Goal: Task Accomplishment & Management: Use online tool/utility

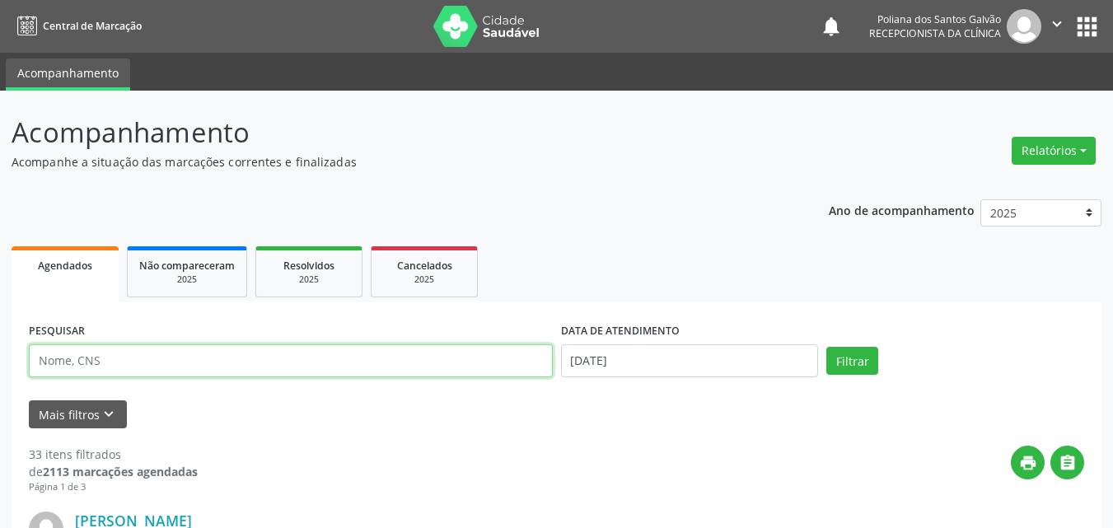
click at [208, 369] on input "text" at bounding box center [291, 360] width 524 height 33
type input "[PERSON_NAME]"
click at [826, 347] on button "Filtrar" at bounding box center [852, 361] width 52 height 28
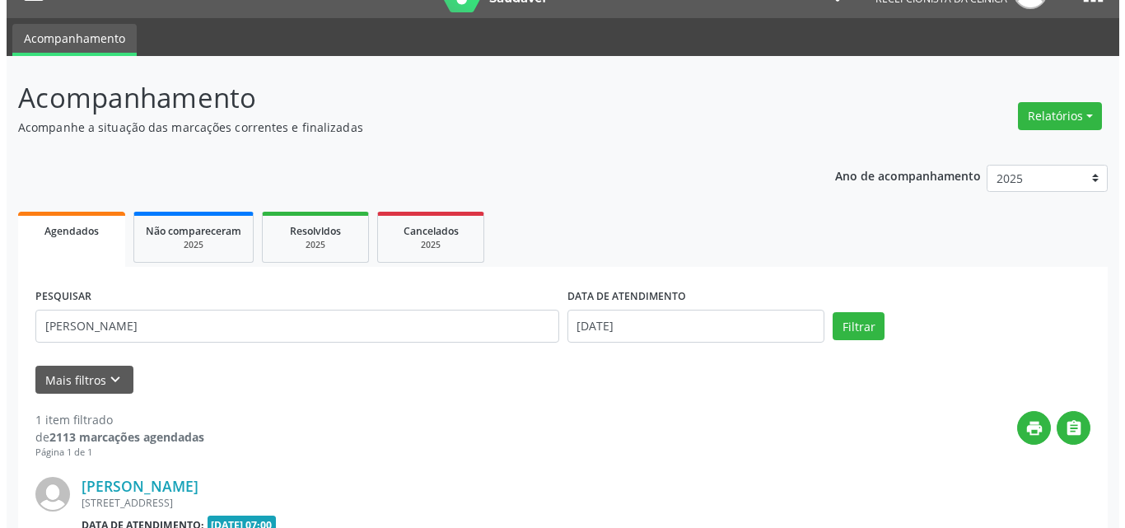
scroll to position [217, 0]
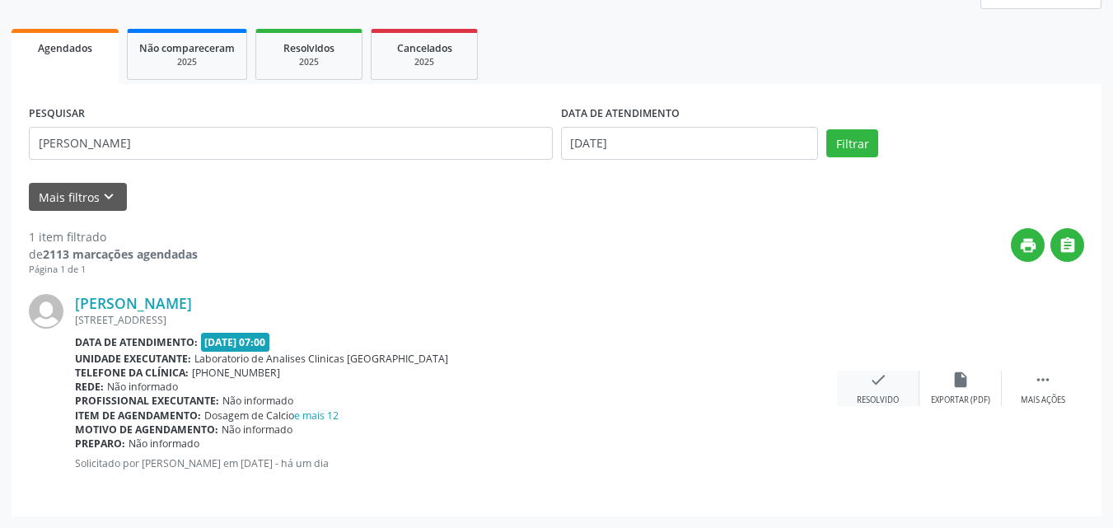
click at [876, 375] on icon "check" at bounding box center [878, 380] width 18 height 18
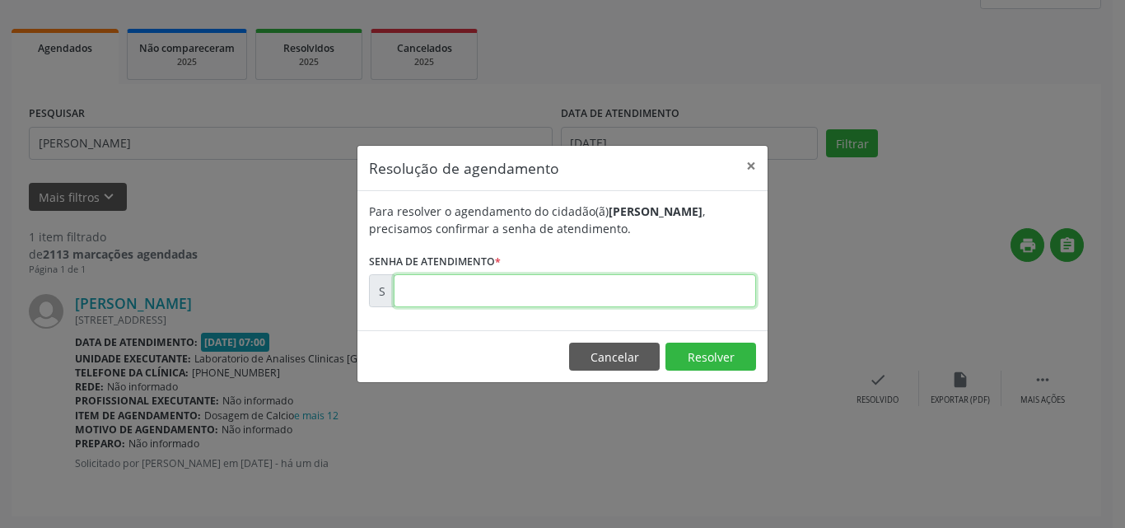
click at [693, 288] on input "text" at bounding box center [575, 290] width 362 height 33
type input "00171239"
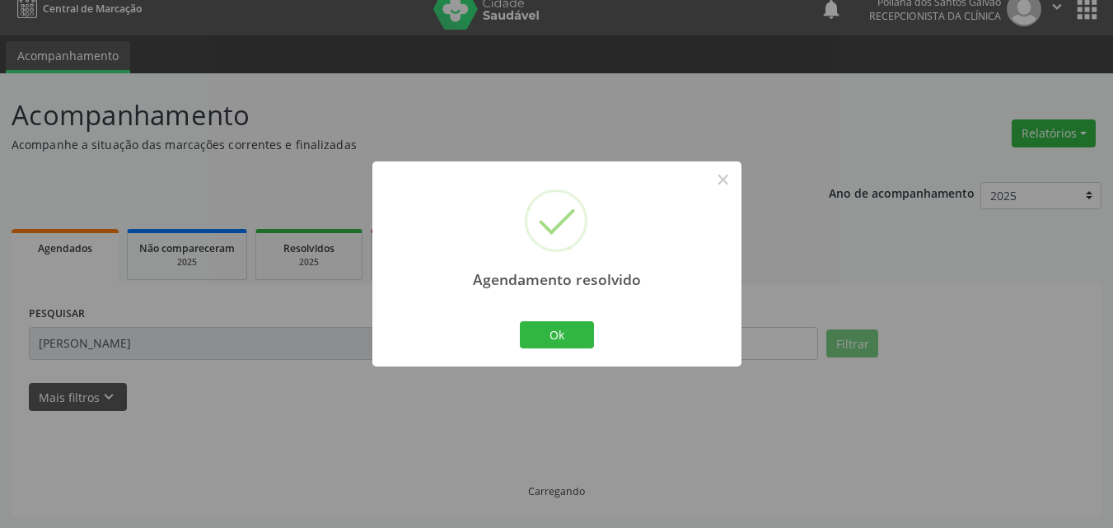
scroll to position [0, 0]
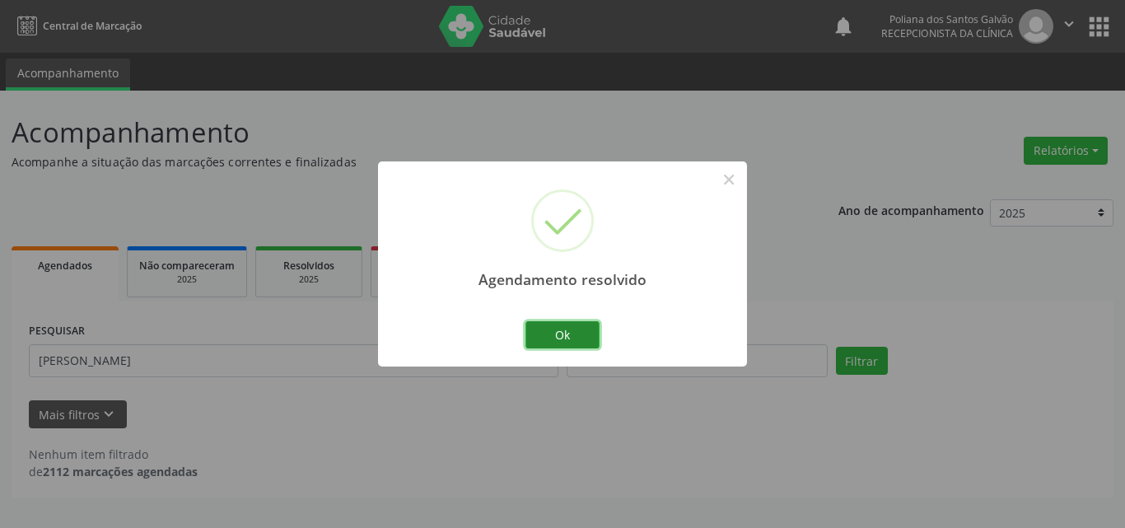
click at [530, 348] on button "Ok" at bounding box center [562, 335] width 74 height 28
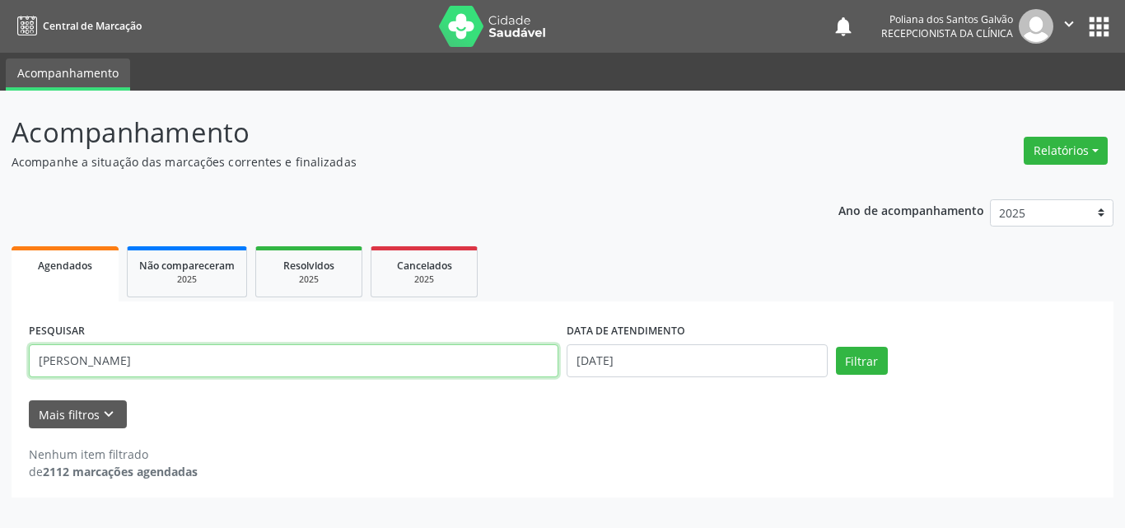
drag, startPoint x: 148, startPoint y: 287, endPoint x: 0, endPoint y: 1, distance: 321.9
click at [0, 1] on div "Central de Marcação notifications Poliana dos Santos Galvão Recepcionista da cl…" at bounding box center [562, 264] width 1125 height 528
type input "VANDA"
click at [836, 347] on button "Filtrar" at bounding box center [862, 361] width 52 height 28
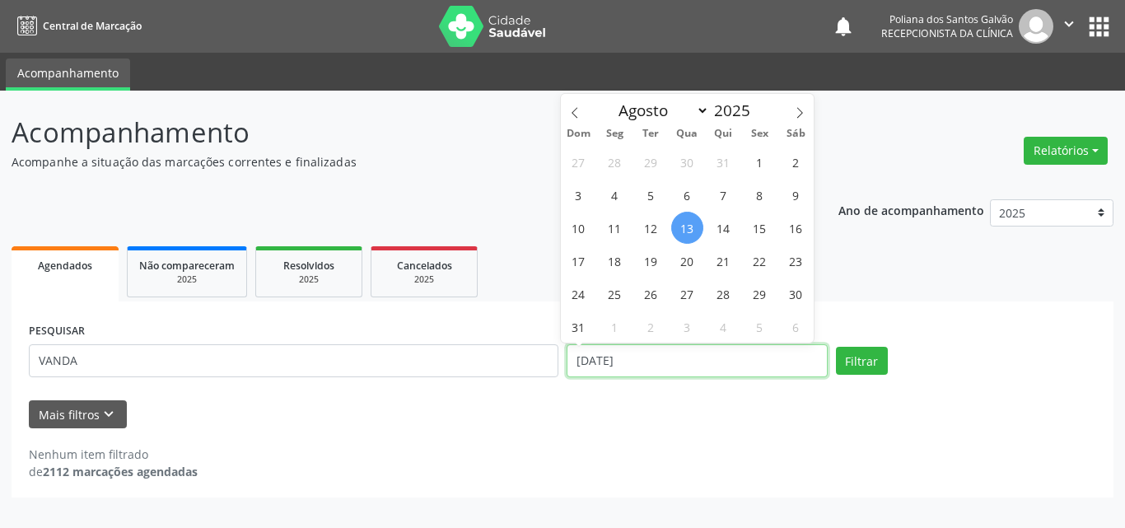
click at [684, 362] on input "[DATE]" at bounding box center [697, 360] width 261 height 33
click at [659, 197] on span "5" at bounding box center [651, 195] width 32 height 32
type input "[DATE]"
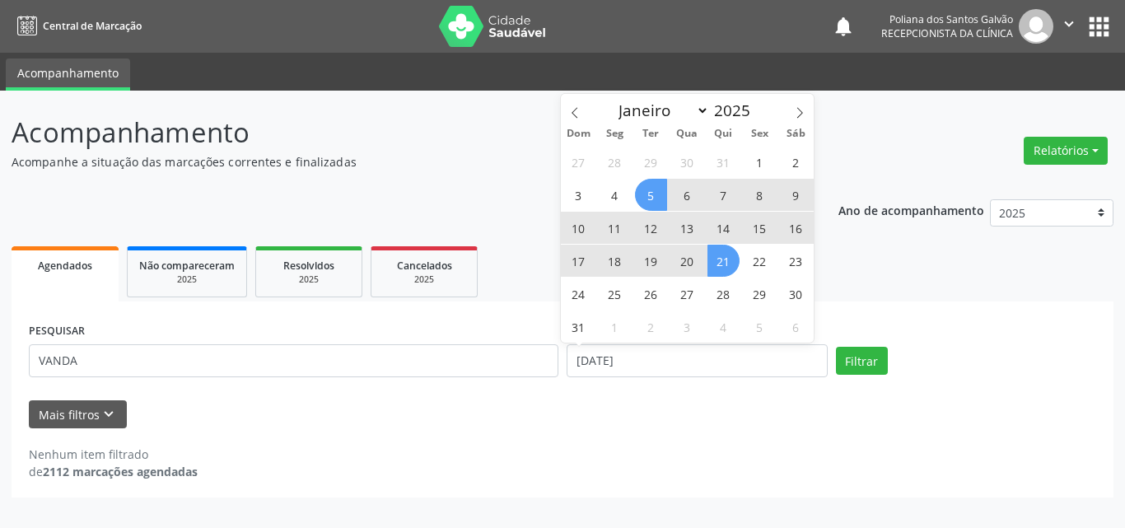
click at [720, 250] on span "21" at bounding box center [723, 261] width 32 height 32
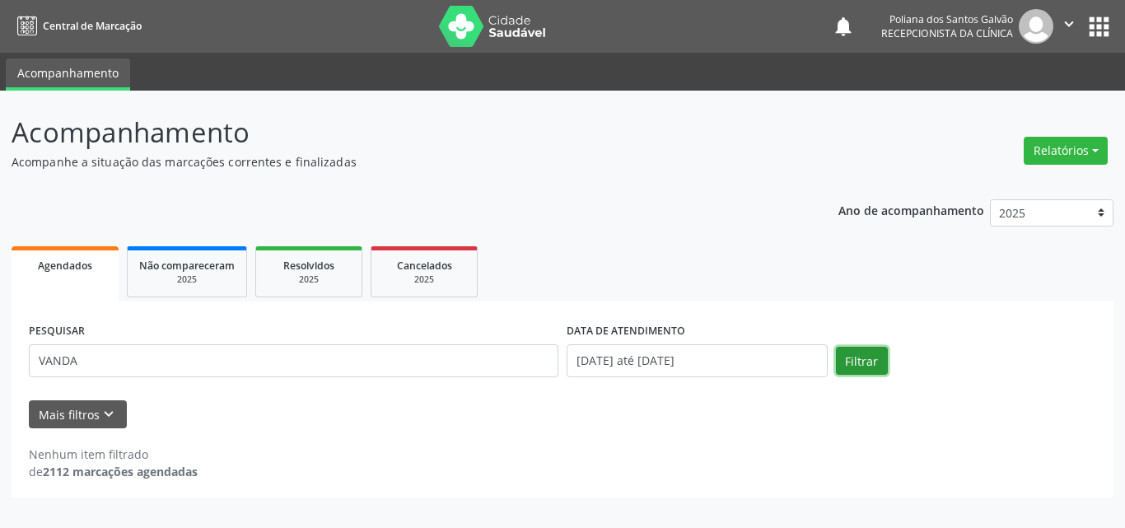
click at [863, 348] on button "Filtrar" at bounding box center [862, 361] width 52 height 28
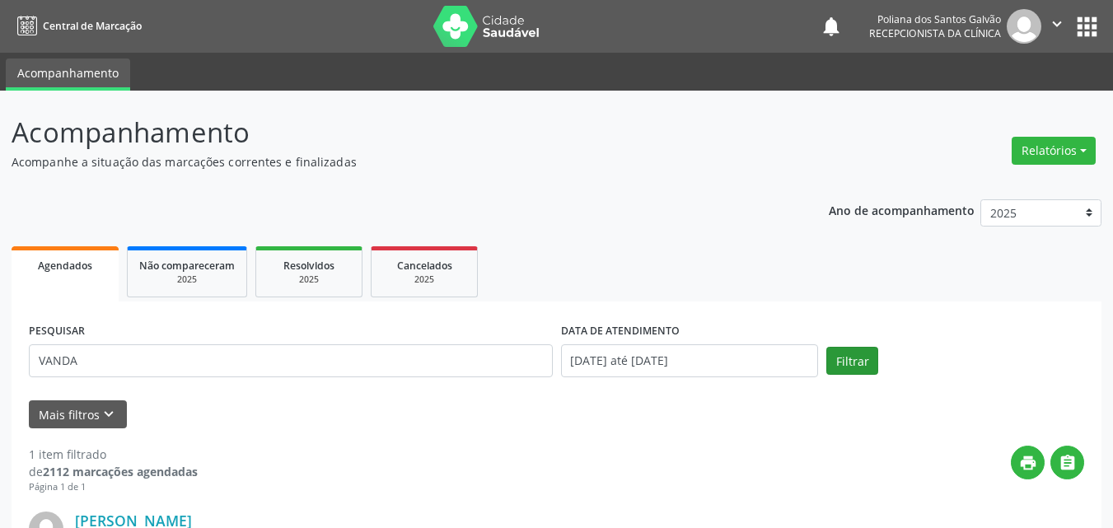
scroll to position [217, 0]
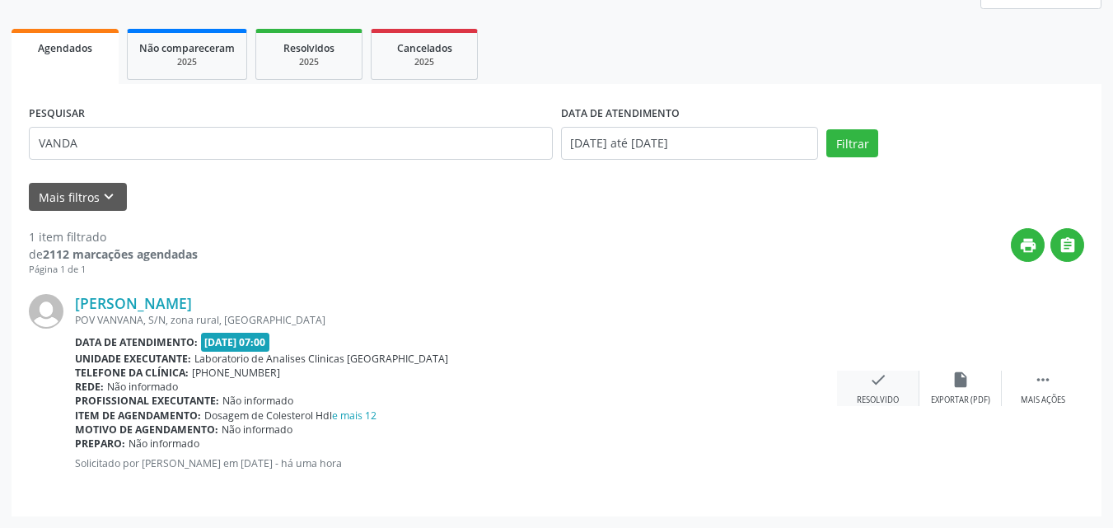
click at [863, 383] on div "check Resolvido" at bounding box center [878, 388] width 82 height 35
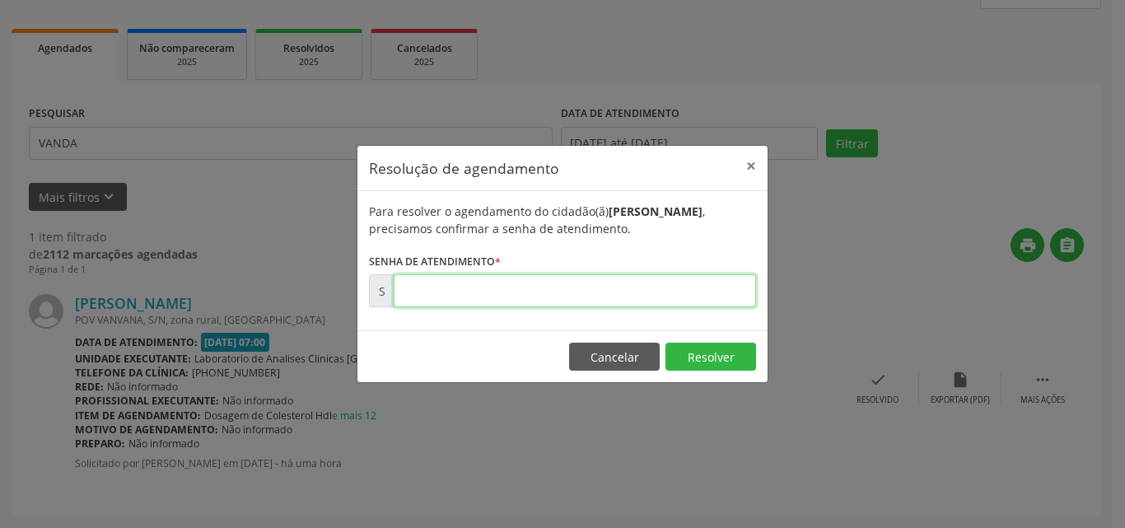
click at [703, 292] on input "text" at bounding box center [575, 290] width 362 height 33
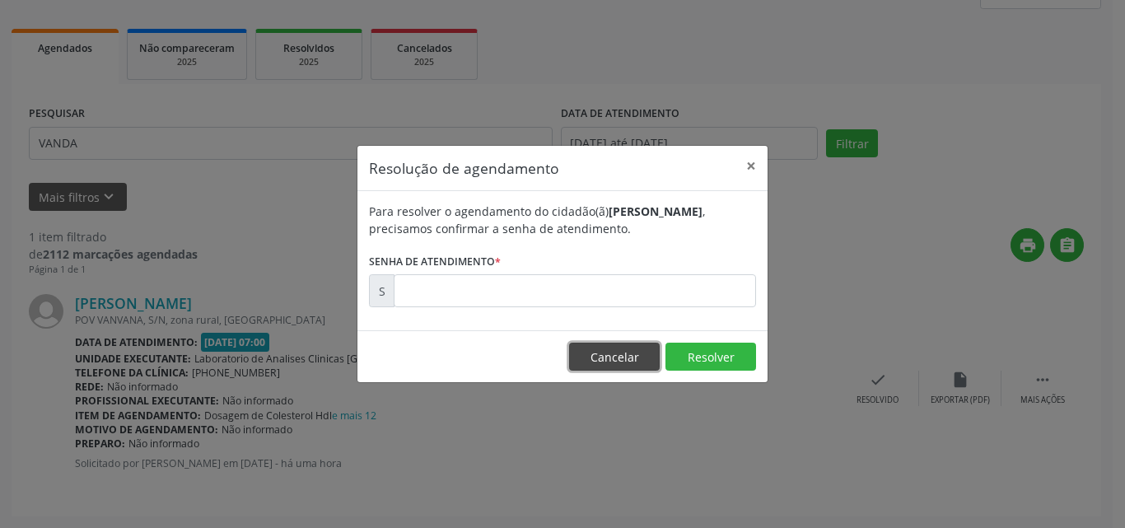
click at [627, 352] on button "Cancelar" at bounding box center [614, 357] width 91 height 28
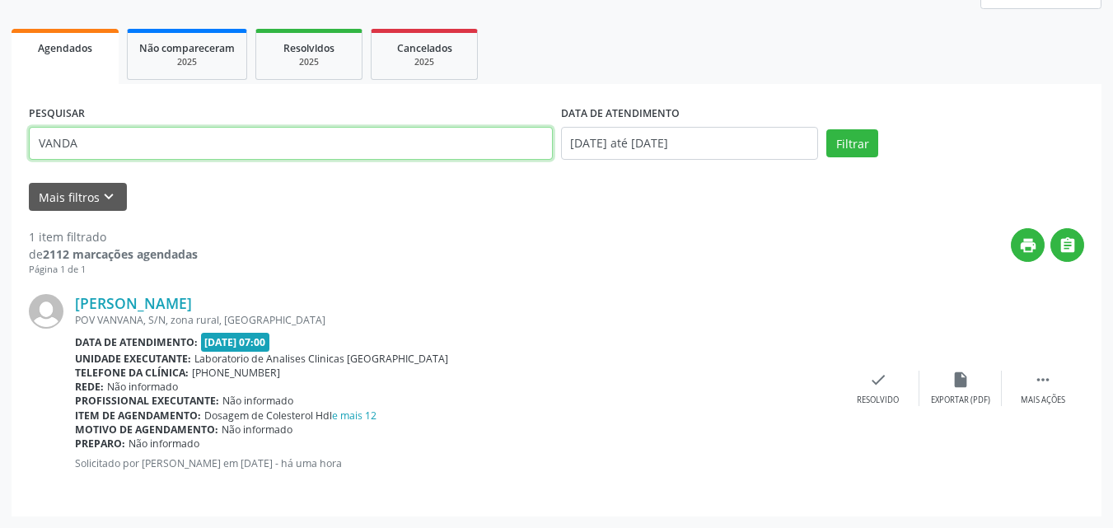
drag, startPoint x: 222, startPoint y: 148, endPoint x: 0, endPoint y: -59, distance: 304.2
click at [0, 0] on html "Central de Marcação notifications Poliana dos Santos Galvão Recepcionista da cl…" at bounding box center [556, 47] width 1113 height 528
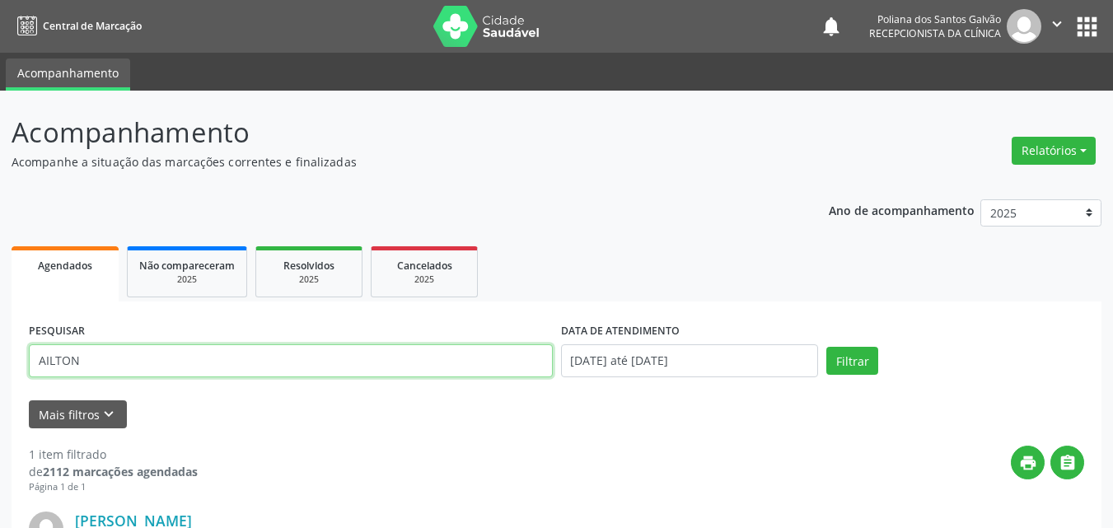
click at [826, 347] on button "Filtrar" at bounding box center [852, 361] width 52 height 28
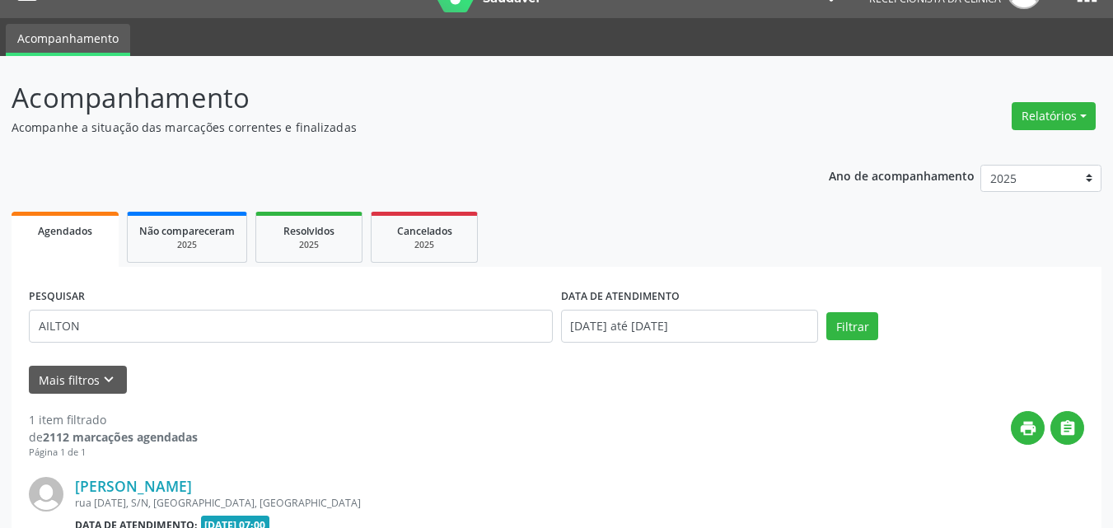
scroll to position [217, 0]
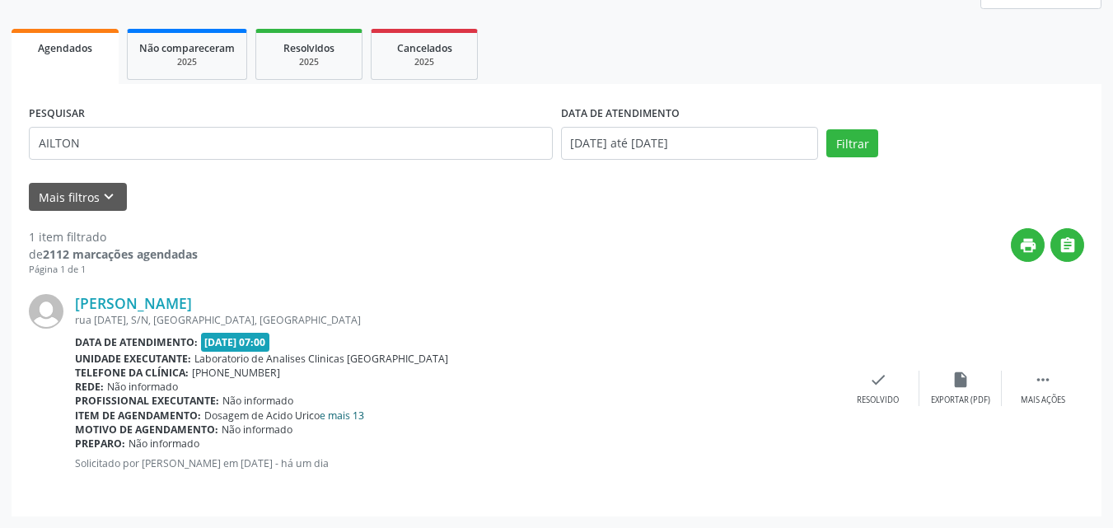
click at [343, 414] on link "e mais 13" at bounding box center [342, 415] width 44 height 14
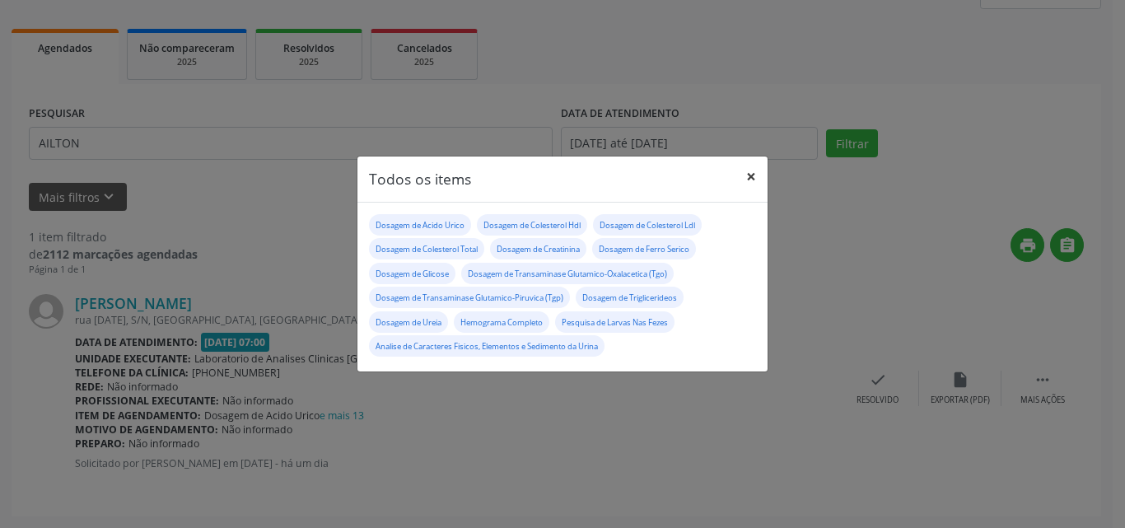
click at [750, 175] on button "×" at bounding box center [751, 176] width 33 height 40
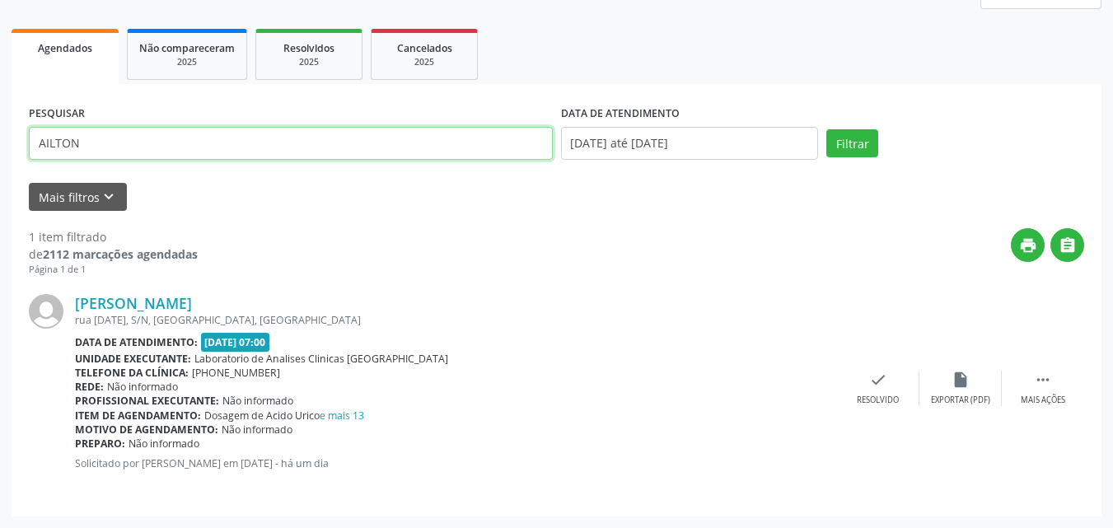
drag, startPoint x: 302, startPoint y: 144, endPoint x: 0, endPoint y: 13, distance: 329.4
click at [0, 30] on div "Acompanhamento Acompanhe a situação das marcações correntes e finalizadas Relat…" at bounding box center [556, 200] width 1113 height 655
type input "jucicl"
click at [826, 129] on button "Filtrar" at bounding box center [852, 143] width 52 height 28
click at [870, 384] on icon "check" at bounding box center [878, 380] width 18 height 18
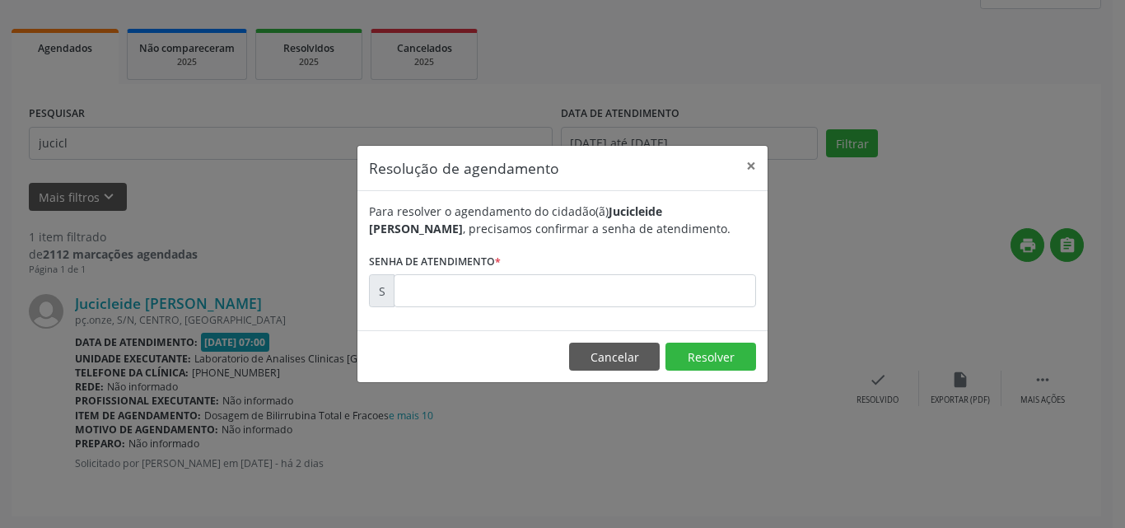
click at [677, 309] on div "Para resolver o agendamento do cidadão(ã) Jucicleide [PERSON_NAME] , precisamos…" at bounding box center [562, 260] width 410 height 139
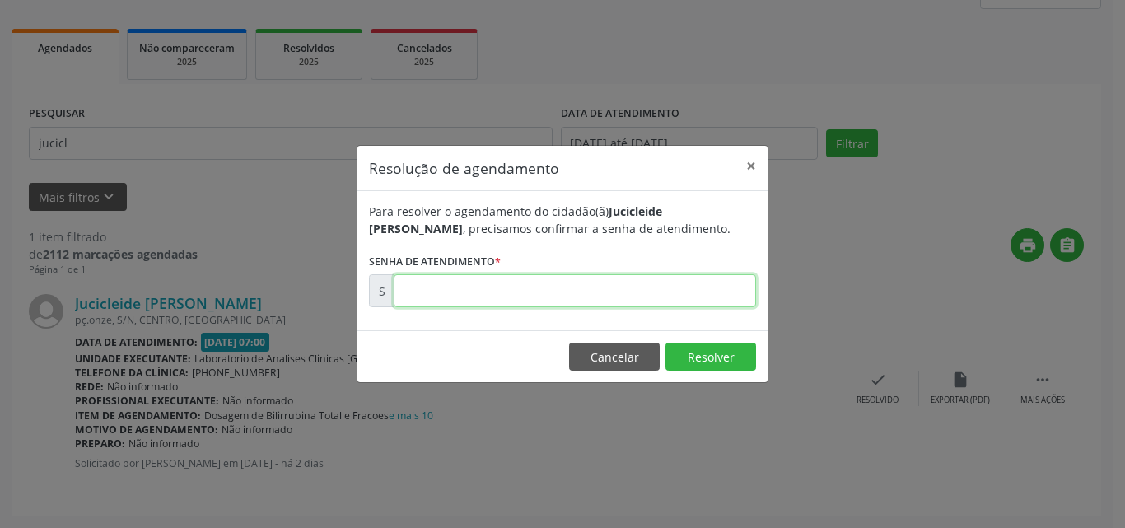
click at [679, 300] on input "text" at bounding box center [575, 290] width 362 height 33
type input "00171081"
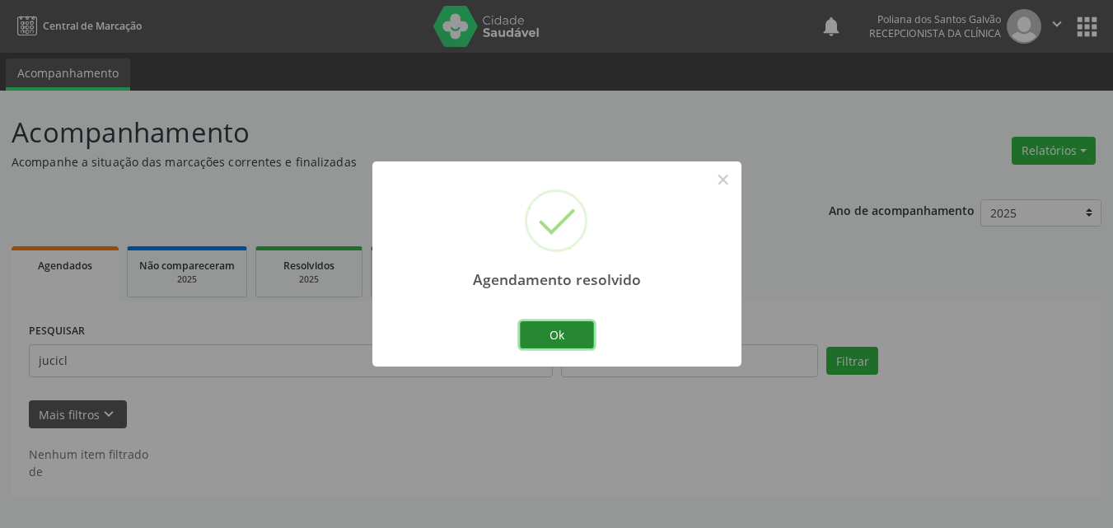
scroll to position [0, 0]
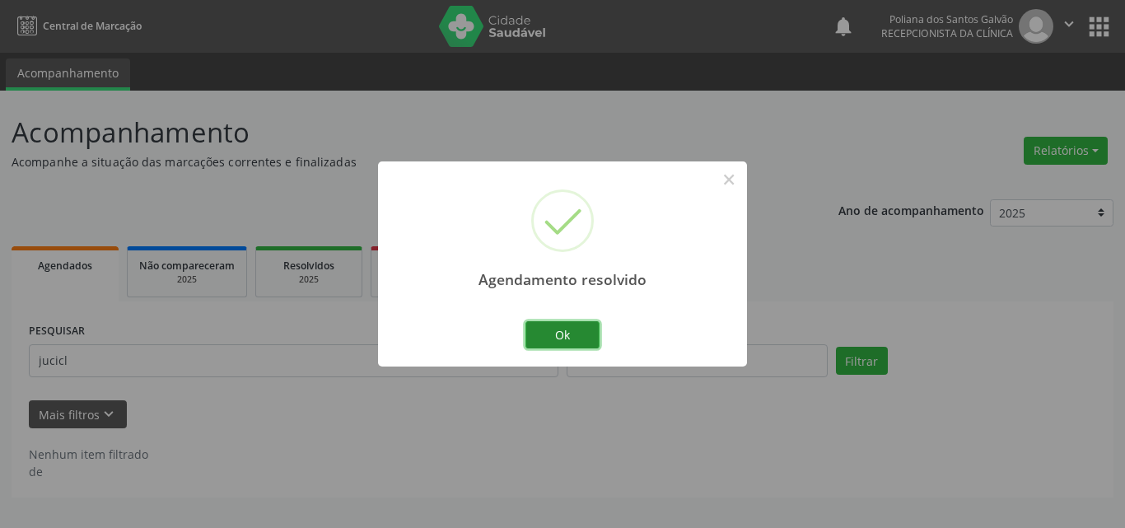
click at [566, 338] on button "Ok" at bounding box center [562, 335] width 74 height 28
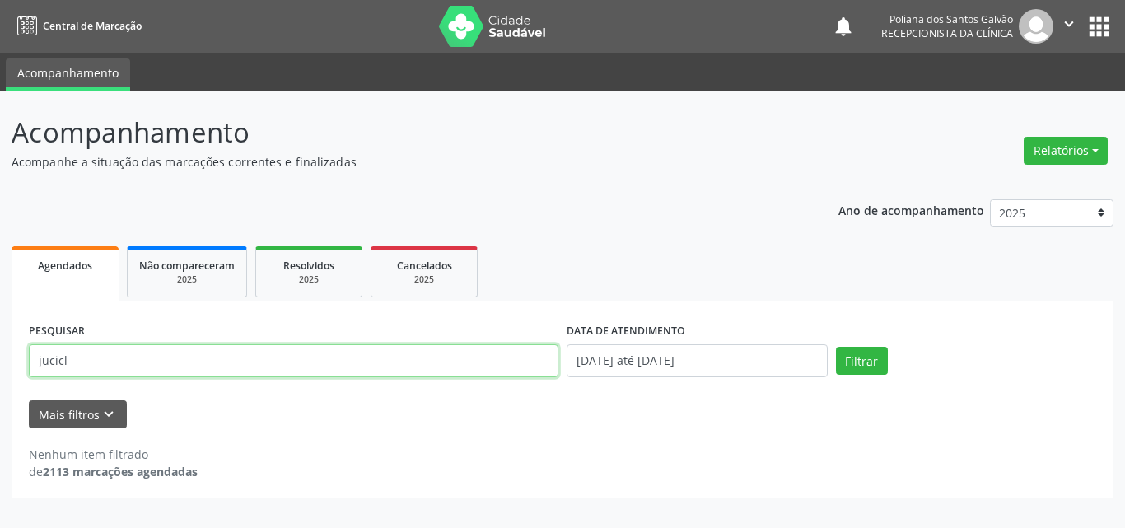
drag, startPoint x: 466, startPoint y: 354, endPoint x: 0, endPoint y: 140, distance: 513.0
click at [0, 147] on div "Acompanhamento Acompanhe a situação das marcações correntes e finalizadas Relat…" at bounding box center [562, 309] width 1125 height 437
type input "nicol"
click at [836, 347] on button "Filtrar" at bounding box center [862, 361] width 52 height 28
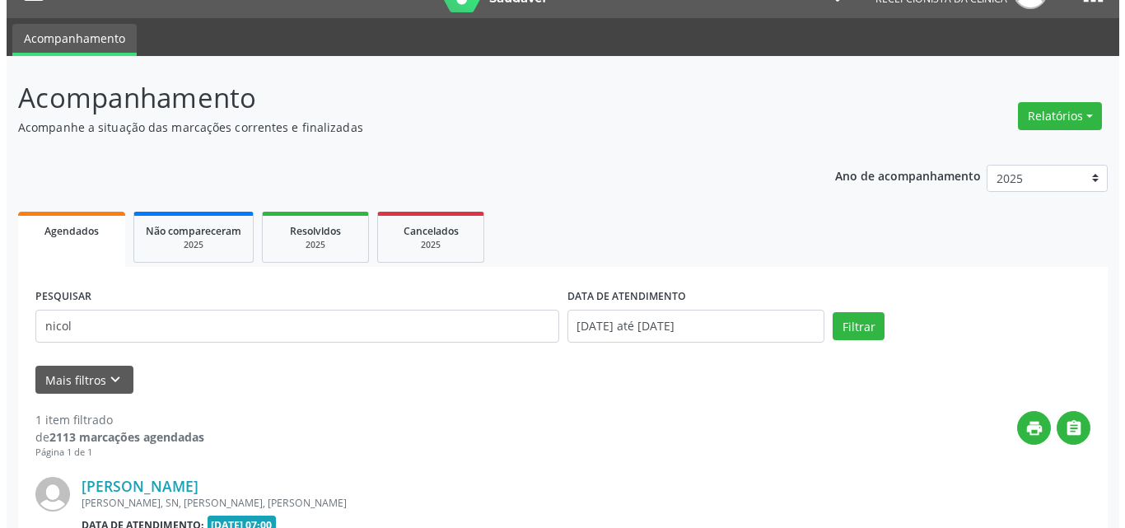
scroll to position [217, 0]
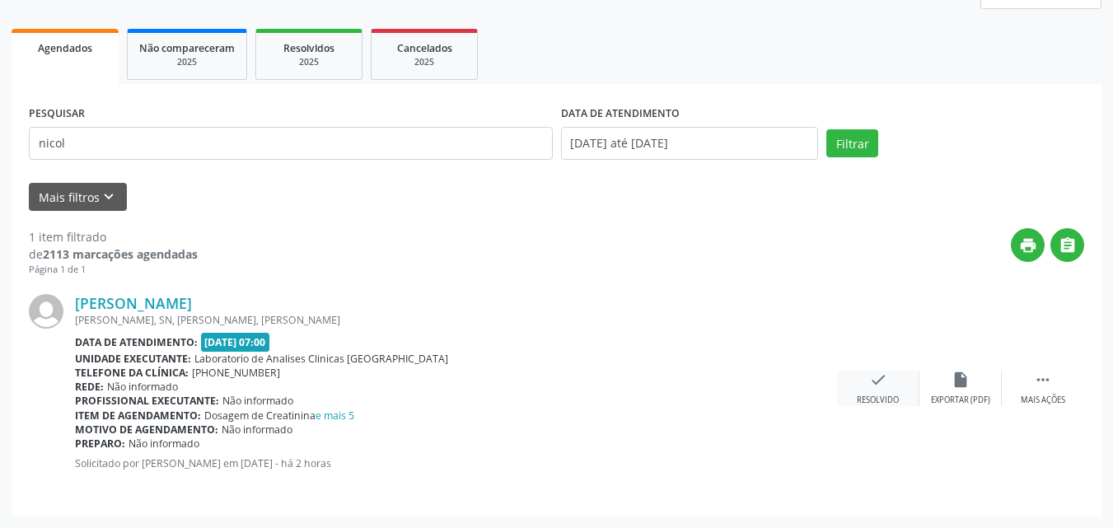
click at [886, 391] on div "check Resolvido" at bounding box center [878, 388] width 82 height 35
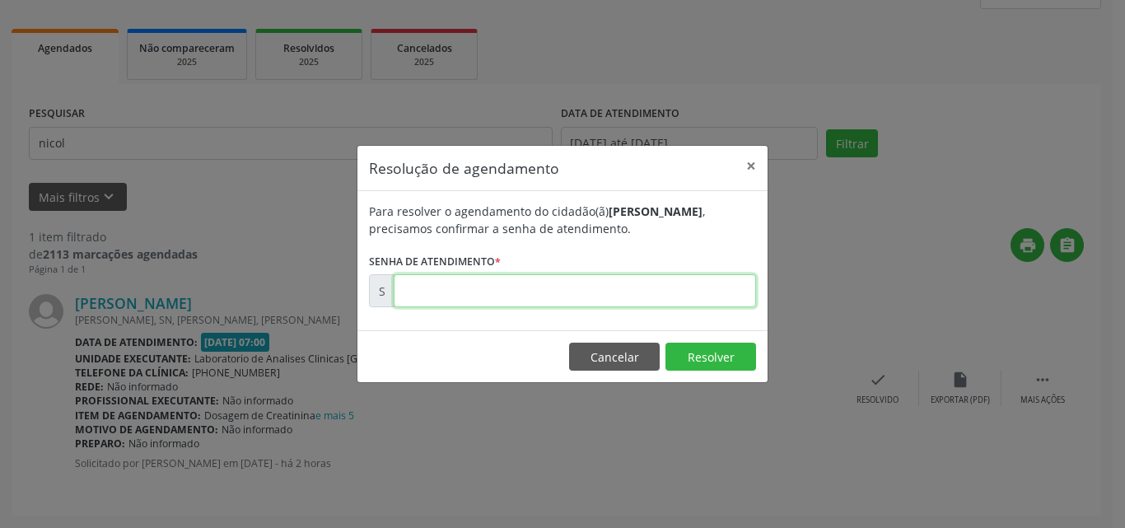
click at [701, 294] on input "text" at bounding box center [575, 290] width 362 height 33
type input "00171477"
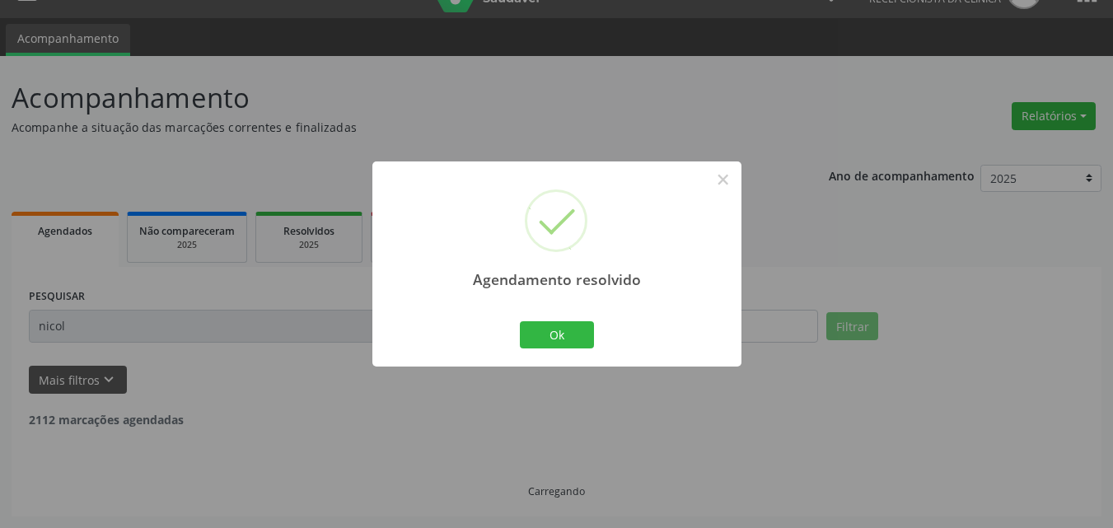
scroll to position [0, 0]
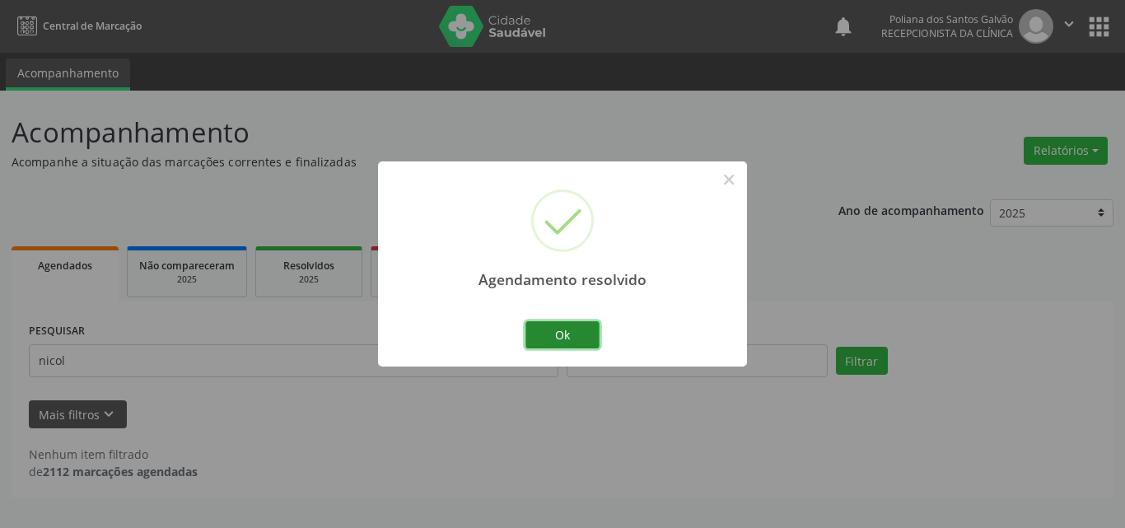
click at [569, 329] on button "Ok" at bounding box center [562, 335] width 74 height 28
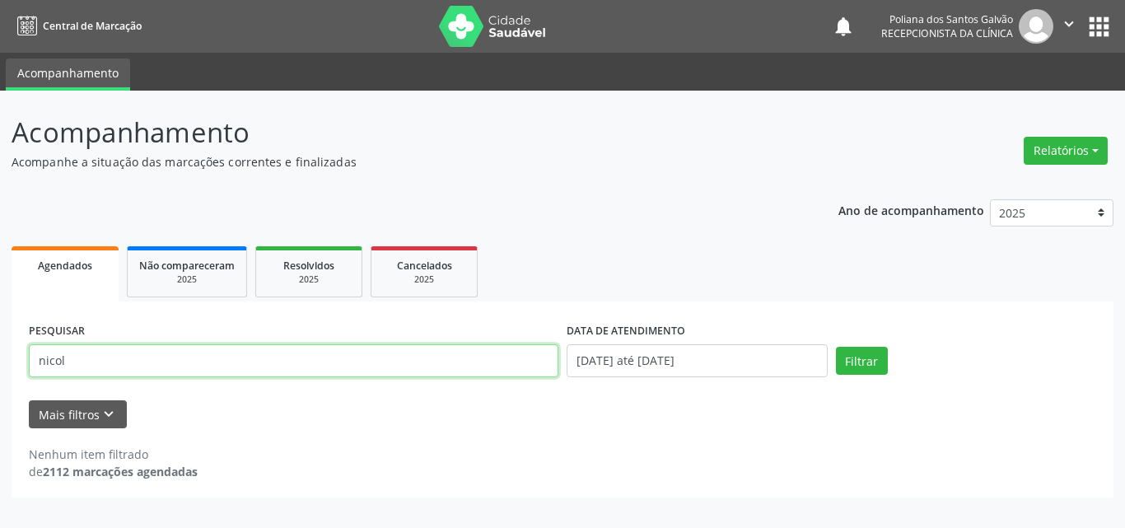
drag, startPoint x: 531, startPoint y: 362, endPoint x: 0, endPoint y: 335, distance: 531.9
click at [0, 345] on div "Acompanhamento Acompanhe a situação das marcações correntes e finalizadas Relat…" at bounding box center [562, 309] width 1125 height 437
type input "[PERSON_NAME]"
click at [836, 347] on button "Filtrar" at bounding box center [862, 361] width 52 height 28
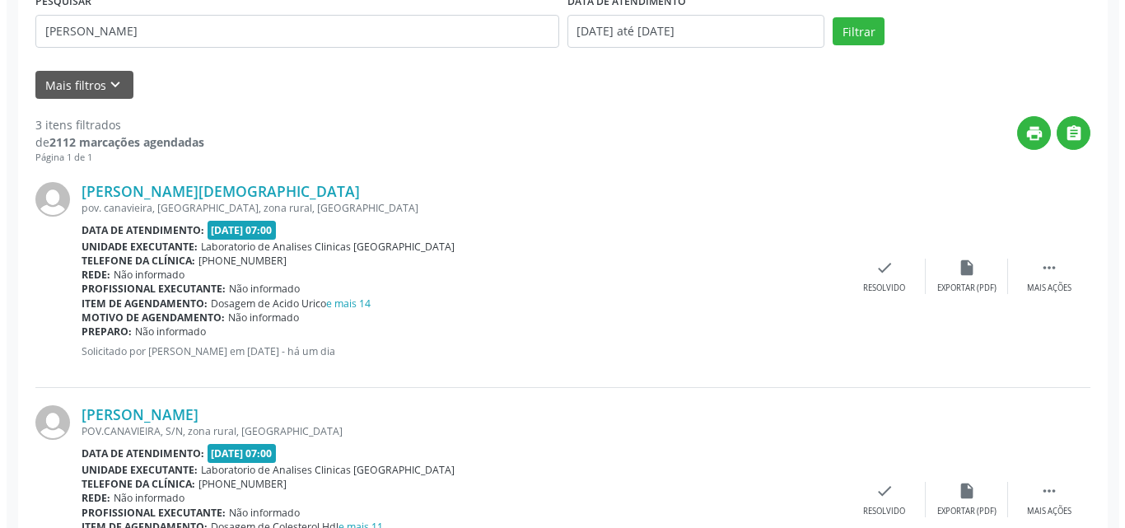
scroll to position [664, 0]
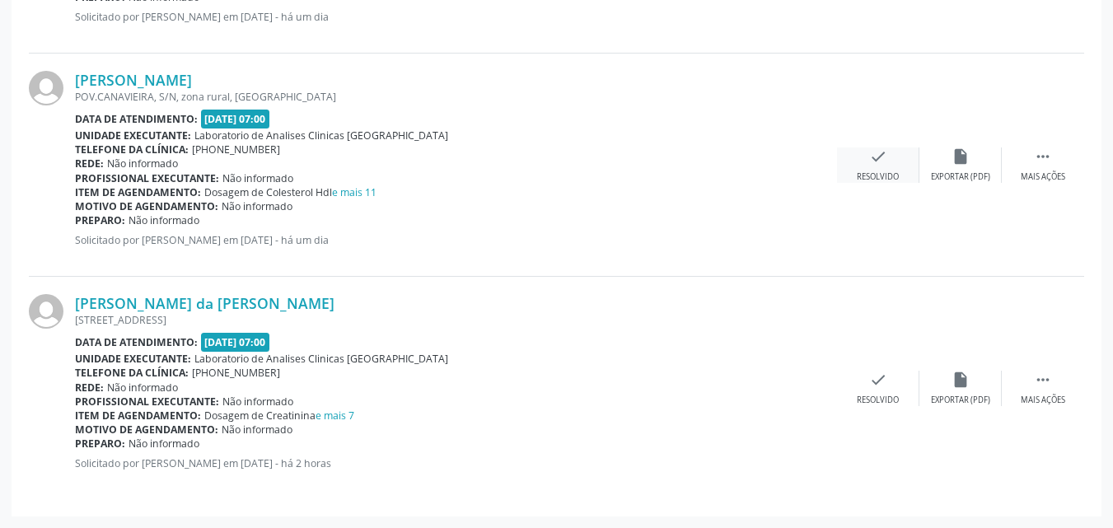
click at [892, 166] on div "check Resolvido" at bounding box center [878, 164] width 82 height 35
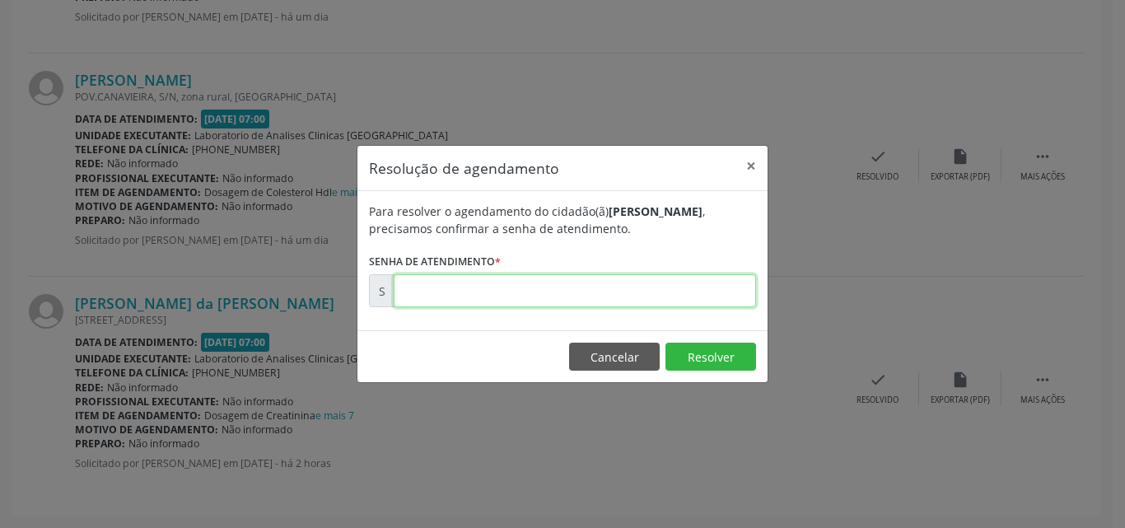
click at [715, 296] on input "text" at bounding box center [575, 290] width 362 height 33
type input "00171216"
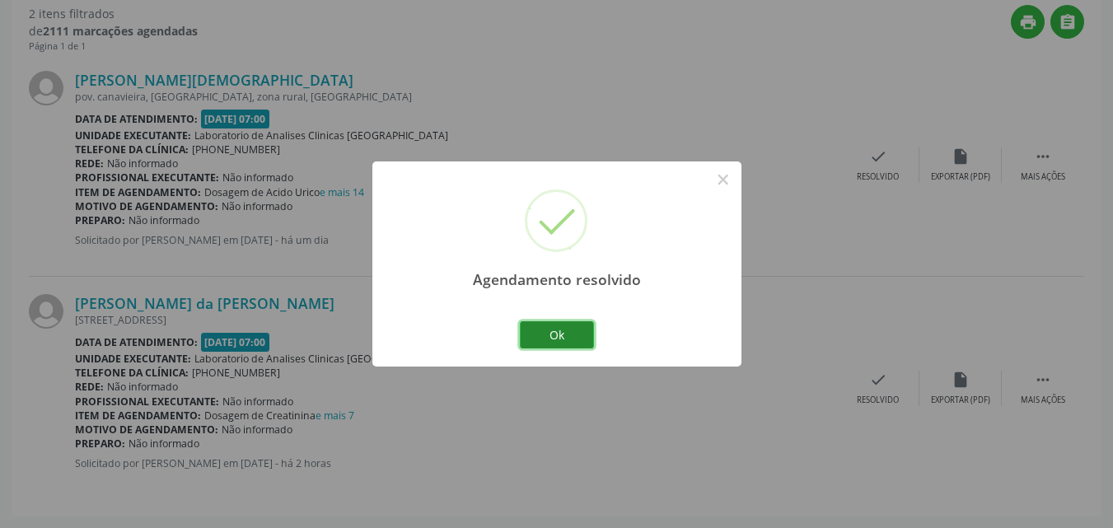
click at [571, 342] on button "Ok" at bounding box center [557, 335] width 74 height 28
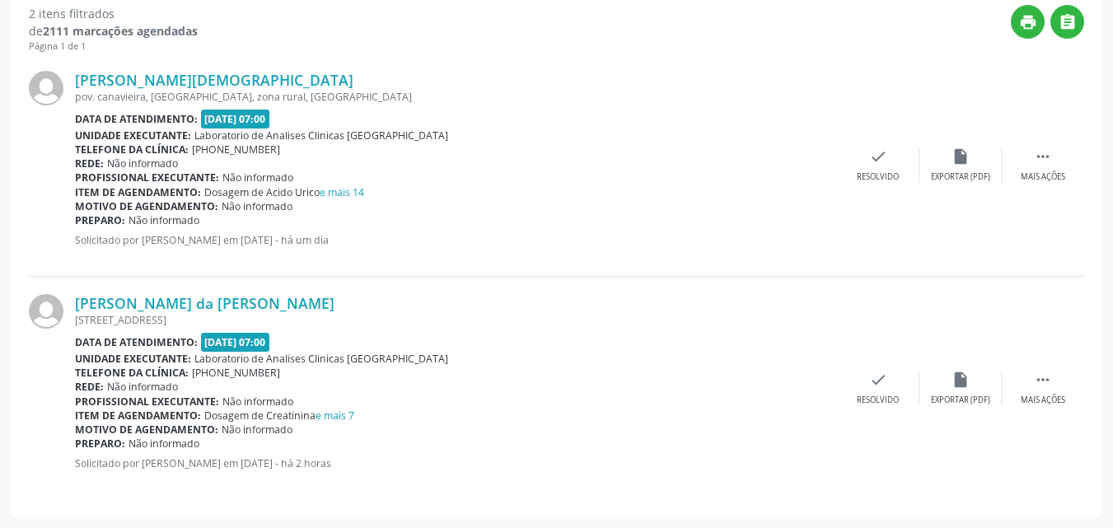
scroll to position [111, 0]
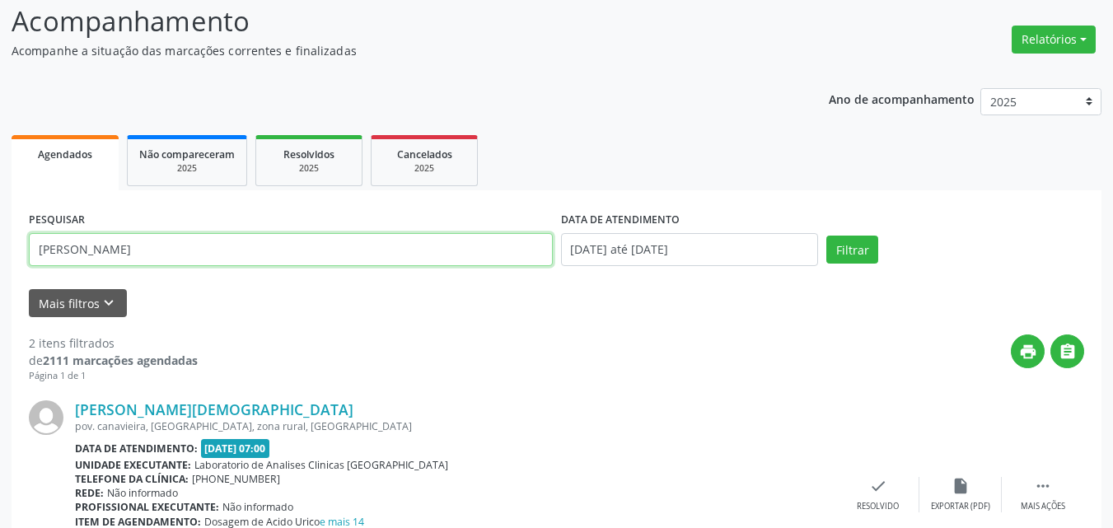
drag, startPoint x: 266, startPoint y: 250, endPoint x: 0, endPoint y: 124, distance: 294.3
click at [0, 124] on div "Acompanhamento Acompanhe a situação das marcações correntes e finalizadas Relat…" at bounding box center [556, 418] width 1113 height 878
type input "vanda"
click at [826, 236] on button "Filtrar" at bounding box center [852, 250] width 52 height 28
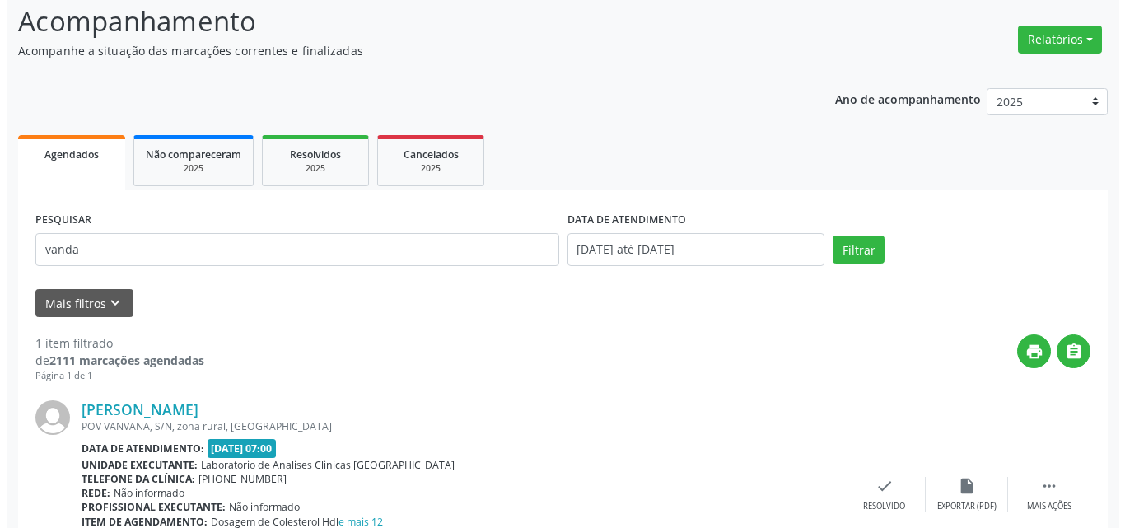
scroll to position [217, 0]
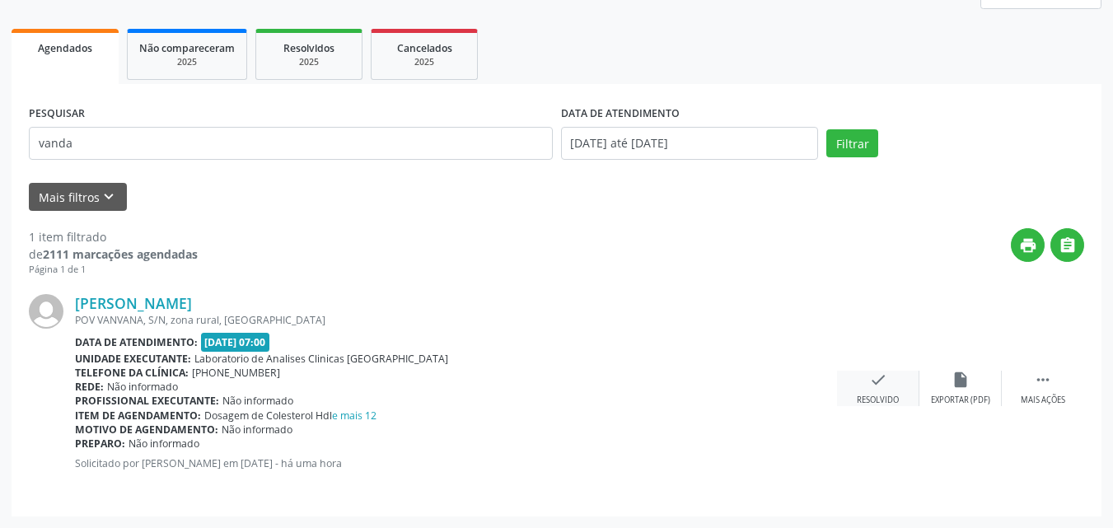
click at [880, 384] on icon "check" at bounding box center [878, 380] width 18 height 18
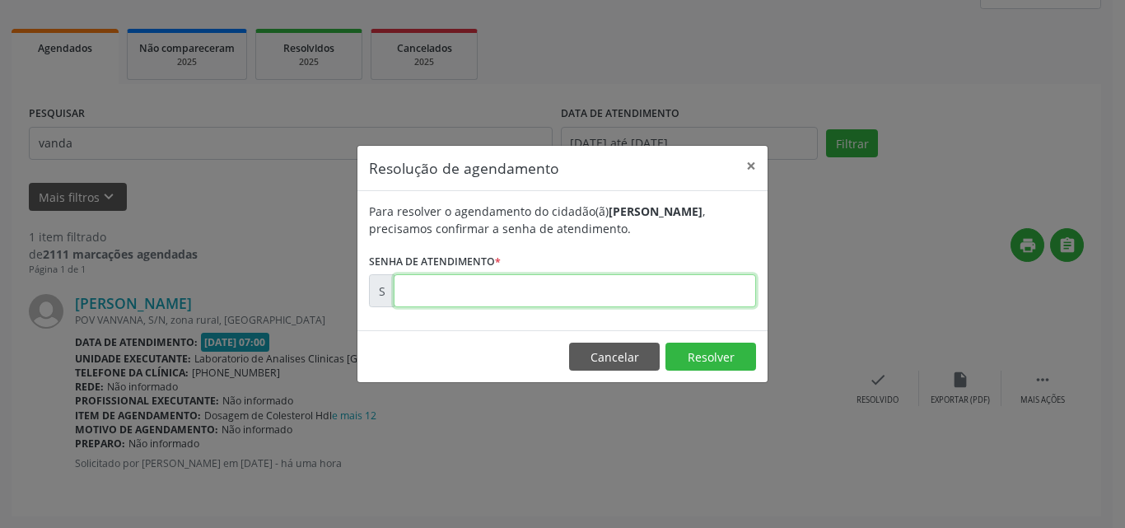
click at [704, 282] on input "text" at bounding box center [575, 290] width 362 height 33
type input "00171496"
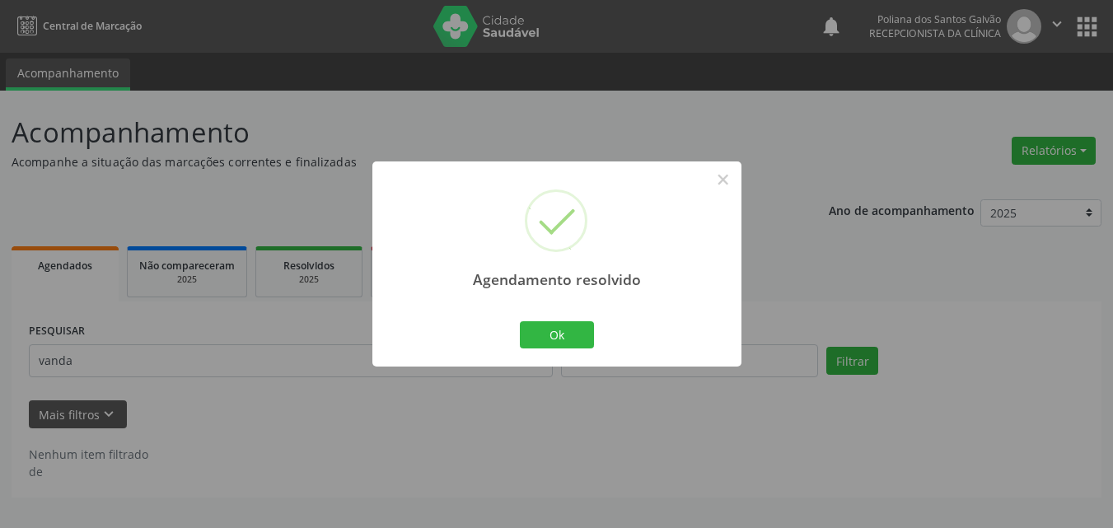
scroll to position [0, 0]
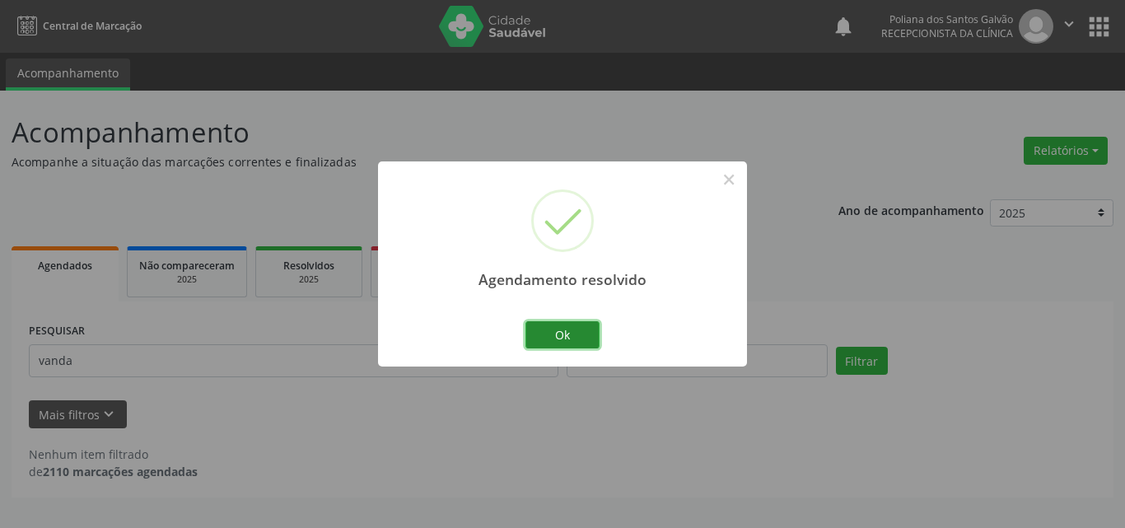
click at [581, 336] on button "Ok" at bounding box center [562, 335] width 74 height 28
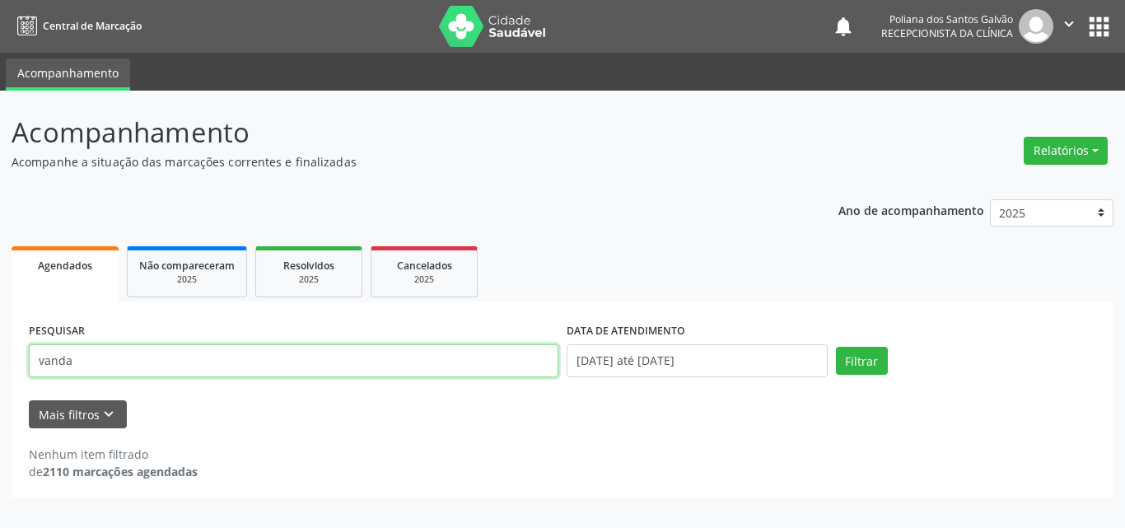
drag, startPoint x: 507, startPoint y: 361, endPoint x: 0, endPoint y: 208, distance: 529.7
click at [0, 208] on div "Acompanhamento Acompanhe a situação das marcações correntes e finalizadas Relat…" at bounding box center [562, 309] width 1125 height 437
type input "ivoni"
click at [836, 347] on button "Filtrar" at bounding box center [862, 361] width 52 height 28
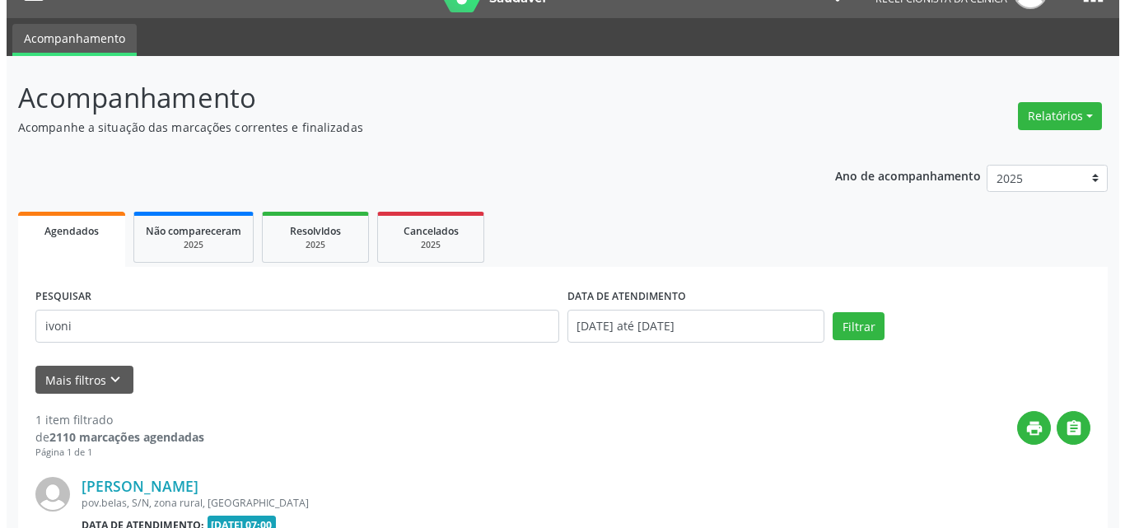
scroll to position [217, 0]
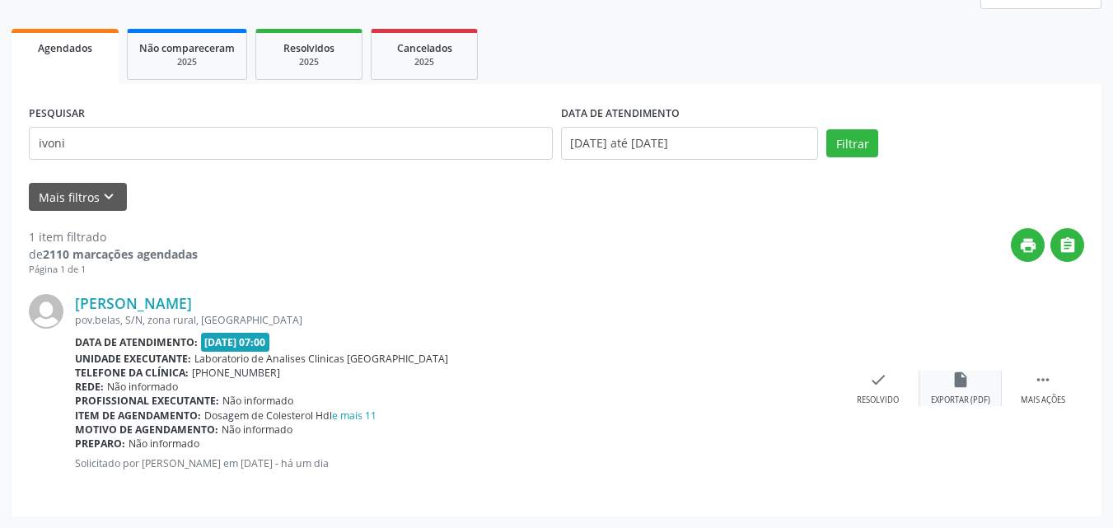
click at [922, 380] on div "insert_drive_file Exportar (PDF)" at bounding box center [960, 388] width 82 height 35
click at [879, 385] on icon "check" at bounding box center [878, 380] width 18 height 18
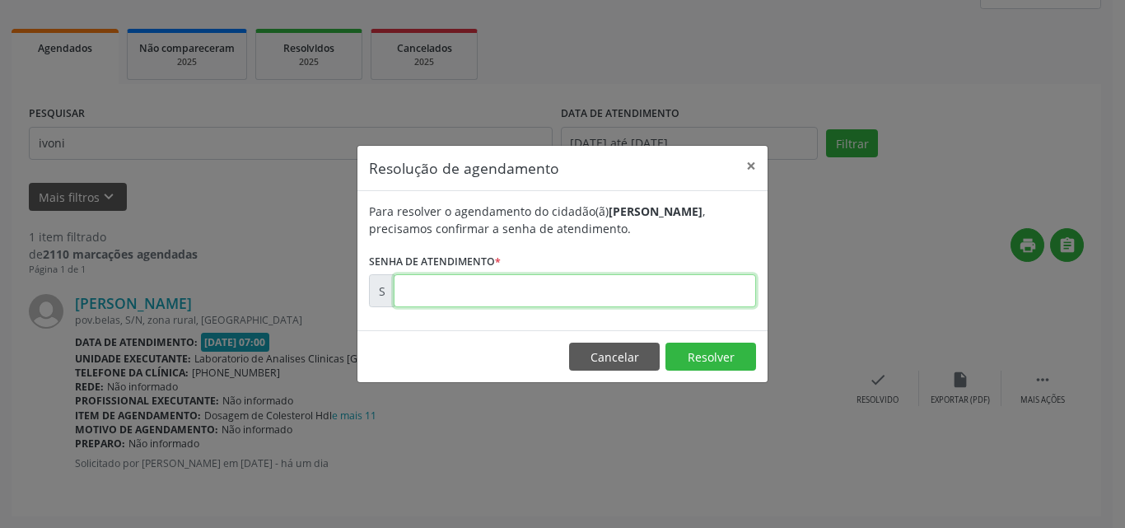
click at [588, 299] on input "text" at bounding box center [575, 290] width 362 height 33
type input "00171211"
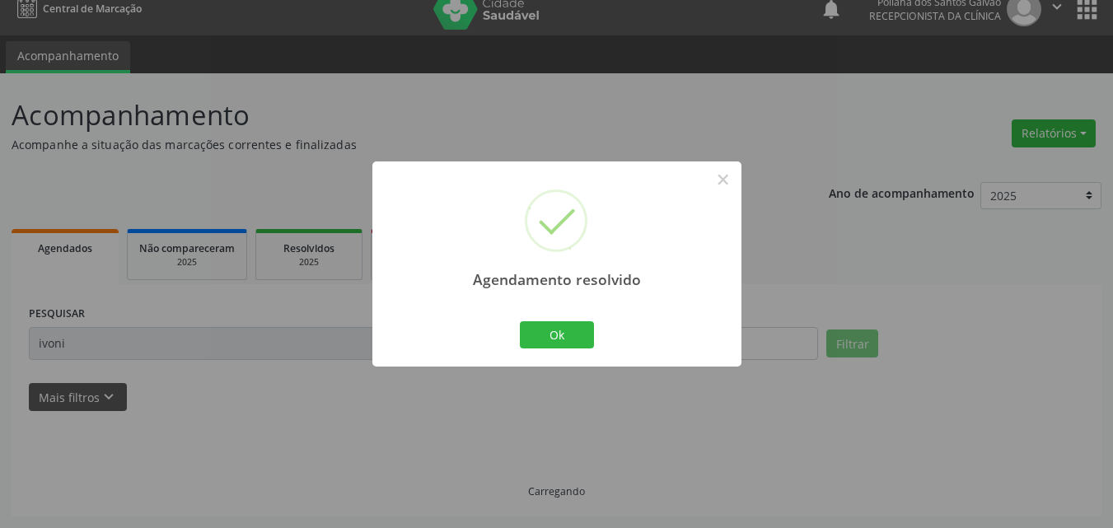
scroll to position [0, 0]
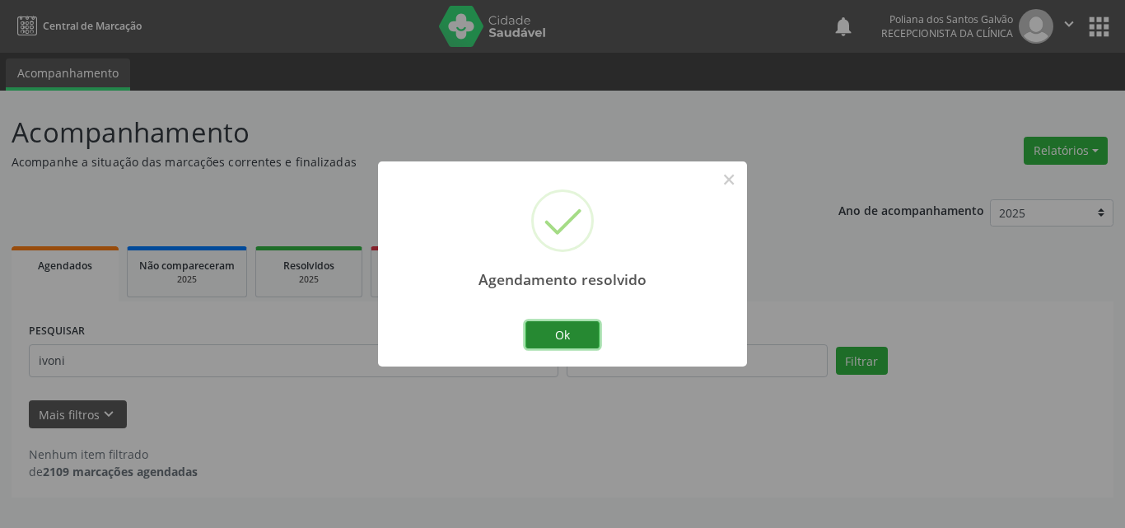
click at [557, 327] on button "Ok" at bounding box center [562, 335] width 74 height 28
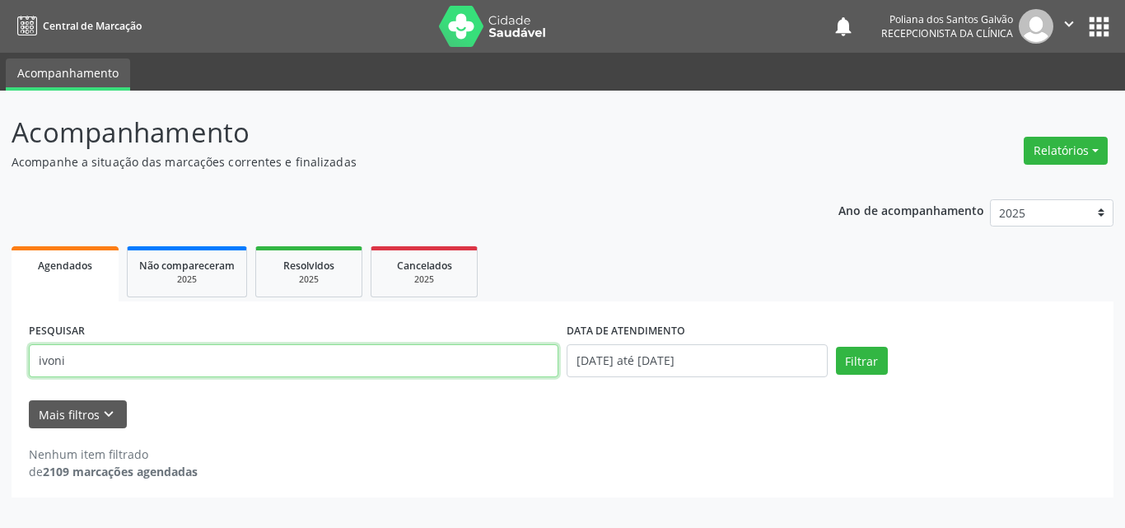
drag, startPoint x: 499, startPoint y: 364, endPoint x: 0, endPoint y: 174, distance: 534.1
click at [0, 175] on div "Acompanhamento Acompanhe a situação das marcações correntes e finalizadas Relat…" at bounding box center [562, 309] width 1125 height 437
type input "alexan"
click at [836, 347] on button "Filtrar" at bounding box center [862, 361] width 52 height 28
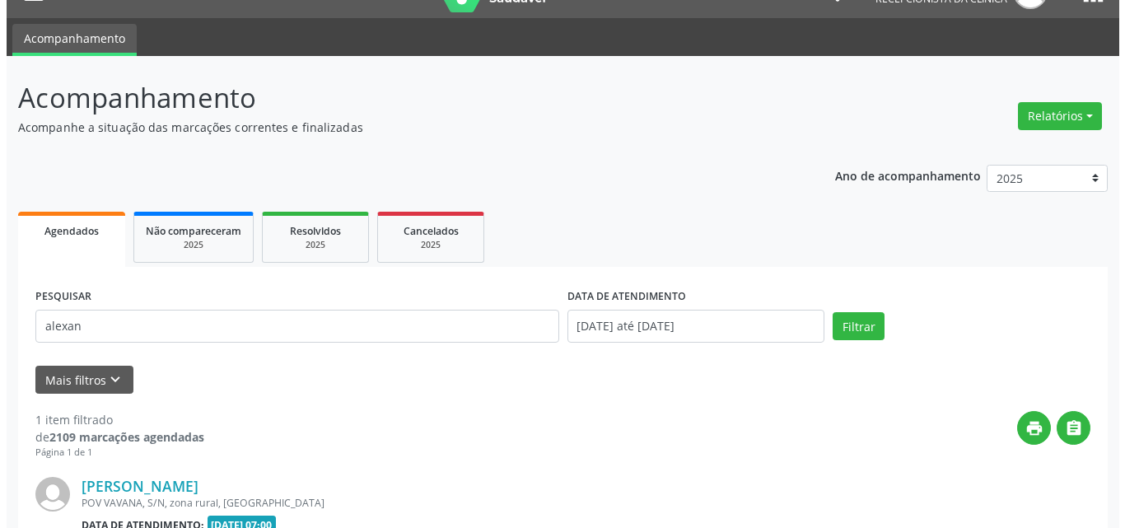
scroll to position [217, 0]
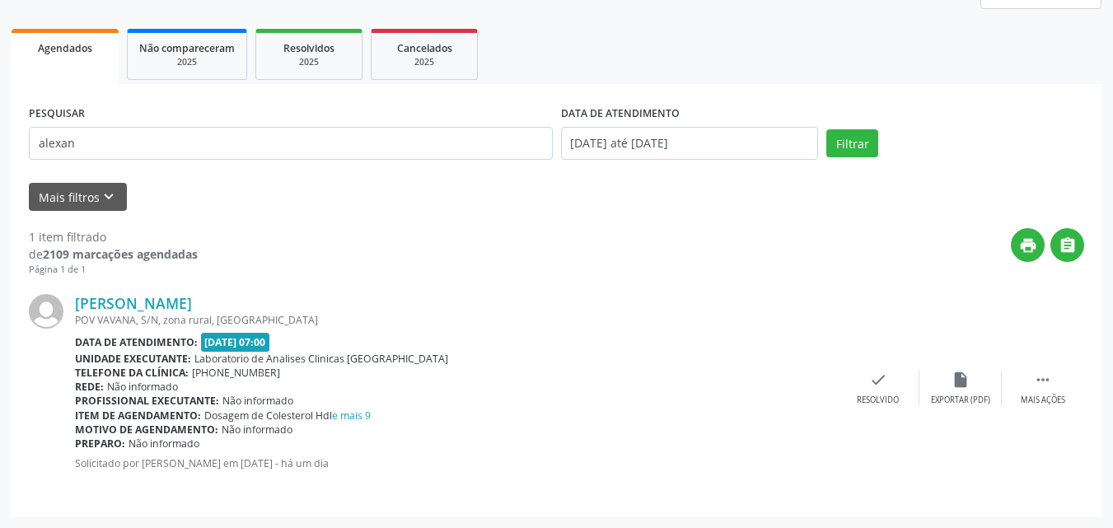
drag, startPoint x: 898, startPoint y: 369, endPoint x: 805, endPoint y: 334, distance: 99.6
click at [898, 369] on div "[PERSON_NAME] [GEOGRAPHIC_DATA], S/N, zona rural, [GEOGRAPHIC_DATA] Data de ate…" at bounding box center [556, 388] width 1055 height 222
click at [870, 377] on icon "check" at bounding box center [878, 380] width 18 height 18
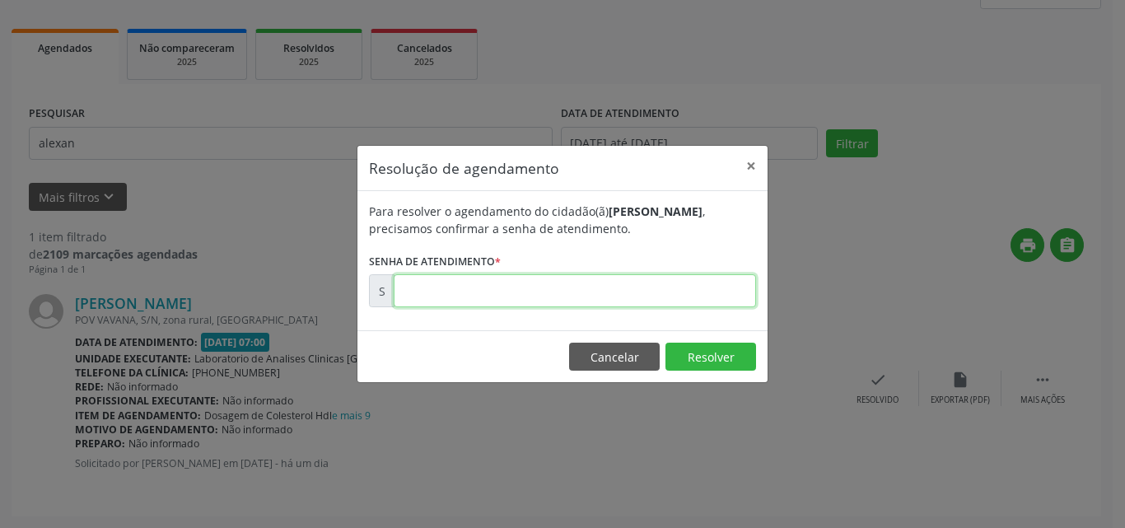
click at [668, 291] on input "text" at bounding box center [575, 290] width 362 height 33
type input "00171210"
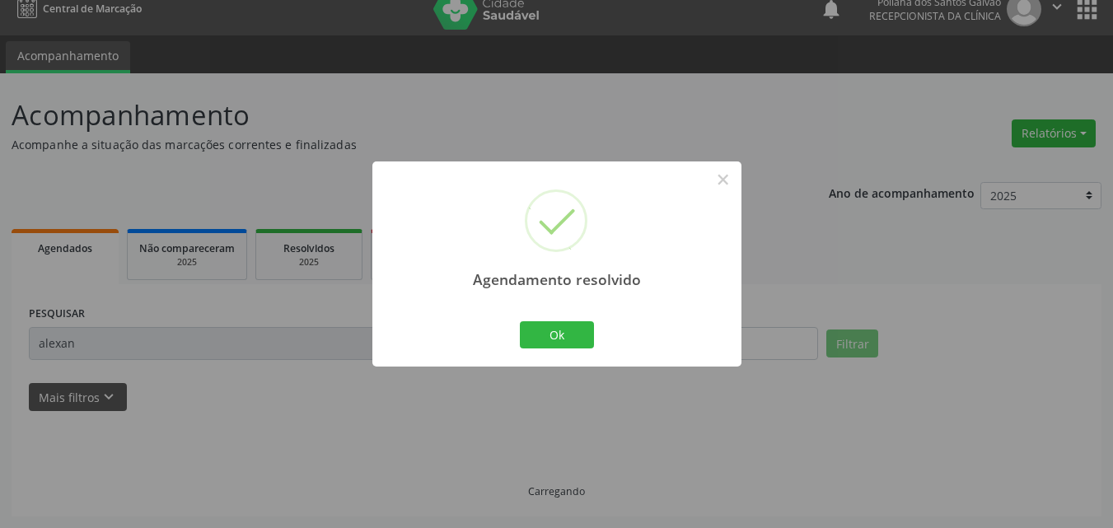
scroll to position [0, 0]
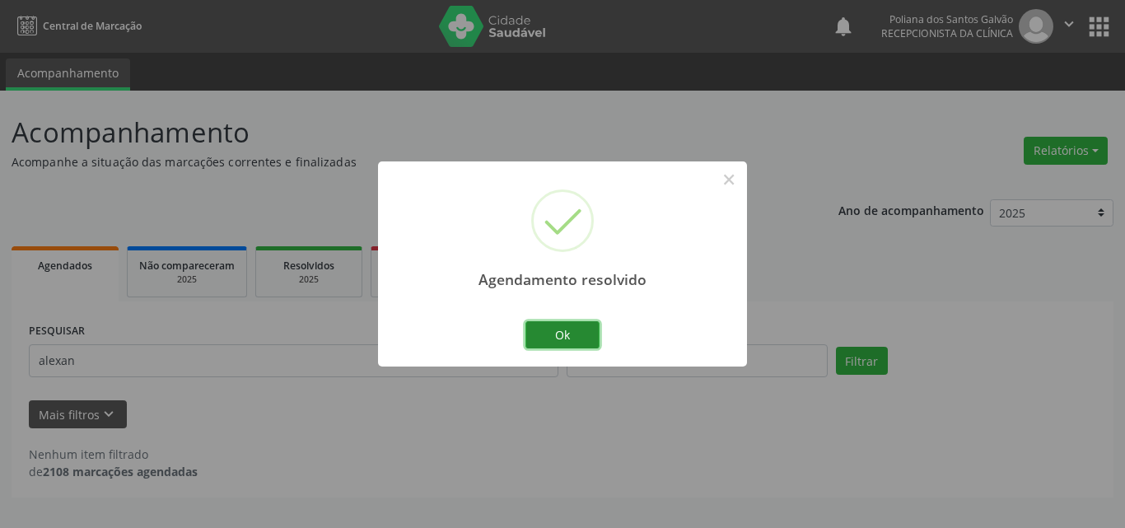
click at [584, 344] on button "Ok" at bounding box center [562, 335] width 74 height 28
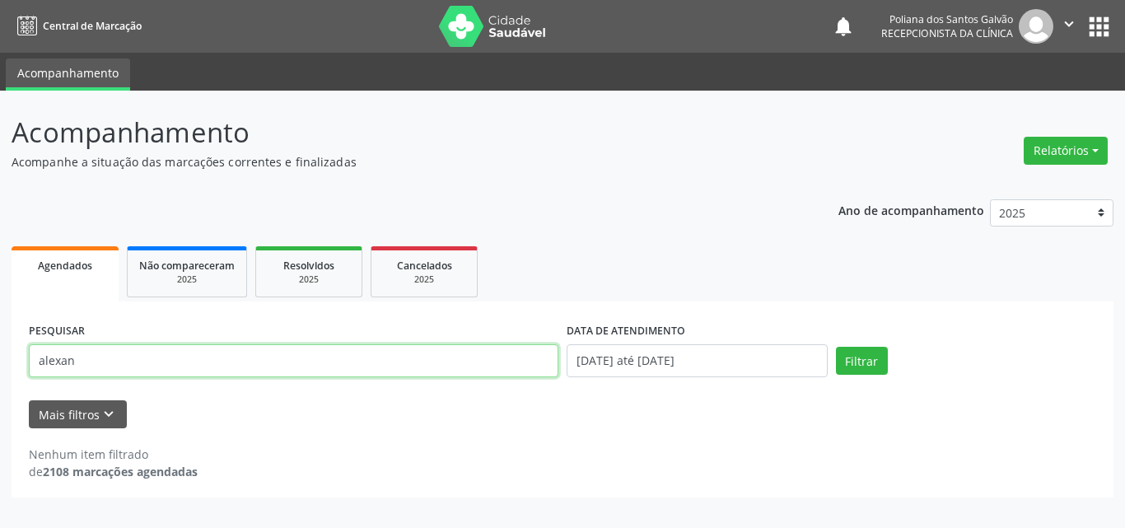
drag, startPoint x: 507, startPoint y: 361, endPoint x: 0, endPoint y: 197, distance: 533.1
click at [0, 205] on div "Acompanhamento Acompanhe a situação das marcações correntes e finalizadas Relat…" at bounding box center [562, 309] width 1125 height 437
type input "janailma"
click at [836, 347] on button "Filtrar" at bounding box center [862, 361] width 52 height 28
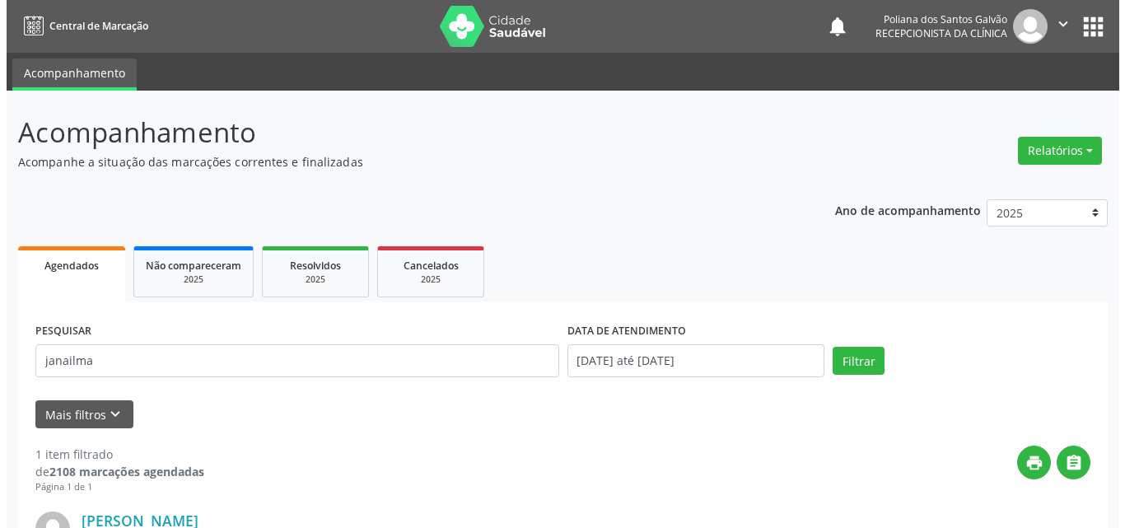
scroll to position [217, 0]
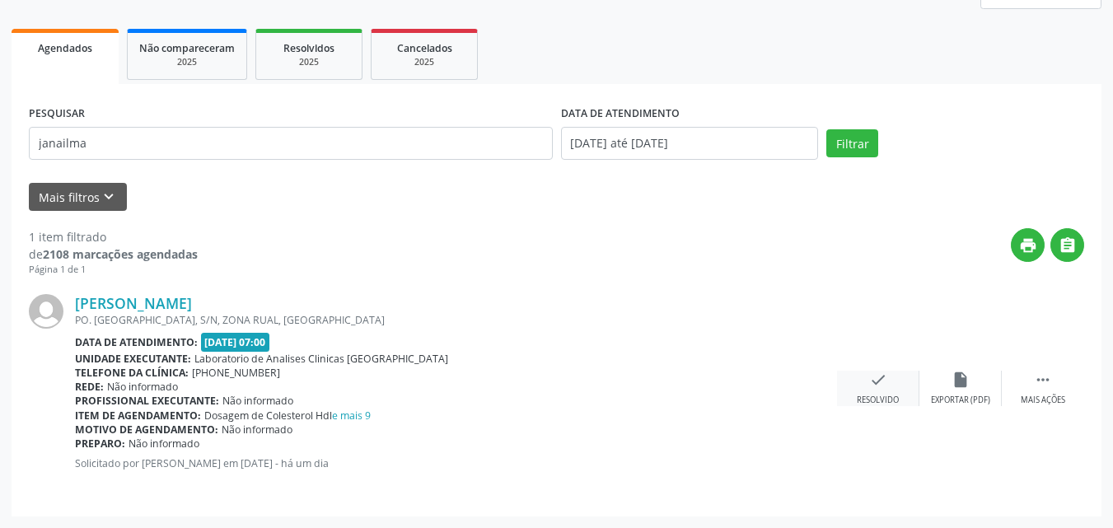
click at [873, 401] on div "Resolvido" at bounding box center [877, 400] width 42 height 12
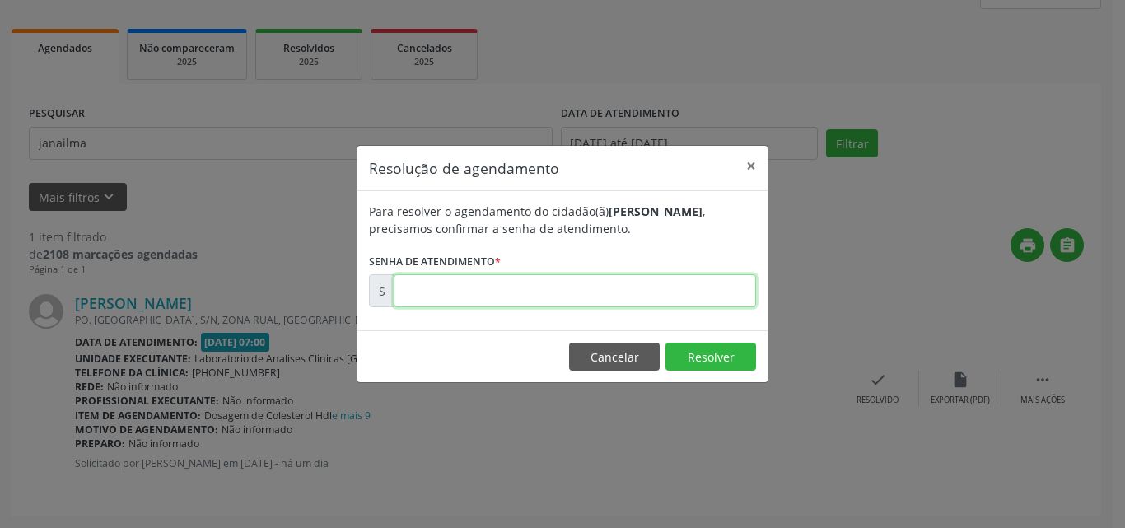
click at [686, 289] on input "text" at bounding box center [575, 290] width 362 height 33
type input "00171294"
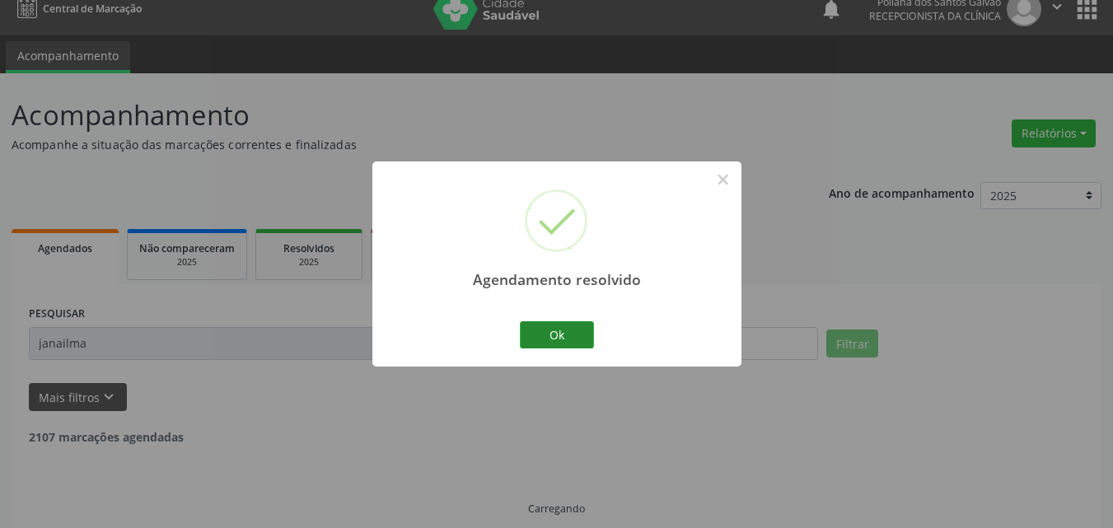
scroll to position [0, 0]
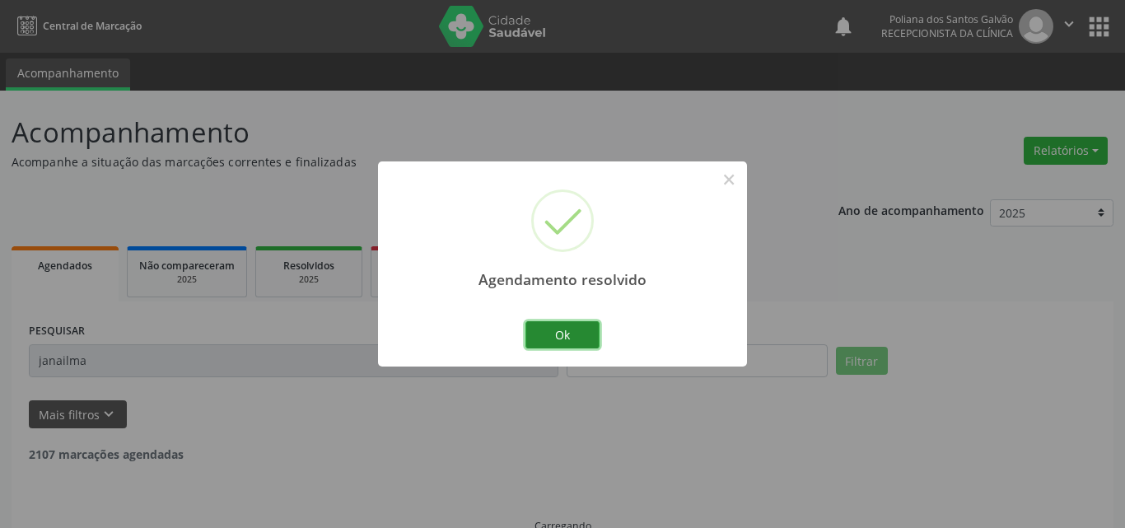
drag, startPoint x: 558, startPoint y: 344, endPoint x: 516, endPoint y: 348, distance: 42.1
click at [558, 343] on button "Ok" at bounding box center [562, 335] width 74 height 28
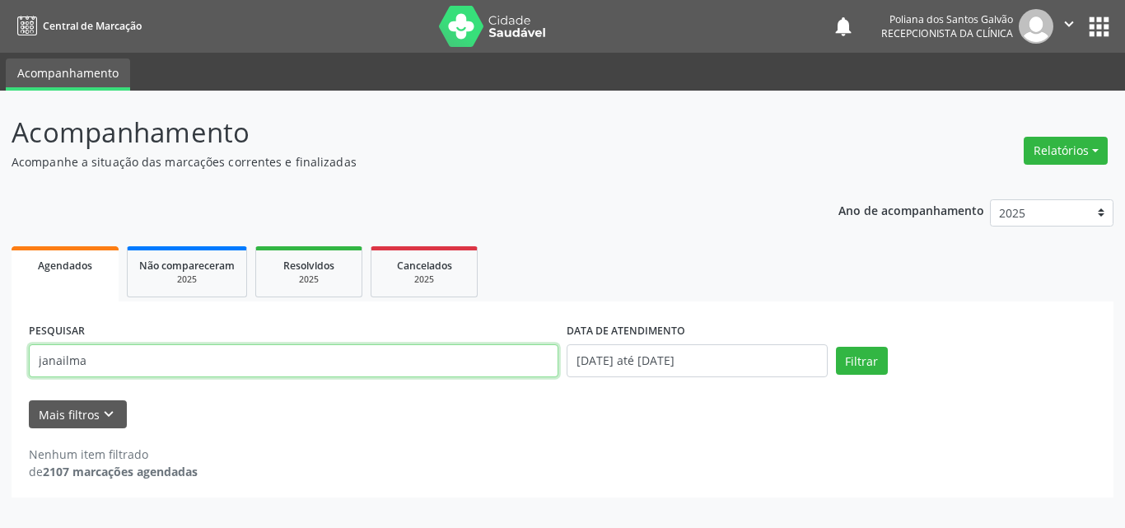
drag, startPoint x: 476, startPoint y: 376, endPoint x: 0, endPoint y: 203, distance: 506.5
click at [0, 207] on div "Acompanhamento Acompanhe a situação das marcações correntes e finalizadas Relat…" at bounding box center [562, 309] width 1125 height 437
type input "livia"
click at [836, 347] on button "Filtrar" at bounding box center [862, 361] width 52 height 28
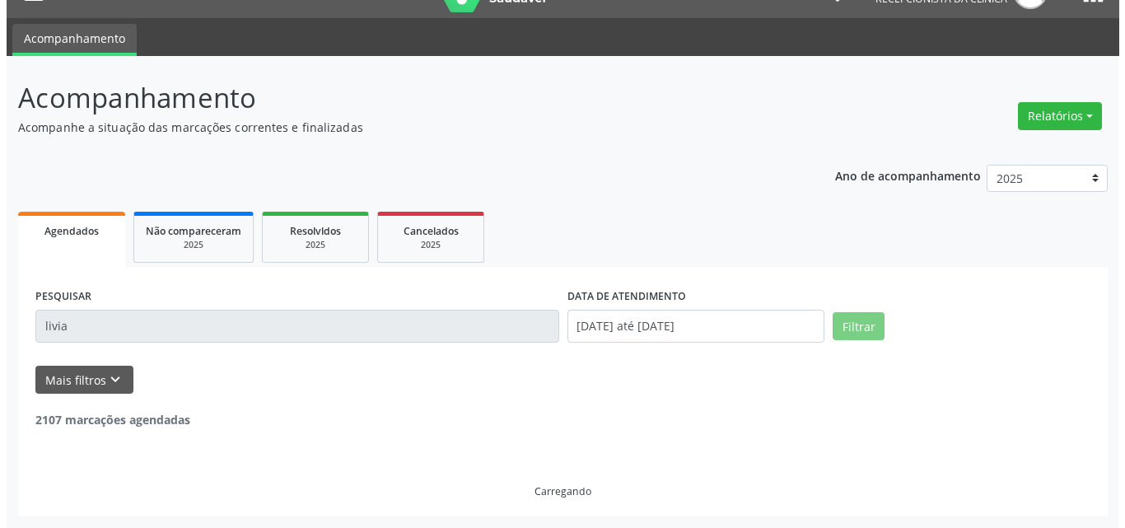
scroll to position [217, 0]
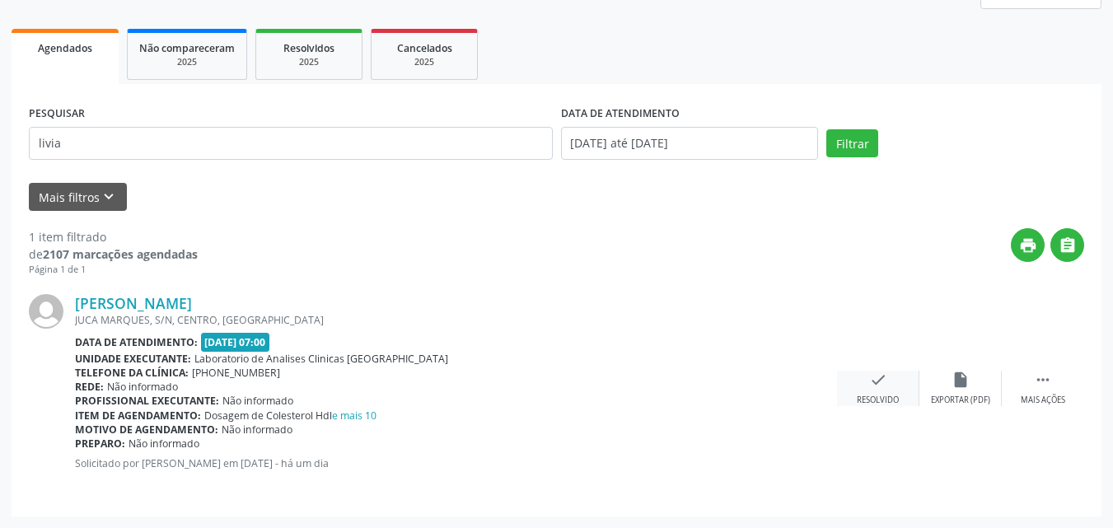
click at [889, 391] on div "check Resolvido" at bounding box center [878, 388] width 82 height 35
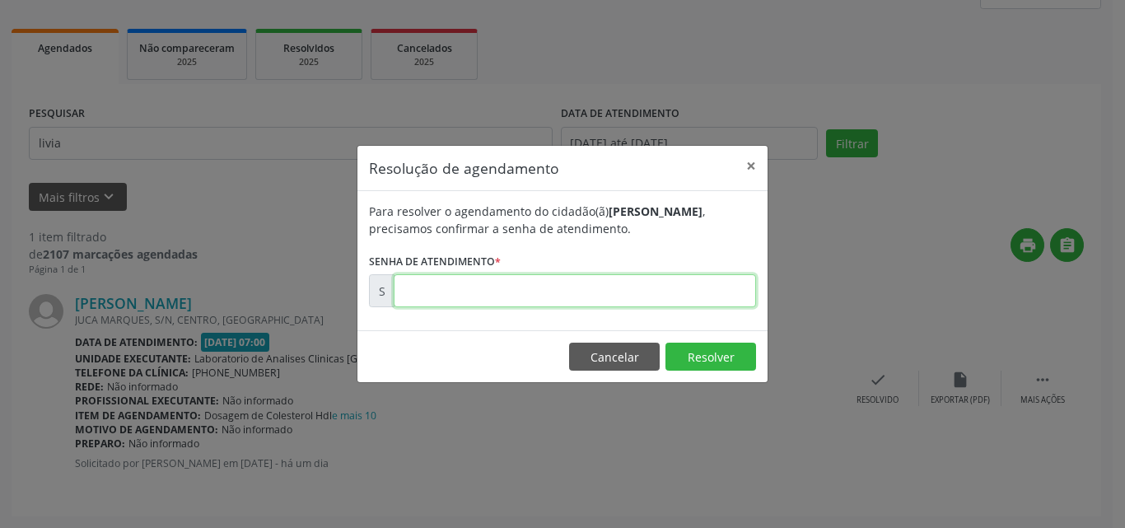
drag, startPoint x: 730, startPoint y: 291, endPoint x: 721, endPoint y: 291, distance: 9.1
click at [721, 291] on input "text" at bounding box center [575, 290] width 362 height 33
type input "00171232"
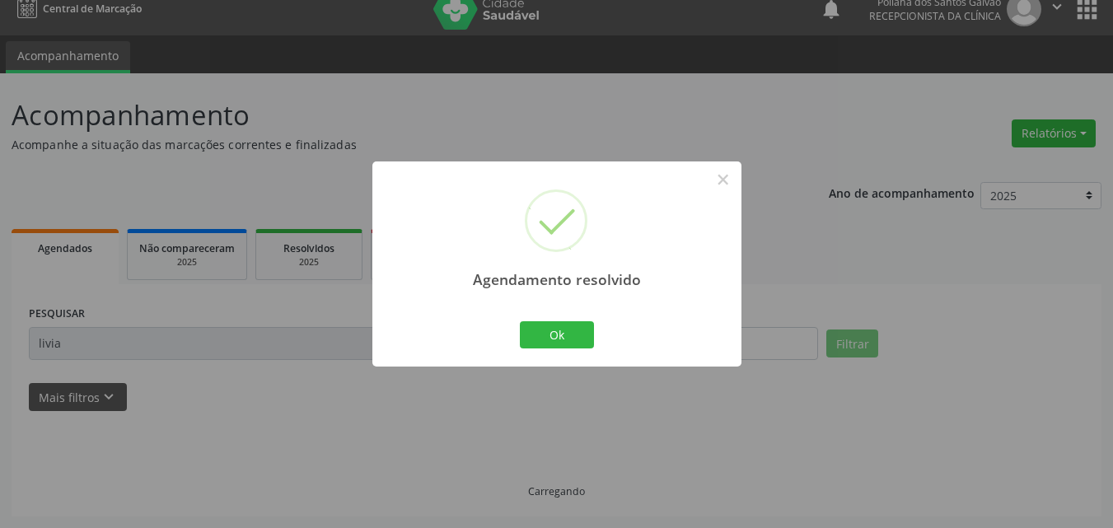
scroll to position [0, 0]
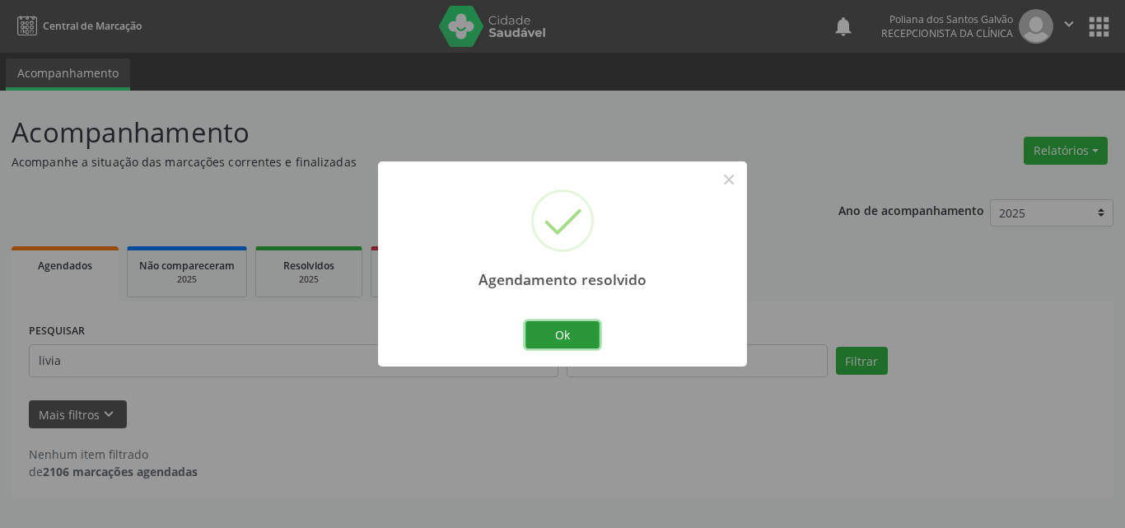
drag, startPoint x: 586, startPoint y: 341, endPoint x: 531, endPoint y: 350, distance: 55.9
click at [584, 341] on button "Ok" at bounding box center [562, 335] width 74 height 28
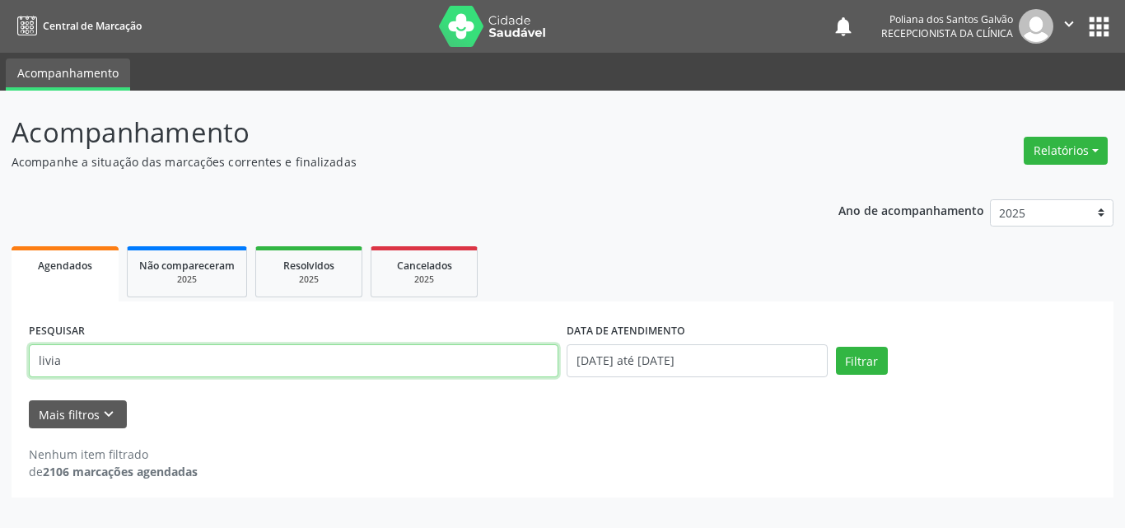
drag, startPoint x: 424, startPoint y: 348, endPoint x: 0, endPoint y: 158, distance: 464.8
type input "[PERSON_NAME]"
click at [836, 347] on button "Filtrar" at bounding box center [862, 361] width 52 height 28
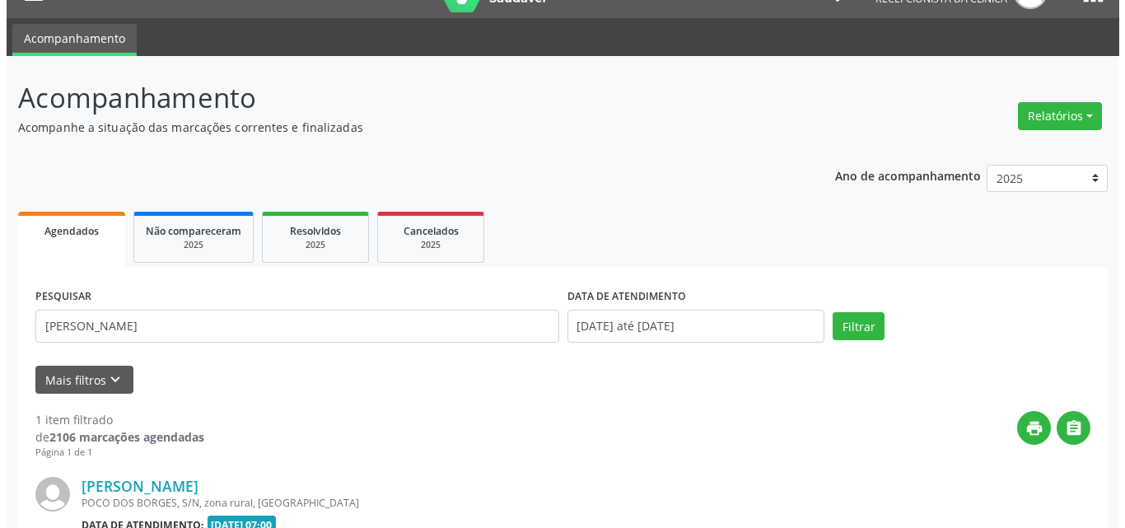
scroll to position [217, 0]
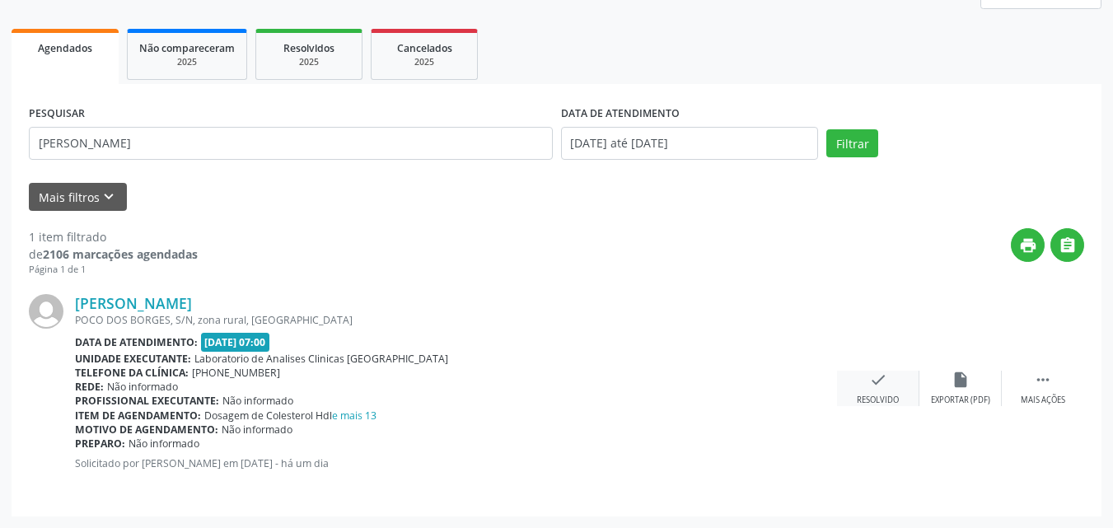
click at [867, 390] on div "check Resolvido" at bounding box center [878, 388] width 82 height 35
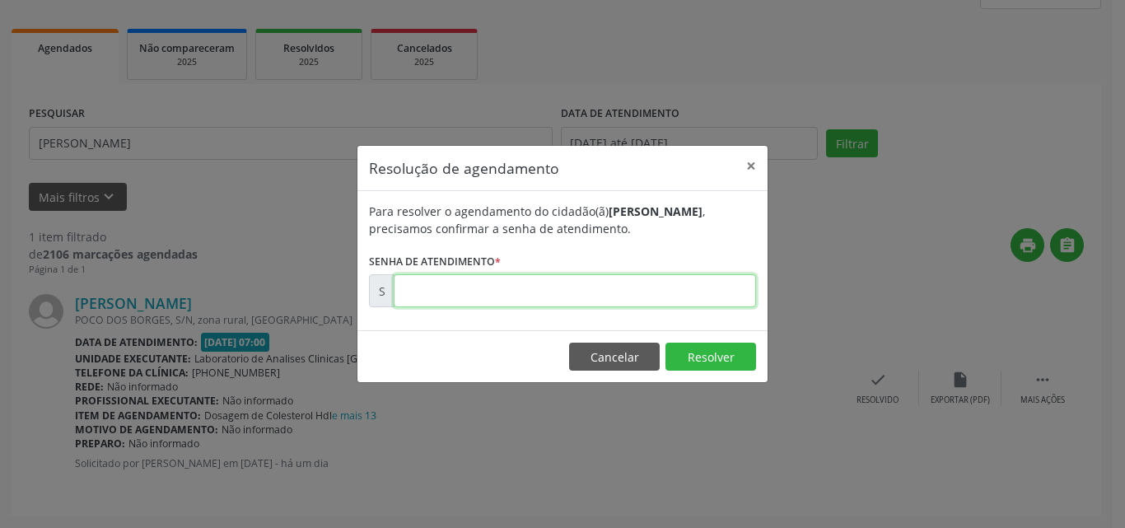
click at [702, 288] on input "text" at bounding box center [575, 290] width 362 height 33
type input "00171198"
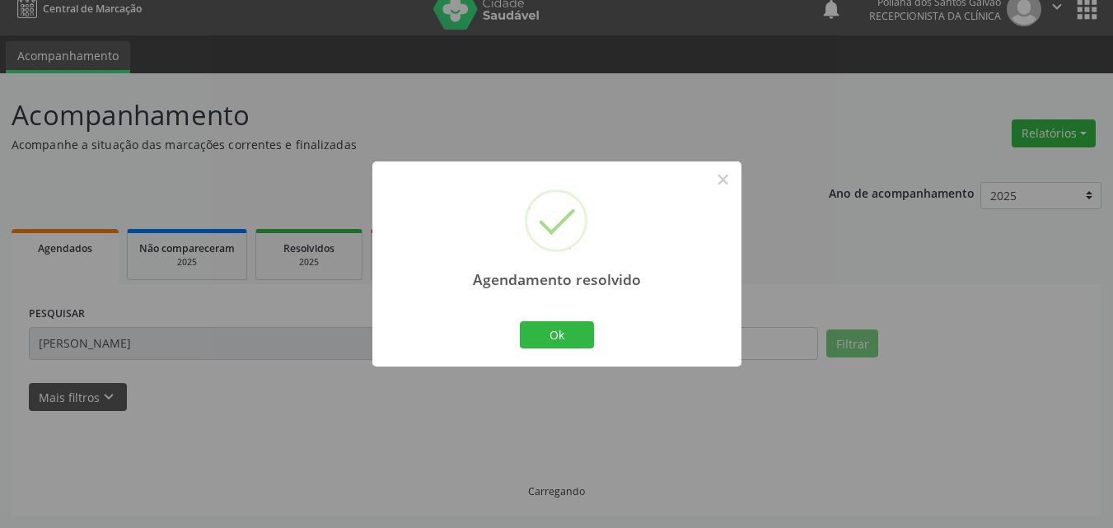
scroll to position [0, 0]
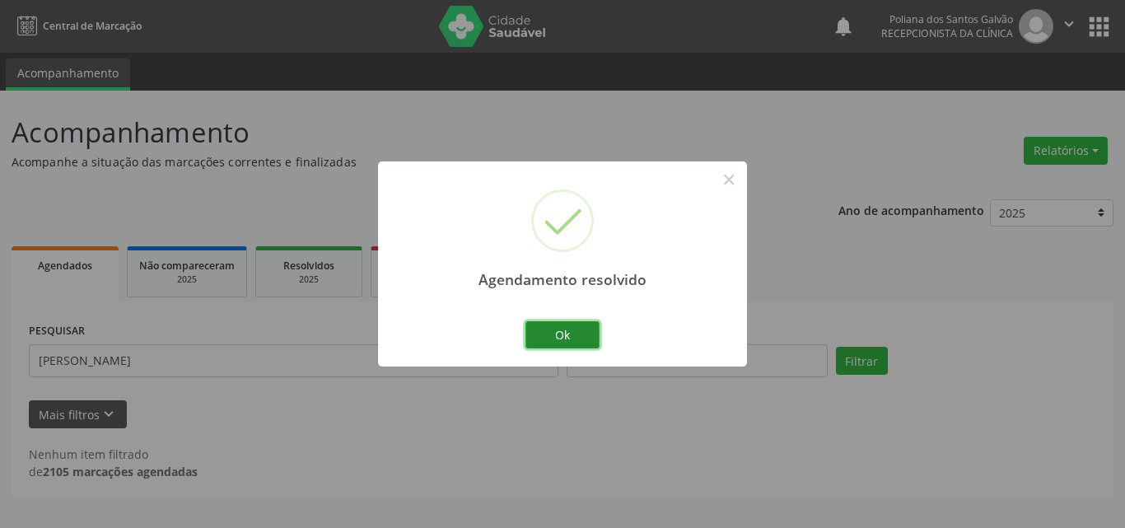
drag, startPoint x: 576, startPoint y: 335, endPoint x: 470, endPoint y: 359, distance: 108.1
click at [574, 335] on button "Ok" at bounding box center [562, 335] width 74 height 28
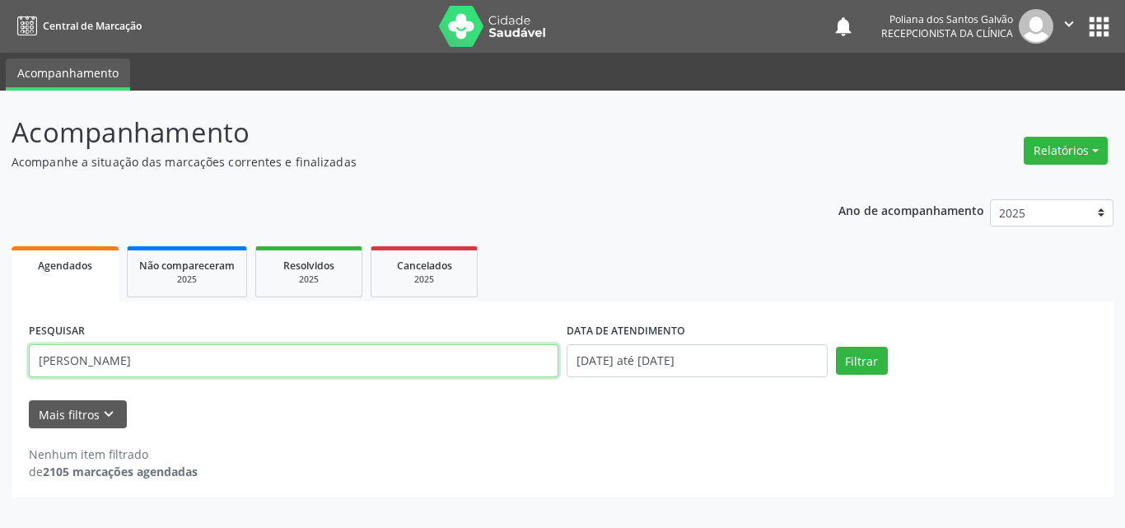
drag, startPoint x: 203, startPoint y: 284, endPoint x: 0, endPoint y: 144, distance: 246.3
click at [0, 169] on div "Acompanhamento Acompanhe a situação das marcações correntes e finalizadas Relat…" at bounding box center [562, 309] width 1125 height 437
type input "jusicle"
click at [836, 347] on button "Filtrar" at bounding box center [862, 361] width 52 height 28
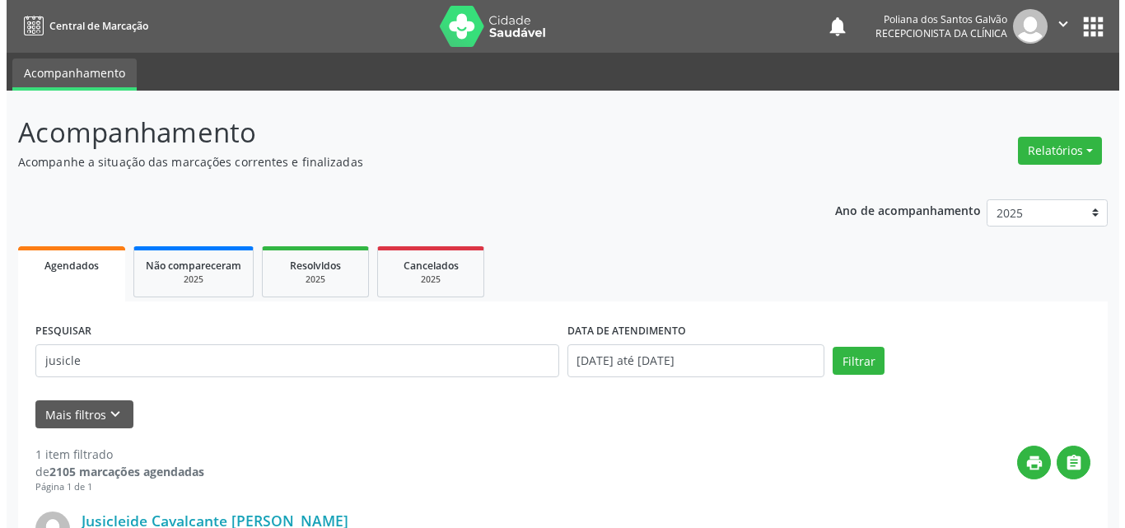
scroll to position [217, 0]
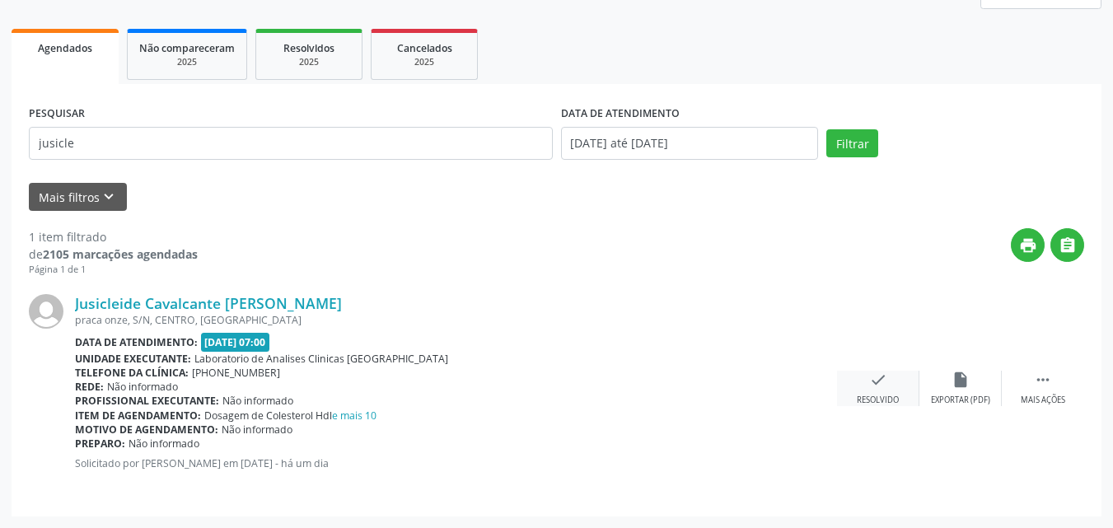
click at [870, 390] on div "check Resolvido" at bounding box center [878, 388] width 82 height 35
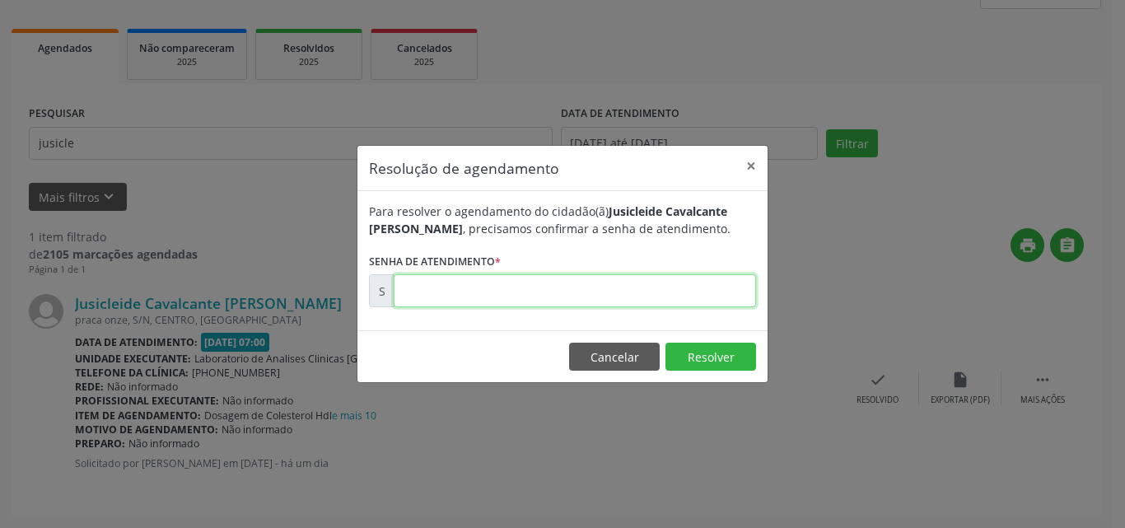
click at [656, 284] on input "text" at bounding box center [575, 290] width 362 height 33
type input "00171214"
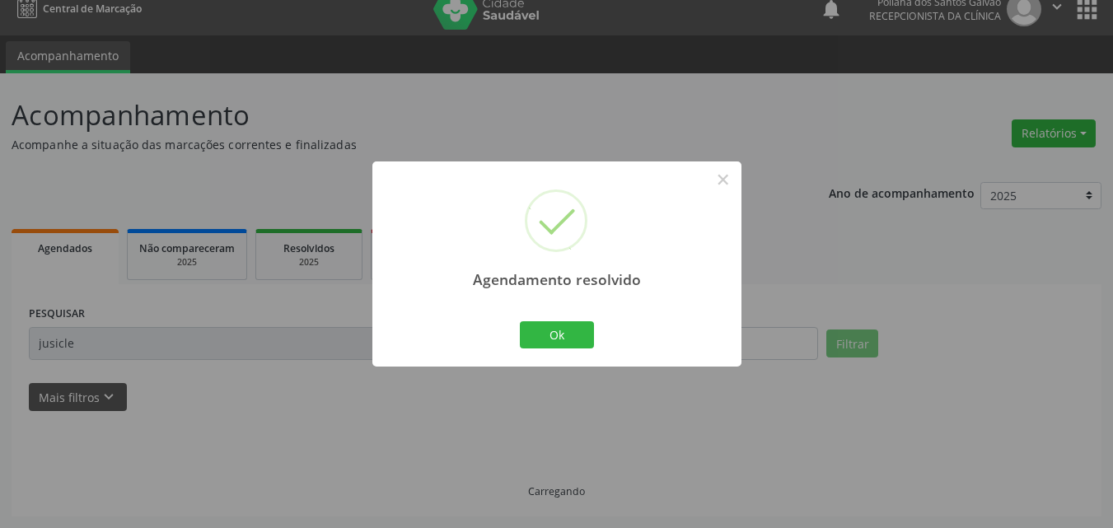
scroll to position [0, 0]
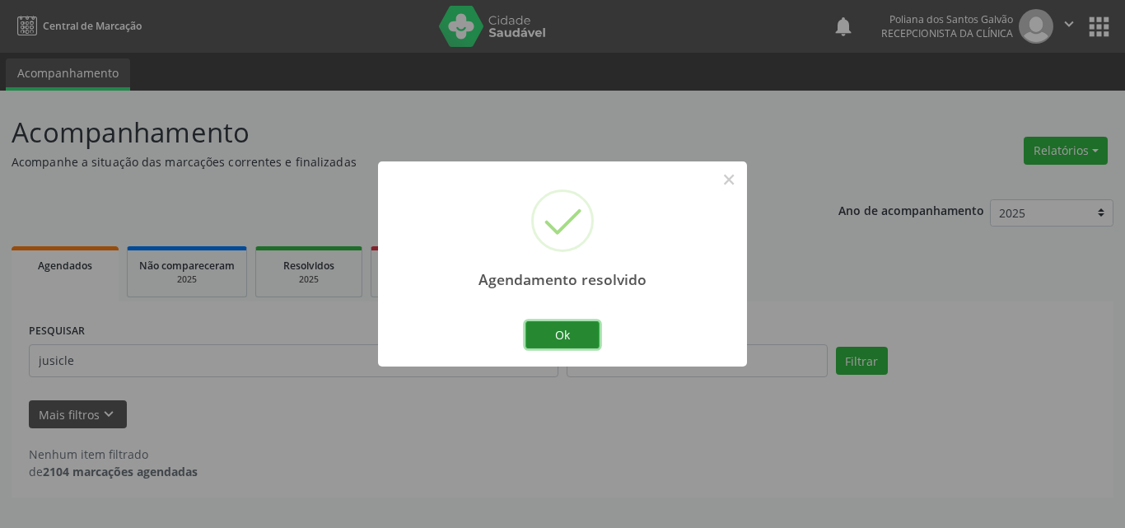
click at [571, 324] on button "Ok" at bounding box center [562, 335] width 74 height 28
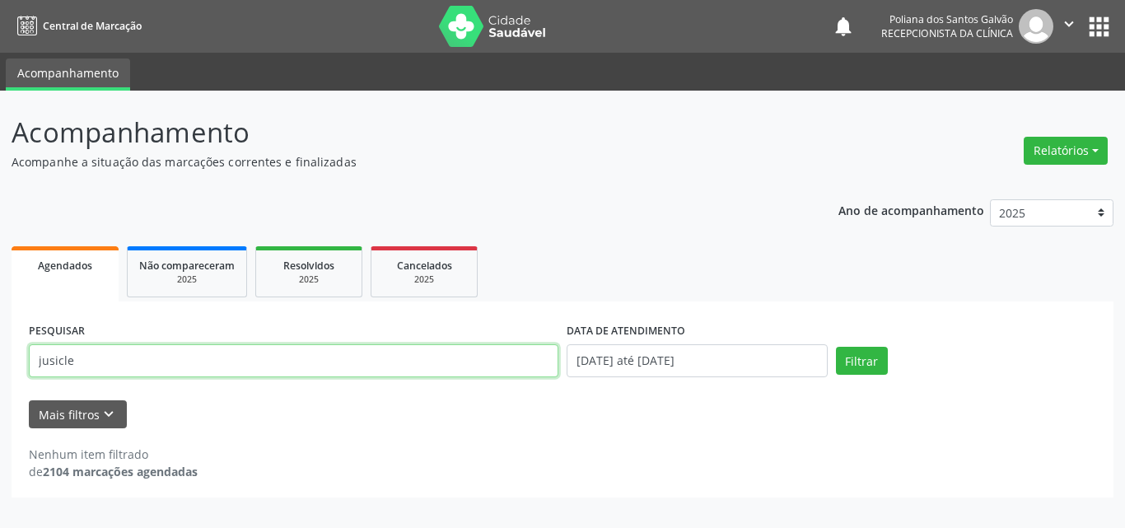
drag, startPoint x: 0, startPoint y: 274, endPoint x: 0, endPoint y: 232, distance: 42.0
click at [0, 234] on div "Acompanhamento Acompanhe a situação das marcações correntes e finalizadas Relat…" at bounding box center [562, 309] width 1125 height 437
type input "v"
type input "cassi"
click at [836, 347] on button "Filtrar" at bounding box center [862, 361] width 52 height 28
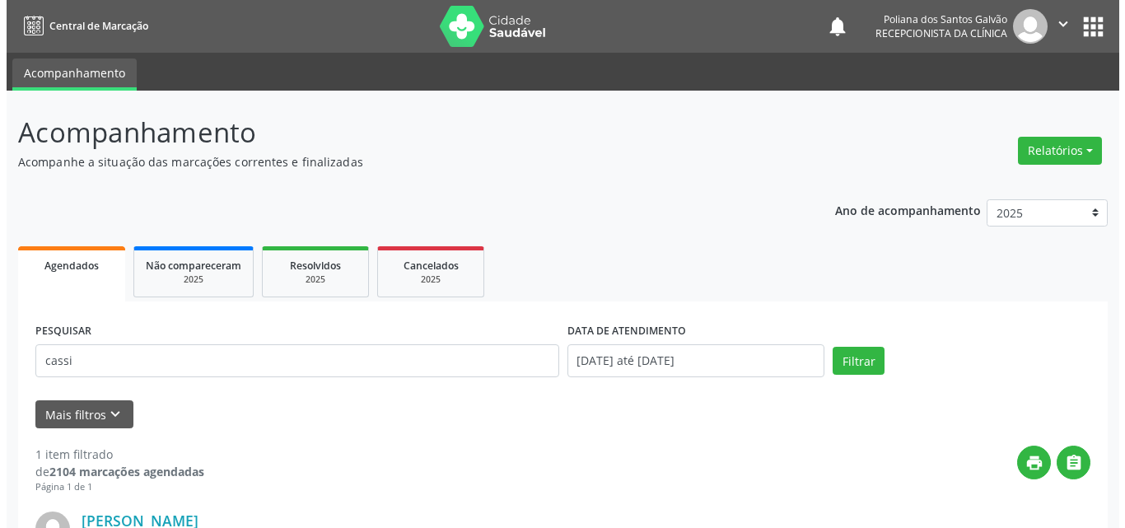
scroll to position [217, 0]
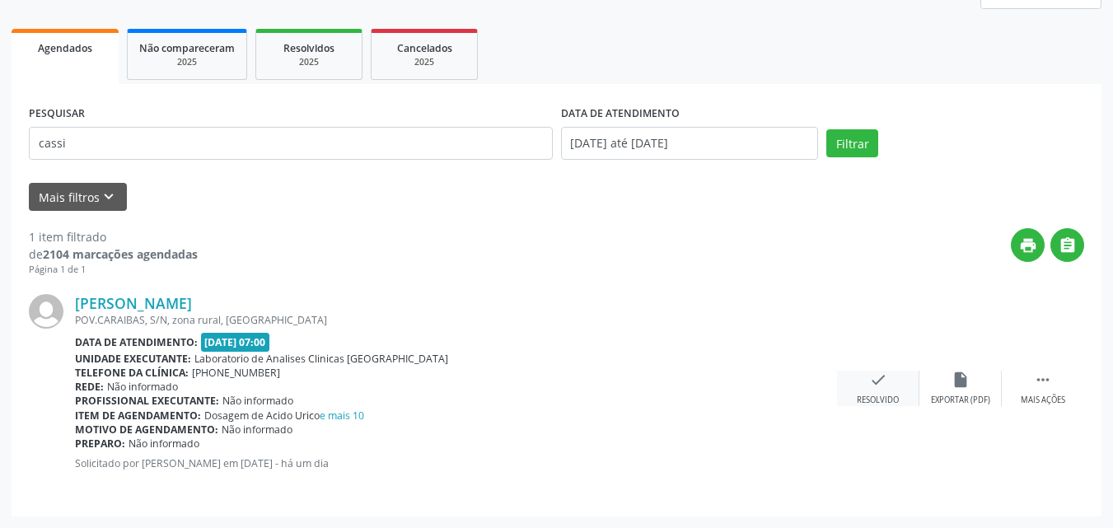
click at [870, 389] on div "check Resolvido" at bounding box center [878, 388] width 82 height 35
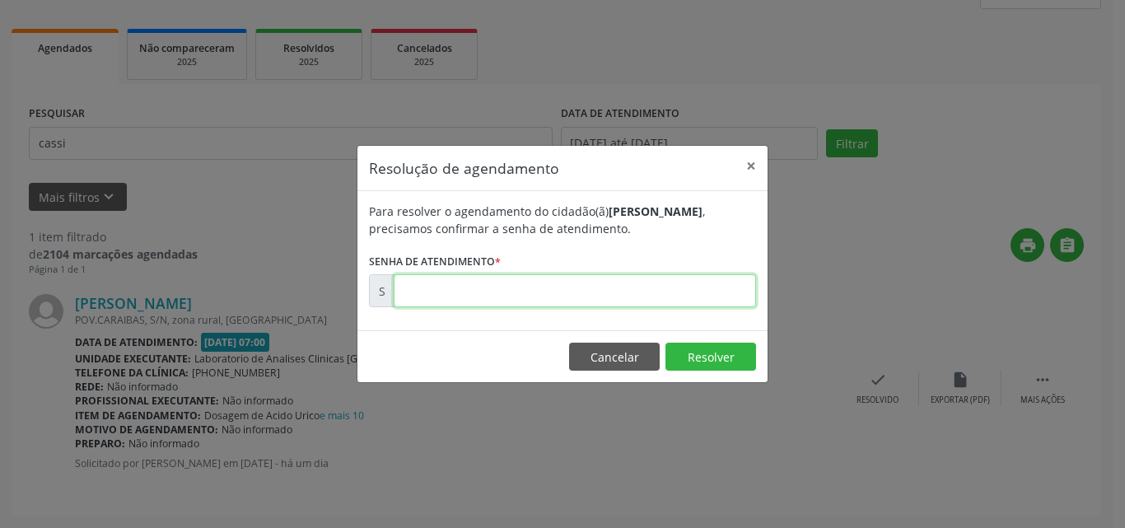
click at [709, 288] on input "text" at bounding box center [575, 290] width 362 height 33
type input "00171215"
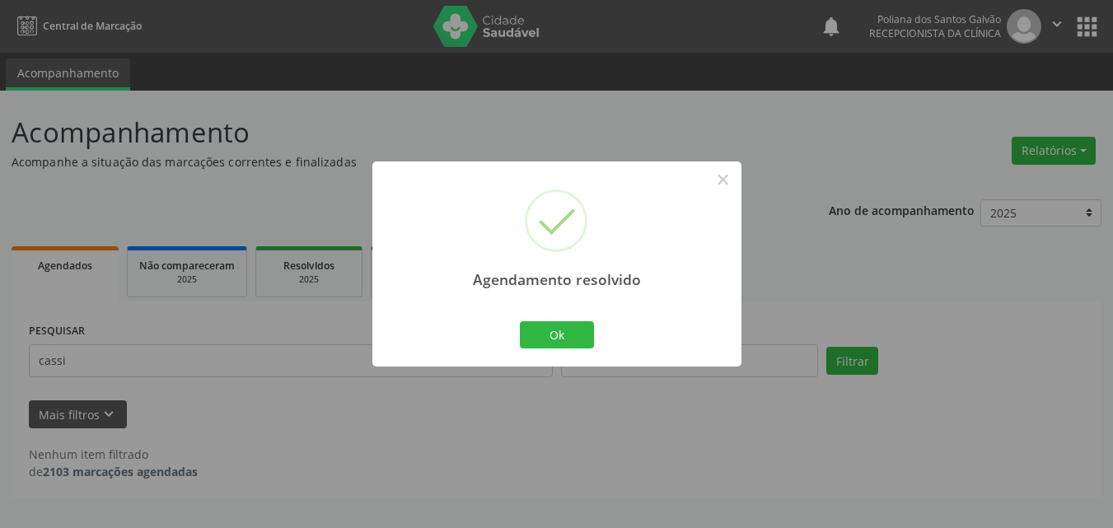
scroll to position [0, 0]
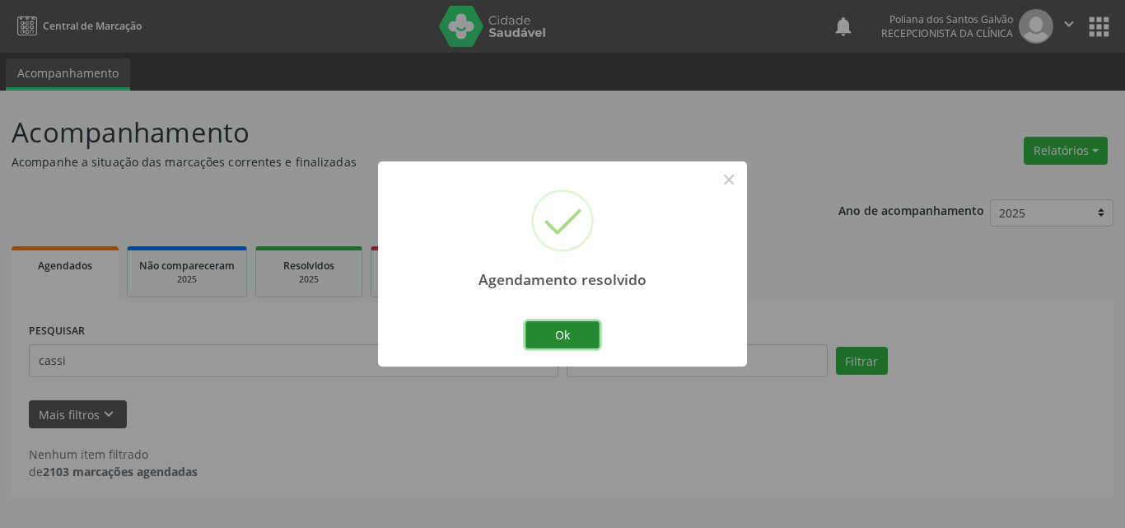
click at [566, 333] on button "Ok" at bounding box center [562, 335] width 74 height 28
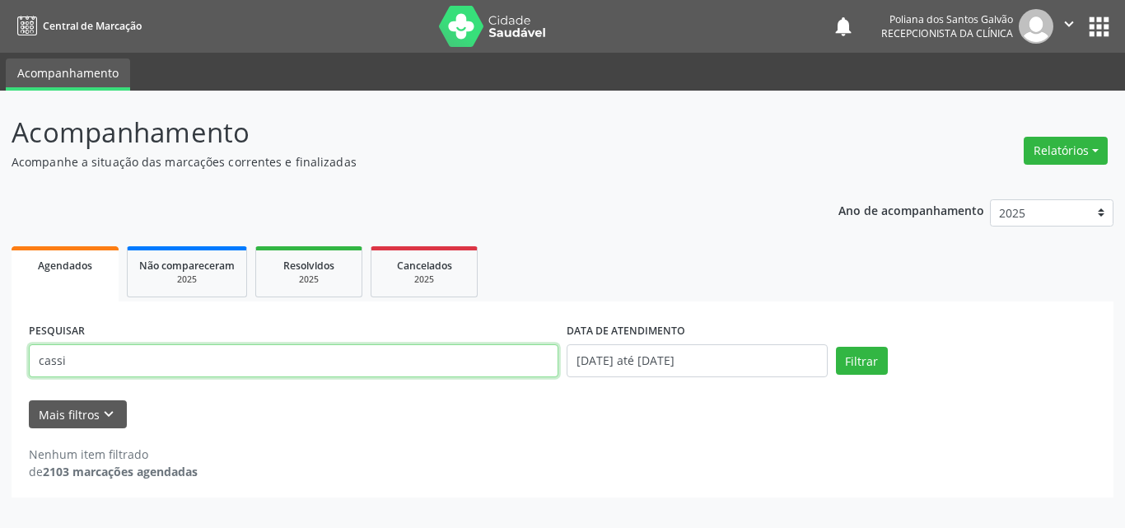
drag, startPoint x: 176, startPoint y: 364, endPoint x: 0, endPoint y: 41, distance: 367.8
click at [0, 44] on div "Central de Marcação notifications Poliana dos Santos Galvão Recepcionista da cl…" at bounding box center [562, 264] width 1125 height 528
drag, startPoint x: 161, startPoint y: 367, endPoint x: 0, endPoint y: 222, distance: 217.5
click at [0, 224] on div "Acompanhamento Acompanhe a situação das marcações correntes e finalizadas Relat…" at bounding box center [562, 309] width 1125 height 437
type input "[PERSON_NAME]"
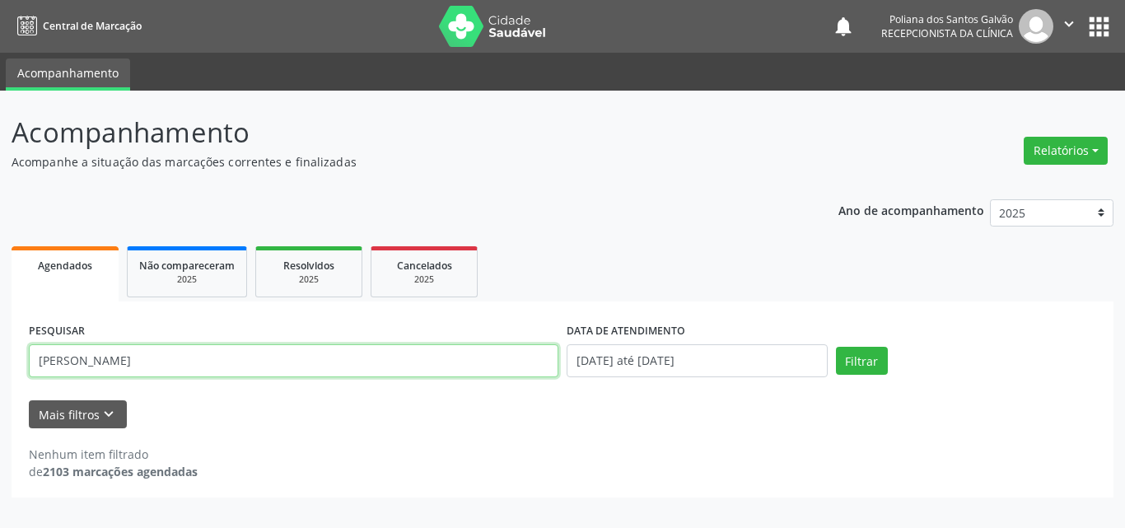
click at [836, 347] on button "Filtrar" at bounding box center [862, 361] width 52 height 28
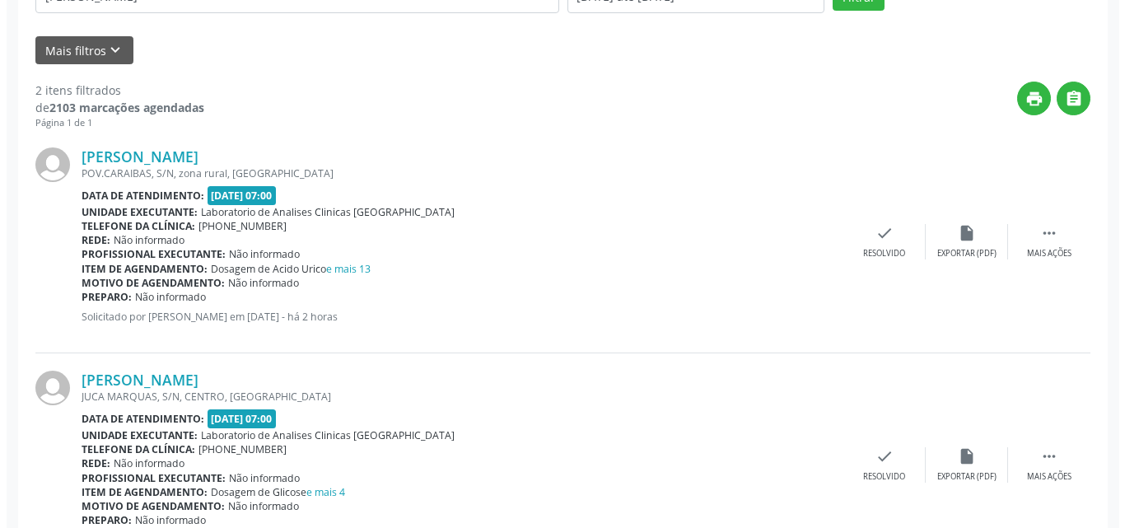
scroll to position [441, 0]
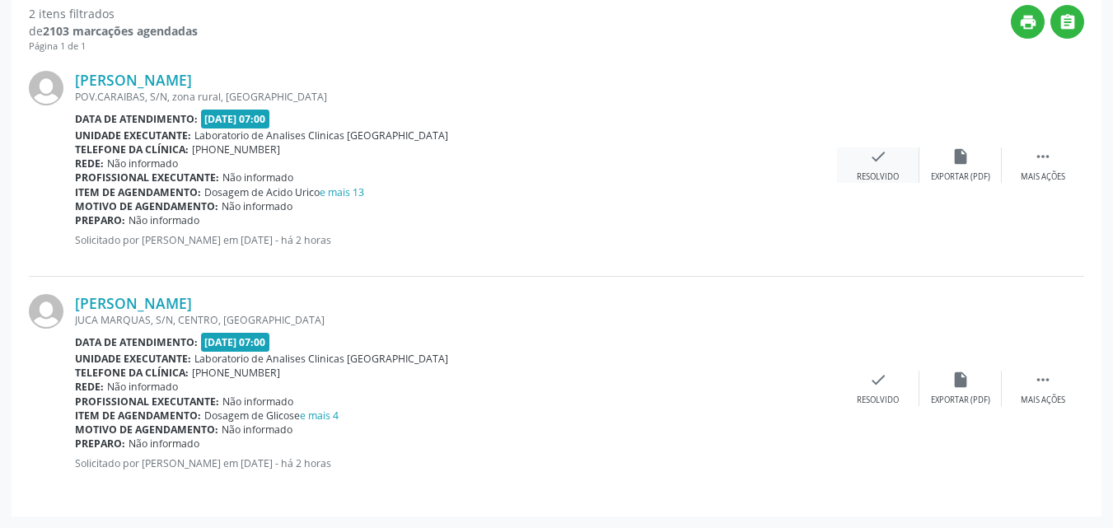
click at [884, 158] on icon "check" at bounding box center [878, 156] width 18 height 18
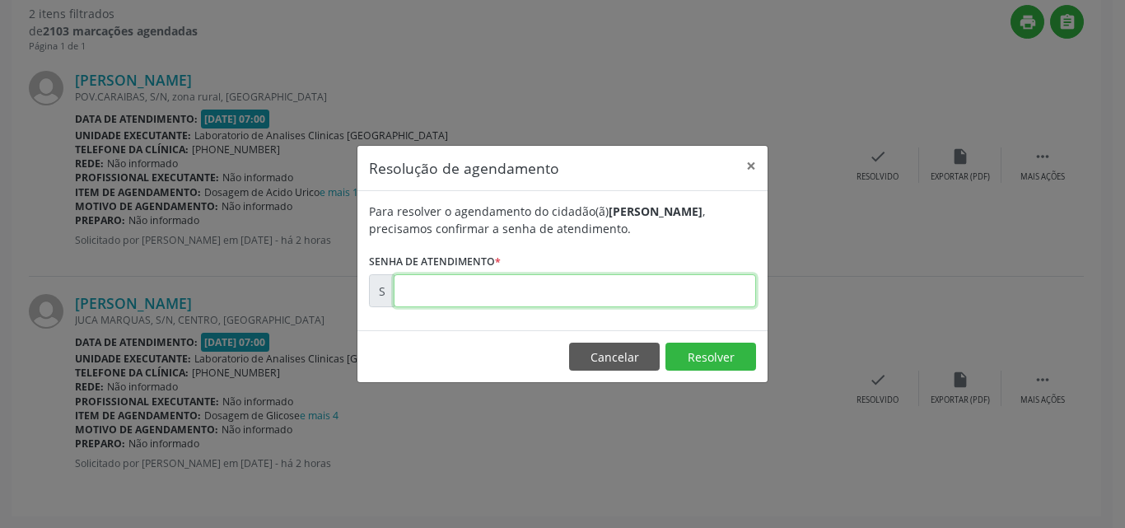
drag, startPoint x: 661, startPoint y: 291, endPoint x: 662, endPoint y: 275, distance: 15.7
click at [662, 281] on input "text" at bounding box center [575, 290] width 362 height 33
type input "00171441"
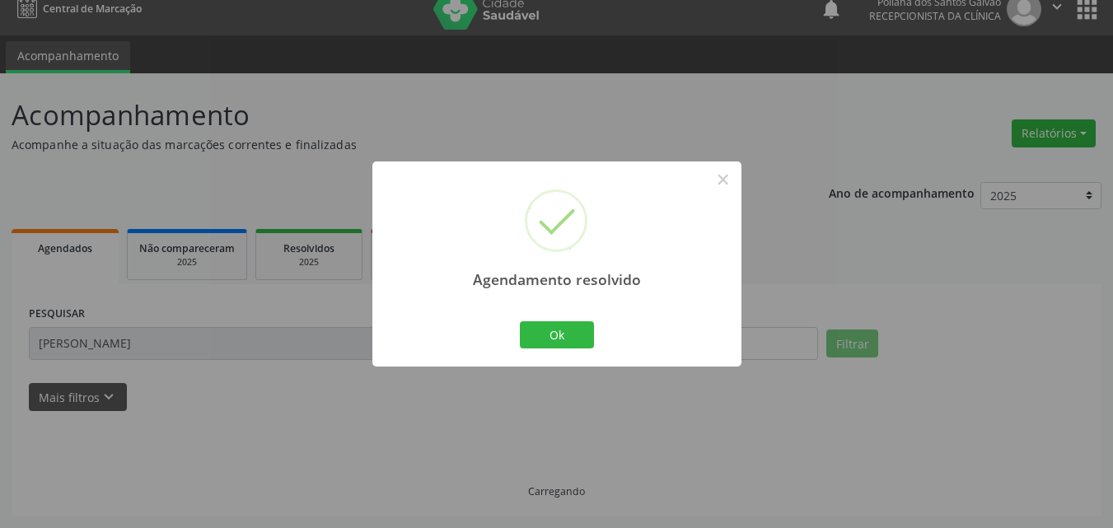
scroll to position [217, 0]
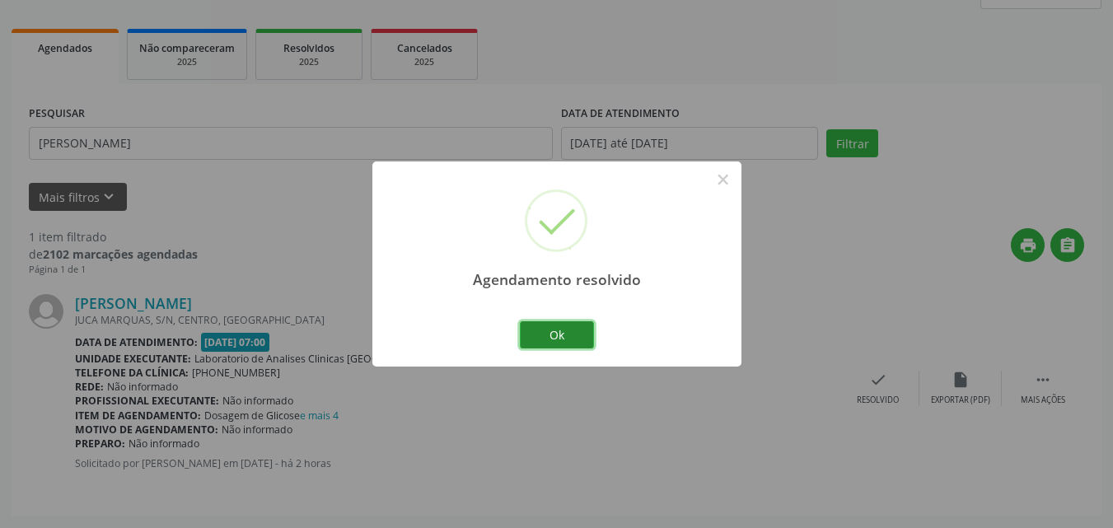
drag, startPoint x: 583, startPoint y: 331, endPoint x: 461, endPoint y: 198, distance: 180.7
click at [582, 331] on button "Ok" at bounding box center [557, 335] width 74 height 28
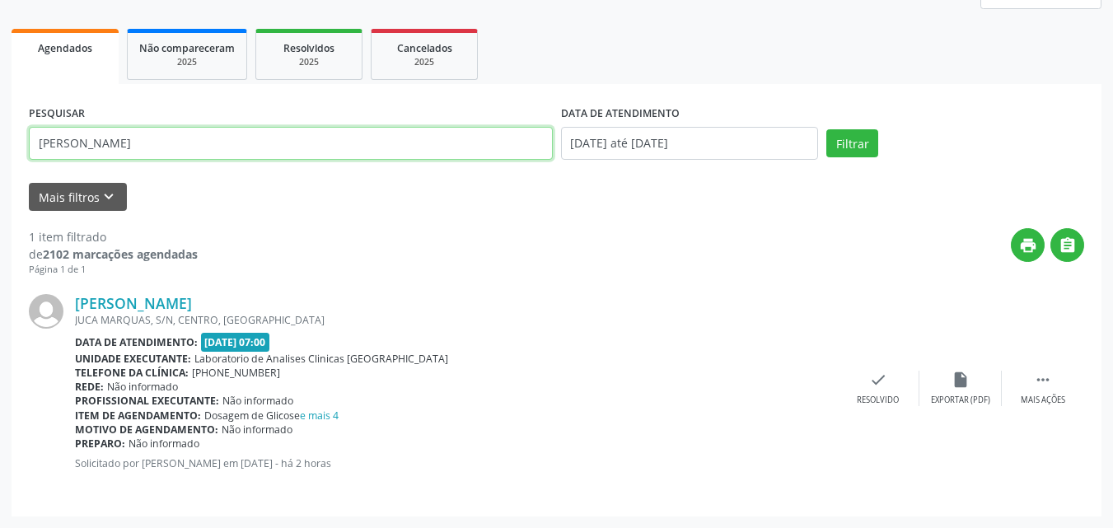
drag, startPoint x: 0, startPoint y: -11, endPoint x: 0, endPoint y: -46, distance: 35.4
click at [0, 0] on html "Central de Marcação notifications Poliana dos Santos Galvão Recepcionista da cl…" at bounding box center [556, 47] width 1113 height 528
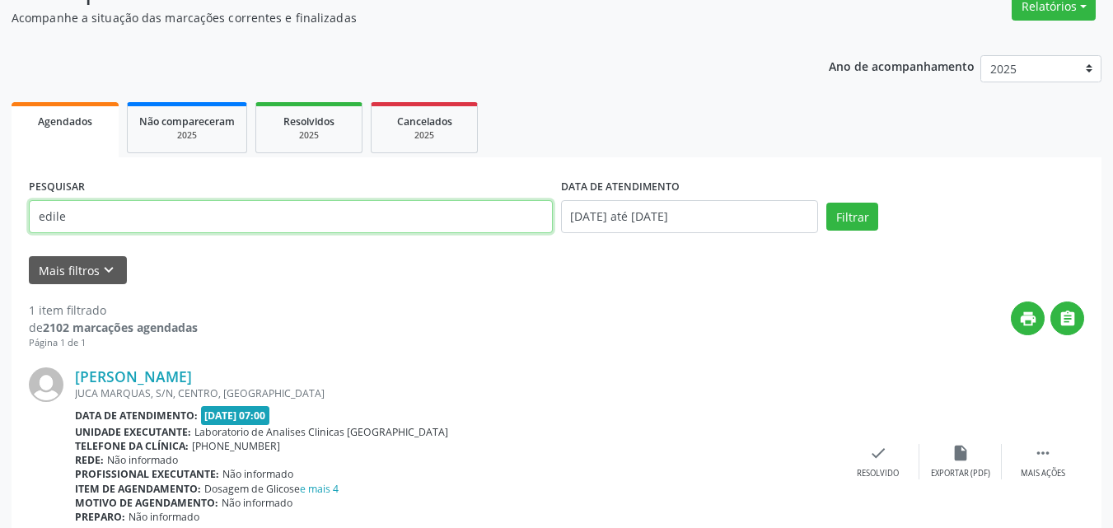
type input "edile"
click at [826, 203] on button "Filtrar" at bounding box center [852, 217] width 52 height 28
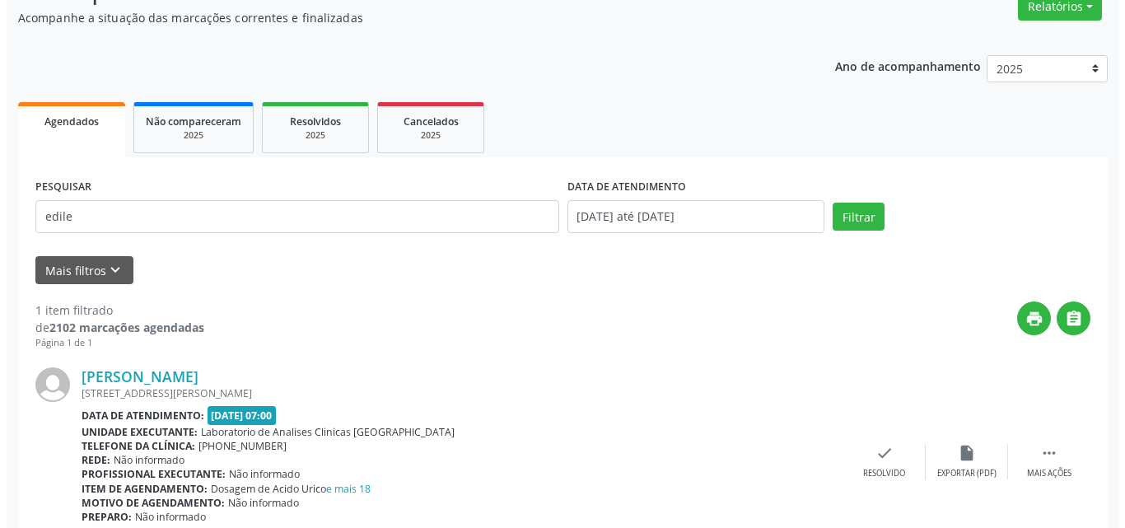
scroll to position [217, 0]
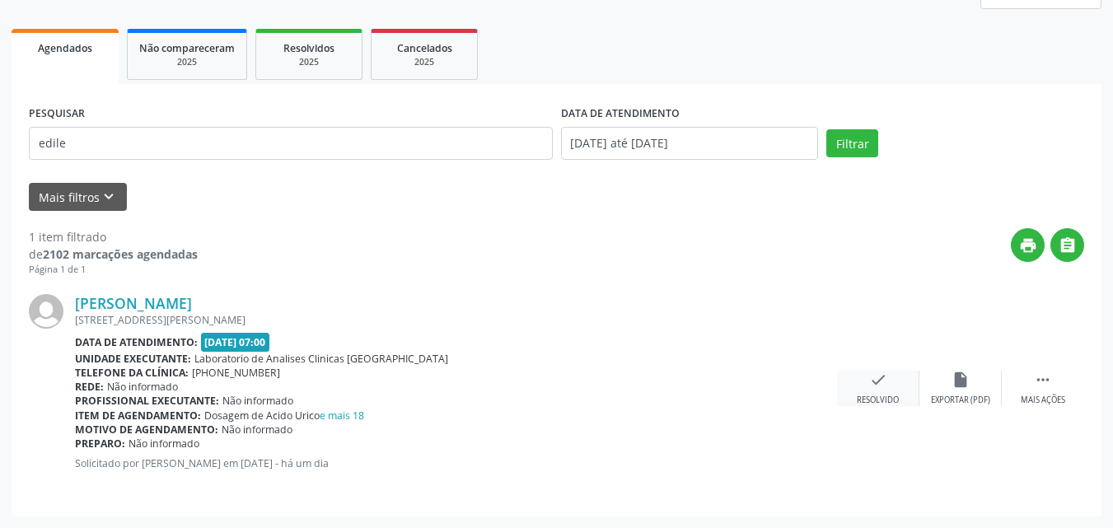
click at [866, 388] on div "check Resolvido" at bounding box center [878, 388] width 82 height 35
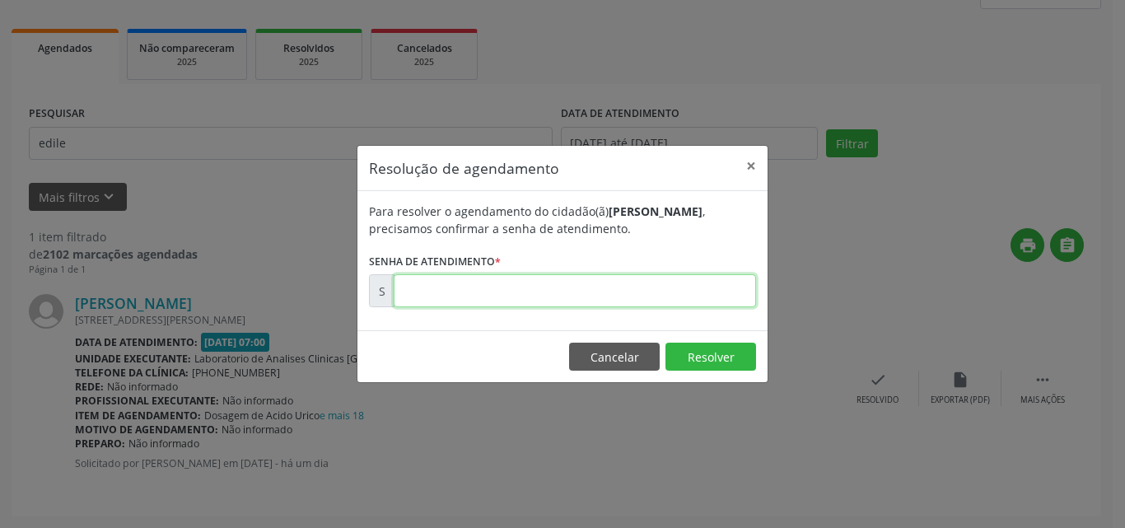
click at [723, 294] on input "text" at bounding box center [575, 290] width 362 height 33
type input "00171213"
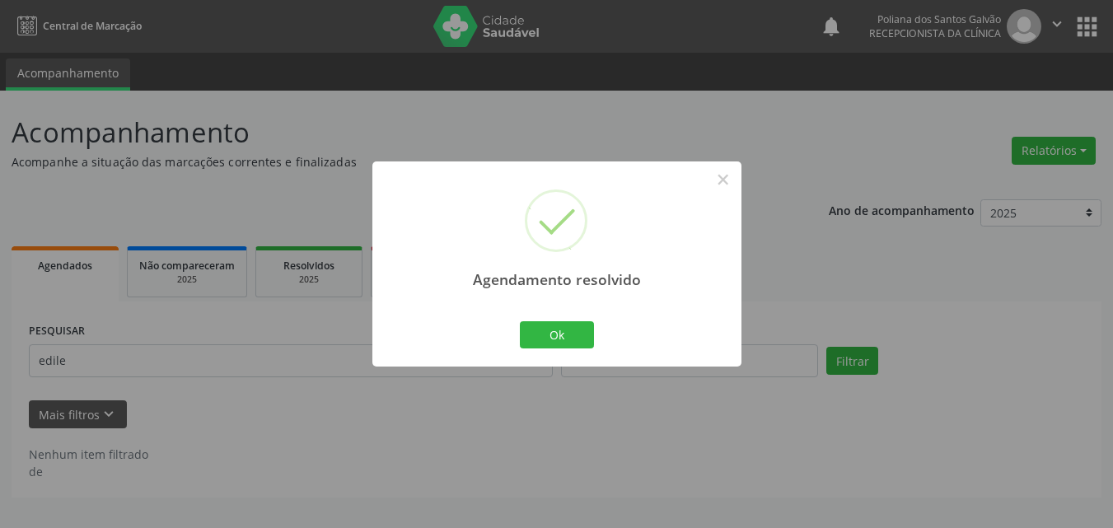
scroll to position [0, 0]
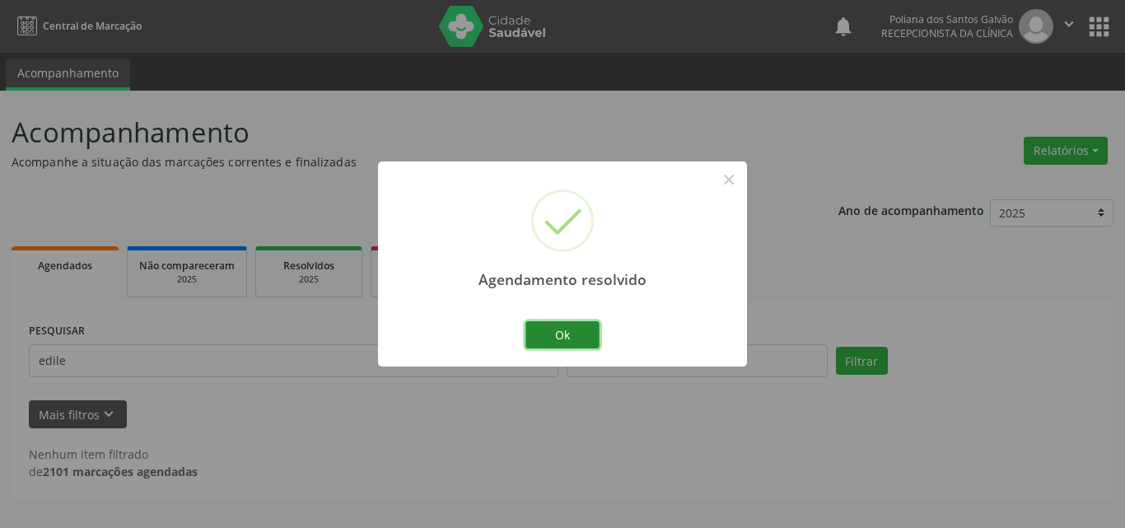
click at [553, 337] on button "Ok" at bounding box center [562, 335] width 74 height 28
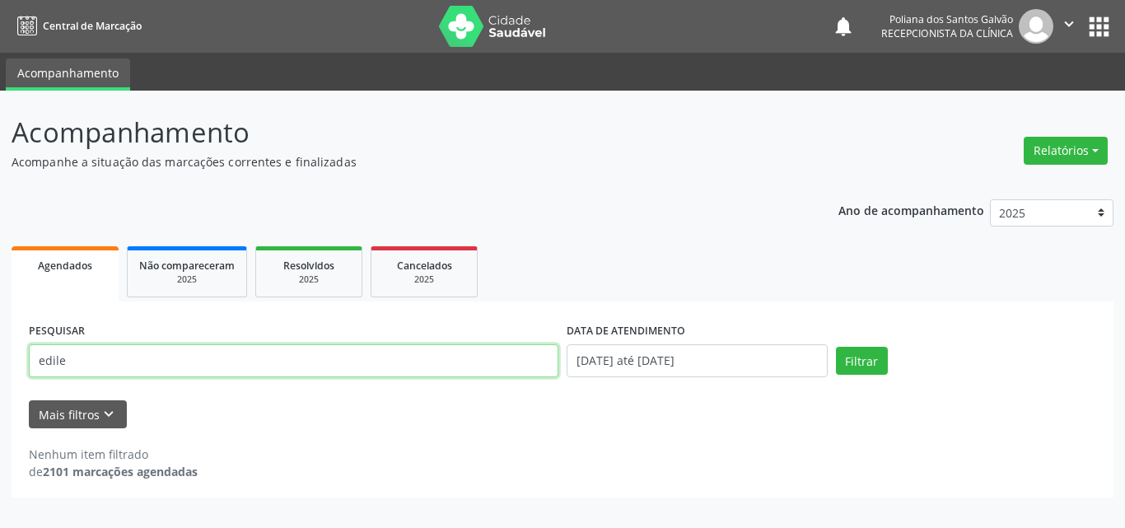
drag, startPoint x: 396, startPoint y: 368, endPoint x: 0, endPoint y: 212, distance: 425.6
click at [0, 222] on div "Acompanhamento Acompanhe a situação das marcações correntes e finalizadas Relat…" at bounding box center [562, 309] width 1125 height 437
type input "rafaela"
click at [836, 347] on button "Filtrar" at bounding box center [862, 361] width 52 height 28
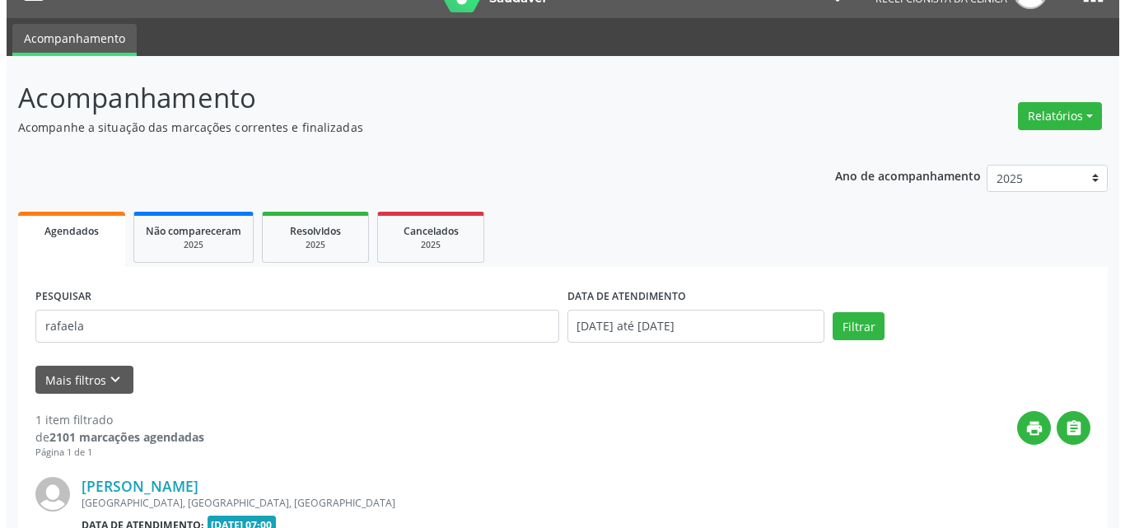
scroll to position [217, 0]
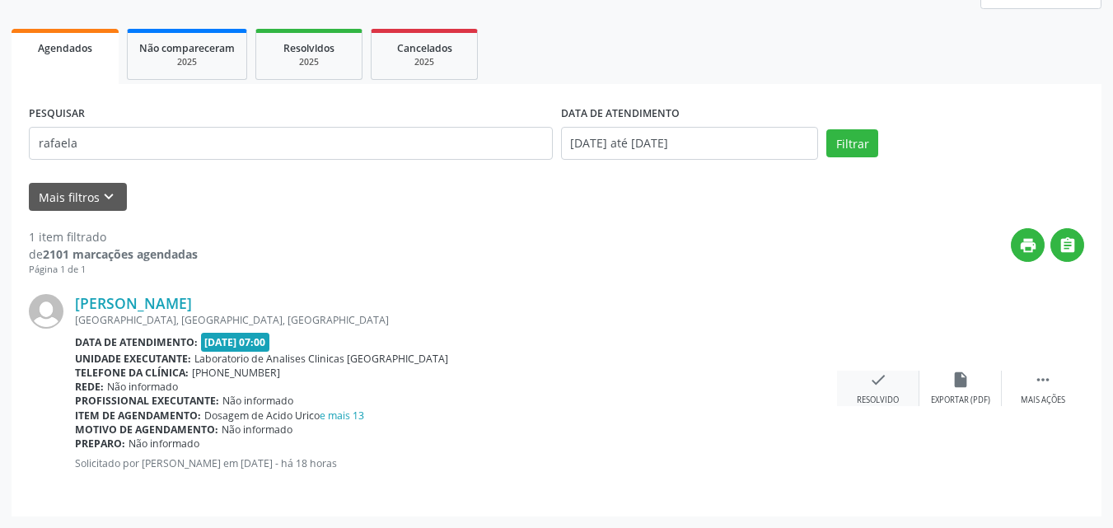
click at [889, 380] on div "check Resolvido" at bounding box center [878, 388] width 82 height 35
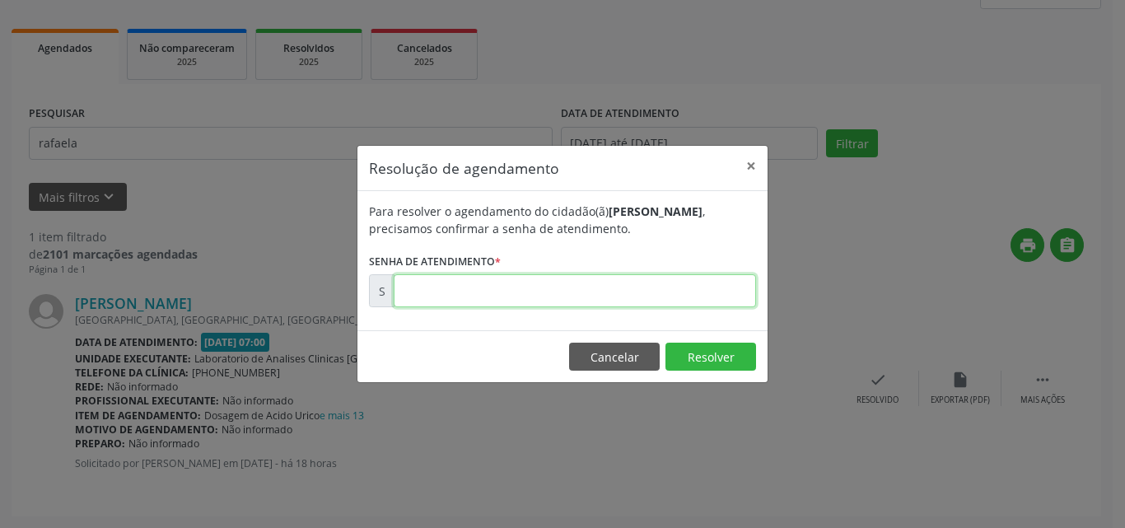
click at [737, 284] on input "text" at bounding box center [575, 290] width 362 height 33
type input "00171410"
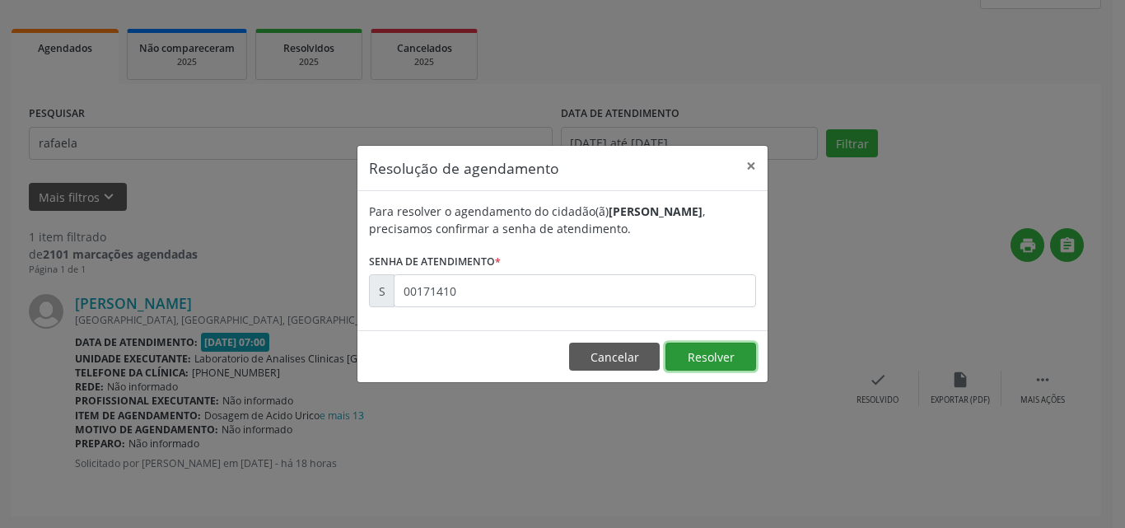
click at [691, 354] on button "Resolver" at bounding box center [710, 357] width 91 height 28
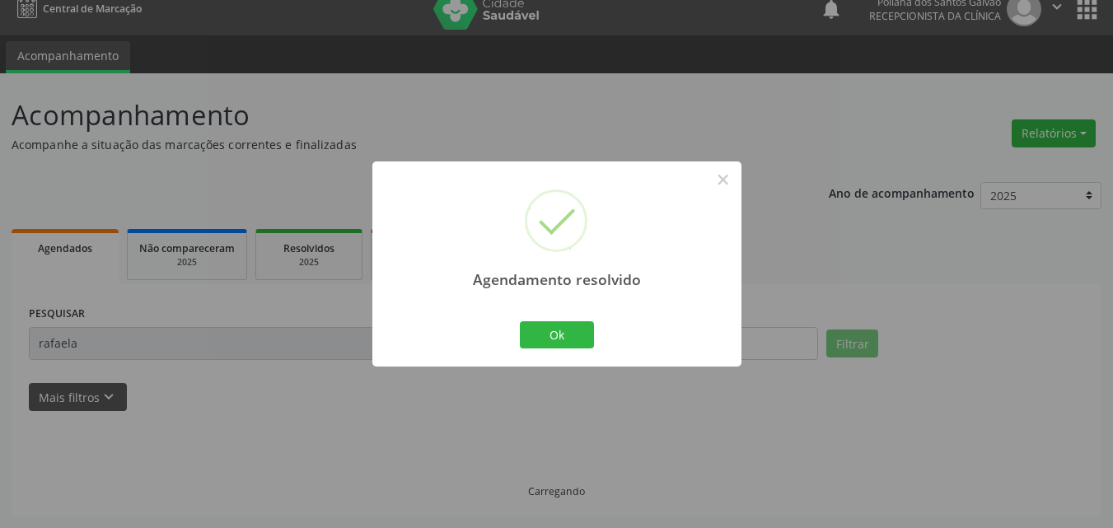
scroll to position [0, 0]
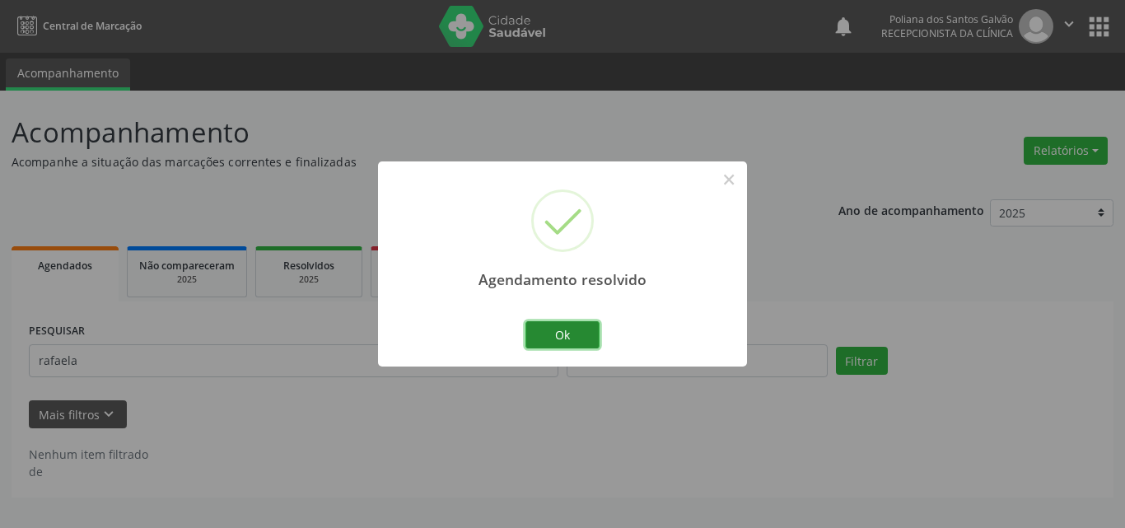
click at [587, 329] on button "Ok" at bounding box center [562, 335] width 74 height 28
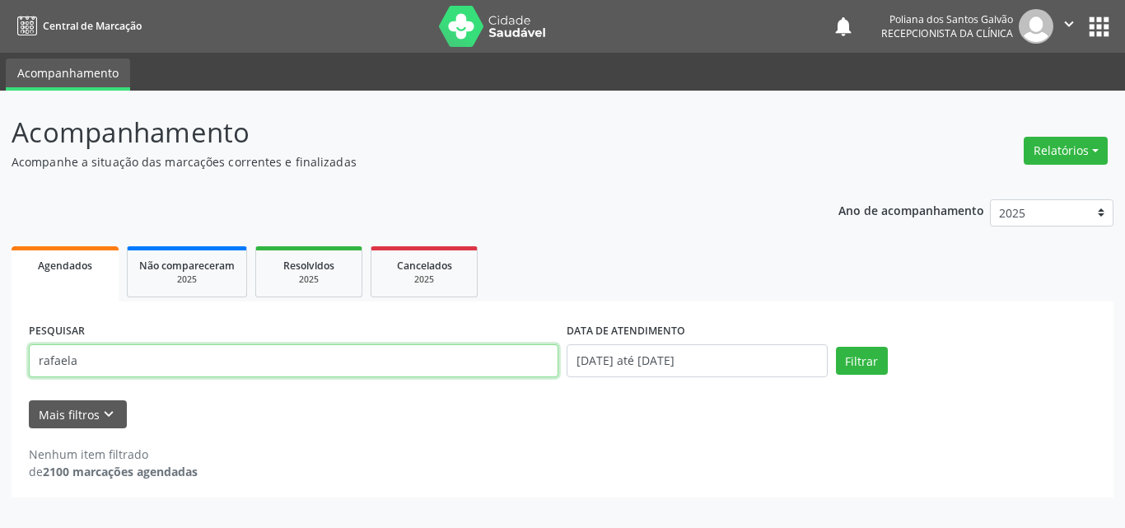
drag, startPoint x: 478, startPoint y: 357, endPoint x: 0, endPoint y: 32, distance: 578.1
click at [0, 82] on div "Central de Marcação notifications Poliana dos Santos Galvão Recepcionista da cl…" at bounding box center [562, 264] width 1125 height 528
type input "[PERSON_NAME]"
click at [836, 347] on button "Filtrar" at bounding box center [862, 361] width 52 height 28
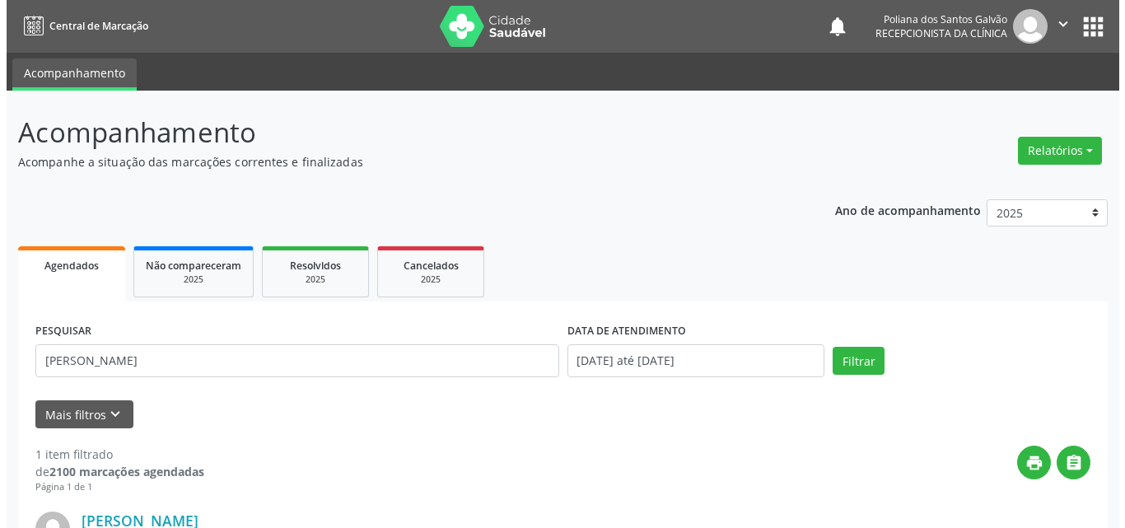
scroll to position [217, 0]
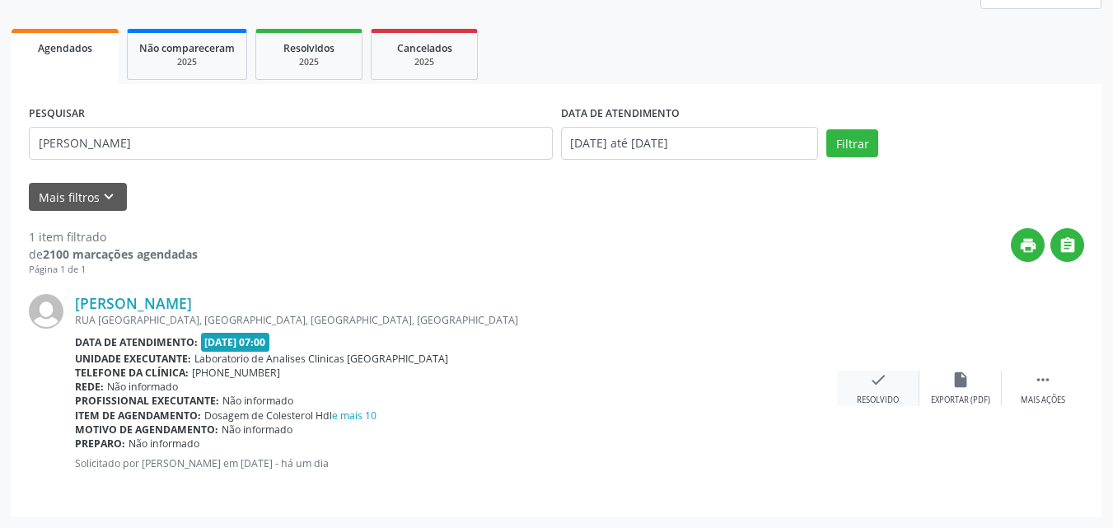
click at [888, 386] on div "check Resolvido" at bounding box center [878, 388] width 82 height 35
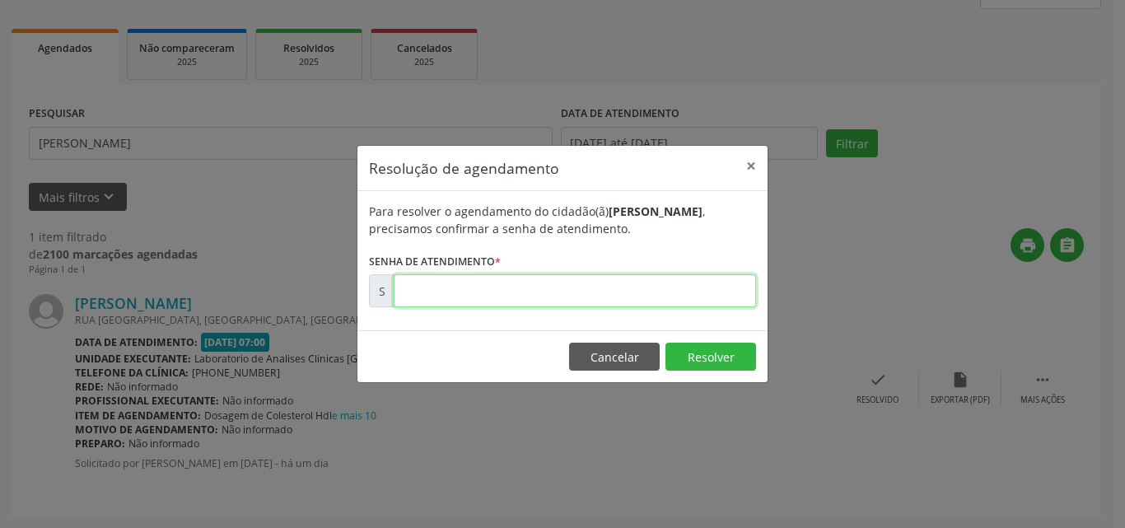
click at [709, 292] on input "text" at bounding box center [575, 290] width 362 height 33
type input "00171228"
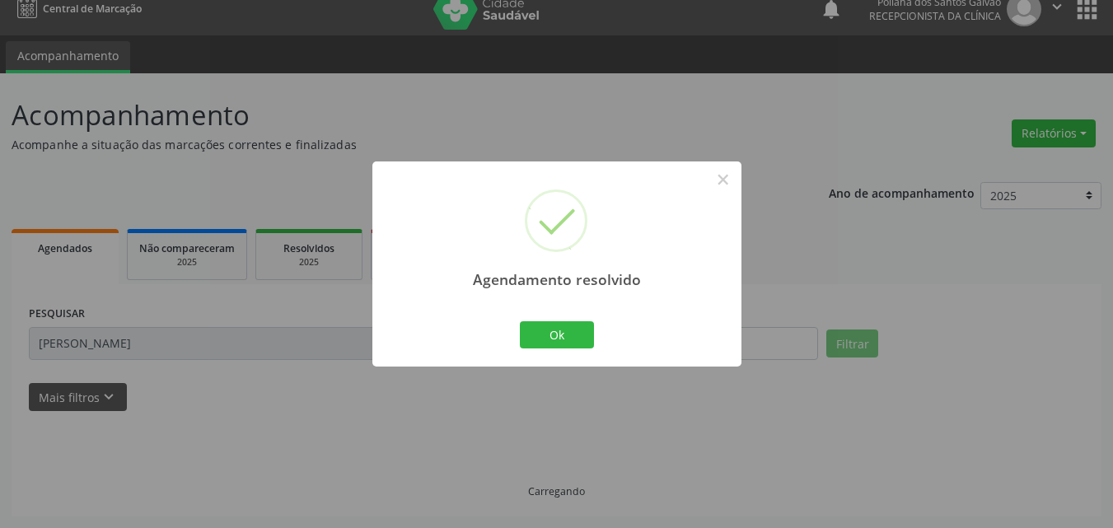
scroll to position [0, 0]
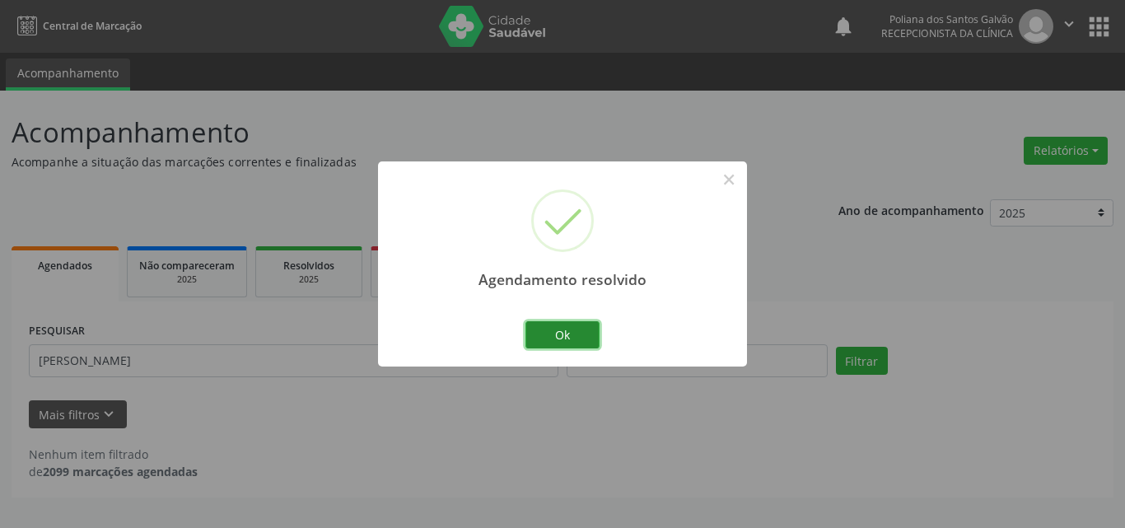
drag, startPoint x: 557, startPoint y: 341, endPoint x: 531, endPoint y: 348, distance: 26.6
click at [554, 343] on button "Ok" at bounding box center [562, 335] width 74 height 28
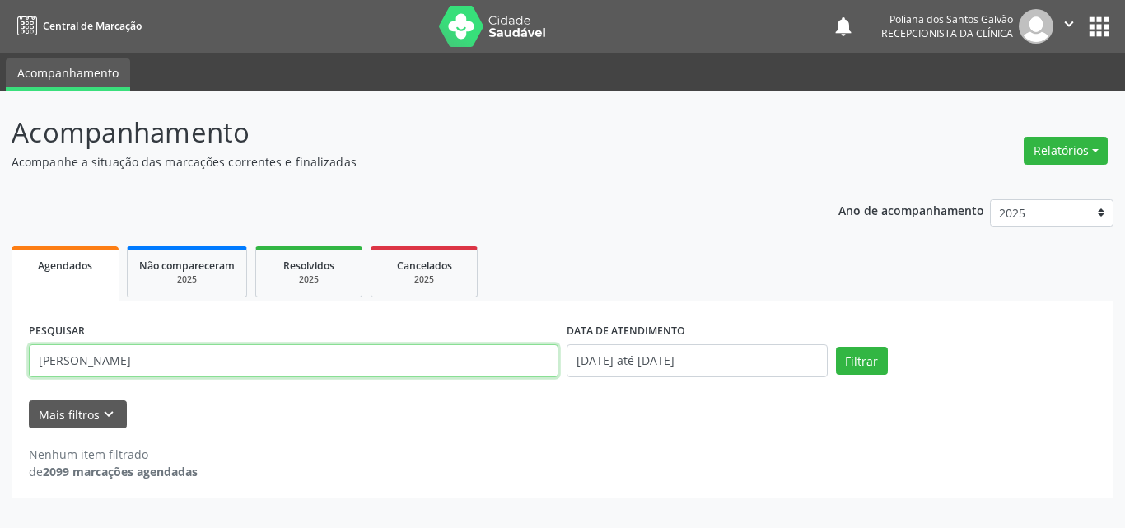
drag, startPoint x: 484, startPoint y: 371, endPoint x: 0, endPoint y: 97, distance: 556.1
click at [0, 100] on div "Acompanhamento Acompanhe a situação das marcações correntes e finalizadas Relat…" at bounding box center [562, 309] width 1125 height 437
type input "alzi"
click at [836, 347] on button "Filtrar" at bounding box center [862, 361] width 52 height 28
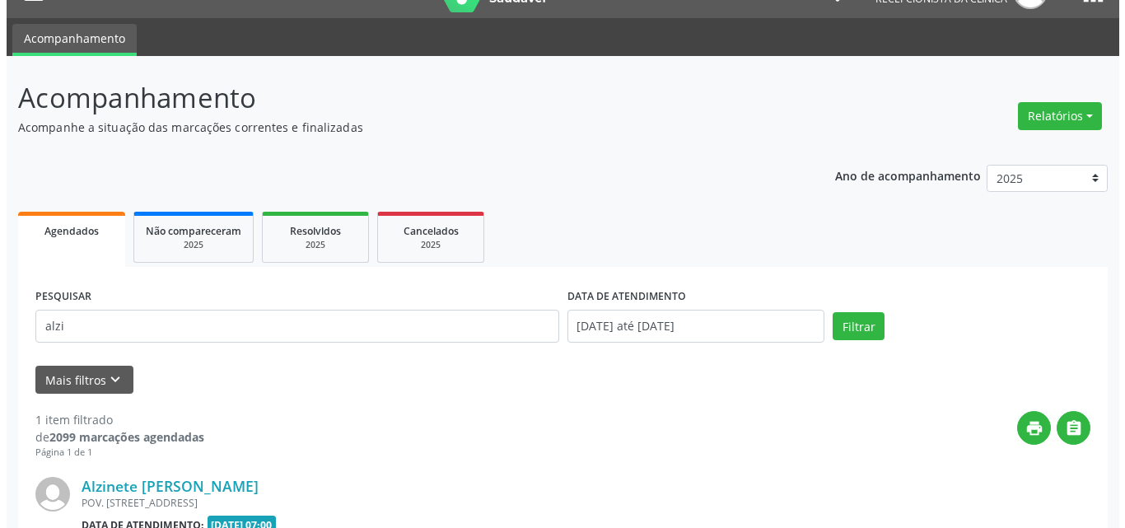
scroll to position [217, 0]
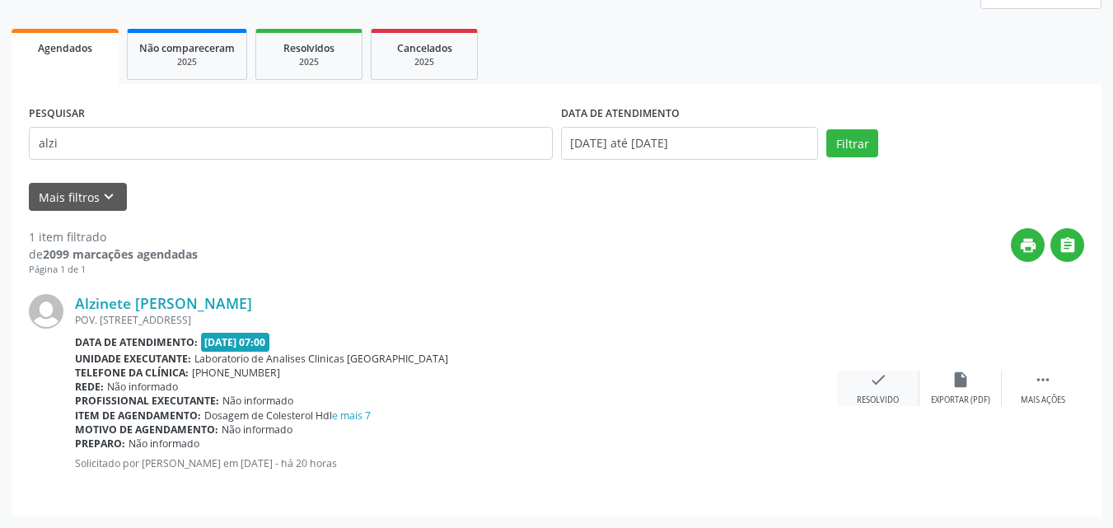
click at [884, 382] on icon "check" at bounding box center [878, 380] width 18 height 18
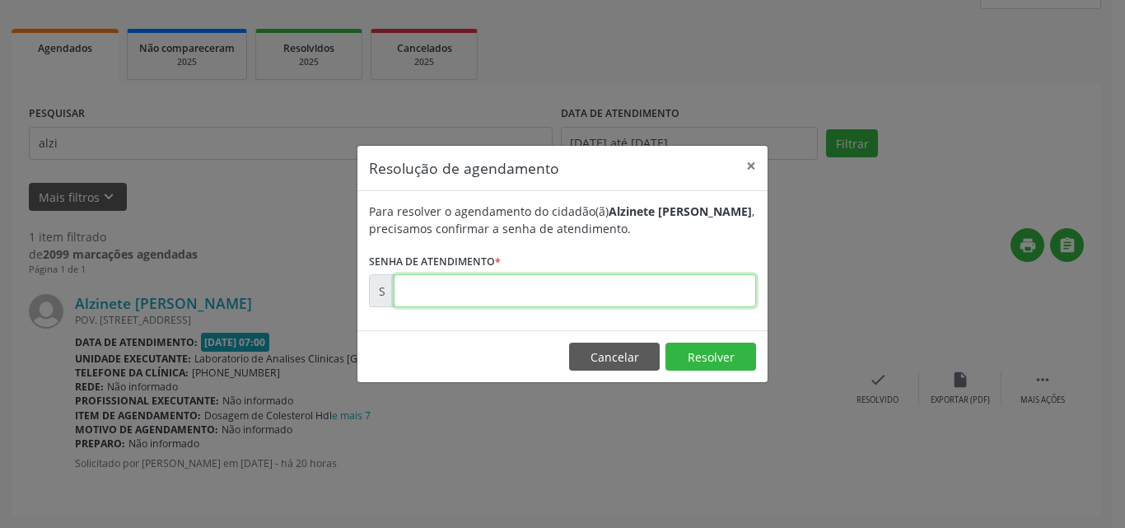
click at [676, 291] on input "text" at bounding box center [575, 290] width 362 height 33
type input "00171370"
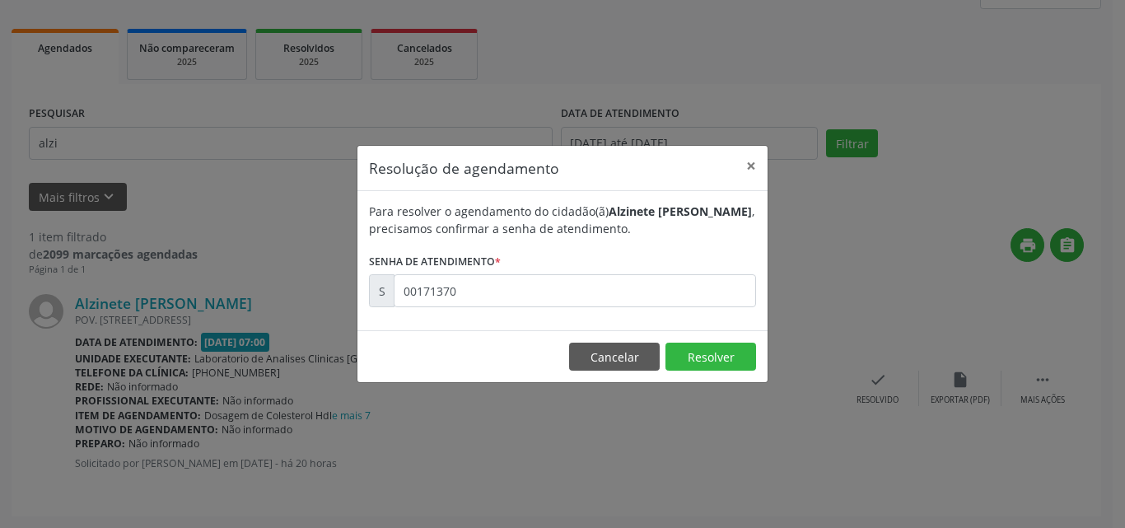
click at [731, 338] on footer "Cancelar Resolver" at bounding box center [562, 356] width 410 height 52
click at [731, 353] on button "Resolver" at bounding box center [710, 357] width 91 height 28
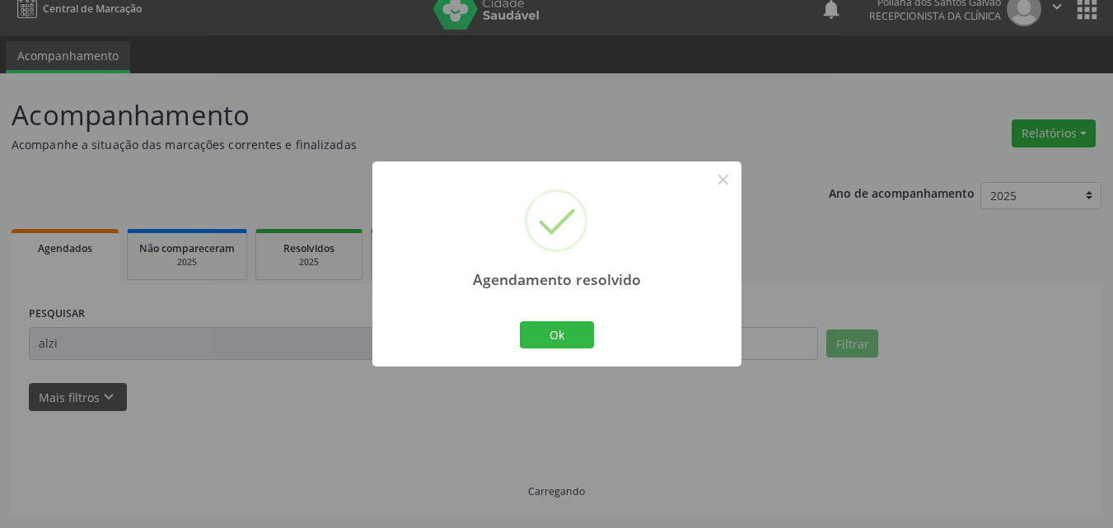
scroll to position [0, 0]
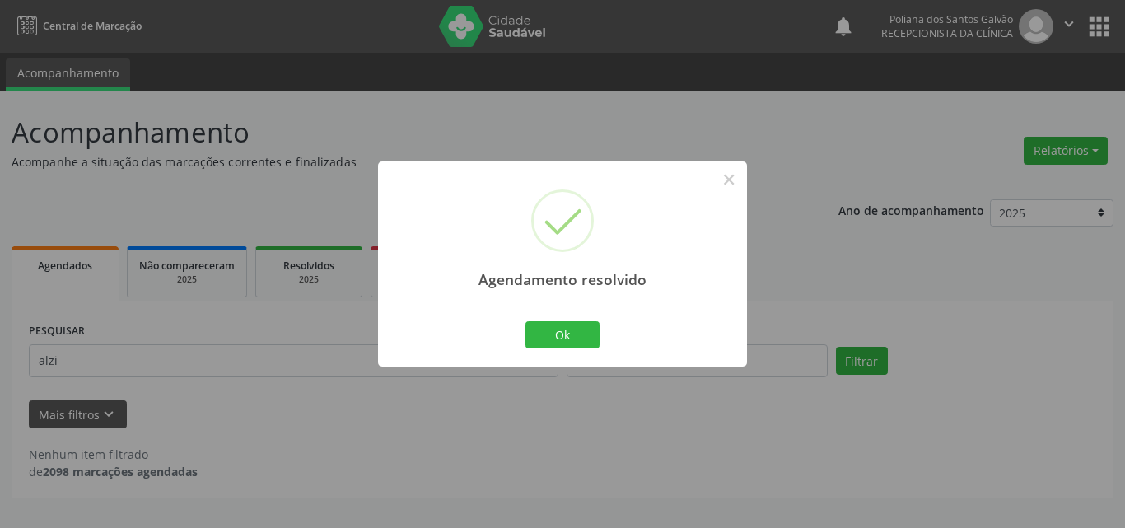
click at [551, 350] on div "Ok Cancel" at bounding box center [563, 334] width 82 height 35
drag, startPoint x: 563, startPoint y: 335, endPoint x: 524, endPoint y: 343, distance: 40.4
click at [564, 335] on button "Ok" at bounding box center [562, 335] width 74 height 28
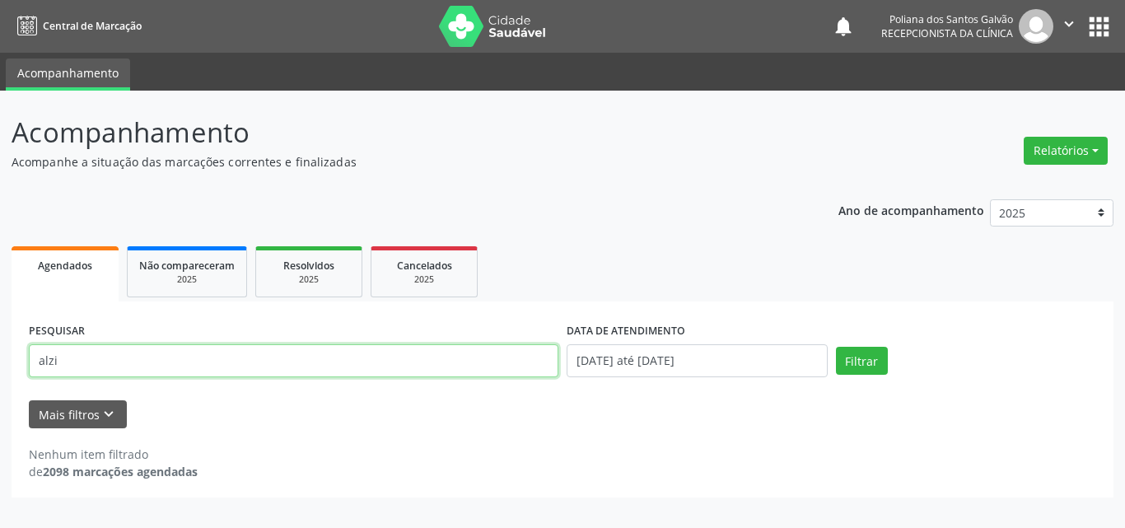
drag, startPoint x: 0, startPoint y: 49, endPoint x: 0, endPoint y: -72, distance: 121.1
click at [0, 0] on html "Central de Marcação notifications Poliana dos Santos Galvão Recepcionista da cl…" at bounding box center [562, 264] width 1125 height 528
type input "josi"
click at [836, 347] on button "Filtrar" at bounding box center [862, 361] width 52 height 28
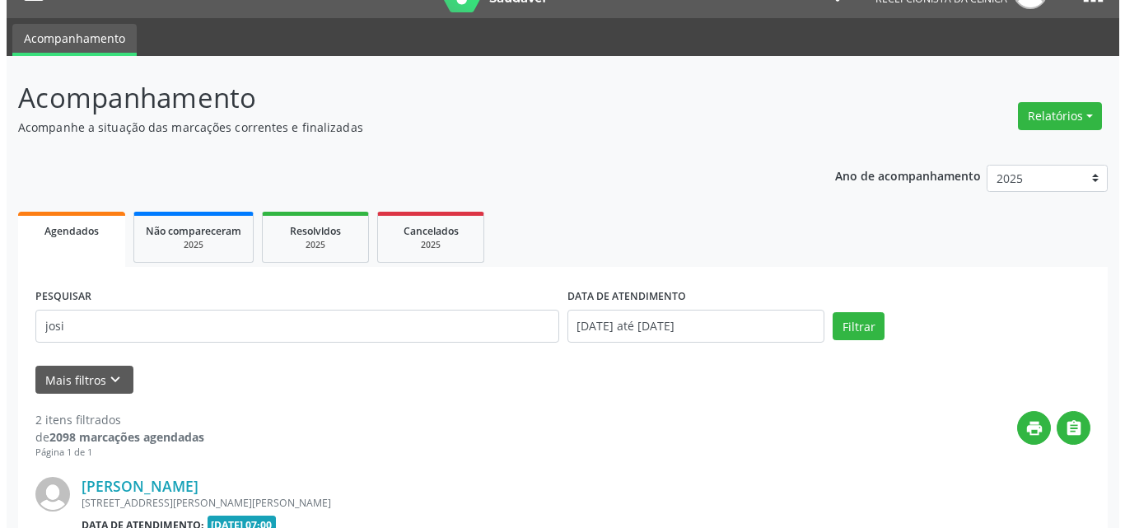
scroll to position [441, 0]
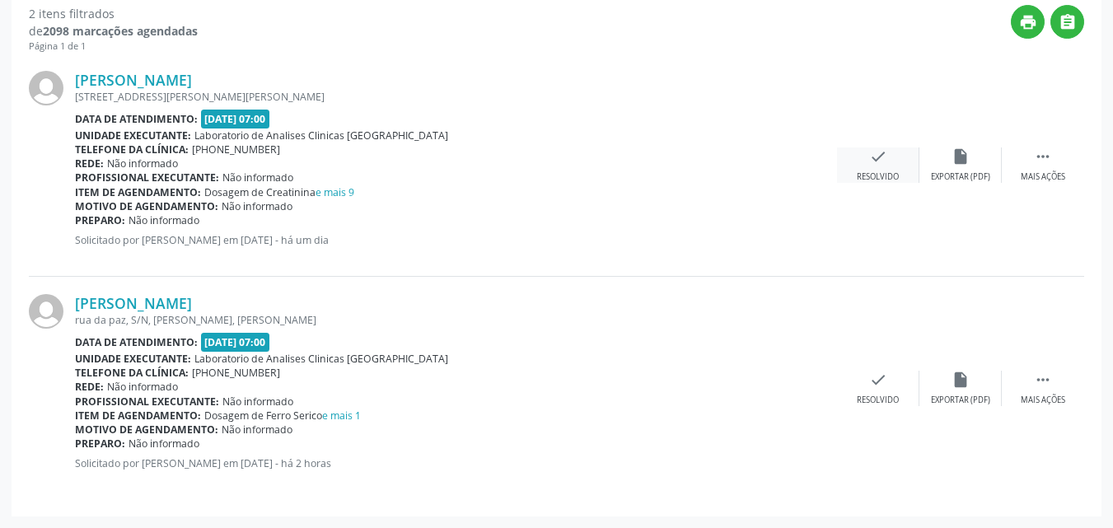
click at [868, 172] on div "Resolvido" at bounding box center [877, 177] width 42 height 12
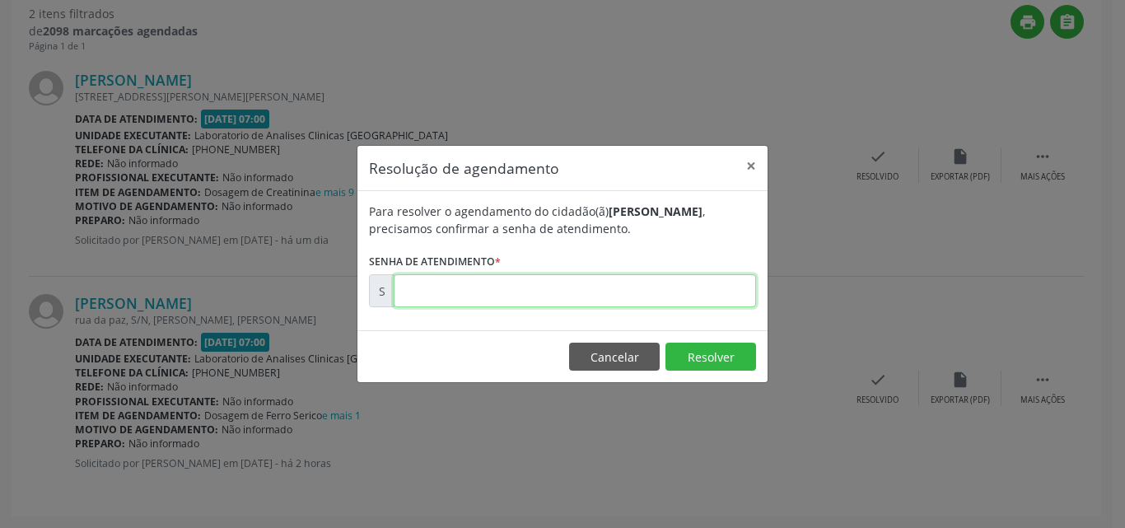
click at [705, 287] on input "text" at bounding box center [575, 290] width 362 height 33
type input "00171234"
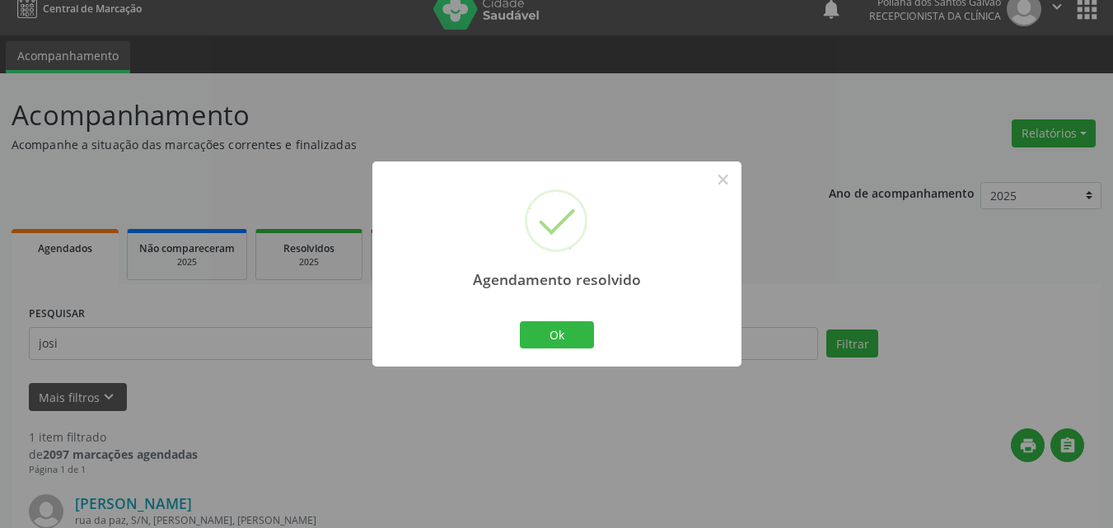
scroll to position [217, 0]
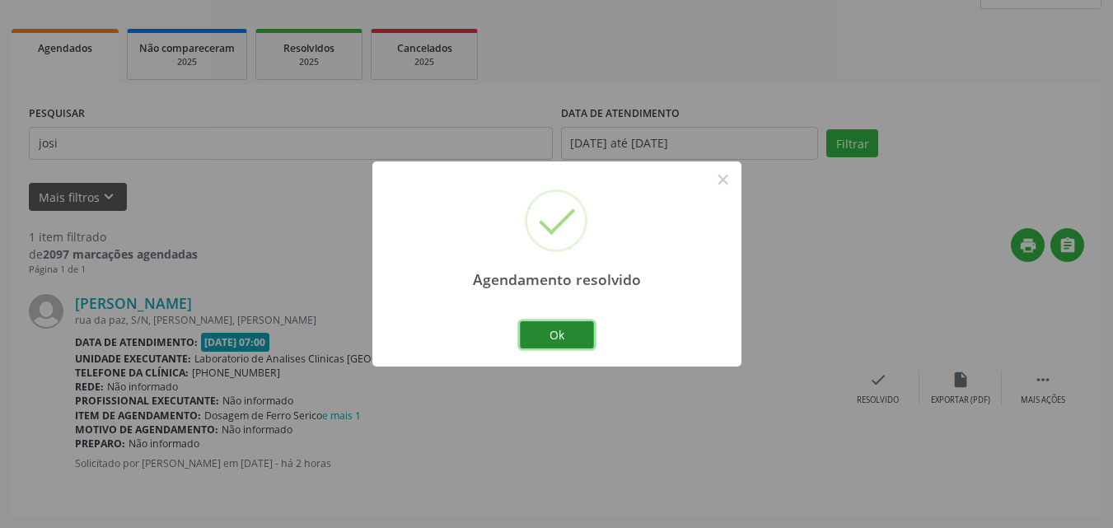
click at [545, 335] on button "Ok" at bounding box center [557, 335] width 74 height 28
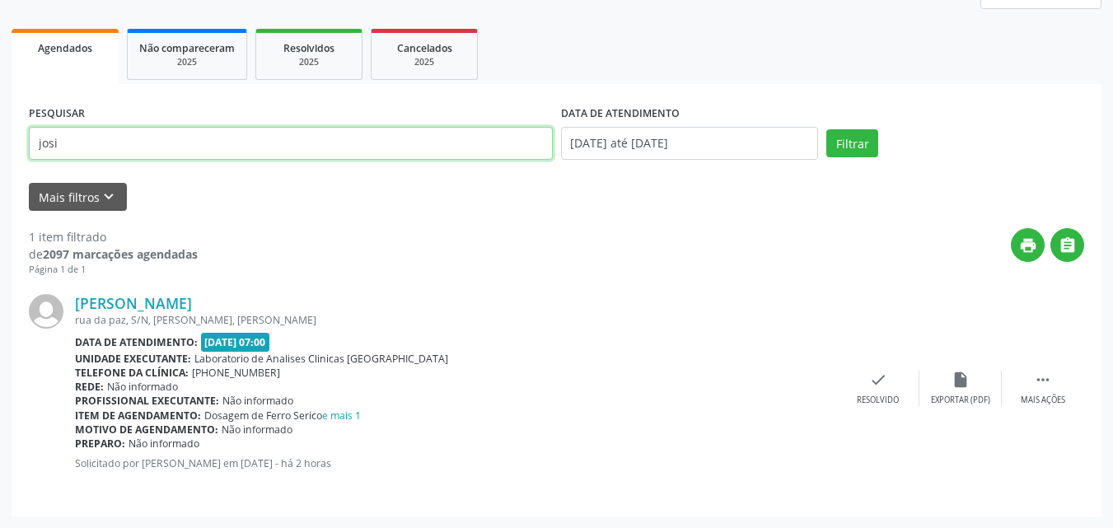
drag, startPoint x: 469, startPoint y: 152, endPoint x: 0, endPoint y: -72, distance: 520.1
click at [0, 0] on html "Central de Marcação notifications Poliana dos Santos Galvão Recepcionista da cl…" at bounding box center [556, 47] width 1113 height 528
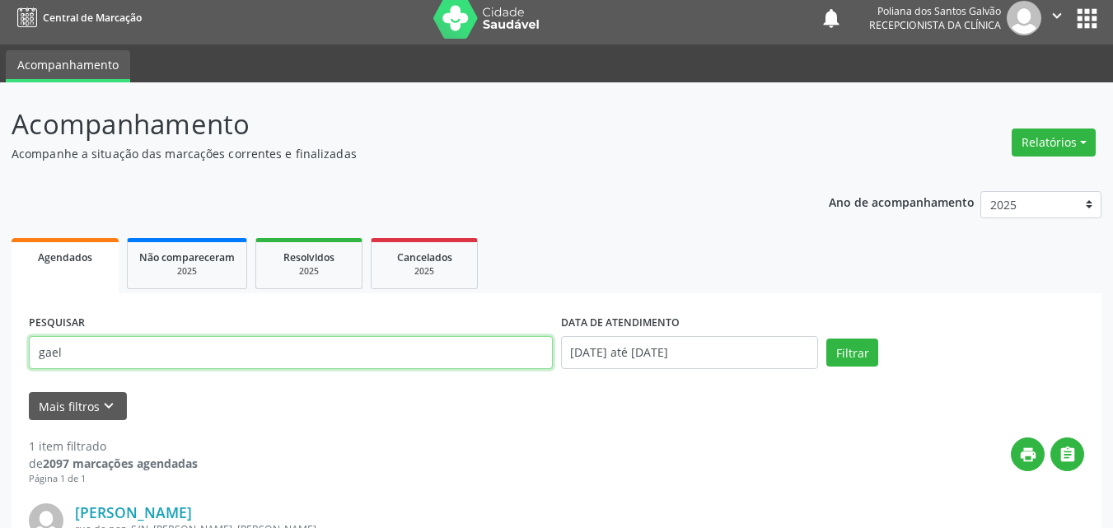
type input "gael"
click at [826, 338] on button "Filtrar" at bounding box center [852, 352] width 52 height 28
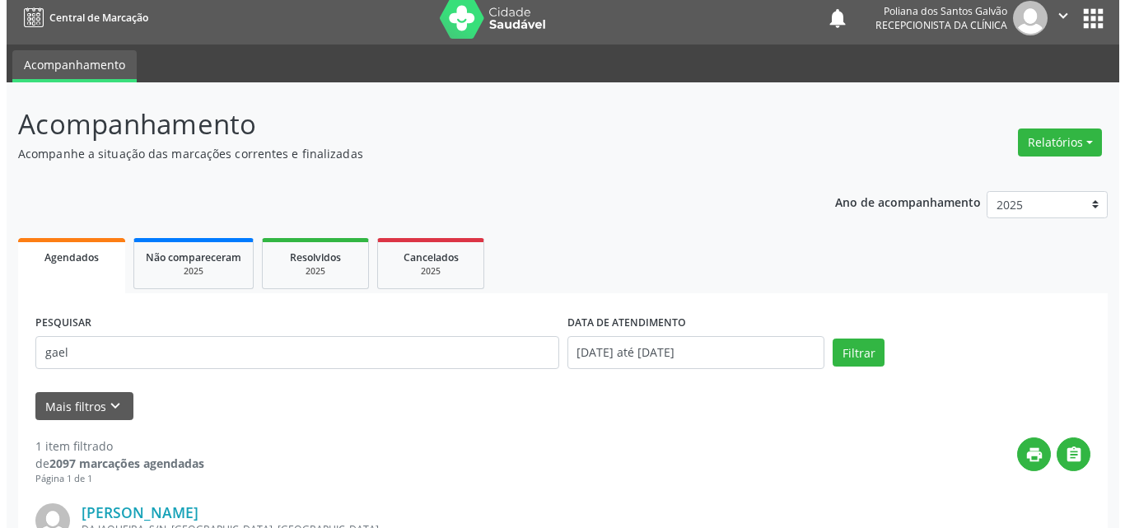
scroll to position [217, 0]
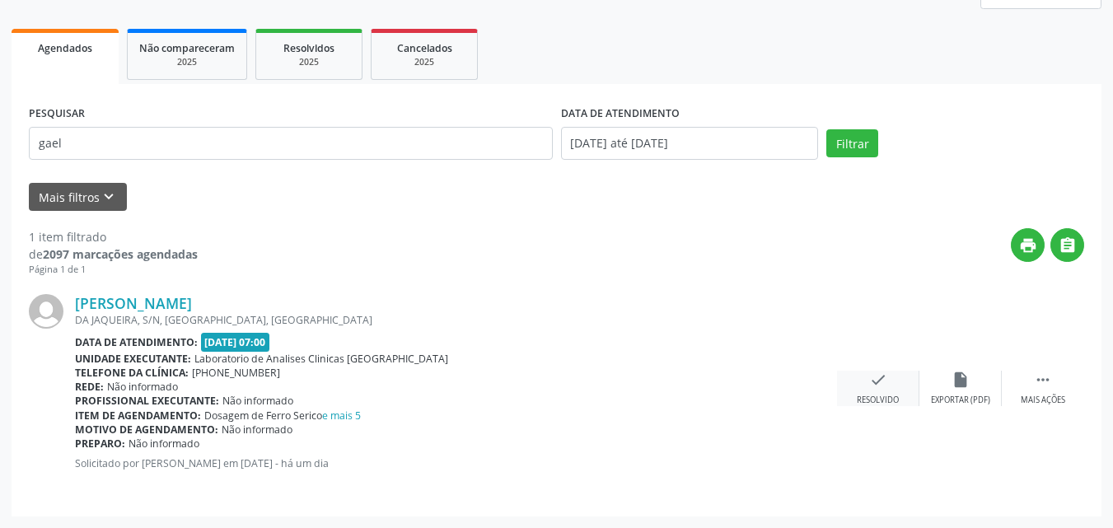
click at [877, 386] on icon "check" at bounding box center [878, 380] width 18 height 18
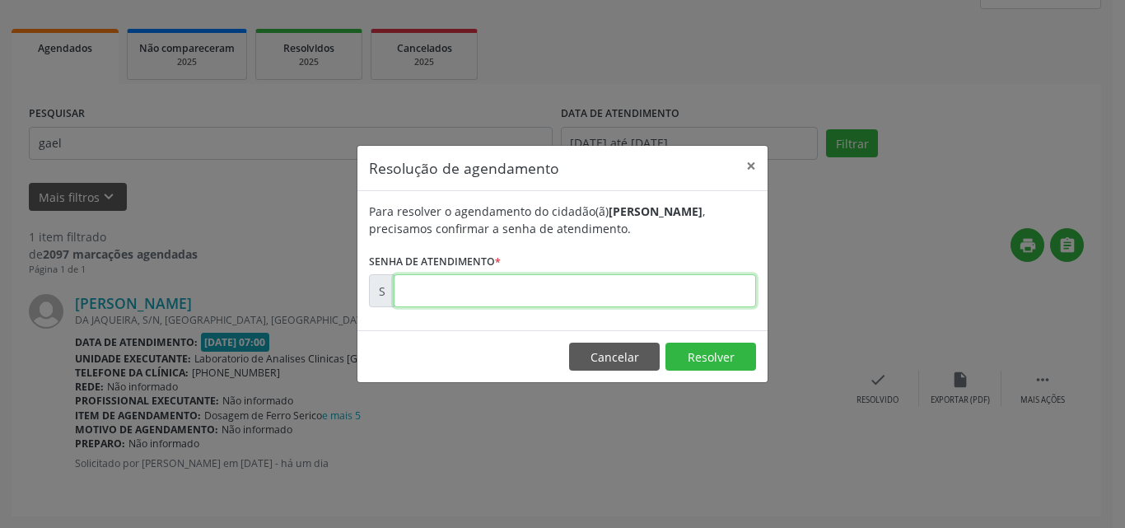
click at [683, 285] on input "text" at bounding box center [575, 290] width 362 height 33
type input "00171206"
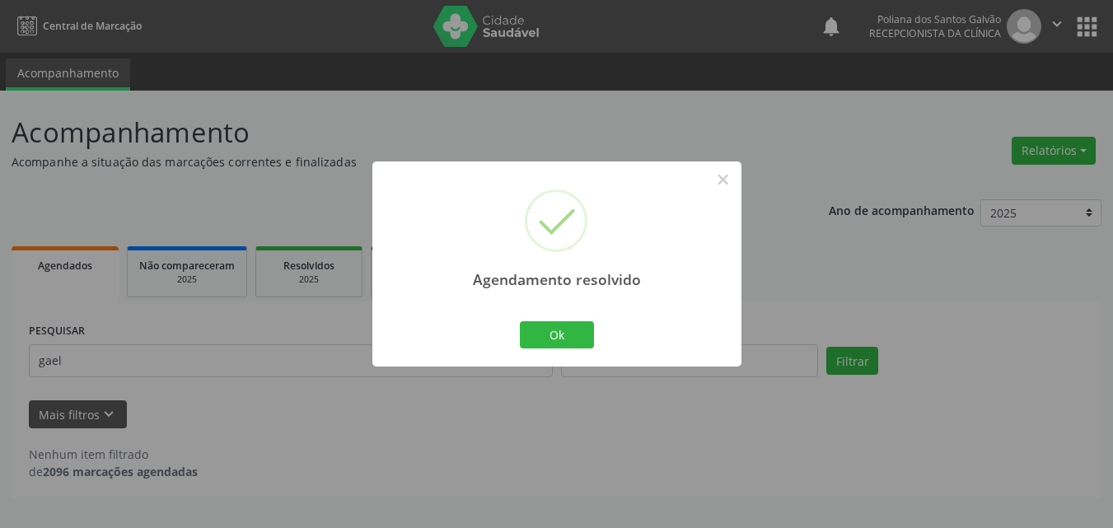
scroll to position [0, 0]
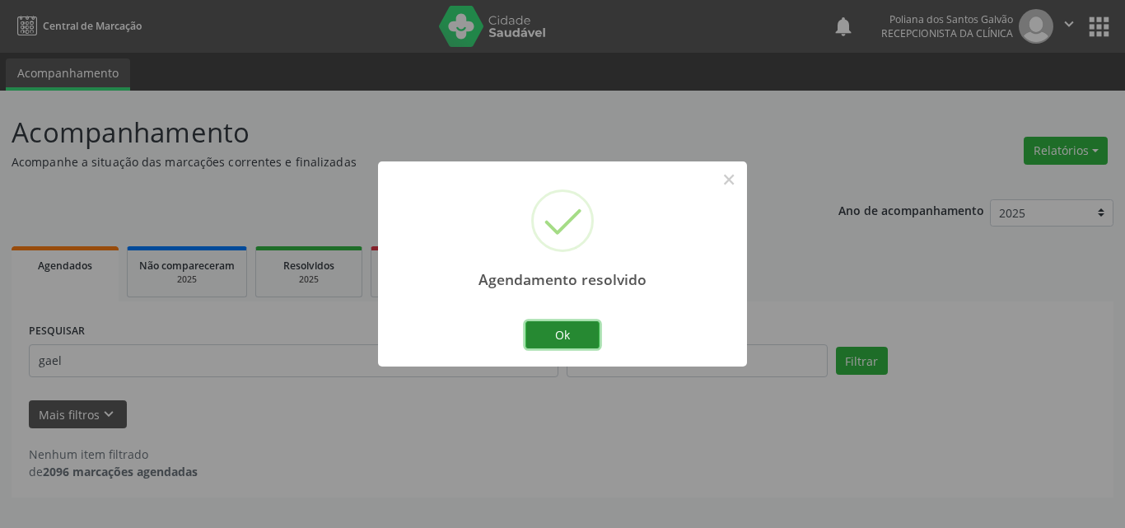
click at [566, 343] on button "Ok" at bounding box center [562, 335] width 74 height 28
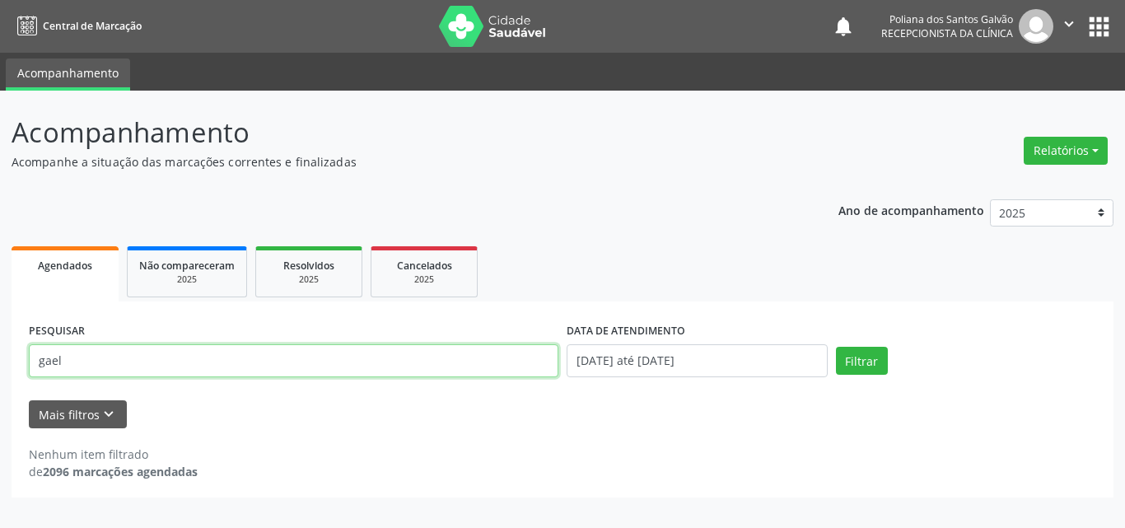
drag, startPoint x: 513, startPoint y: 367, endPoint x: 0, endPoint y: 198, distance: 540.4
click at [0, 200] on div "Acompanhamento Acompanhe a situação das marcações correntes e finalizadas Relat…" at bounding box center [562, 309] width 1125 height 437
click at [836, 347] on button "Filtrar" at bounding box center [862, 361] width 52 height 28
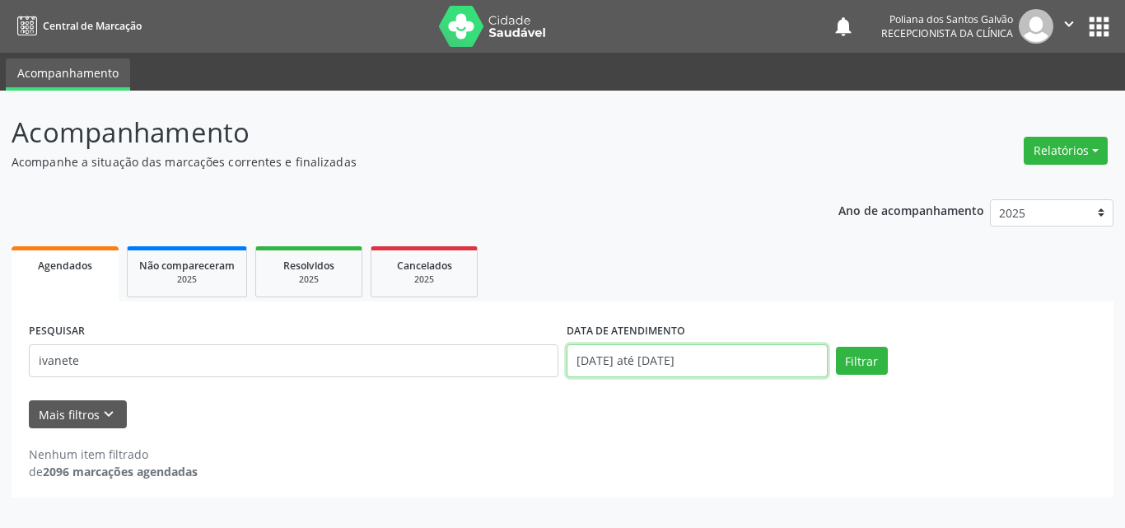
click at [748, 355] on input "[DATE] até [DATE]" at bounding box center [697, 360] width 261 height 33
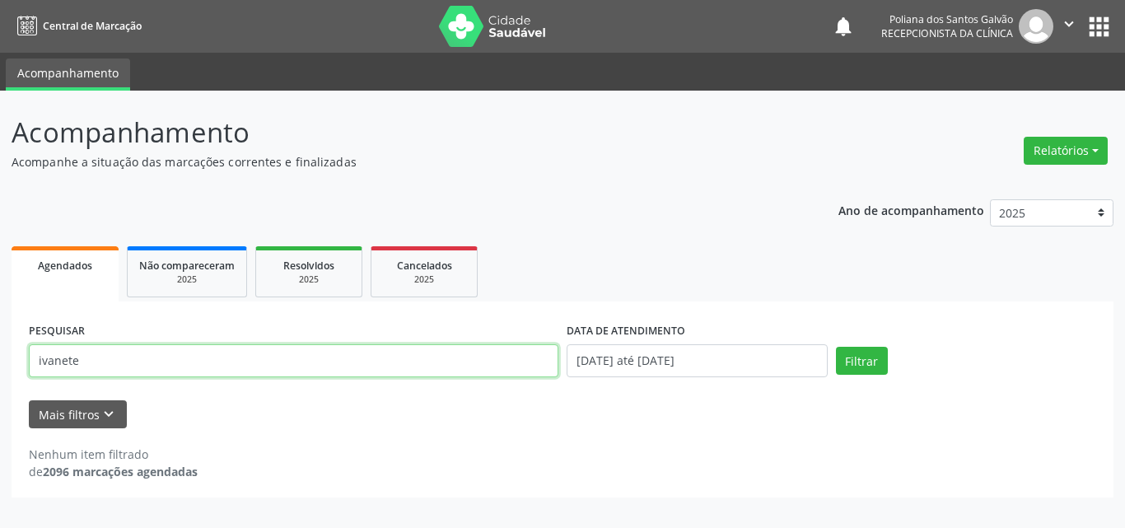
click at [52, 363] on input "ivanete" at bounding box center [294, 360] width 530 height 33
type input "ivonete"
click at [836, 347] on button "Filtrar" at bounding box center [862, 361] width 52 height 28
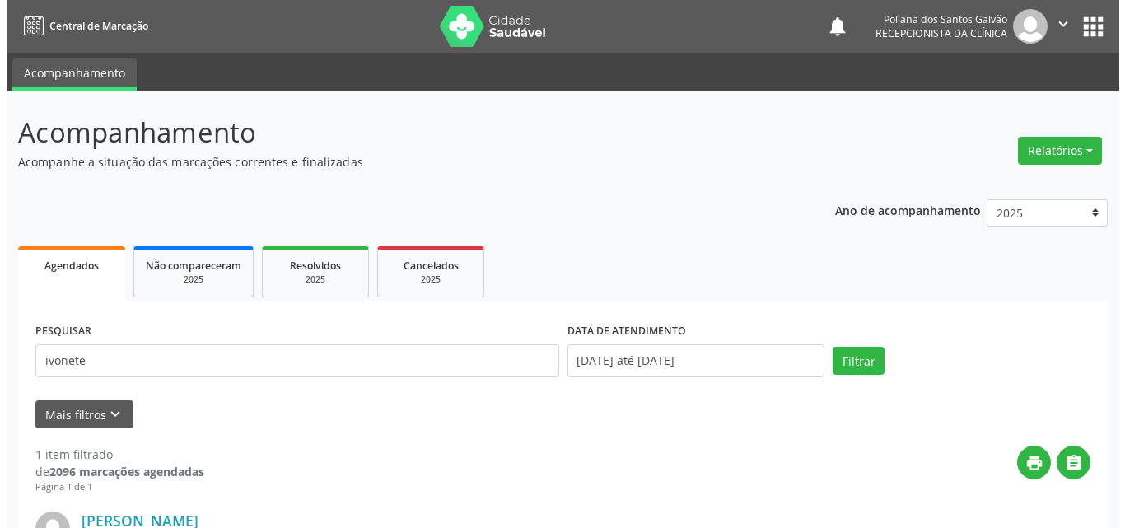
scroll to position [217, 0]
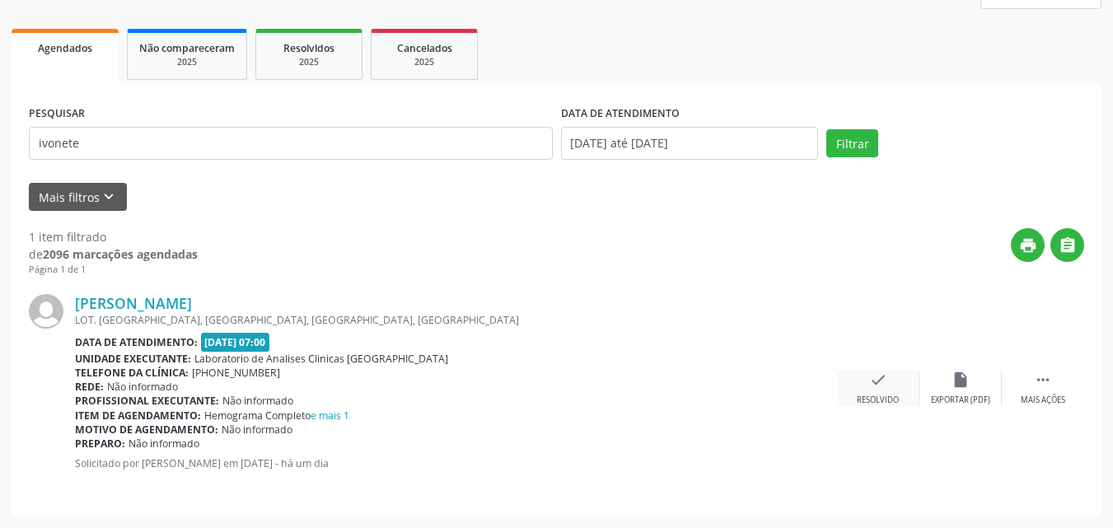
click at [873, 393] on div "check Resolvido" at bounding box center [878, 388] width 82 height 35
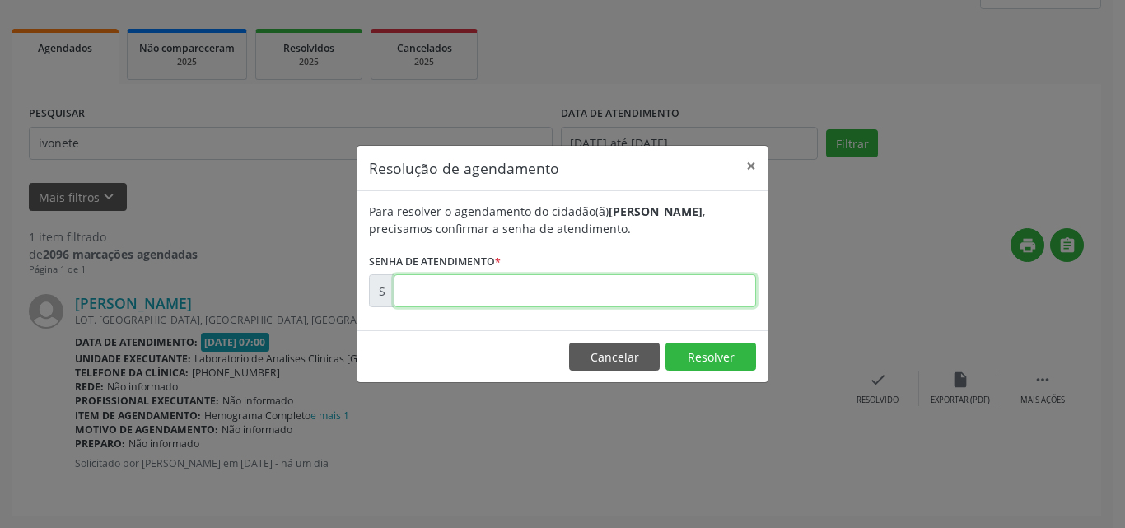
click at [674, 281] on input "text" at bounding box center [575, 290] width 362 height 33
type input "00171199"
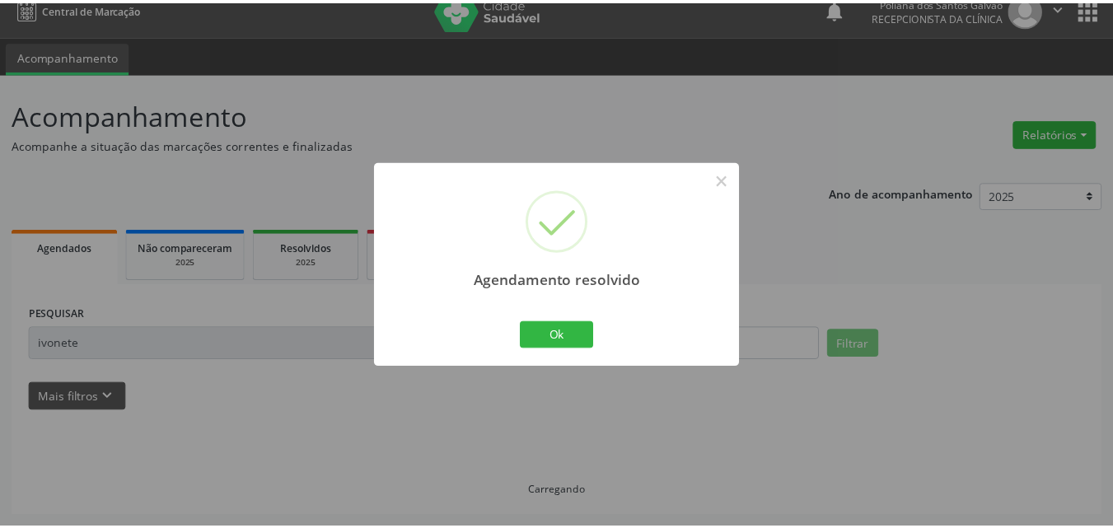
scroll to position [17, 0]
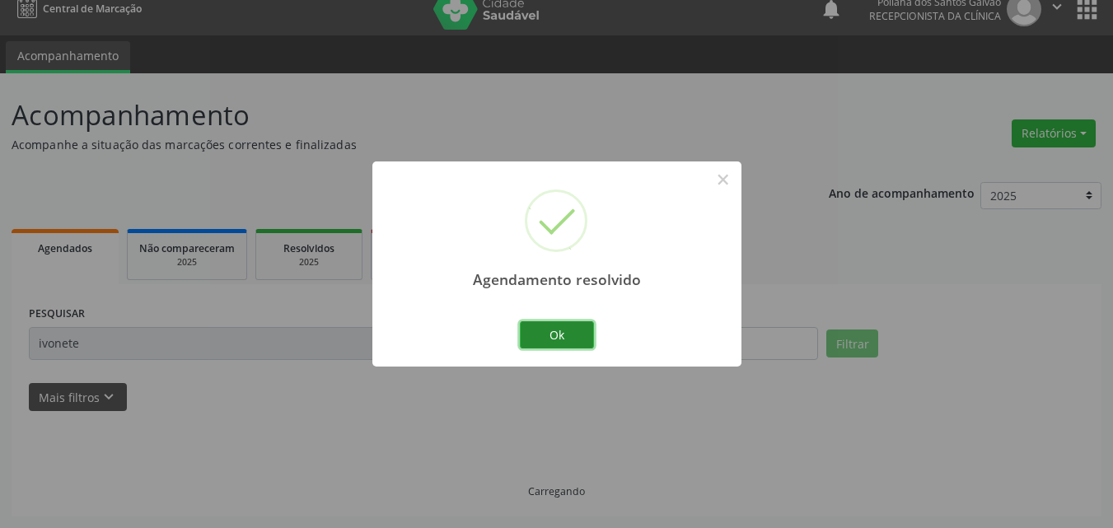
click at [562, 332] on button "Ok" at bounding box center [557, 335] width 74 height 28
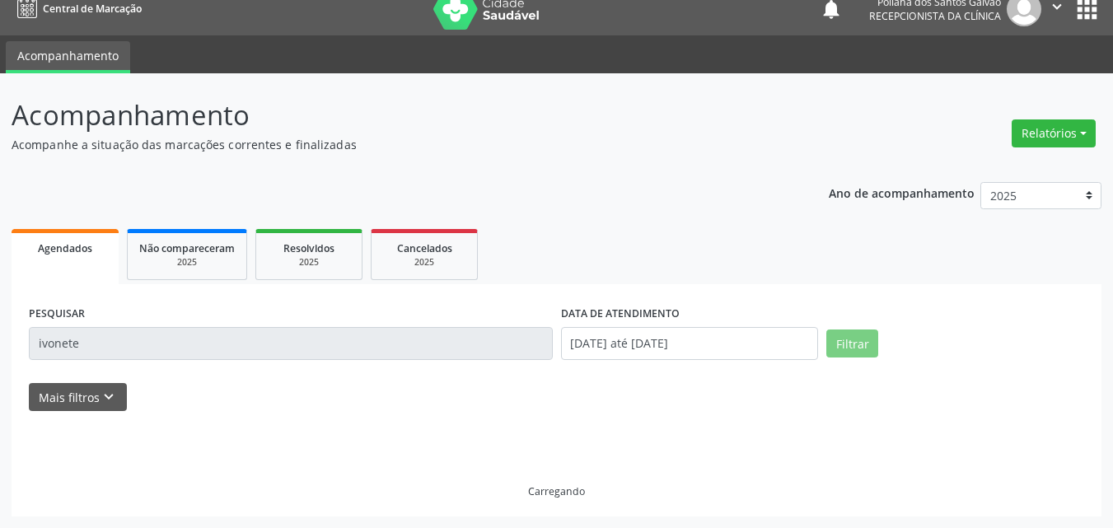
scroll to position [0, 0]
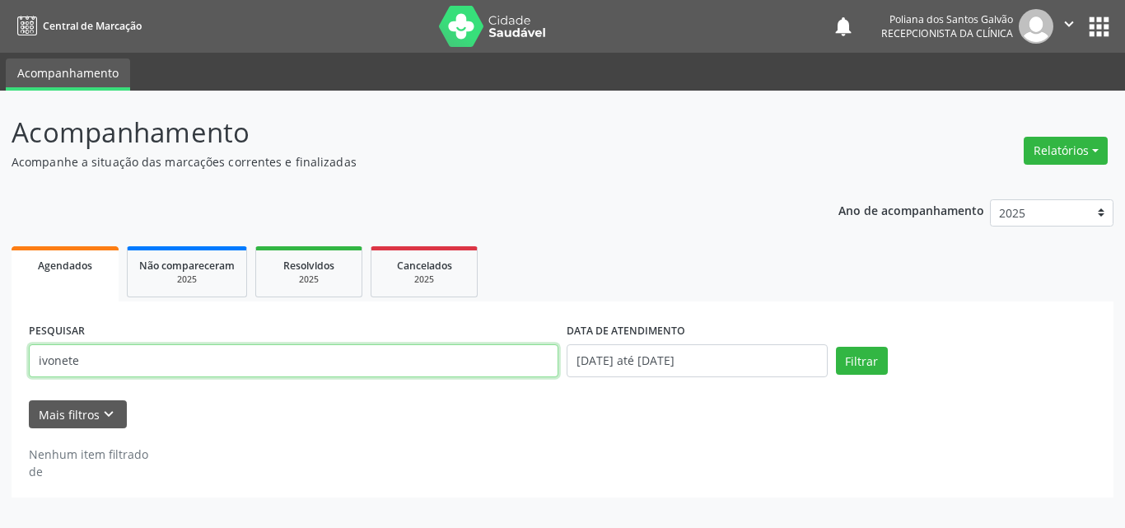
drag, startPoint x: 495, startPoint y: 349, endPoint x: 0, endPoint y: 272, distance: 501.0
click at [0, 275] on div "Acompanhamento Acompanhe a situação das marcações correntes e finalizadas Relat…" at bounding box center [562, 309] width 1125 height 437
type input "maciel"
click at [836, 347] on button "Filtrar" at bounding box center [862, 361] width 52 height 28
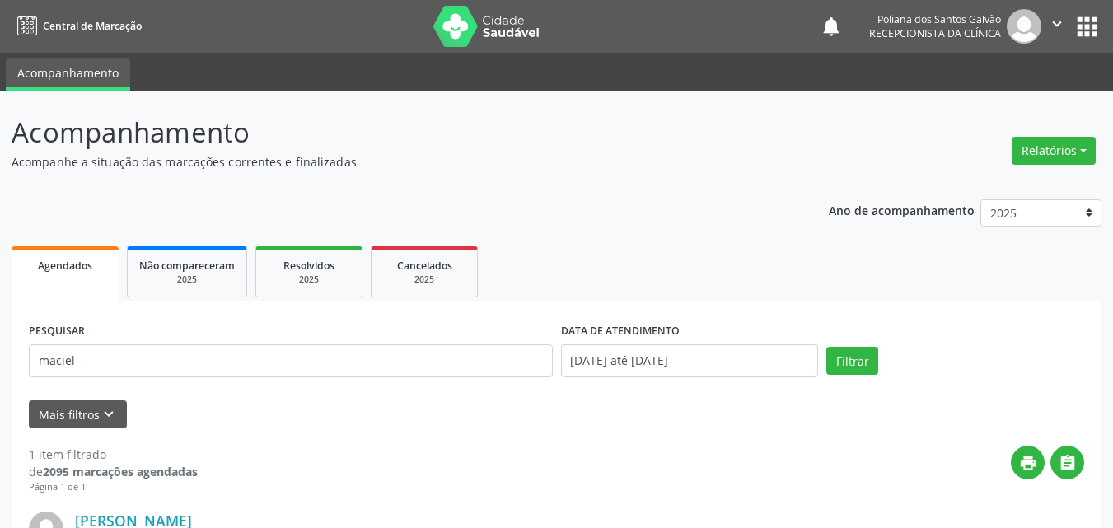
scroll to position [217, 0]
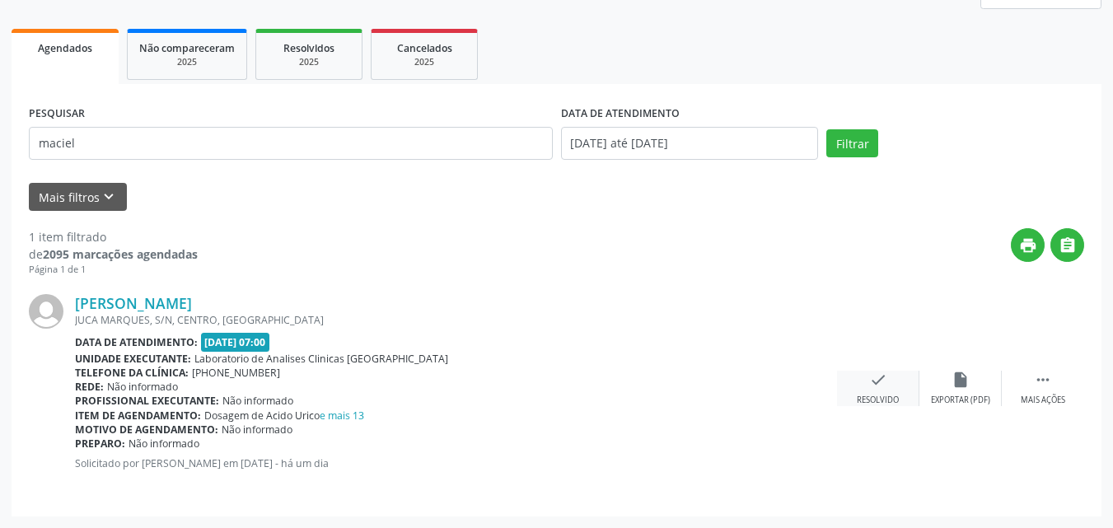
click at [889, 381] on div "check Resolvido" at bounding box center [878, 388] width 82 height 35
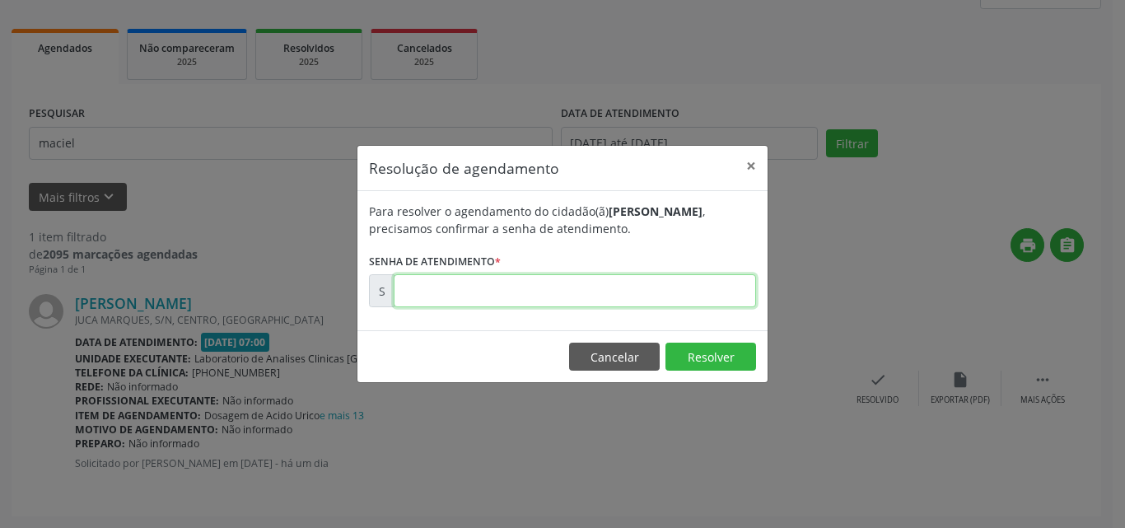
click at [670, 289] on input "text" at bounding box center [575, 290] width 362 height 33
type input "00000001"
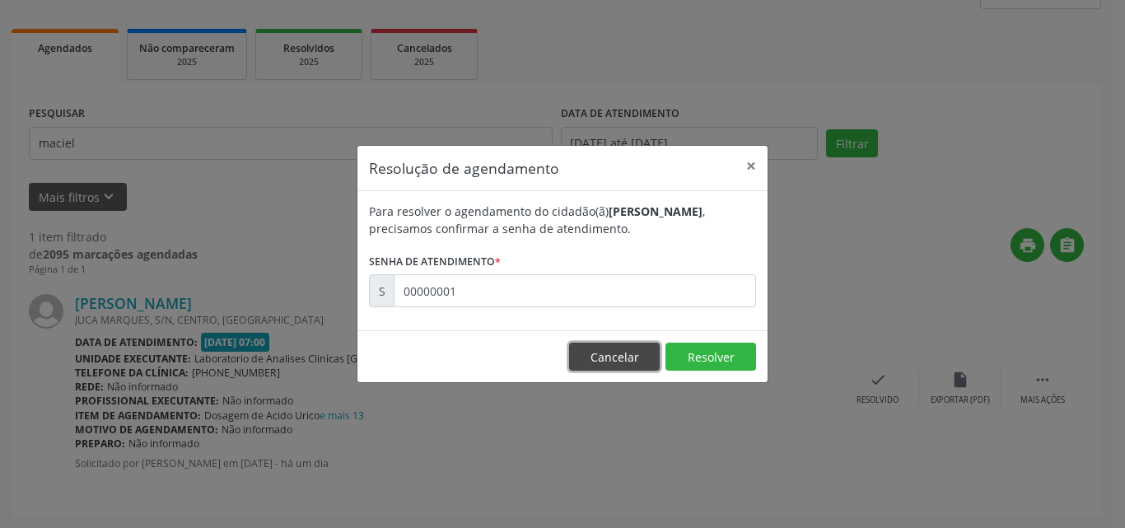
click at [609, 357] on button "Cancelar" at bounding box center [614, 357] width 91 height 28
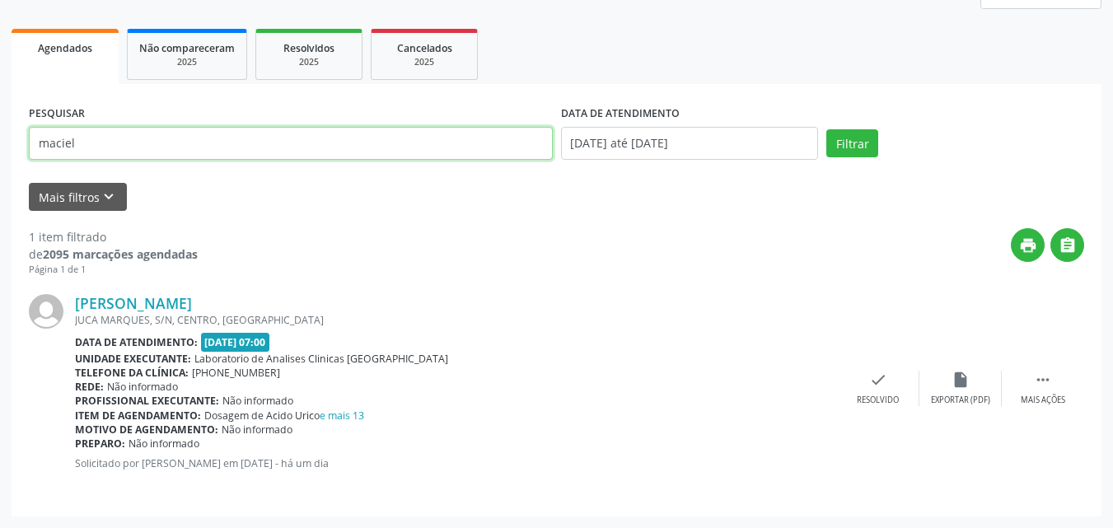
drag, startPoint x: 418, startPoint y: 156, endPoint x: 0, endPoint y: -43, distance: 463.1
click at [0, 0] on html "Central de Marcação notifications Poliana dos Santos Galvão Recepcionista da cl…" at bounding box center [556, 47] width 1113 height 528
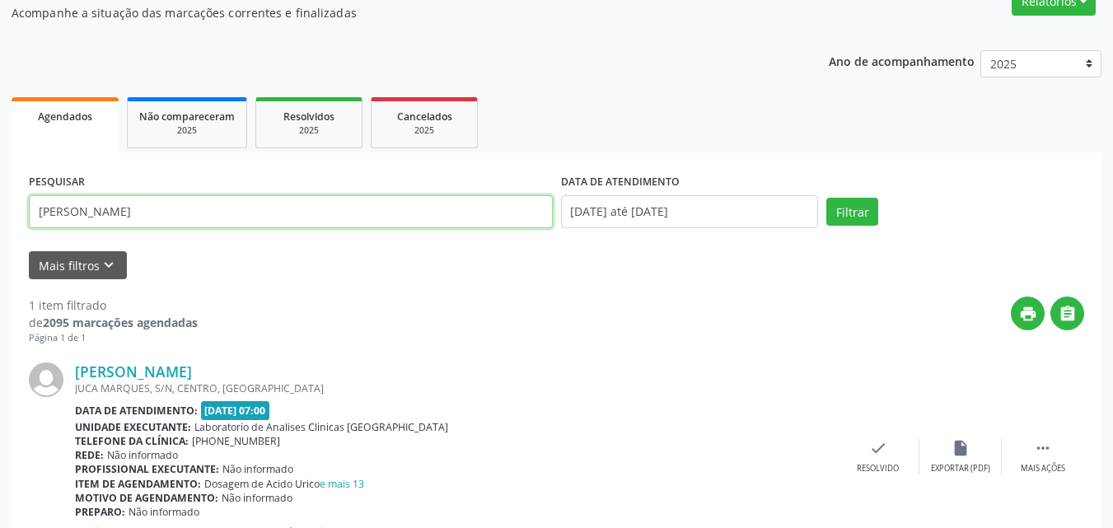
type input "[PERSON_NAME]"
click at [826, 198] on button "Filtrar" at bounding box center [852, 212] width 52 height 28
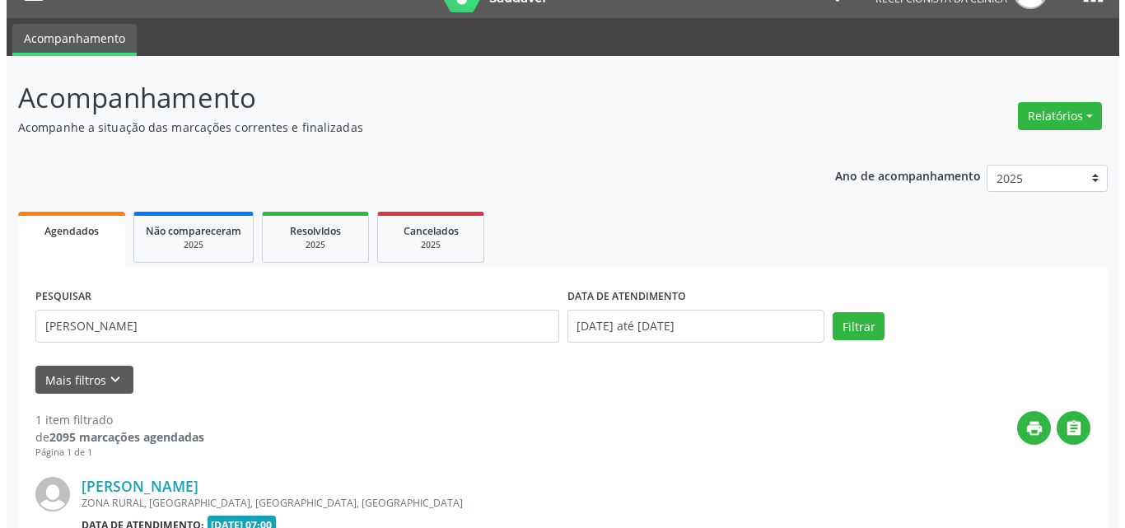
scroll to position [217, 0]
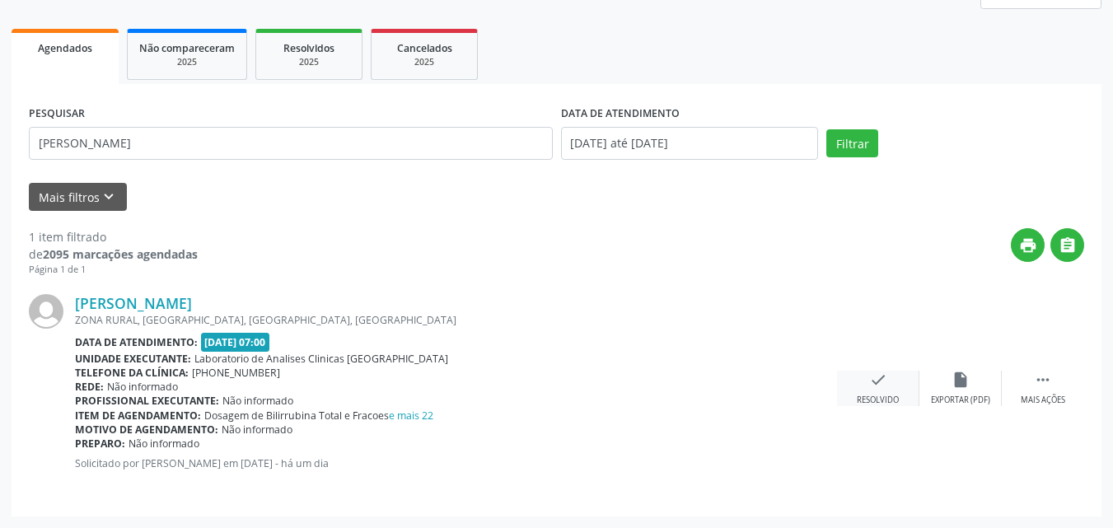
click at [879, 378] on icon "check" at bounding box center [878, 380] width 18 height 18
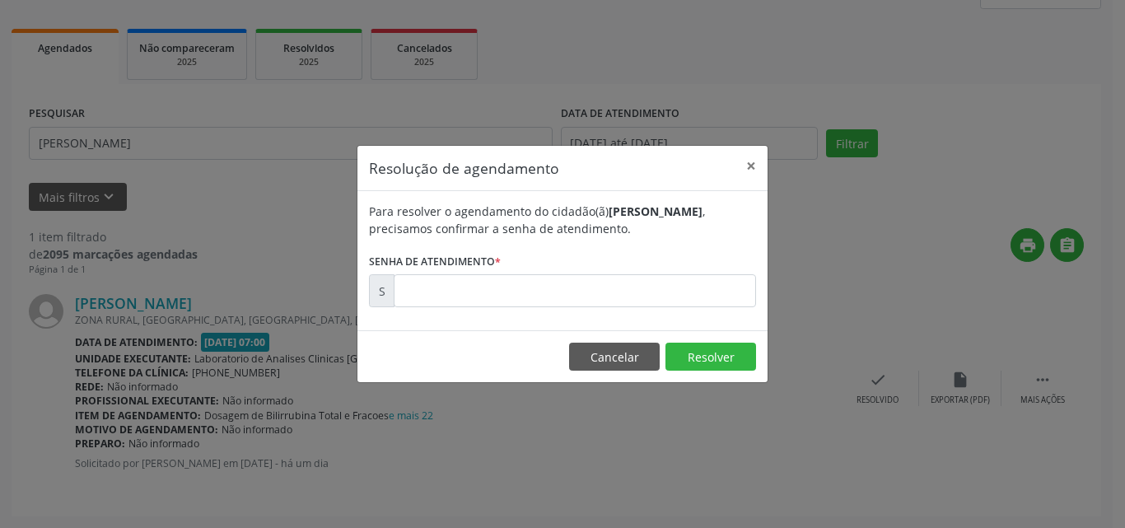
drag, startPoint x: 648, startPoint y: 273, endPoint x: 651, endPoint y: 286, distance: 12.8
click at [650, 284] on form "Para resolver o agendamento do cidadão(ã) [PERSON_NAME] , precisamos confirmar …" at bounding box center [562, 255] width 387 height 105
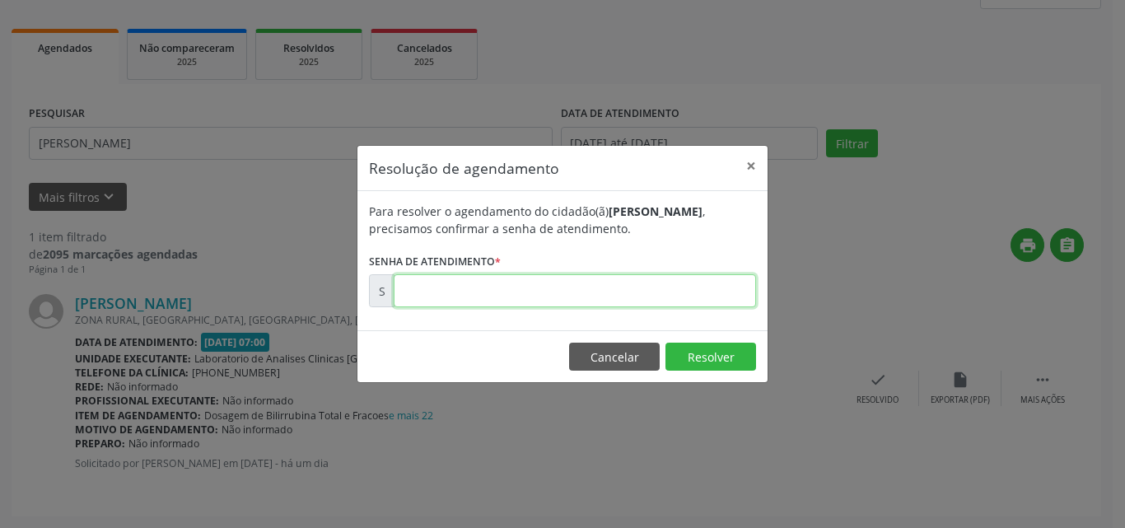
click at [652, 286] on input "text" at bounding box center [575, 290] width 362 height 33
type input "00171217"
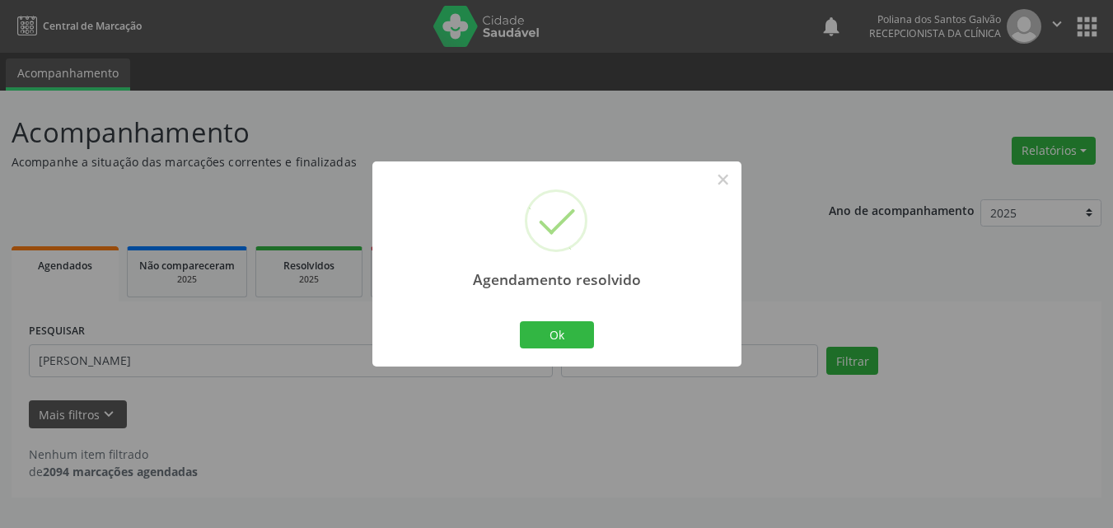
scroll to position [0, 0]
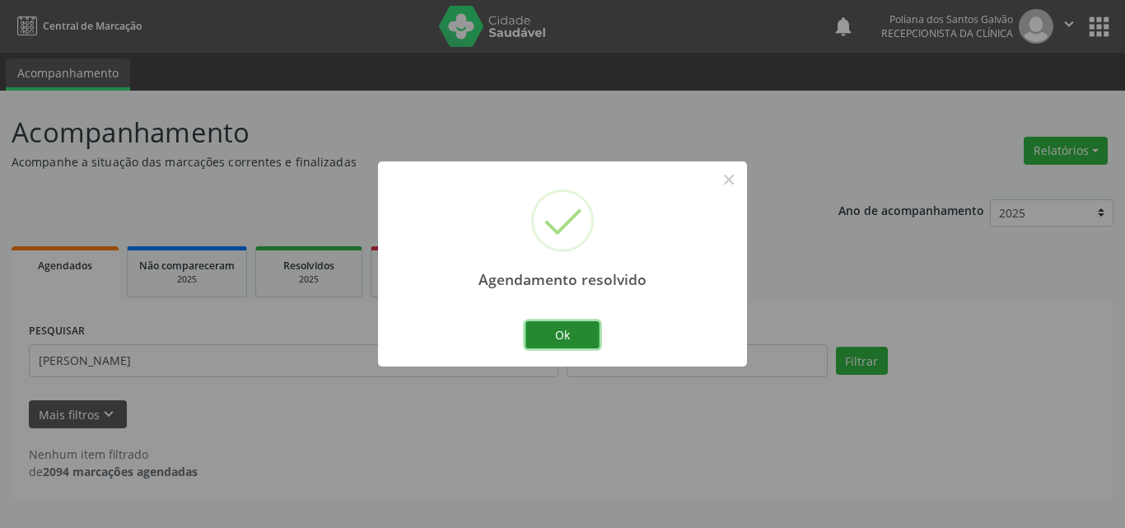
click at [566, 324] on button "Ok" at bounding box center [562, 335] width 74 height 28
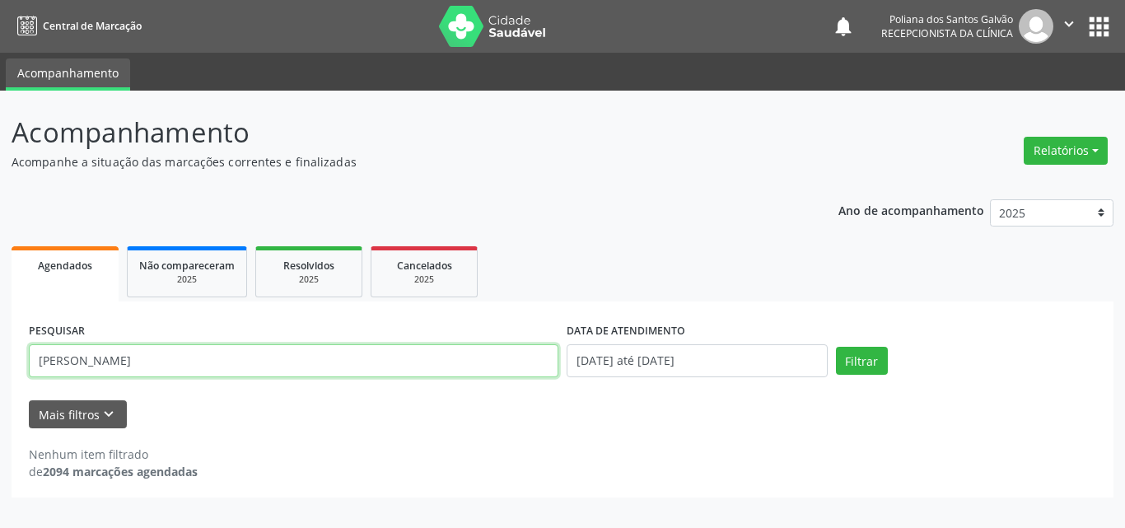
drag, startPoint x: 436, startPoint y: 366, endPoint x: 0, endPoint y: 195, distance: 468.9
click at [0, 195] on div "Acompanhamento Acompanhe a situação das marcações correntes e finalizadas Relat…" at bounding box center [562, 309] width 1125 height 437
type input "[PERSON_NAME]"
click at [836, 347] on button "Filtrar" at bounding box center [862, 361] width 52 height 28
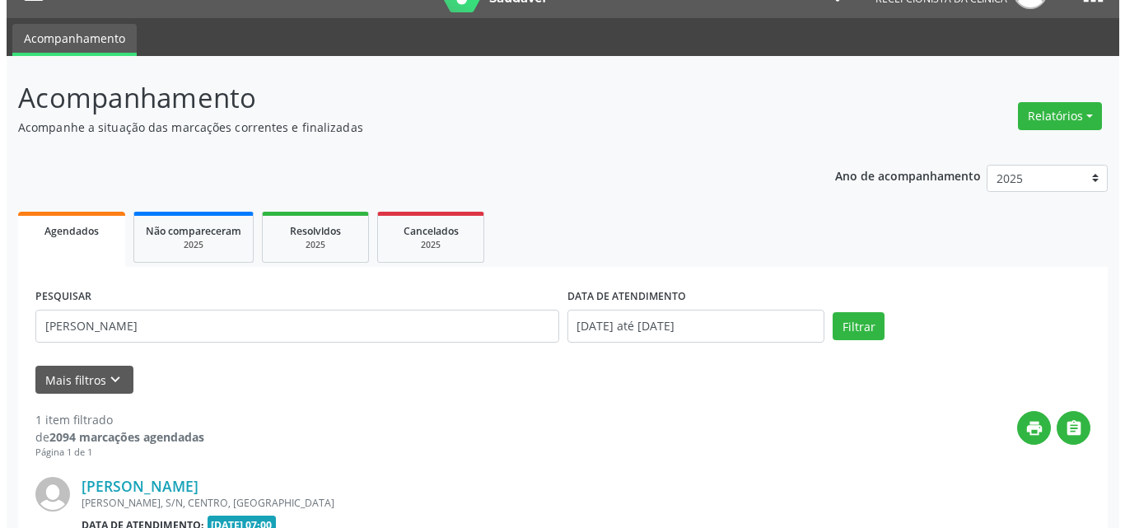
scroll to position [217, 0]
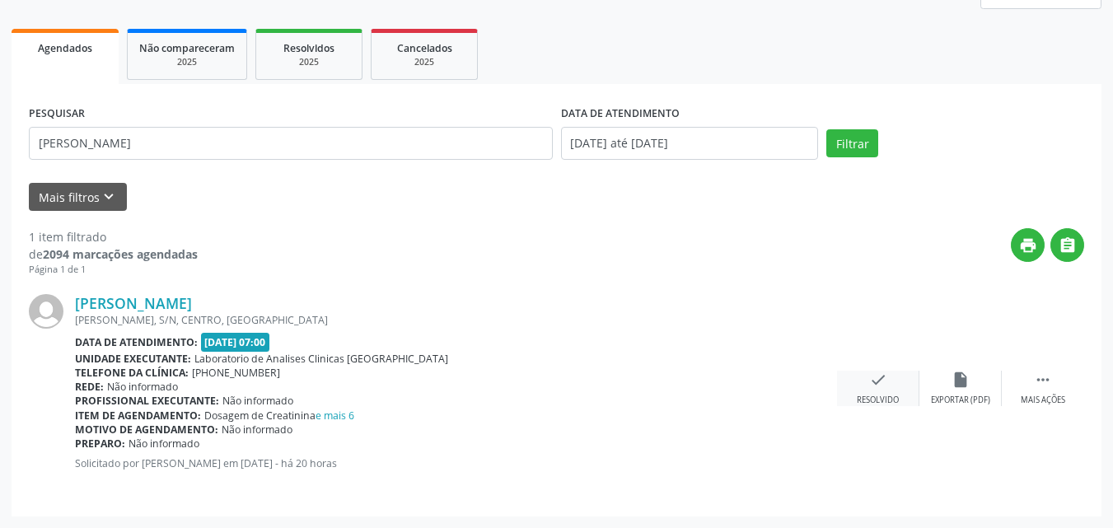
click at [873, 378] on icon "check" at bounding box center [878, 380] width 18 height 18
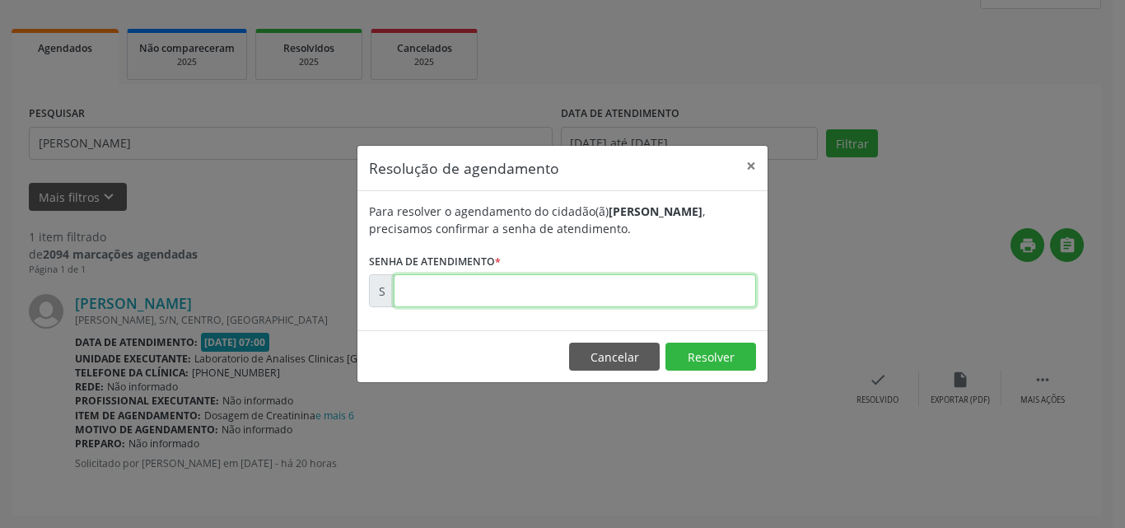
click at [700, 288] on input "text" at bounding box center [575, 290] width 362 height 33
type input "00171367"
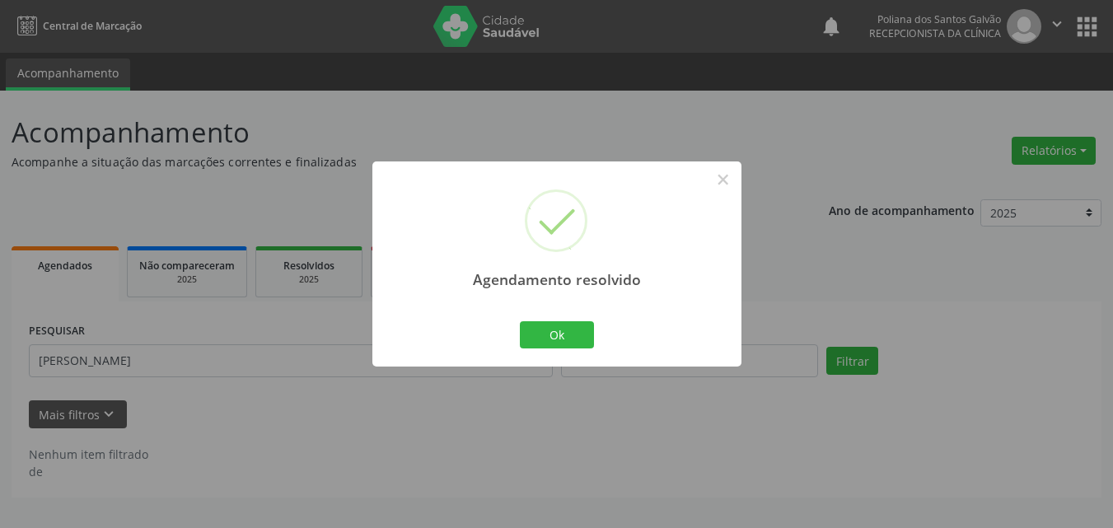
scroll to position [0, 0]
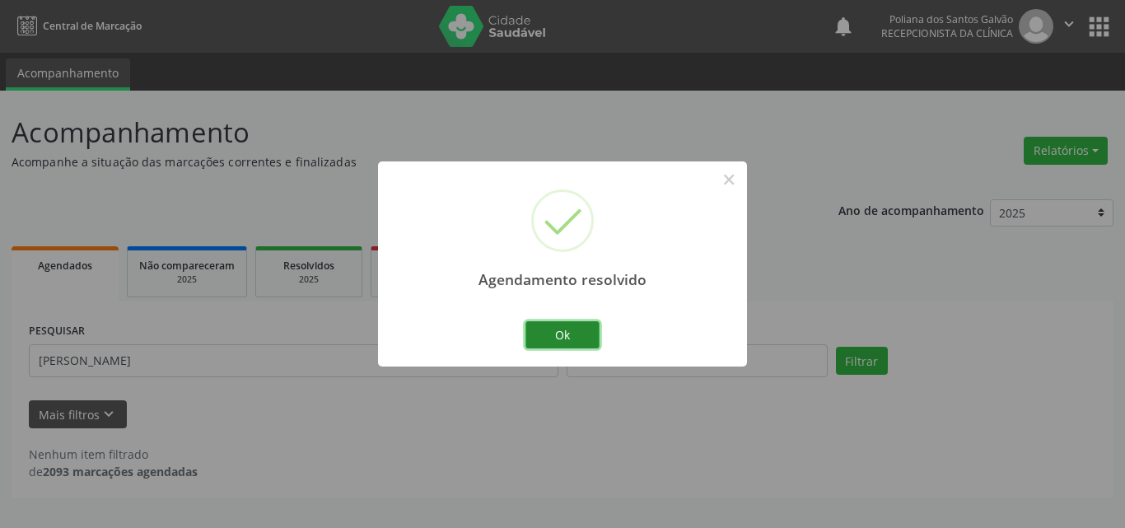
click at [534, 337] on button "Ok" at bounding box center [562, 335] width 74 height 28
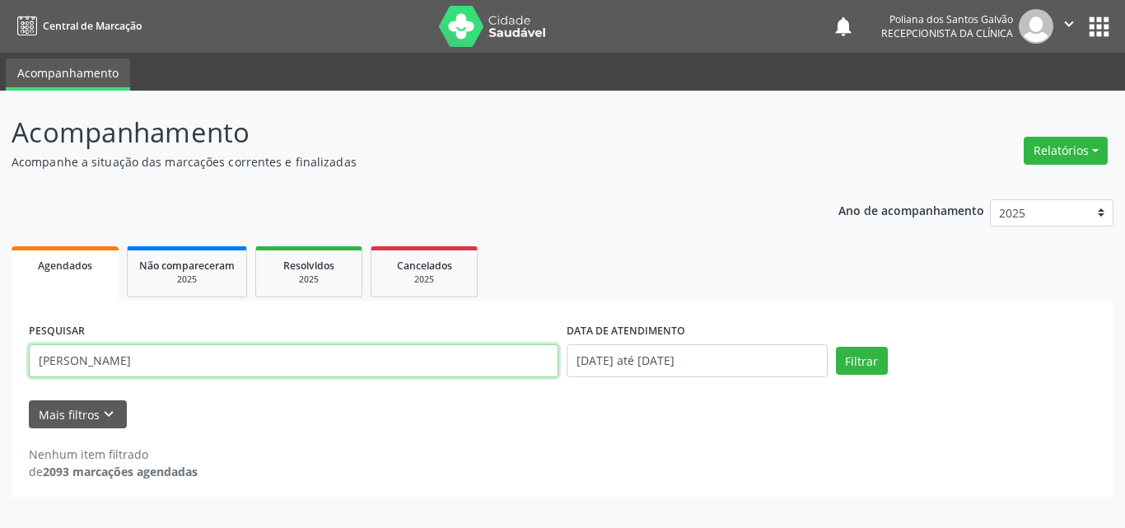
drag, startPoint x: 287, startPoint y: 366, endPoint x: 63, endPoint y: 307, distance: 230.7
click at [2, 324] on div "Acompanhamento Acompanhe a situação das marcações correntes e finalizadas Relat…" at bounding box center [562, 309] width 1125 height 437
type input "berna"
click at [836, 347] on button "Filtrar" at bounding box center [862, 361] width 52 height 28
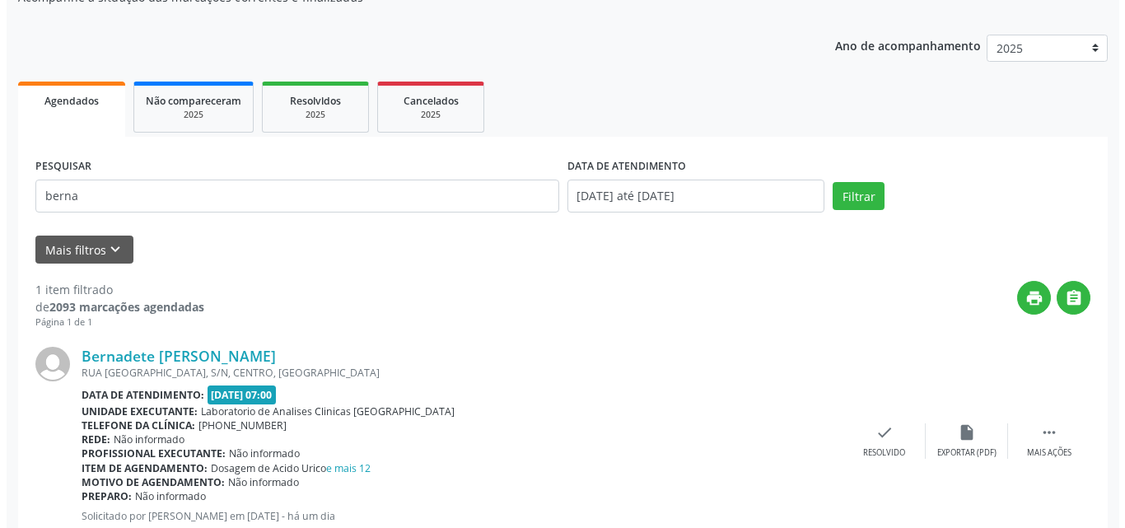
scroll to position [217, 0]
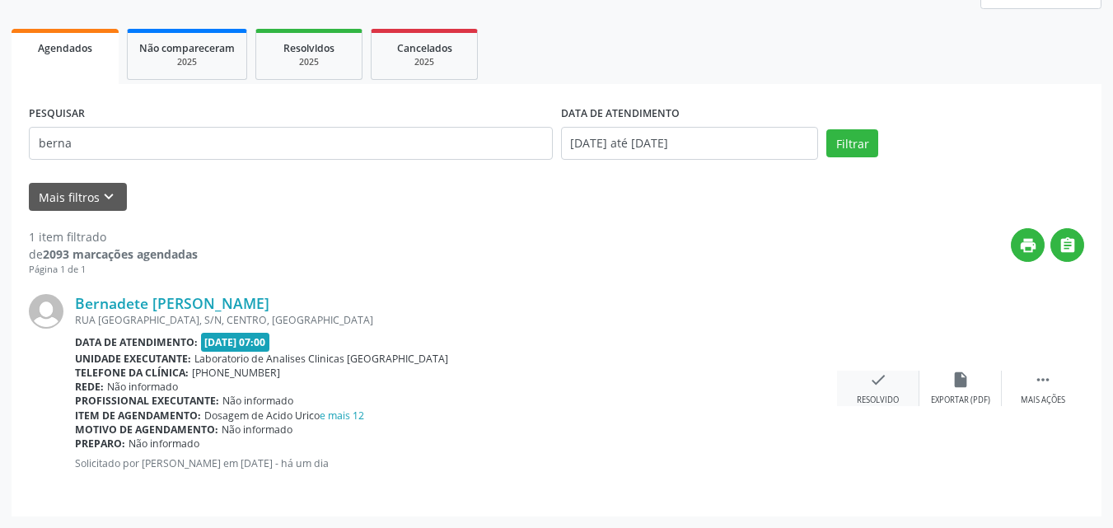
click at [889, 386] on div "check Resolvido" at bounding box center [878, 388] width 82 height 35
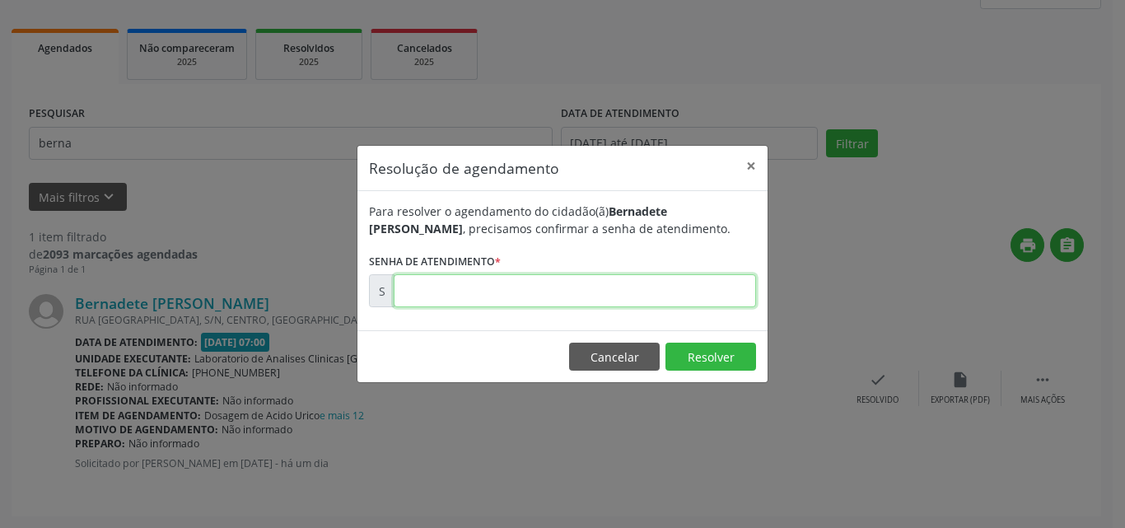
click at [709, 294] on input "text" at bounding box center [575, 290] width 362 height 33
type input "00171290"
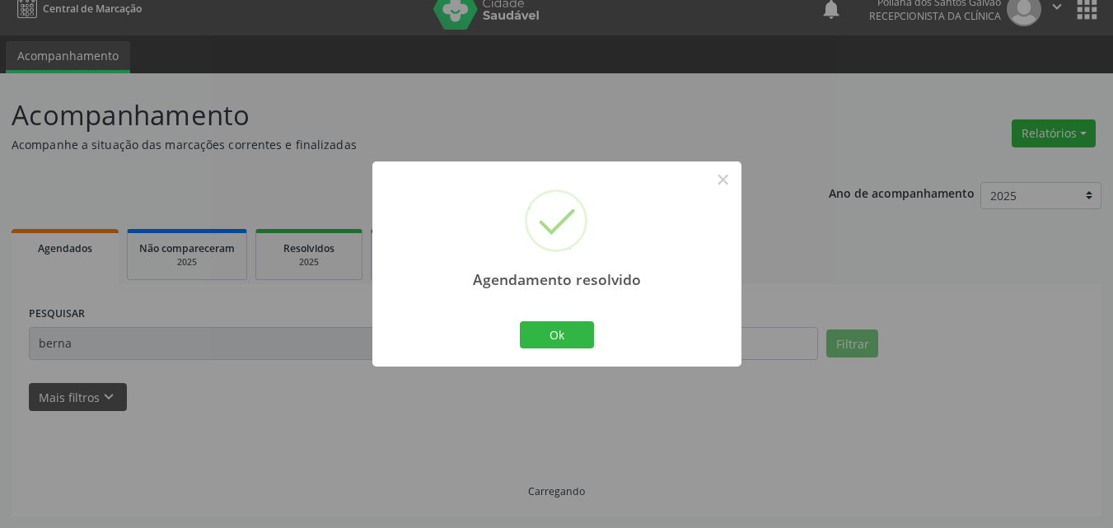
scroll to position [0, 0]
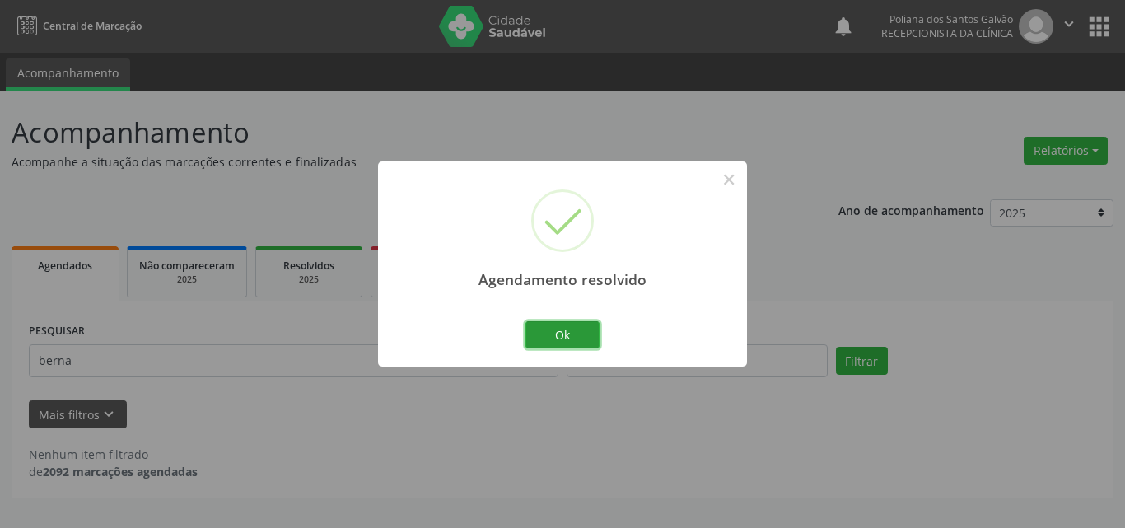
click at [566, 343] on button "Ok" at bounding box center [562, 335] width 74 height 28
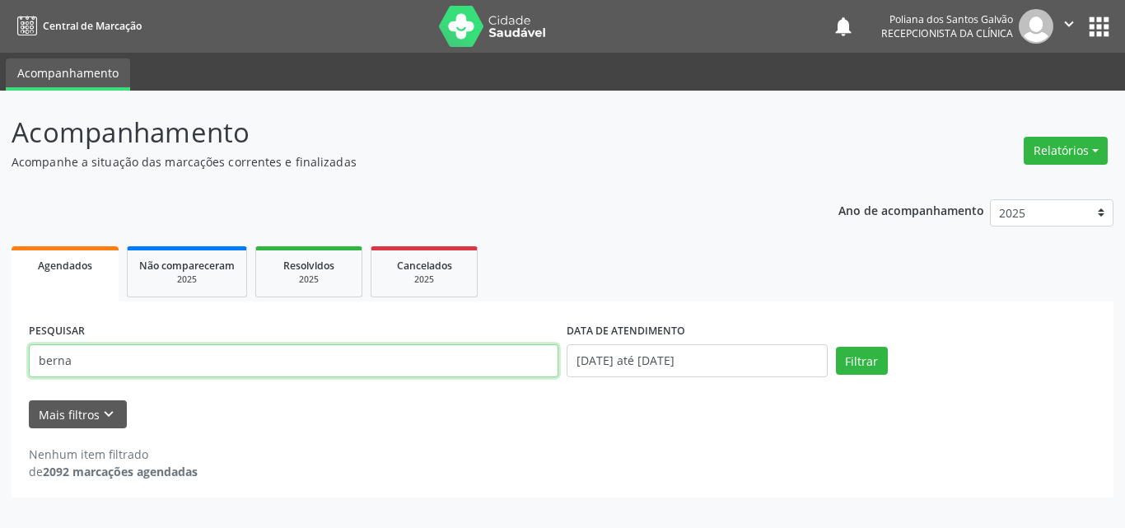
drag, startPoint x: 516, startPoint y: 365, endPoint x: 0, endPoint y: 62, distance: 598.0
click at [0, 62] on div "Central de Marcação notifications Poliana dos Santos Galvão Recepcionista da cl…" at bounding box center [562, 264] width 1125 height 528
type input "RAY"
click at [836, 347] on button "Filtrar" at bounding box center [862, 361] width 52 height 28
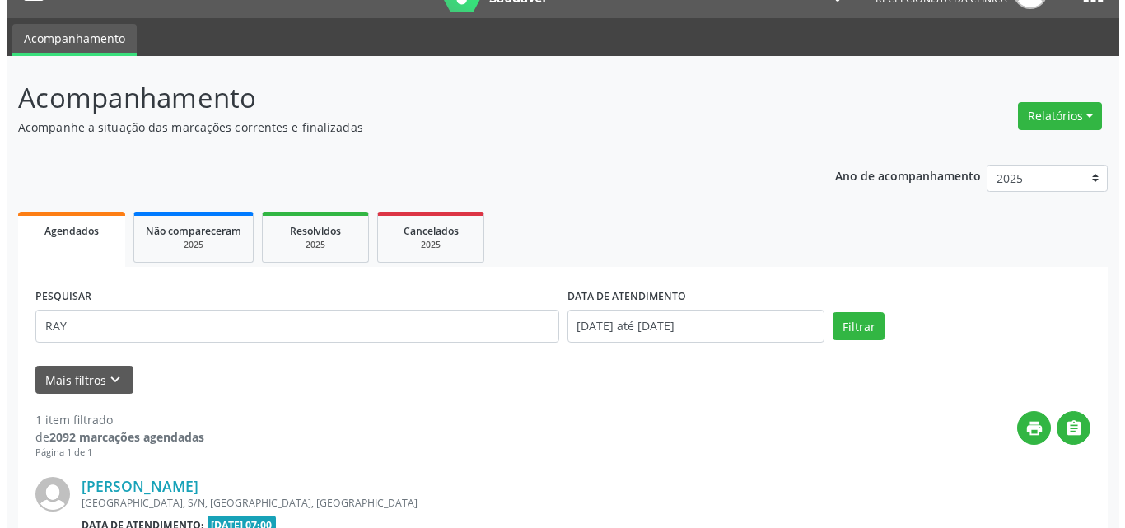
scroll to position [217, 0]
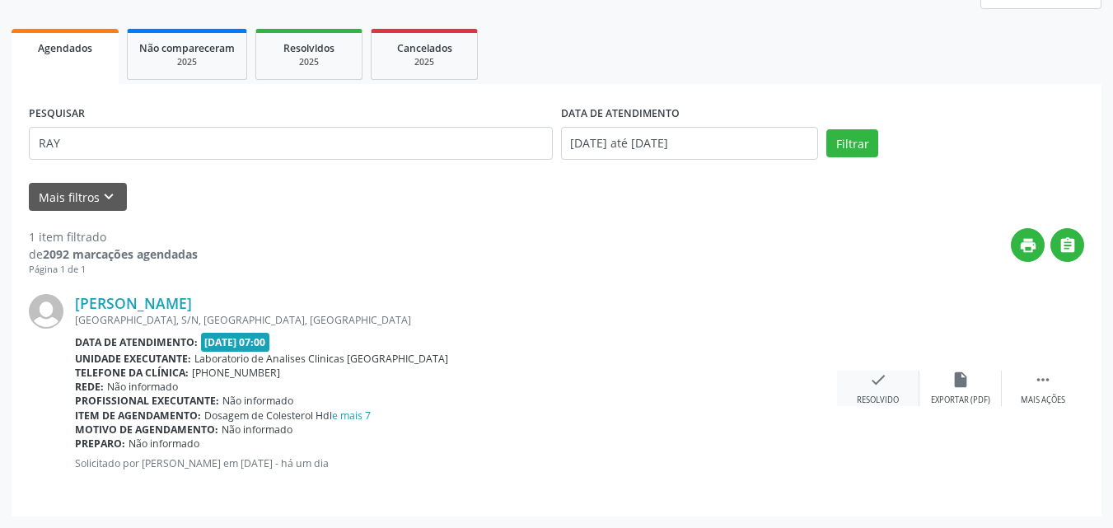
click at [889, 387] on div "check Resolvido" at bounding box center [878, 388] width 82 height 35
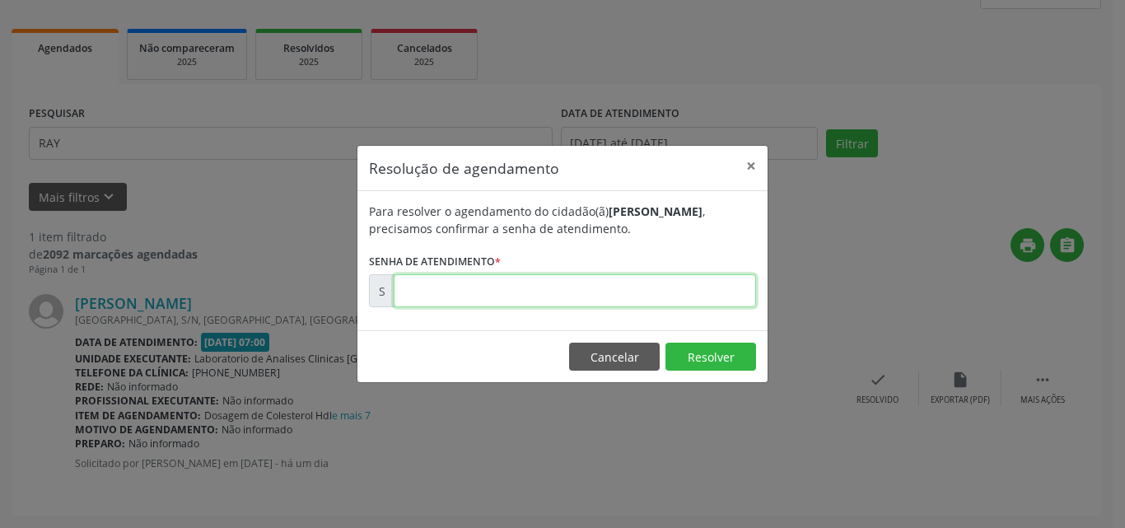
click at [686, 274] on input "text" at bounding box center [575, 290] width 362 height 33
click at [689, 288] on input "text" at bounding box center [575, 290] width 362 height 33
type input "00171212"
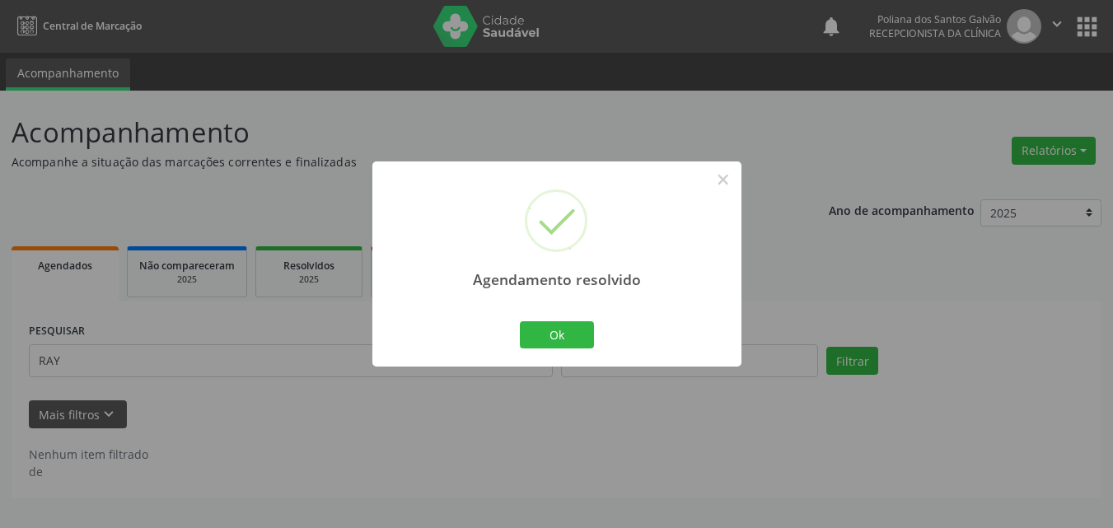
scroll to position [0, 0]
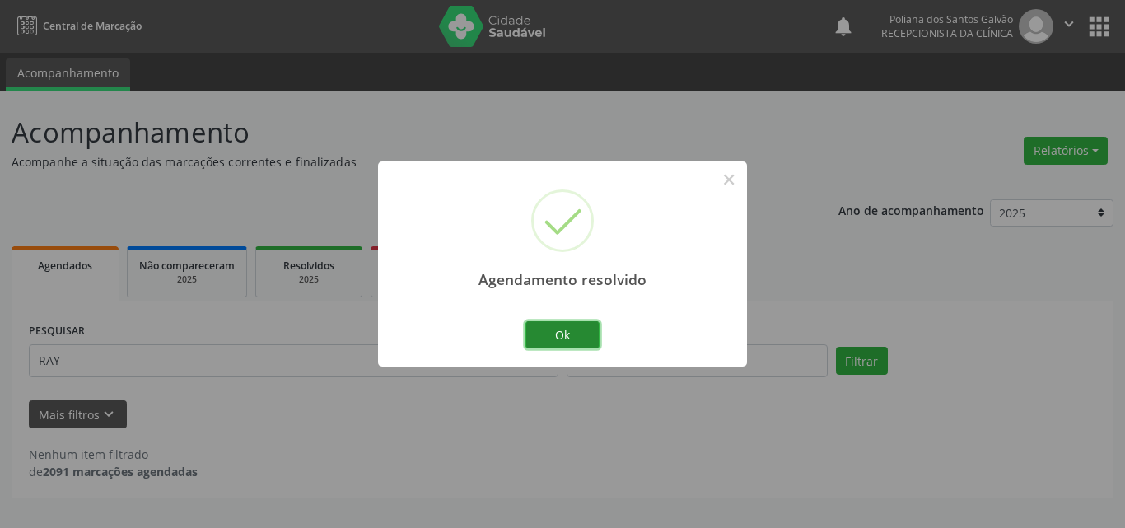
click at [572, 340] on button "Ok" at bounding box center [562, 335] width 74 height 28
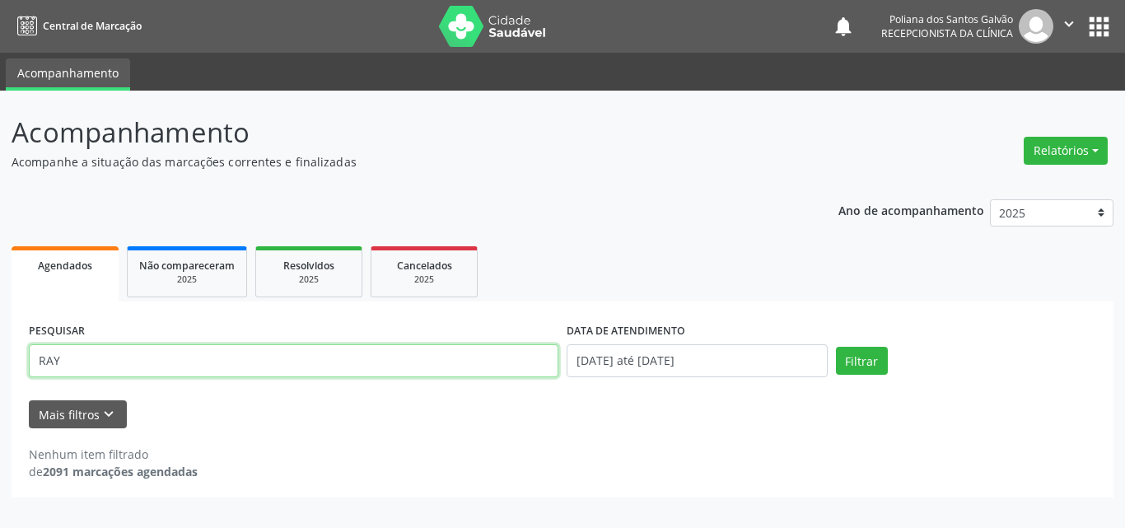
drag, startPoint x: 268, startPoint y: 360, endPoint x: 0, endPoint y: 91, distance: 380.3
click at [0, 96] on div "Acompanhamento Acompanhe a situação das marcações correntes e finalizadas Relat…" at bounding box center [562, 309] width 1125 height 437
type input "GILMAR"
click at [836, 347] on button "Filtrar" at bounding box center [862, 361] width 52 height 28
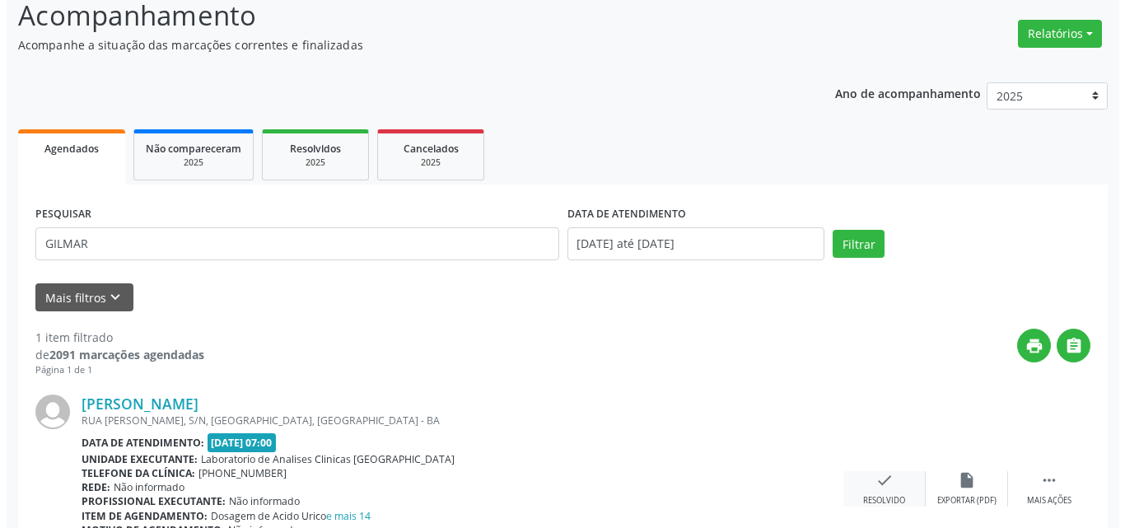
scroll to position [217, 0]
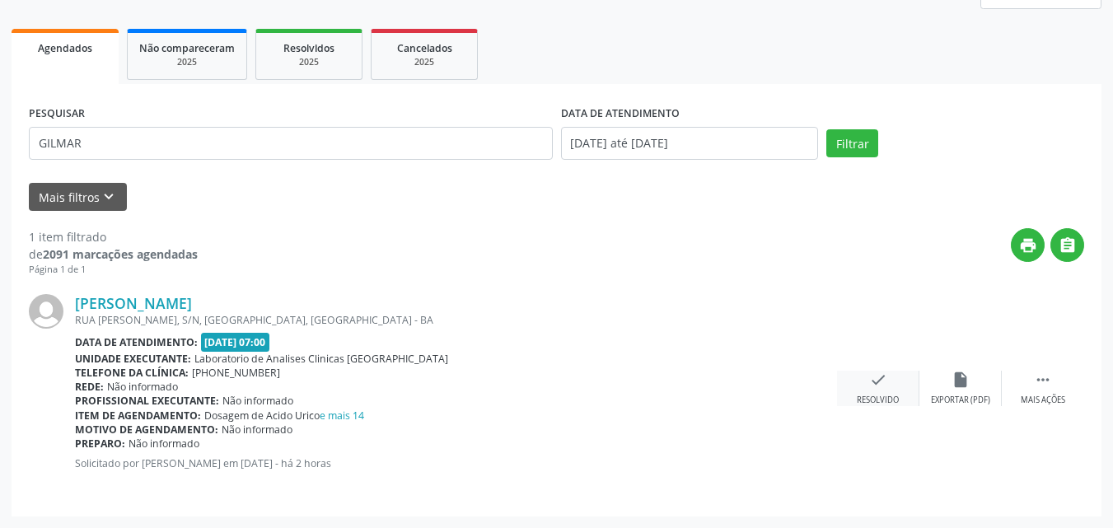
click at [874, 385] on icon "check" at bounding box center [878, 380] width 18 height 18
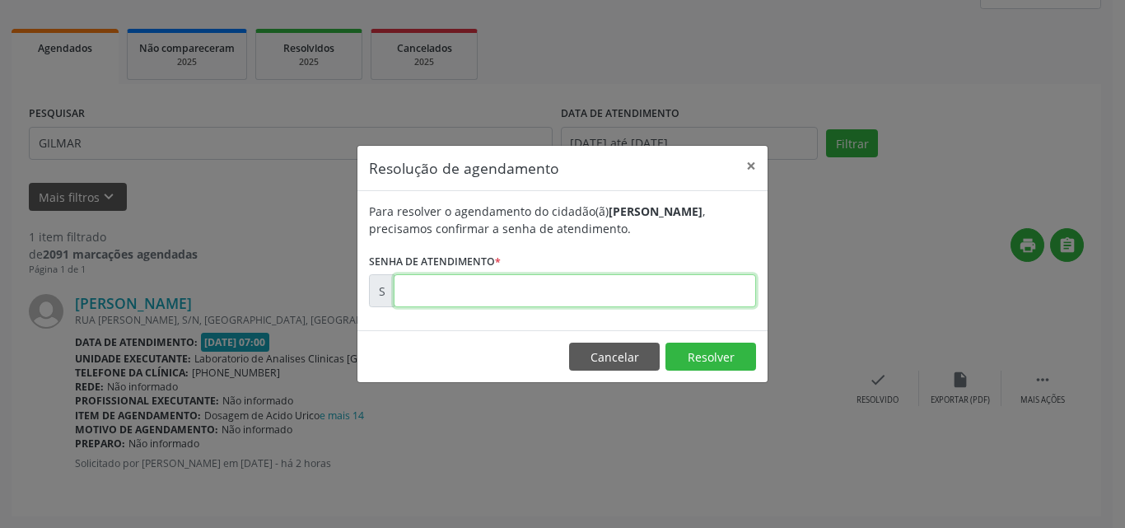
click at [735, 292] on input "text" at bounding box center [575, 290] width 362 height 33
type input "00171446"
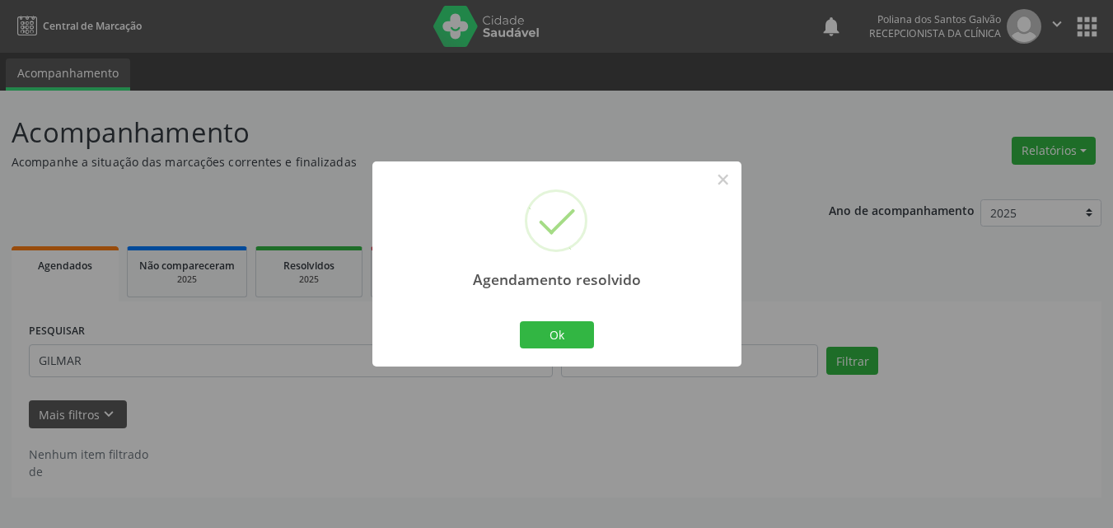
scroll to position [0, 0]
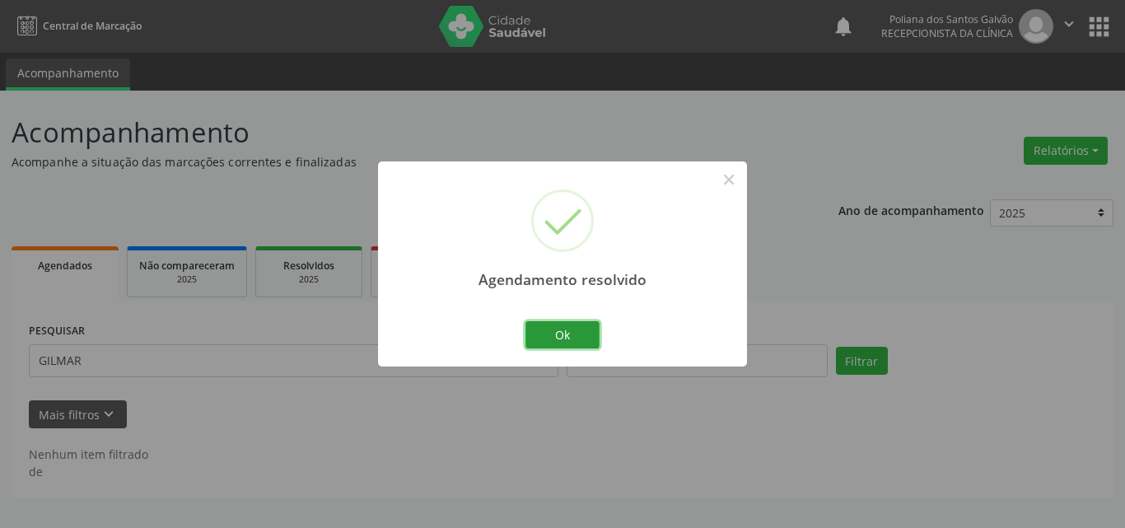
click at [575, 347] on button "Ok" at bounding box center [562, 335] width 74 height 28
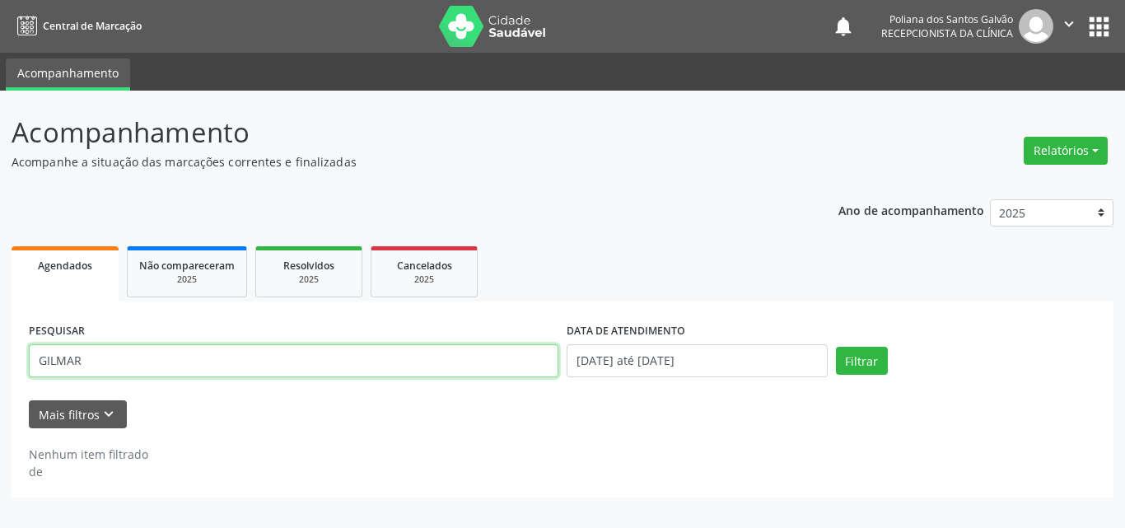
drag, startPoint x: 2, startPoint y: 181, endPoint x: 0, endPoint y: 156, distance: 24.8
click at [0, 119] on div "Acompanhamento Acompanhe a situação das marcações correntes e finalizadas Relat…" at bounding box center [562, 309] width 1125 height 437
type input "JANDI"
click at [836, 347] on button "Filtrar" at bounding box center [862, 361] width 52 height 28
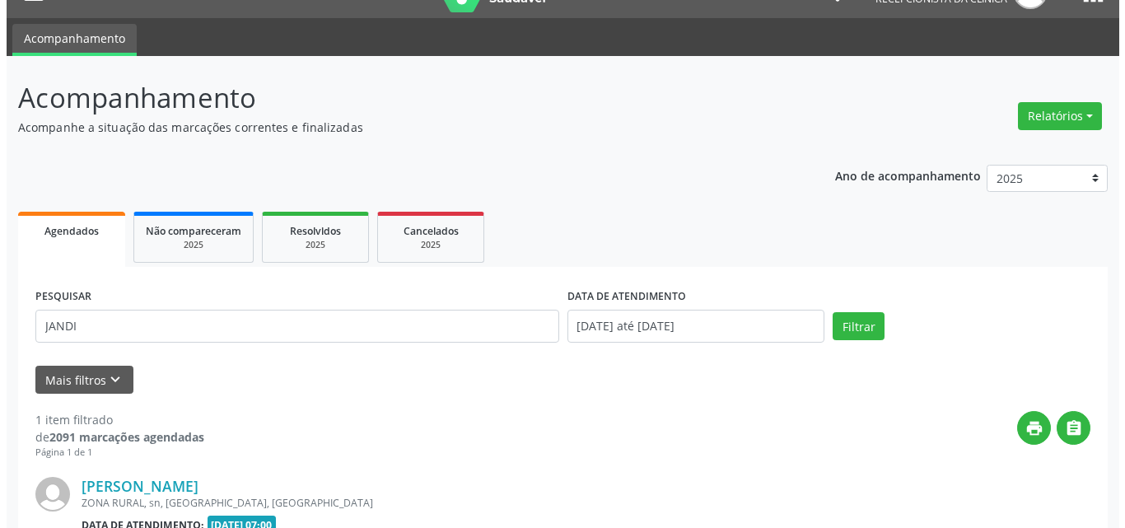
scroll to position [217, 0]
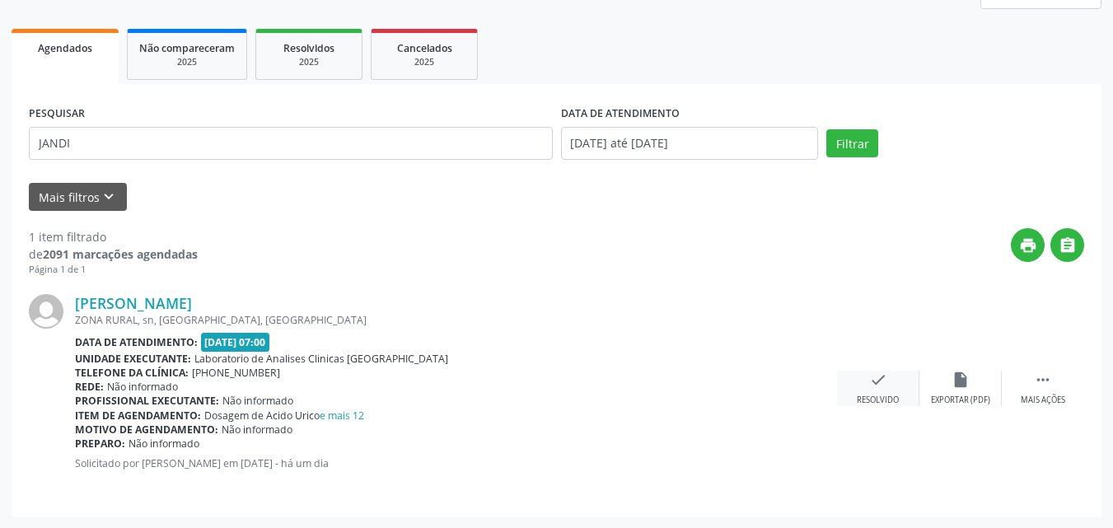
click at [867, 378] on div "check Resolvido" at bounding box center [878, 388] width 82 height 35
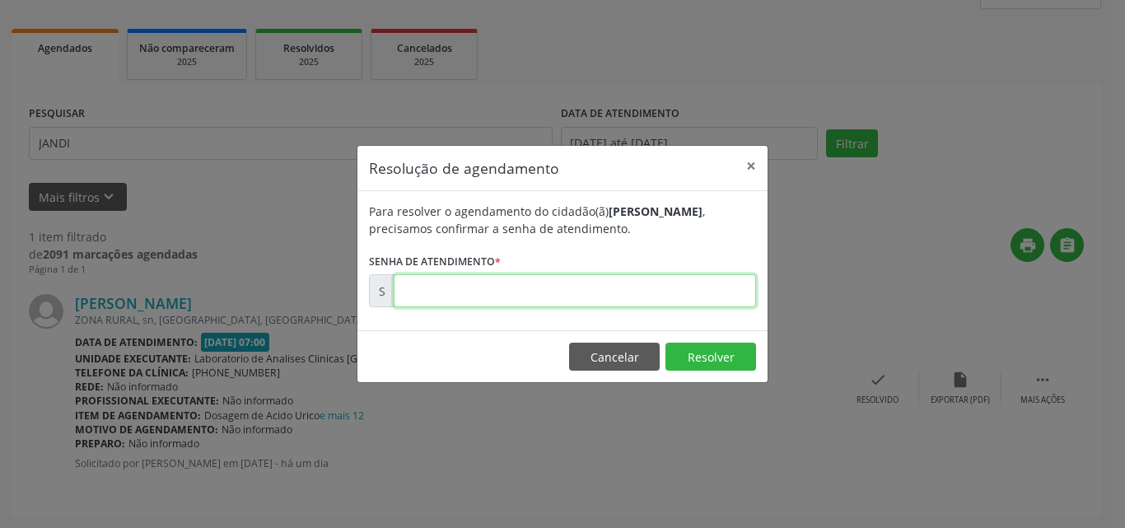
click at [726, 292] on input "text" at bounding box center [575, 290] width 362 height 33
type input "00171201"
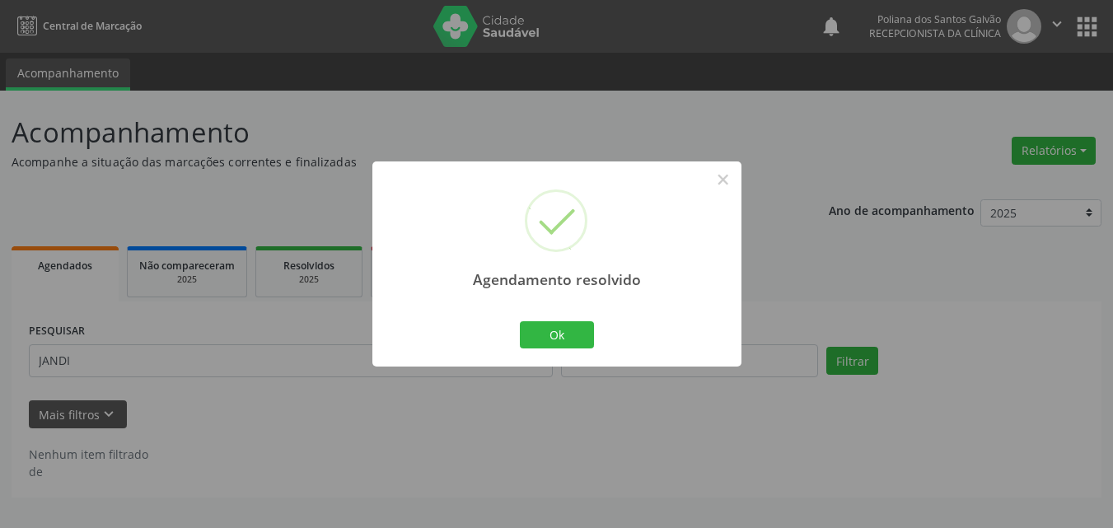
scroll to position [0, 0]
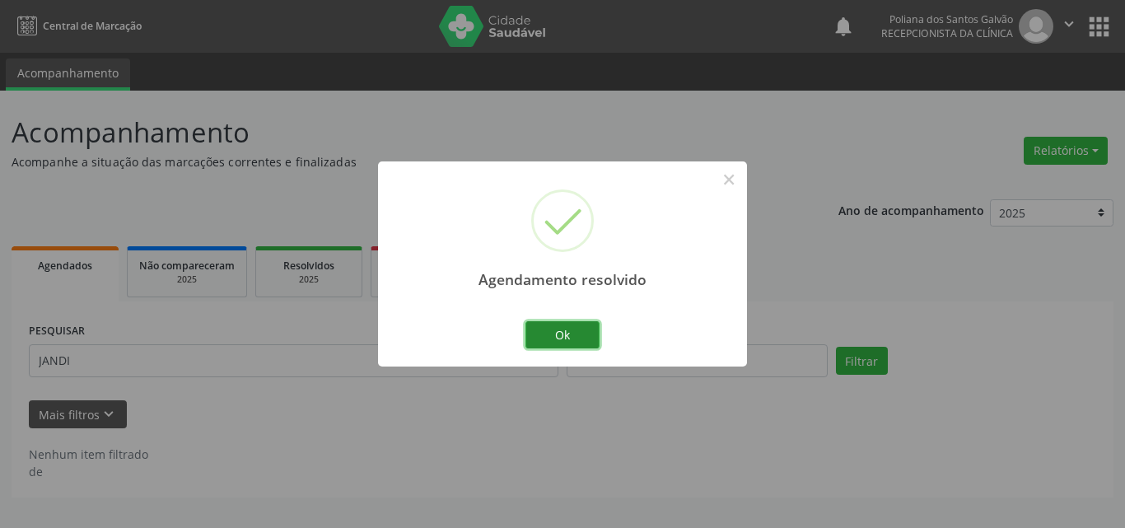
drag, startPoint x: 581, startPoint y: 328, endPoint x: 572, endPoint y: 334, distance: 11.4
click at [578, 330] on button "Ok" at bounding box center [562, 335] width 74 height 28
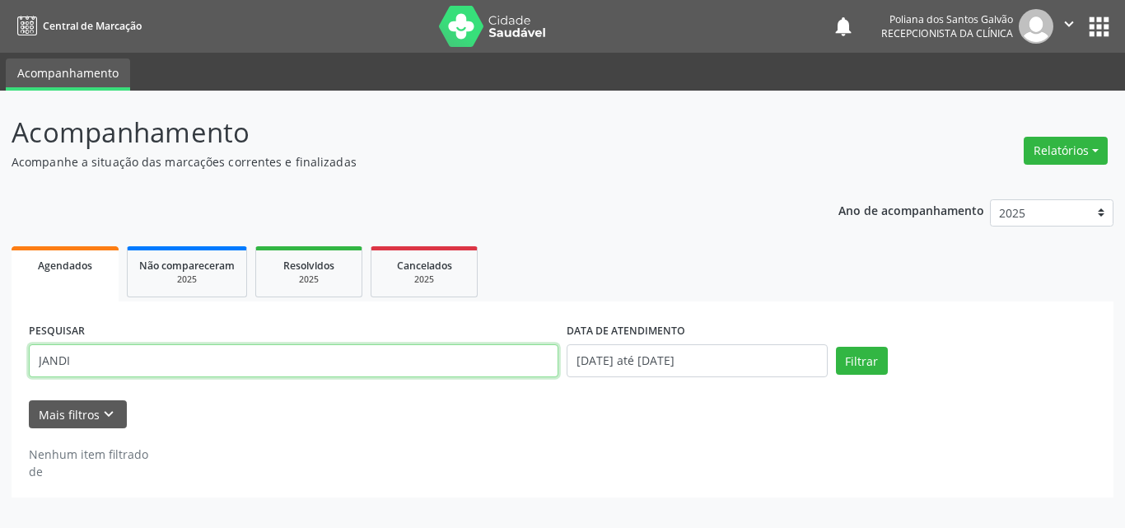
click at [0, 14] on div "Central de Marcação notifications Poliana dos Santos Galvão Recepcionista da cl…" at bounding box center [562, 264] width 1125 height 528
type input "FABI"
click at [836, 347] on button "Filtrar" at bounding box center [862, 361] width 52 height 28
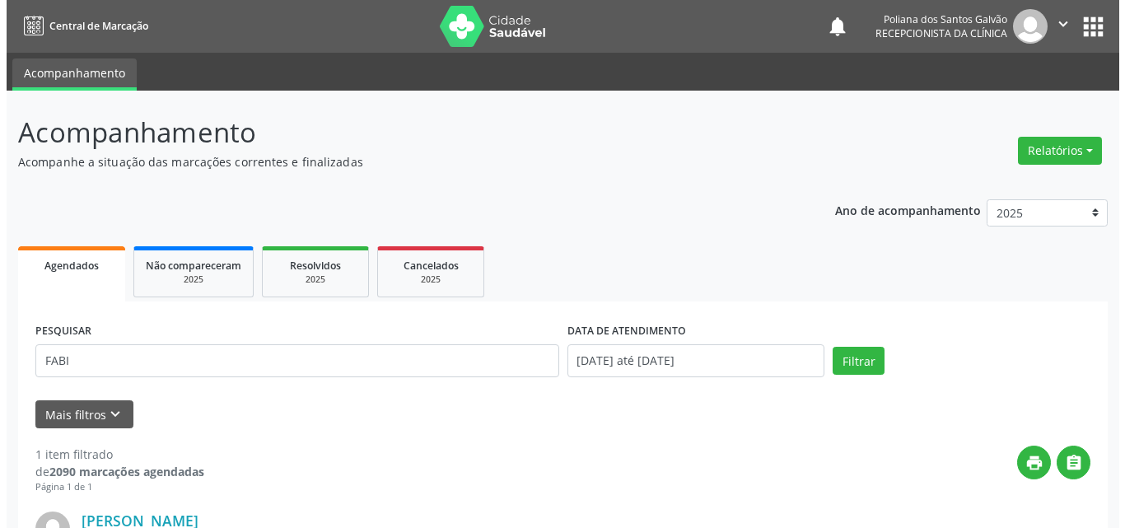
scroll to position [217, 0]
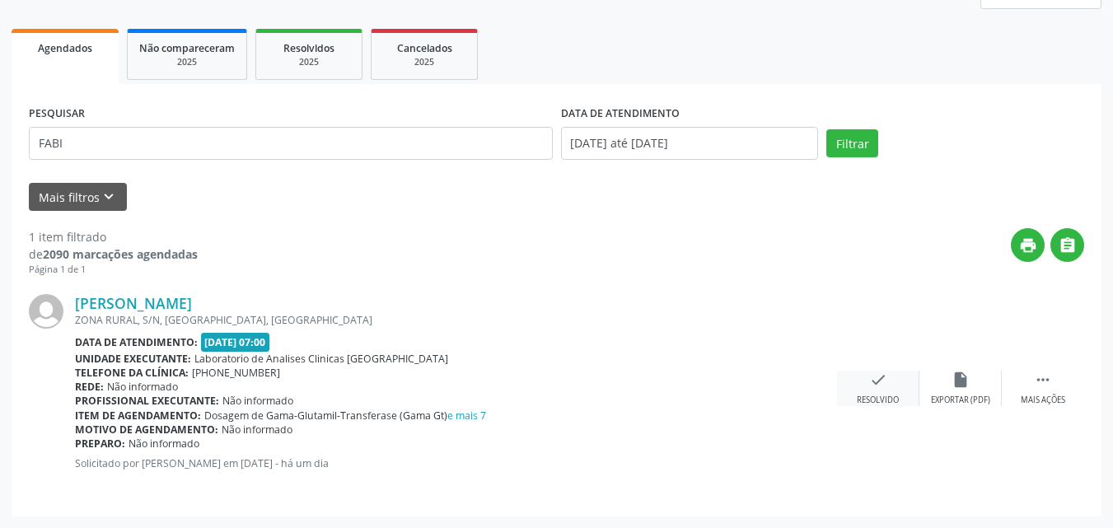
click at [865, 388] on div "check Resolvido" at bounding box center [878, 388] width 82 height 35
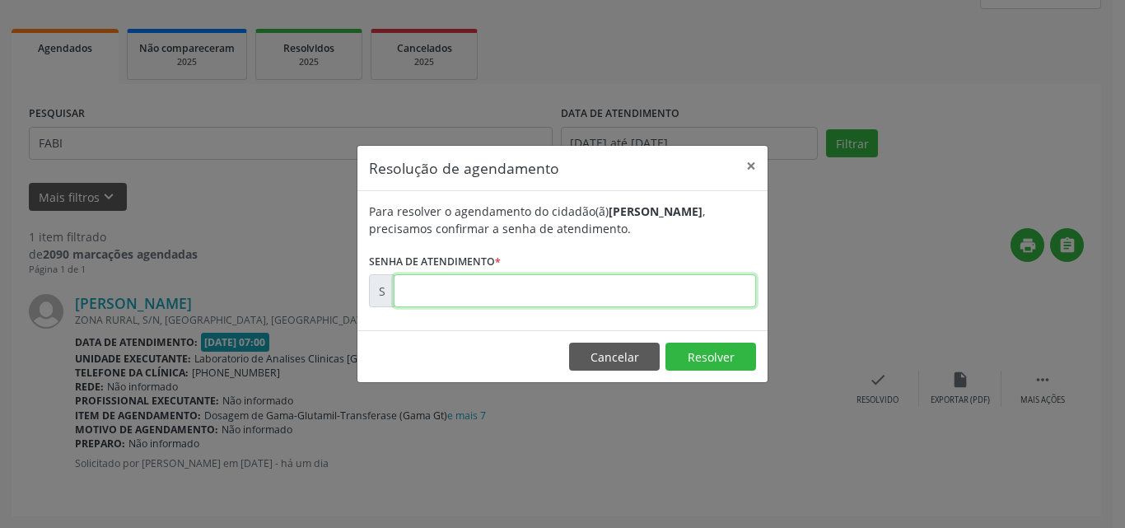
click at [692, 278] on input "text" at bounding box center [575, 290] width 362 height 33
type input "00171209"
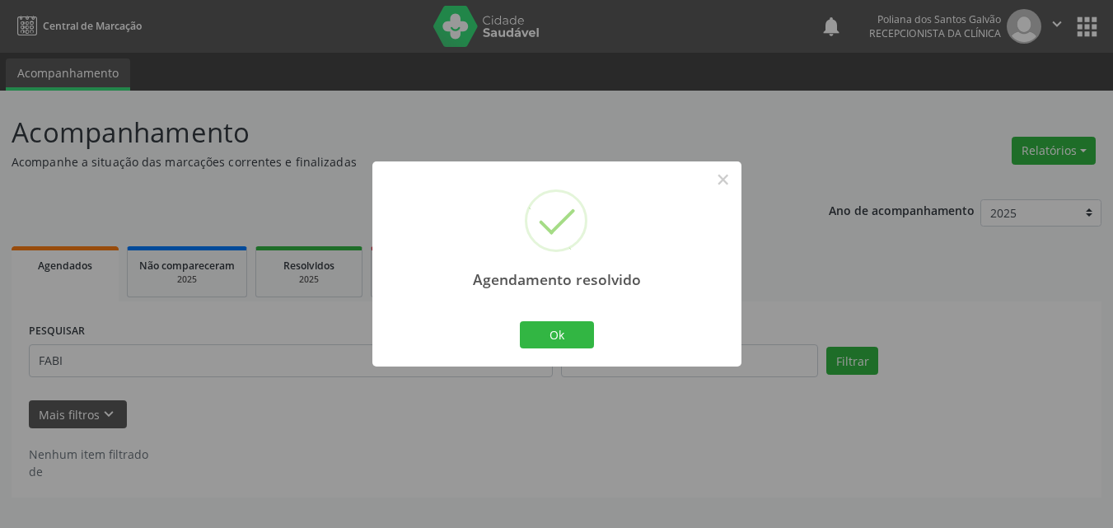
scroll to position [0, 0]
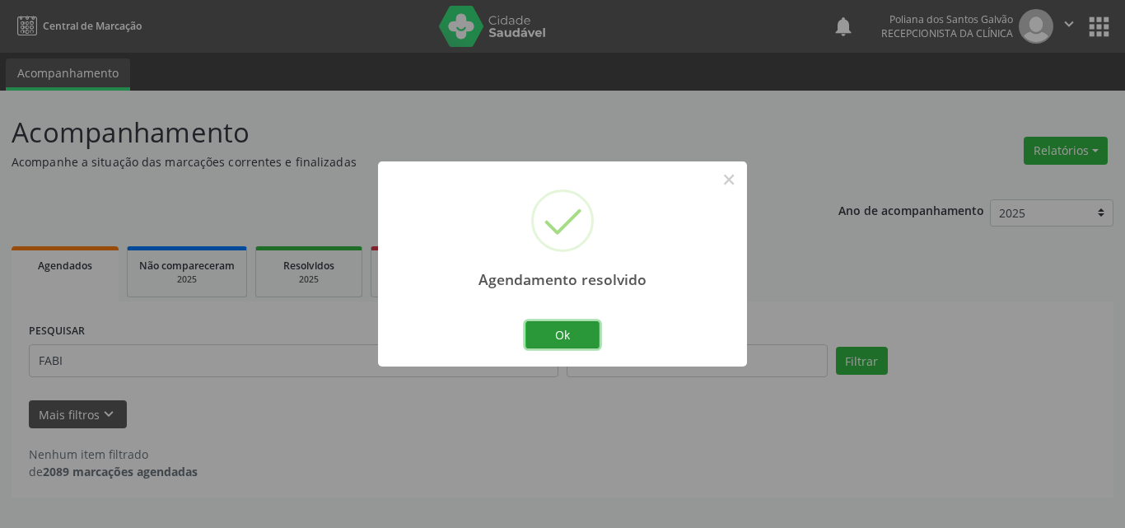
click at [570, 331] on button "Ok" at bounding box center [562, 335] width 74 height 28
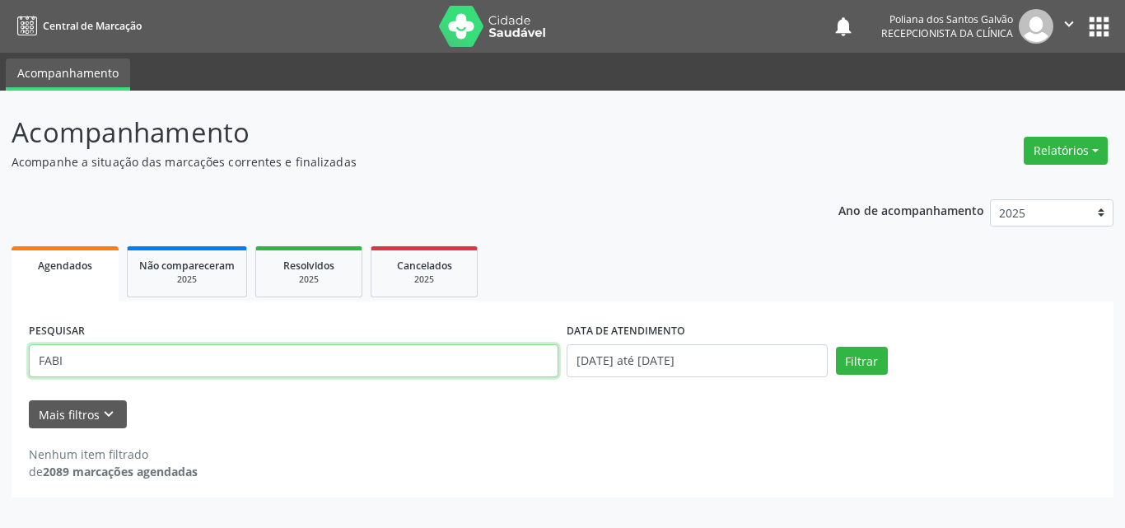
drag, startPoint x: 298, startPoint y: 346, endPoint x: 0, endPoint y: 137, distance: 364.2
click at [0, 151] on div "Acompanhamento Acompanhe a situação das marcações correntes e finalizadas Relat…" at bounding box center [562, 309] width 1125 height 437
type input "[PERSON_NAME]"
click at [836, 347] on button "Filtrar" at bounding box center [862, 361] width 52 height 28
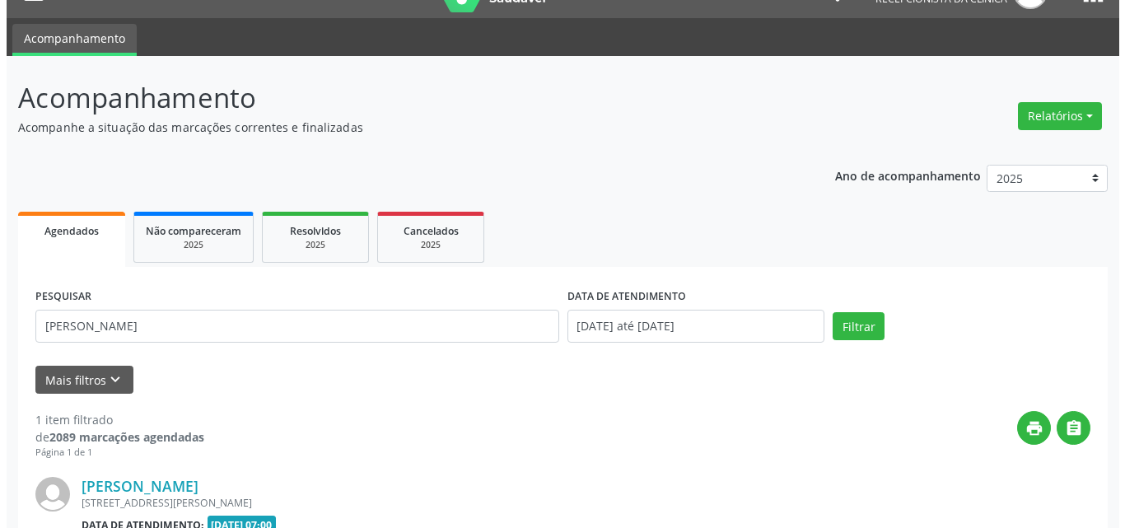
scroll to position [217, 0]
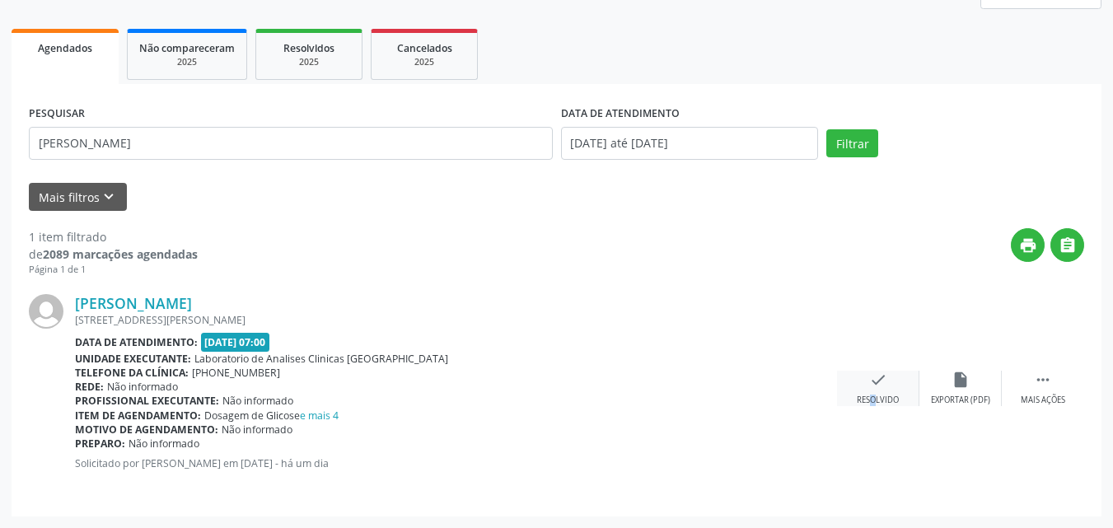
click at [860, 388] on div "check Resolvido" at bounding box center [878, 388] width 82 height 35
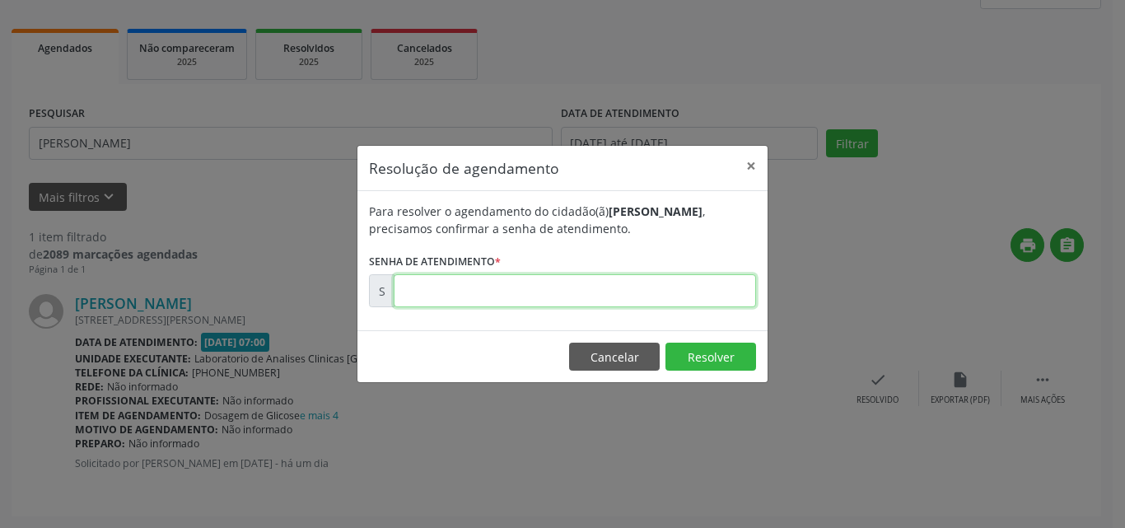
click at [693, 289] on input "text" at bounding box center [575, 290] width 362 height 33
type input "00171222"
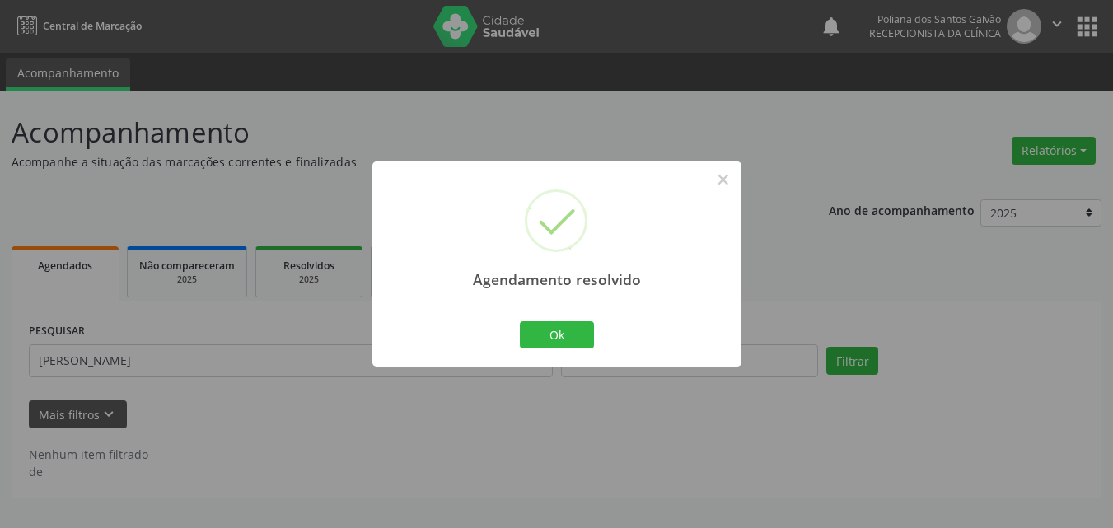
scroll to position [0, 0]
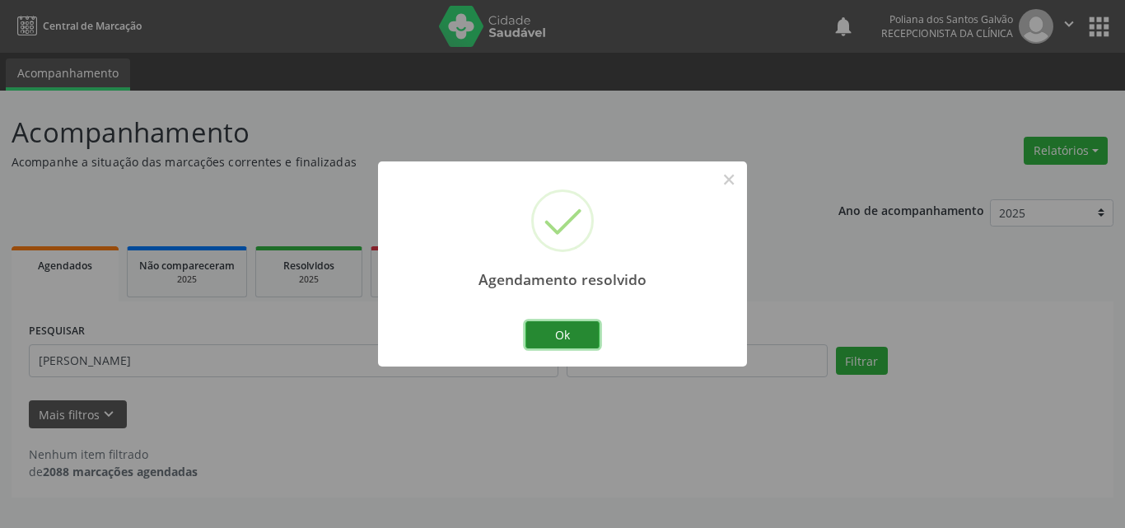
click at [553, 333] on button "Ok" at bounding box center [562, 335] width 74 height 28
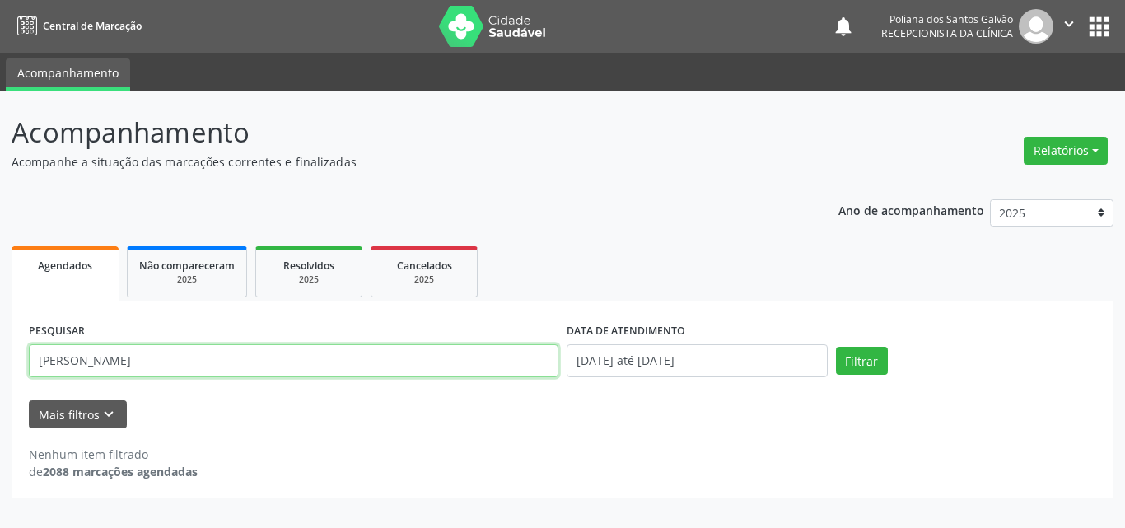
drag, startPoint x: 100, startPoint y: 183, endPoint x: 0, endPoint y: 146, distance: 107.1
click at [0, 155] on div "Acompanhamento Acompanhe a situação das marcações correntes e finalizadas Relat…" at bounding box center [562, 309] width 1125 height 437
click at [836, 347] on button "Filtrar" at bounding box center [862, 361] width 52 height 28
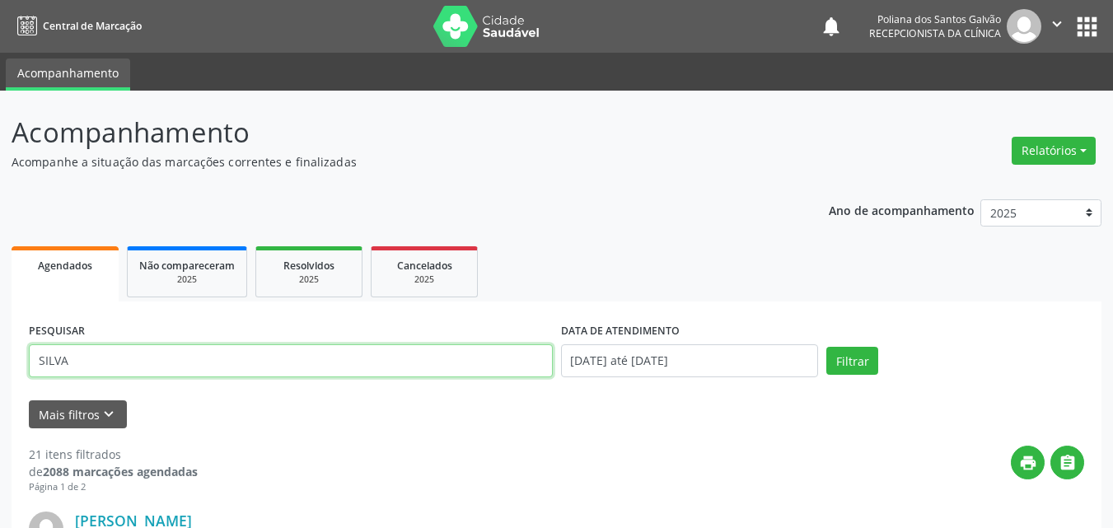
click at [197, 368] on input "SILVA" at bounding box center [291, 360] width 524 height 33
type input "SILVANA BAR"
click at [826, 347] on button "Filtrar" at bounding box center [852, 361] width 52 height 28
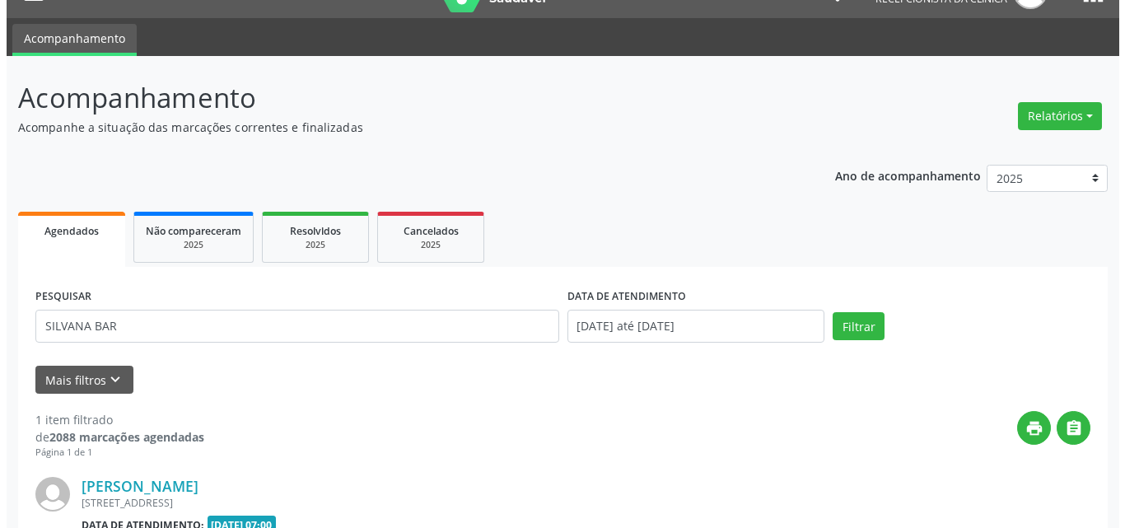
scroll to position [217, 0]
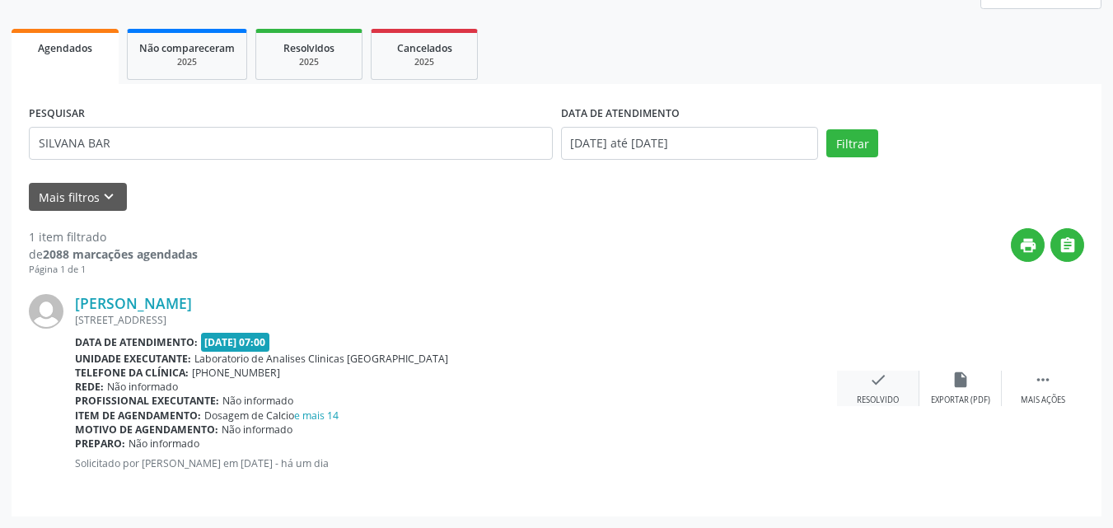
click at [872, 394] on div "Resolvido" at bounding box center [877, 400] width 42 height 12
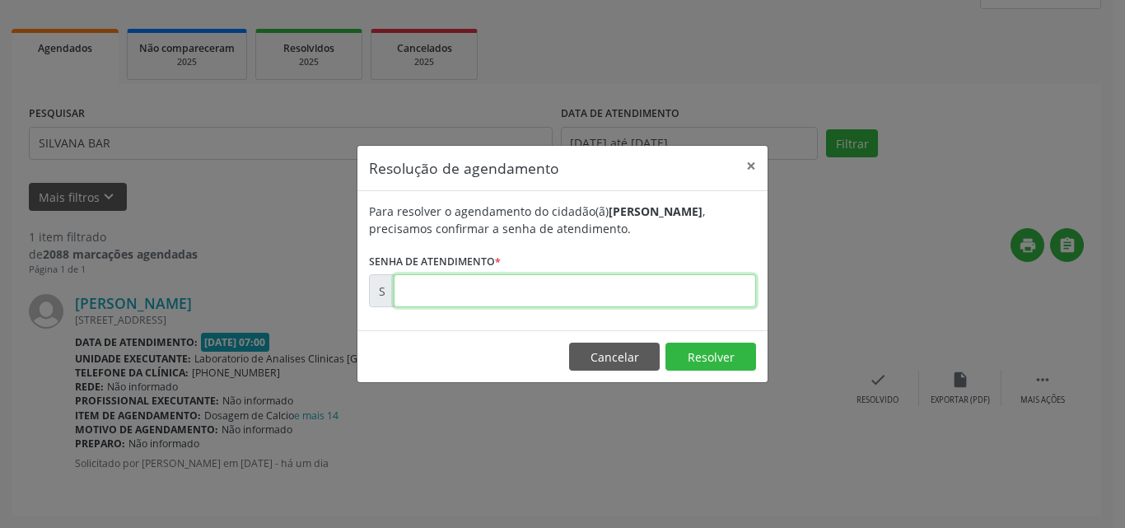
click at [716, 284] on input "text" at bounding box center [575, 290] width 362 height 33
type input "00171208"
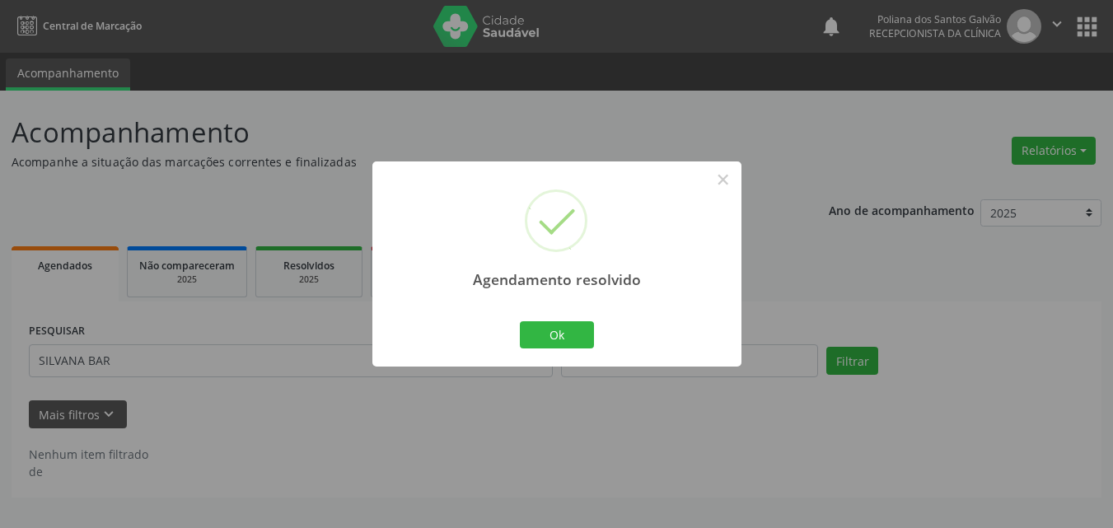
scroll to position [0, 0]
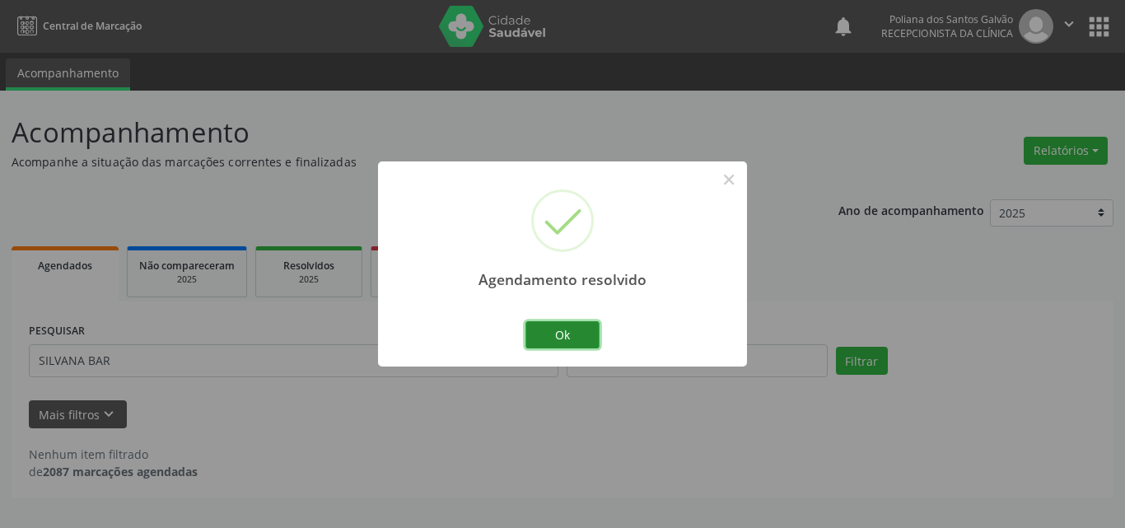
drag, startPoint x: 590, startPoint y: 339, endPoint x: 634, endPoint y: 464, distance: 132.8
click at [590, 339] on button "Ok" at bounding box center [562, 335] width 74 height 28
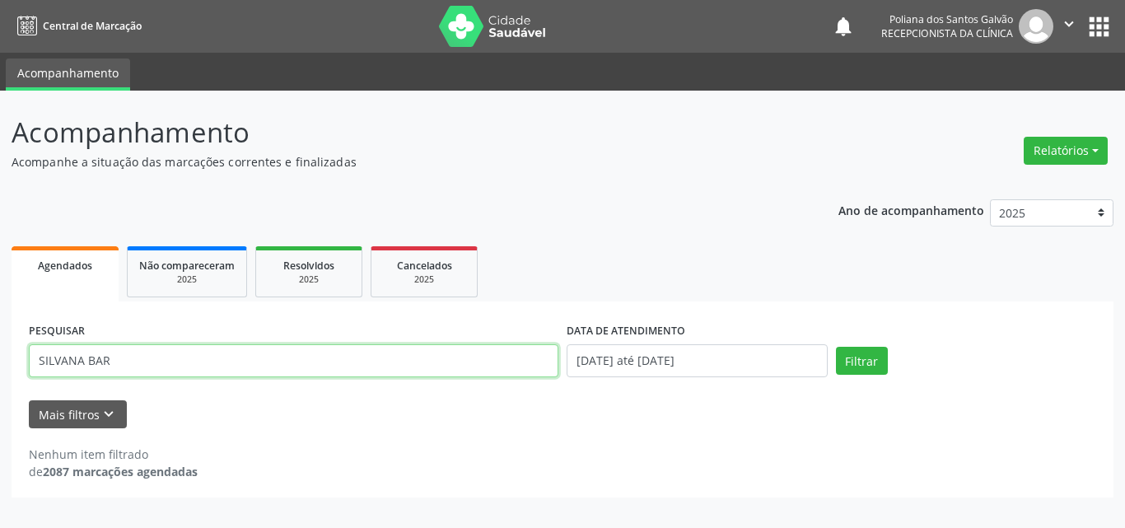
drag, startPoint x: 183, startPoint y: 358, endPoint x: 0, endPoint y: 65, distance: 345.5
click at [0, 68] on div "Central de Marcação notifications Poliana dos Santos Galvão Recepcionista da cl…" at bounding box center [562, 264] width 1125 height 528
type input "[PERSON_NAME]"
click at [836, 347] on button "Filtrar" at bounding box center [862, 361] width 52 height 28
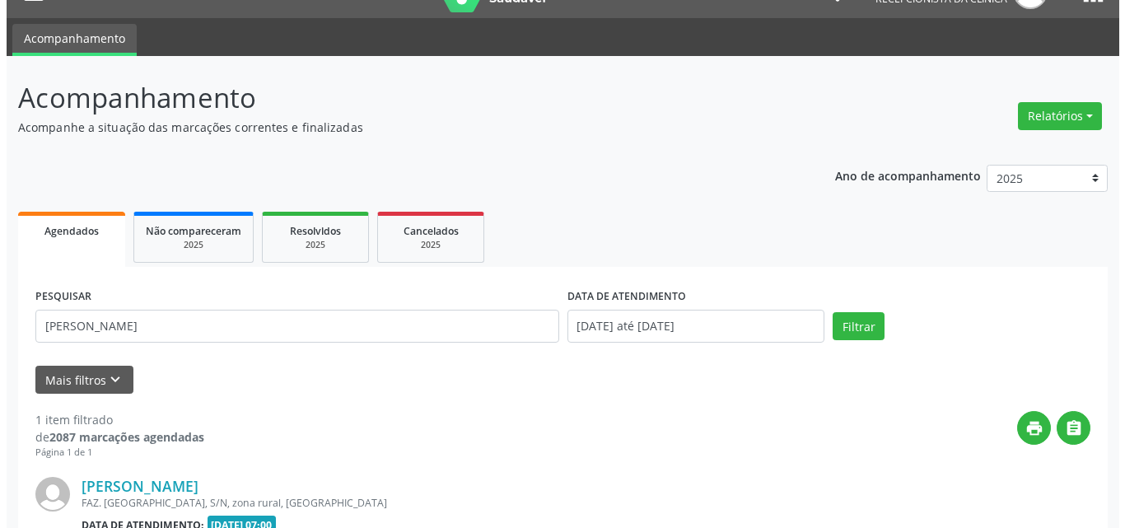
scroll to position [217, 0]
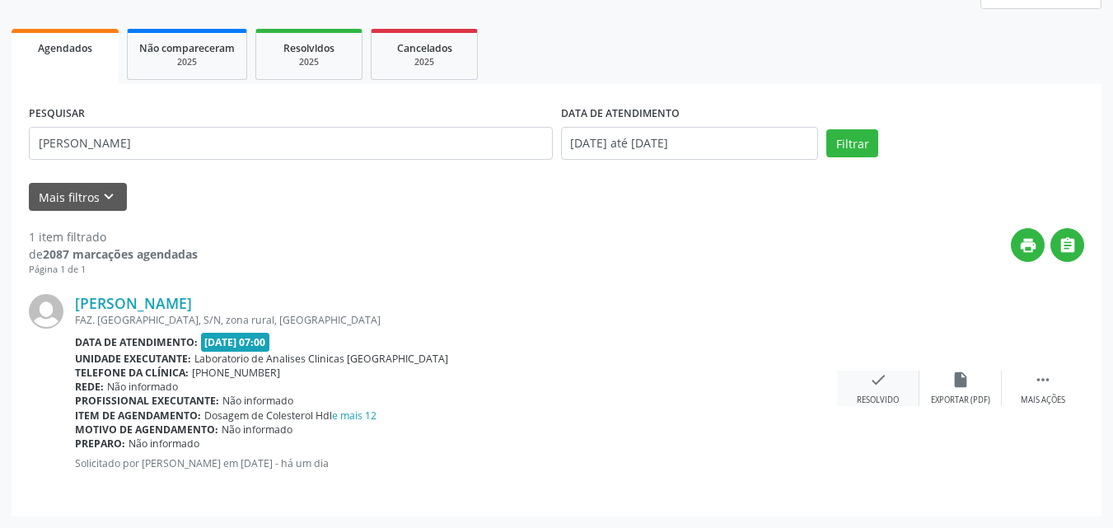
click at [879, 390] on div "check Resolvido" at bounding box center [878, 388] width 82 height 35
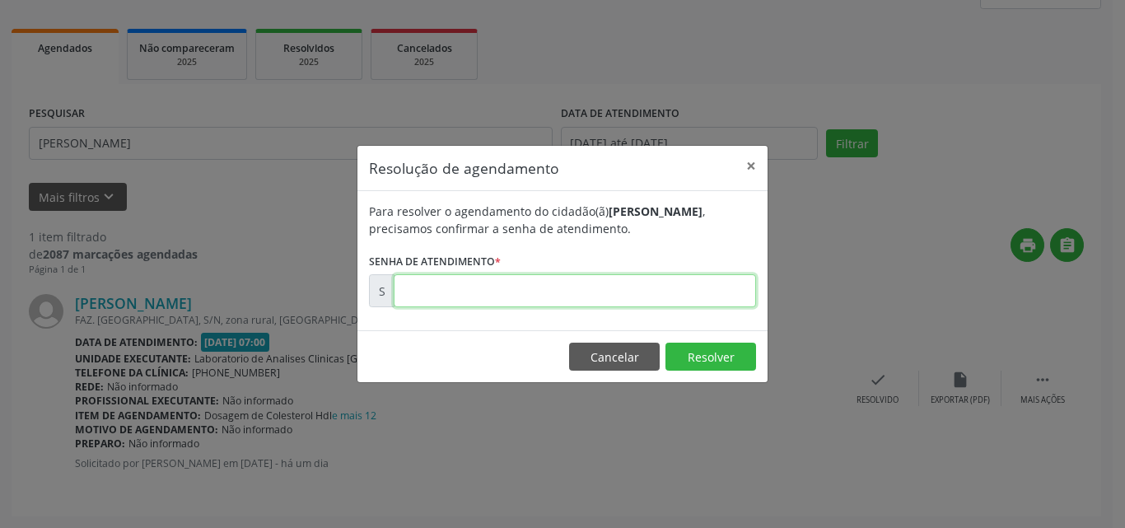
click at [706, 301] on input "text" at bounding box center [575, 290] width 362 height 33
type input "00171196"
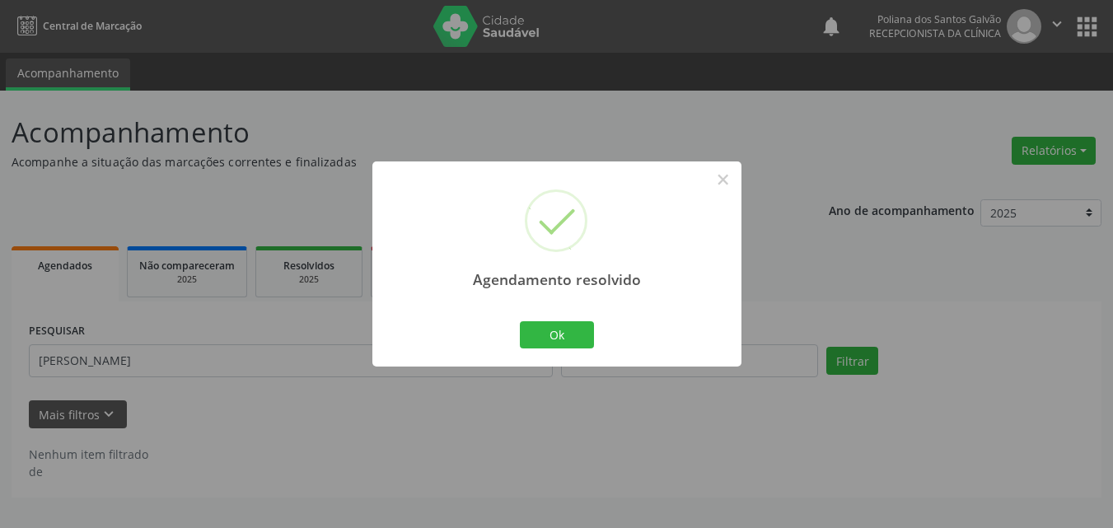
scroll to position [0, 0]
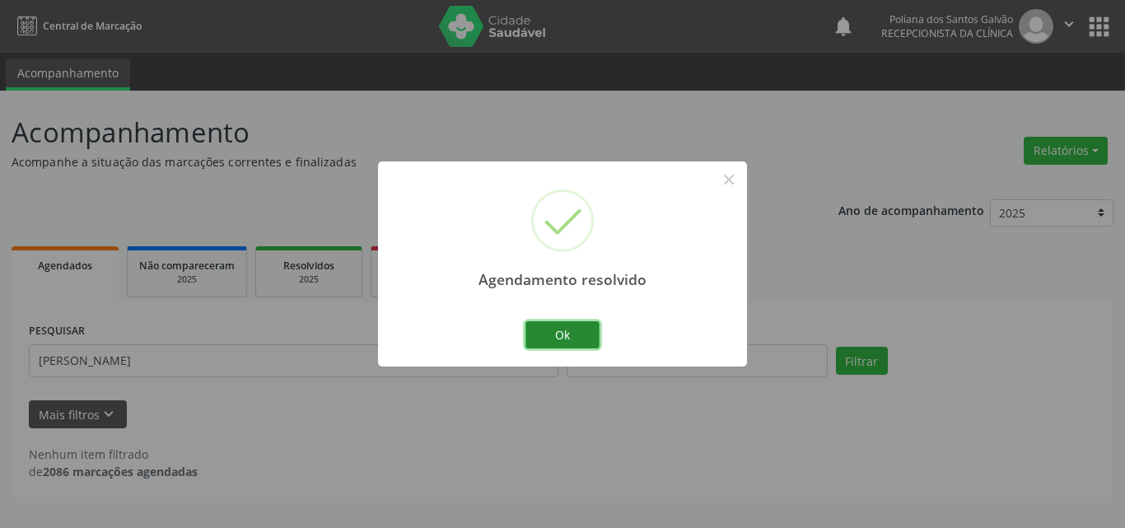
click at [576, 333] on button "Ok" at bounding box center [562, 335] width 74 height 28
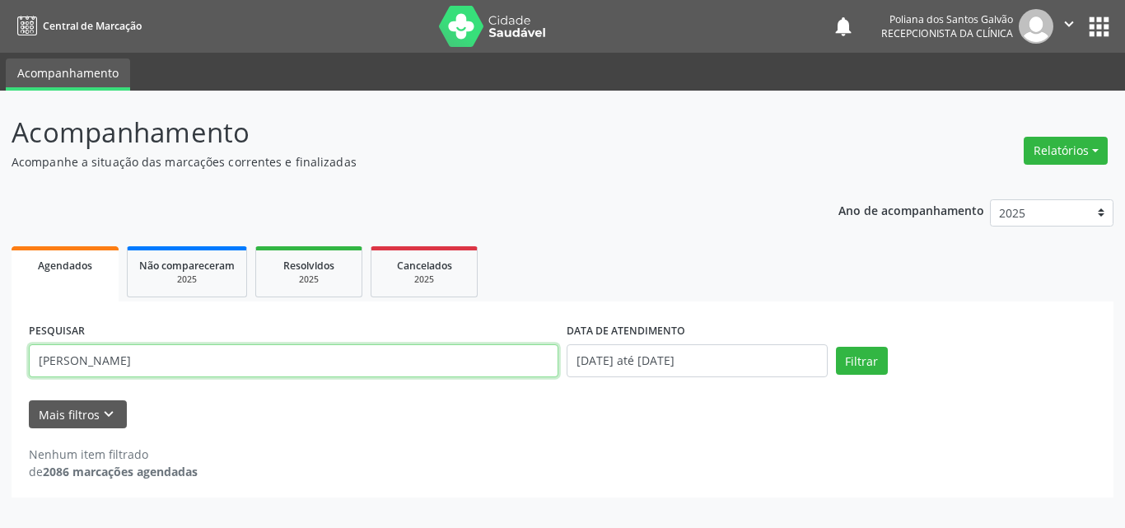
click at [0, 41] on div "Central de Marcação notifications Poliana dos Santos Galvão Recepcionista da cl…" at bounding box center [562, 264] width 1125 height 528
type input "JOAO"
click at [836, 347] on button "Filtrar" at bounding box center [862, 361] width 52 height 28
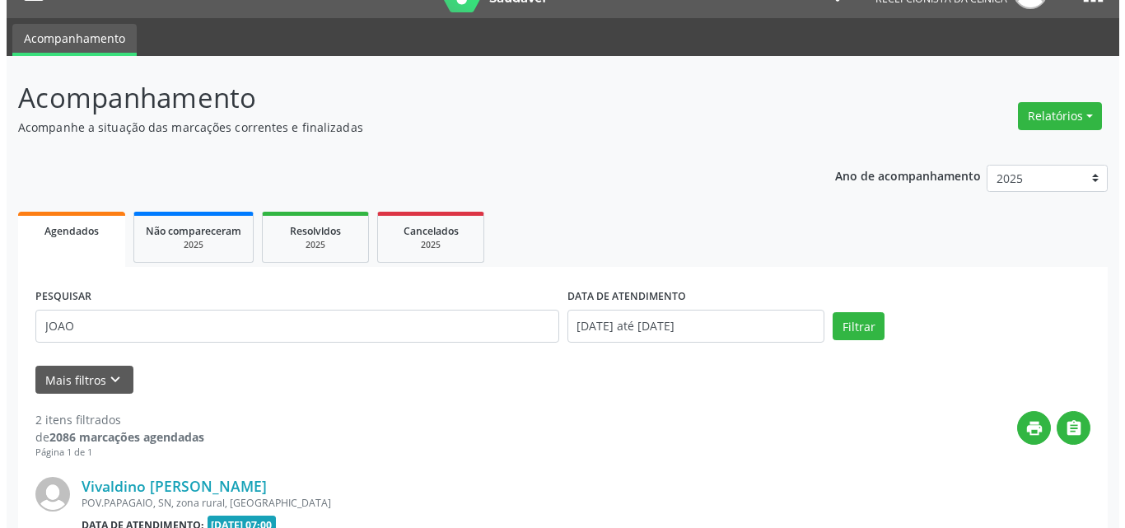
scroll to position [441, 0]
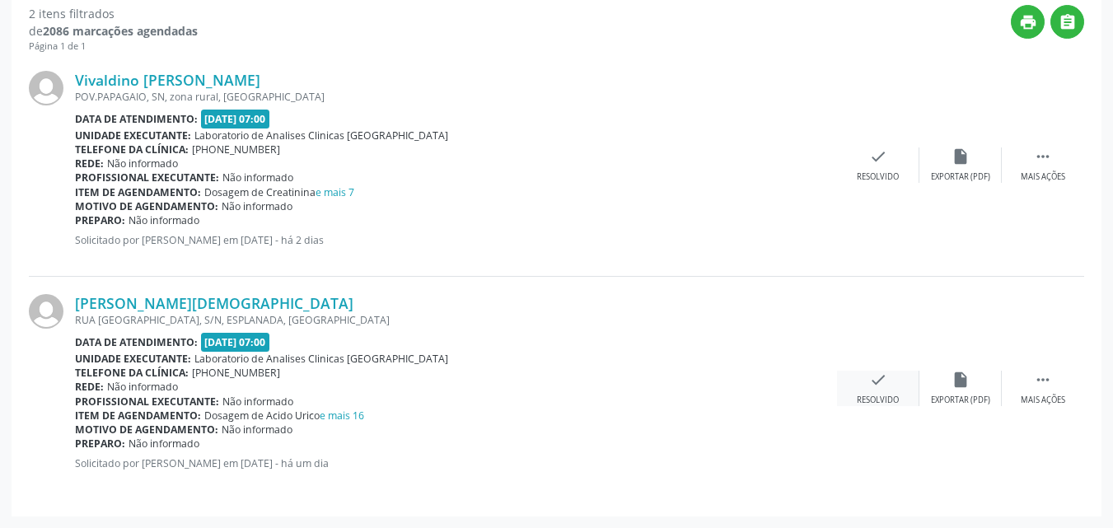
click at [875, 387] on icon "check" at bounding box center [878, 380] width 18 height 18
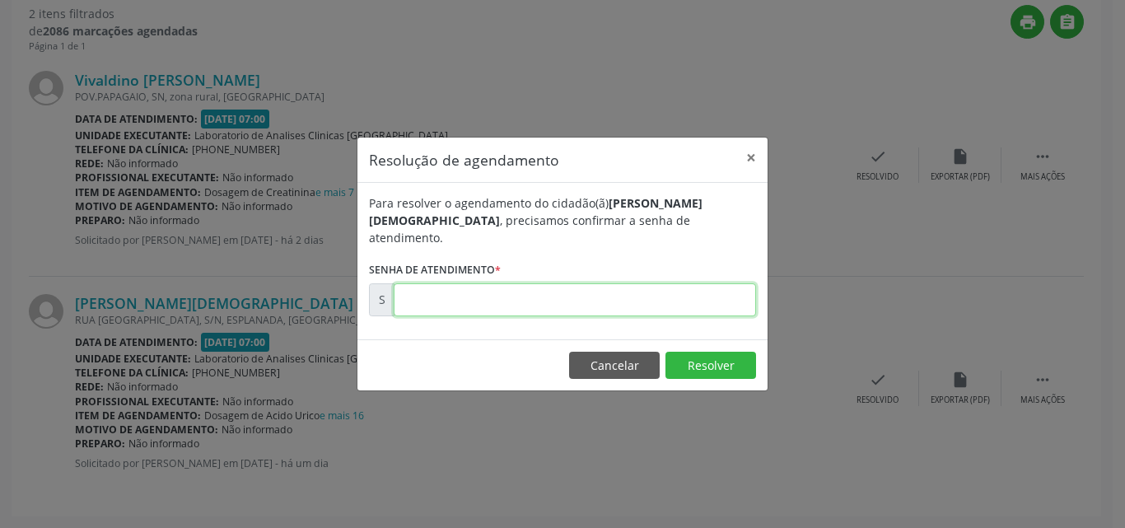
click at [688, 294] on input "text" at bounding box center [575, 299] width 362 height 33
type input "00171200"
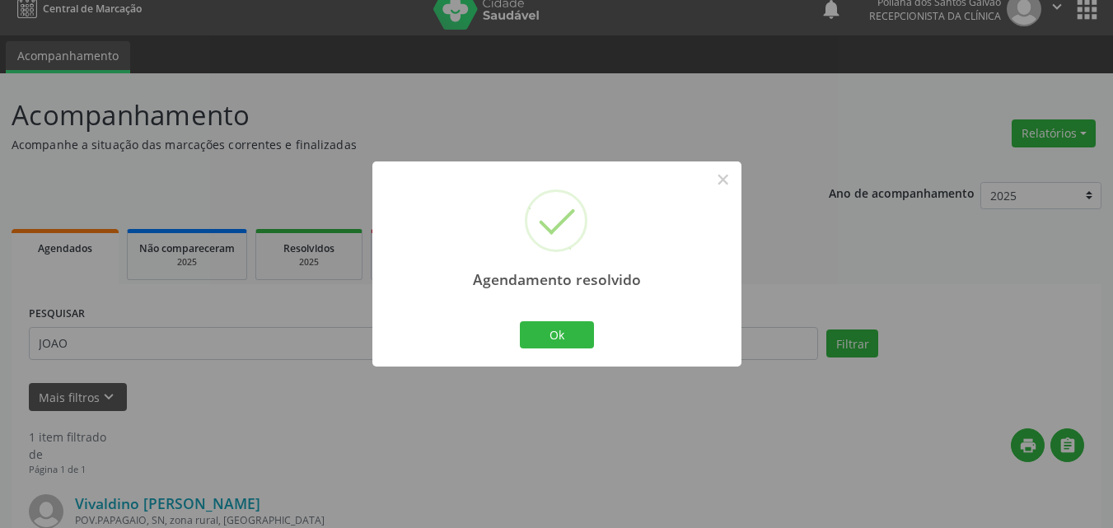
scroll to position [217, 0]
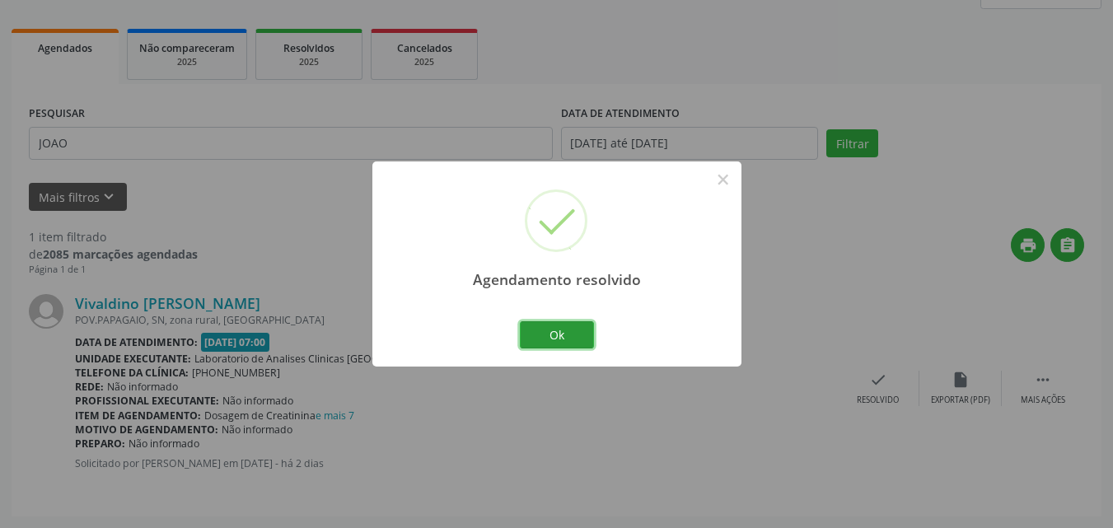
drag, startPoint x: 532, startPoint y: 338, endPoint x: 402, endPoint y: 169, distance: 213.8
click at [534, 338] on button "Ok" at bounding box center [557, 335] width 74 height 28
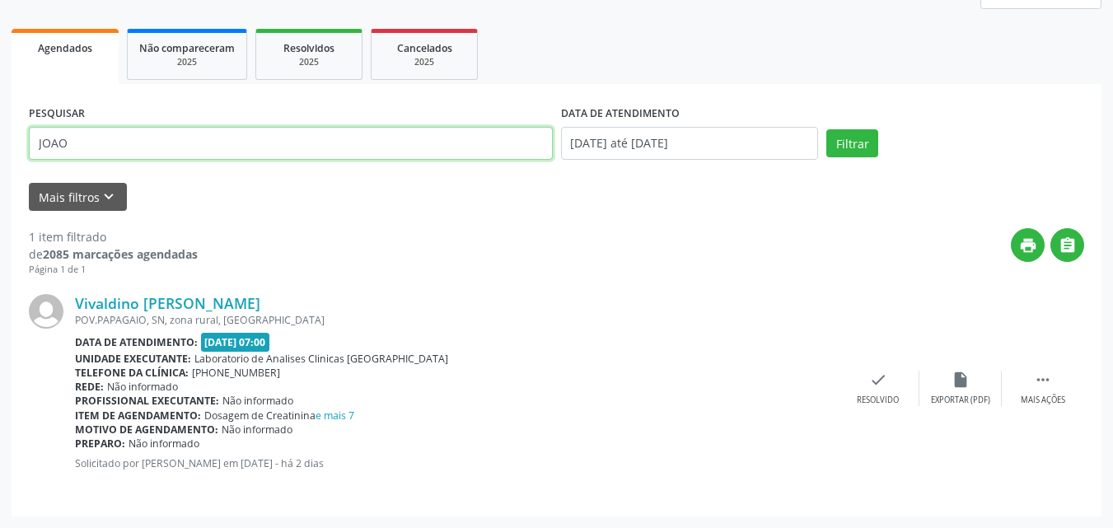
drag, startPoint x: 399, startPoint y: 155, endPoint x: 0, endPoint y: 166, distance: 399.6
click at [0, 175] on div "Acompanhamento Acompanhe a situação das marcações correntes e finalizadas Relat…" at bounding box center [556, 200] width 1113 height 655
type input "ALICE"
click at [826, 129] on button "Filtrar" at bounding box center [852, 143] width 52 height 28
click at [877, 386] on icon "check" at bounding box center [878, 380] width 18 height 18
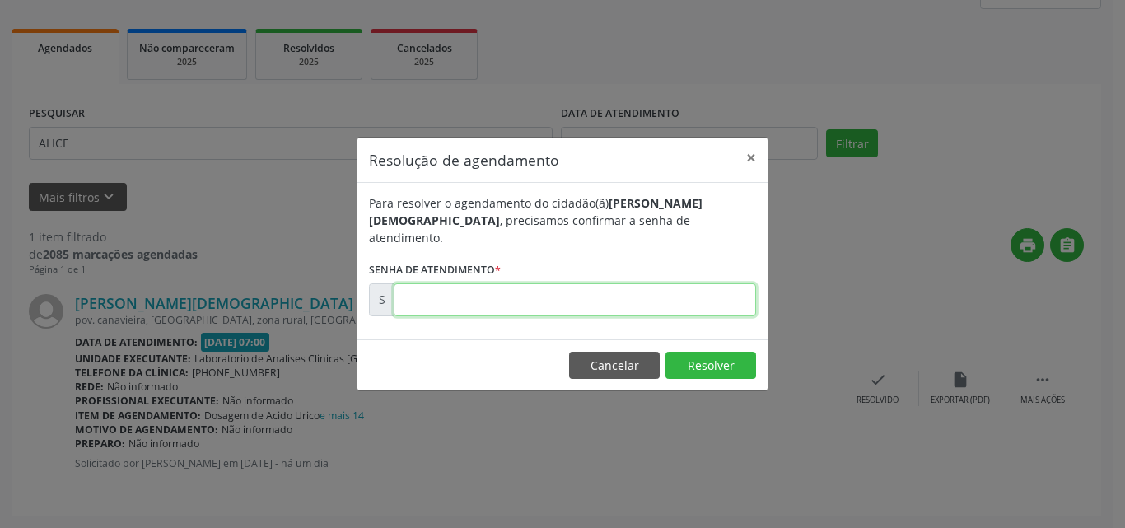
click at [697, 283] on input "text" at bounding box center [575, 299] width 362 height 33
type input "00171202"
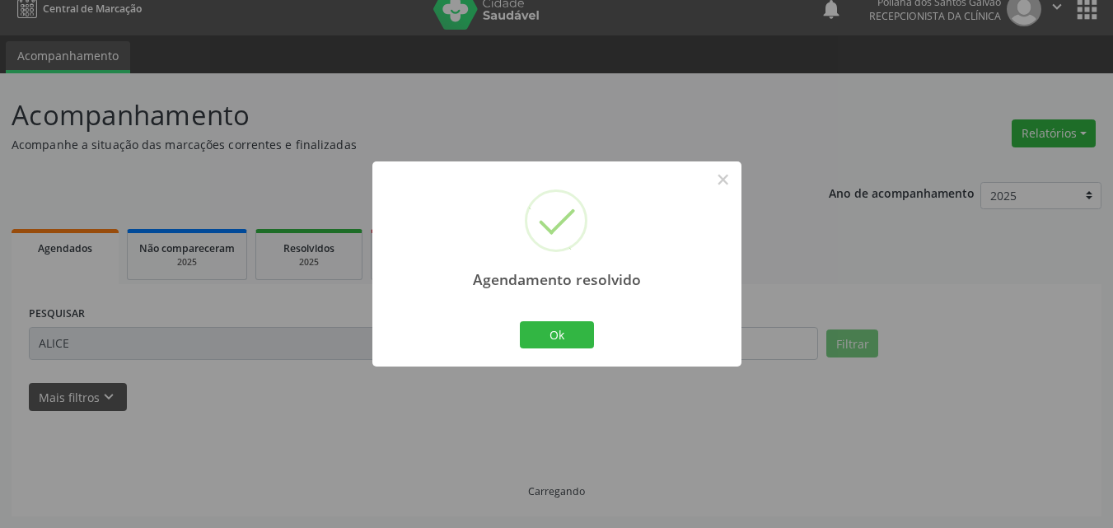
scroll to position [0, 0]
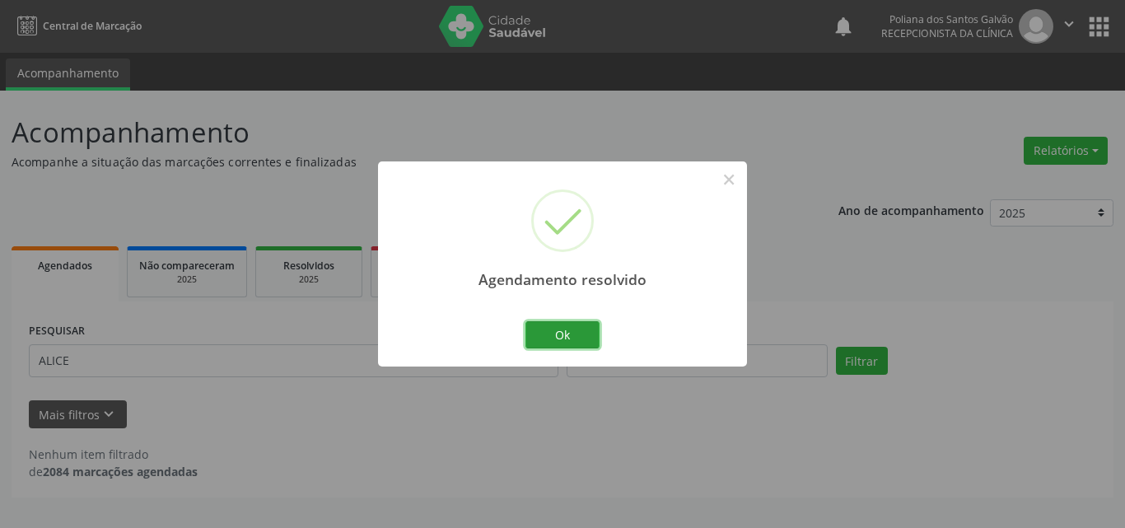
drag, startPoint x: 573, startPoint y: 342, endPoint x: 487, endPoint y: 339, distance: 86.5
click at [573, 343] on button "Ok" at bounding box center [562, 335] width 74 height 28
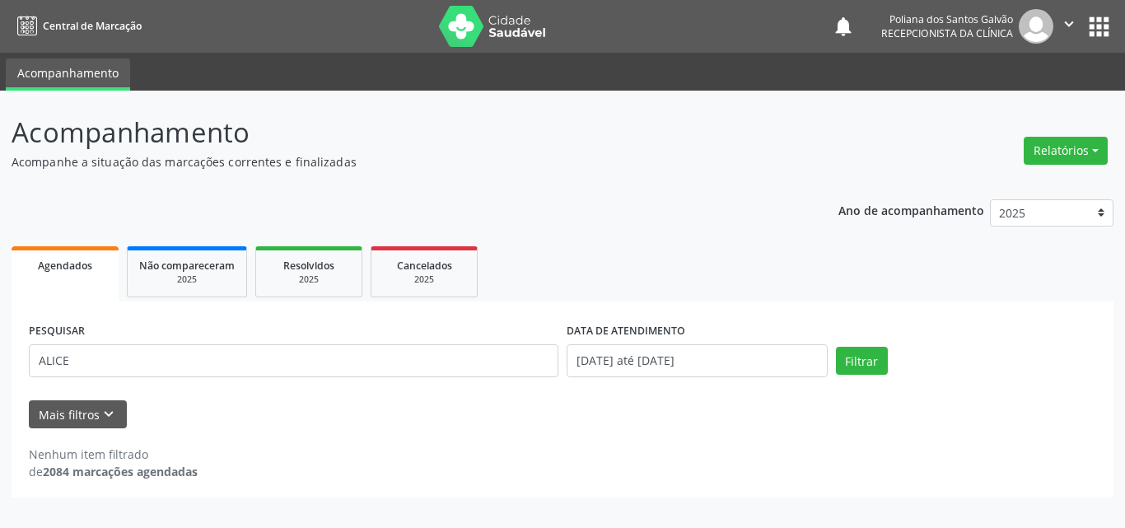
drag, startPoint x: 484, startPoint y: 342, endPoint x: 0, endPoint y: 3, distance: 590.8
click at [0, 3] on div "Central de Marcação notifications Poliana dos Santos Galvão Recepcionista da cl…" at bounding box center [562, 264] width 1125 height 528
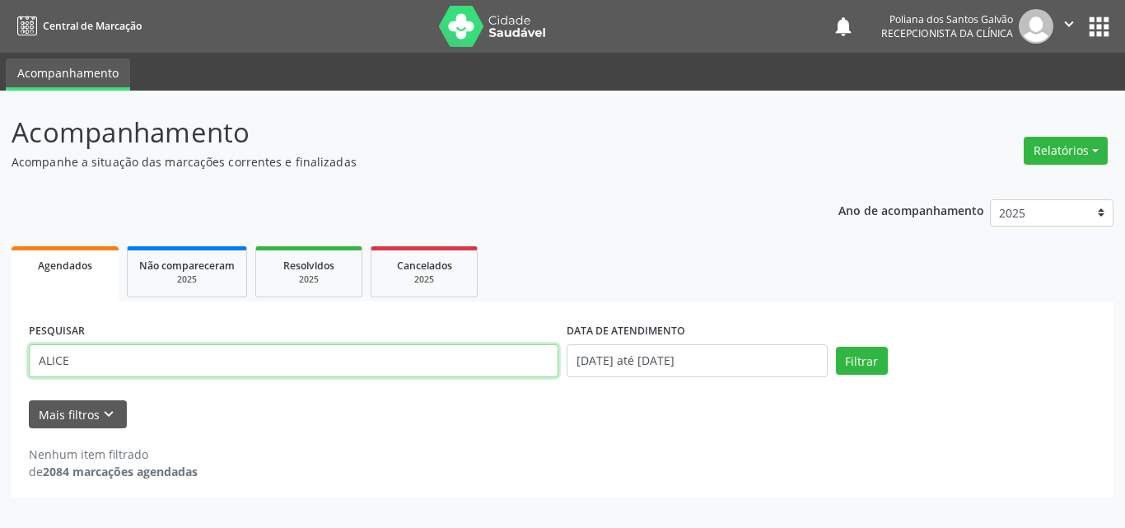
drag, startPoint x: 184, startPoint y: 362, endPoint x: 0, endPoint y: 322, distance: 188.0
click at [0, 329] on div "Acompanhamento Acompanhe a situação das marcações correntes e finalizadas Relat…" at bounding box center [562, 309] width 1125 height 437
type input "[PERSON_NAME]"
click at [836, 347] on button "Filtrar" at bounding box center [862, 361] width 52 height 28
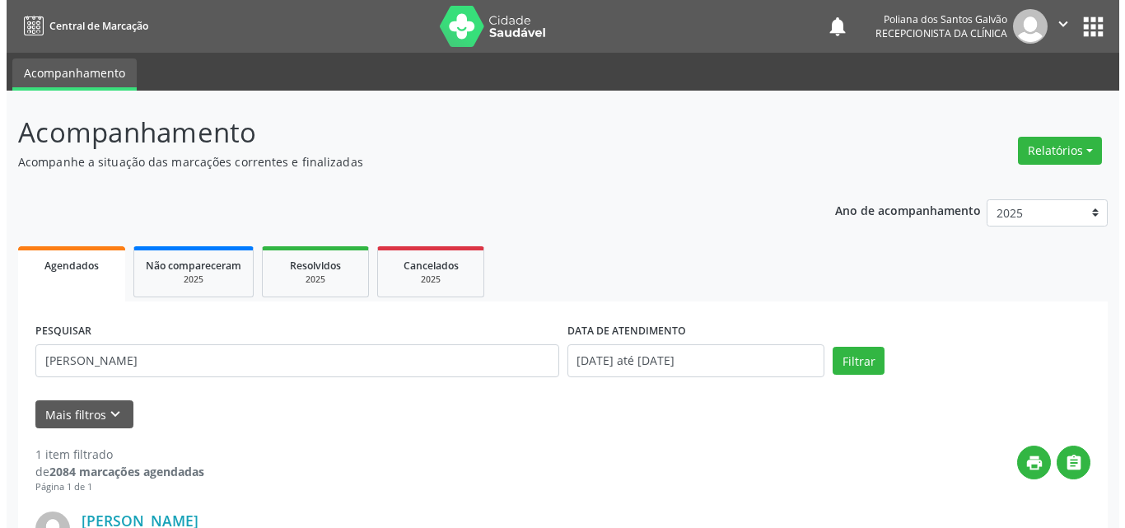
scroll to position [231, 0]
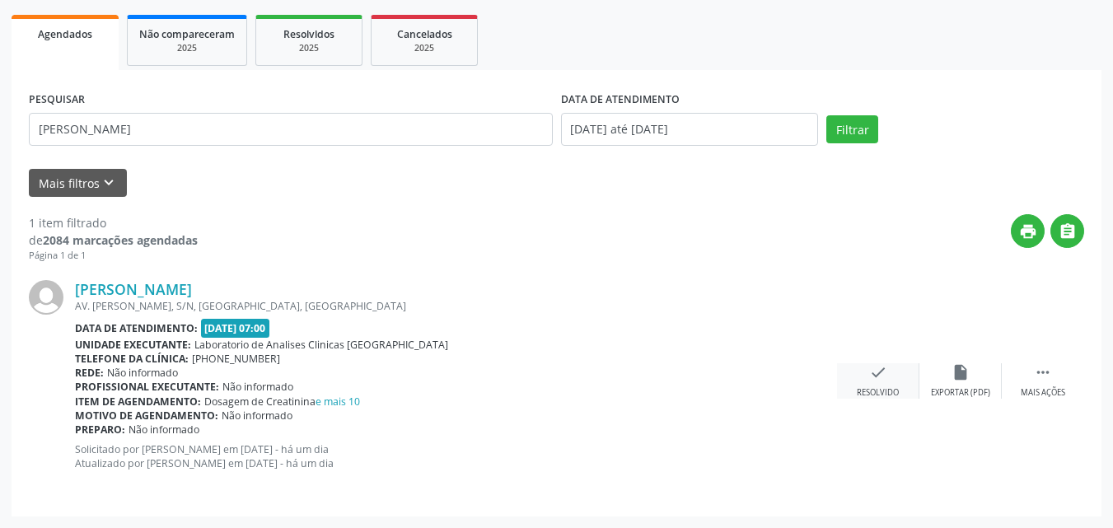
click at [861, 392] on div "Resolvido" at bounding box center [877, 393] width 42 height 12
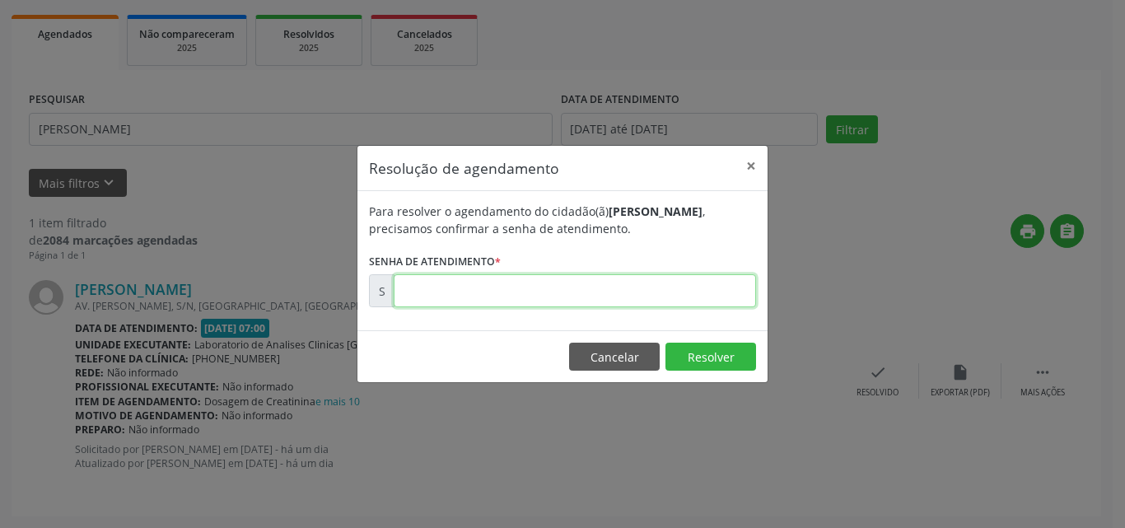
click at [704, 298] on input "text" at bounding box center [575, 290] width 362 height 33
type input "00171203"
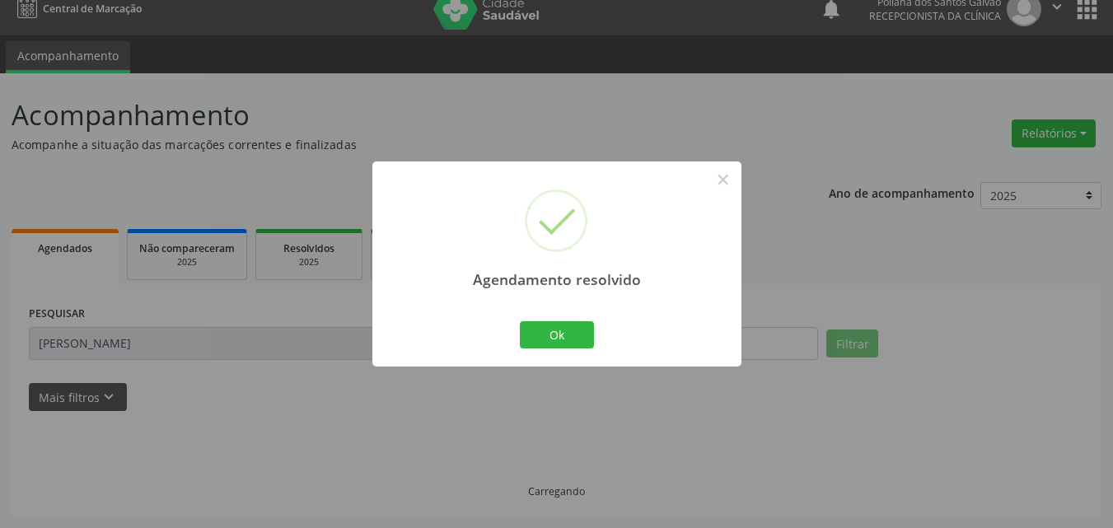
scroll to position [0, 0]
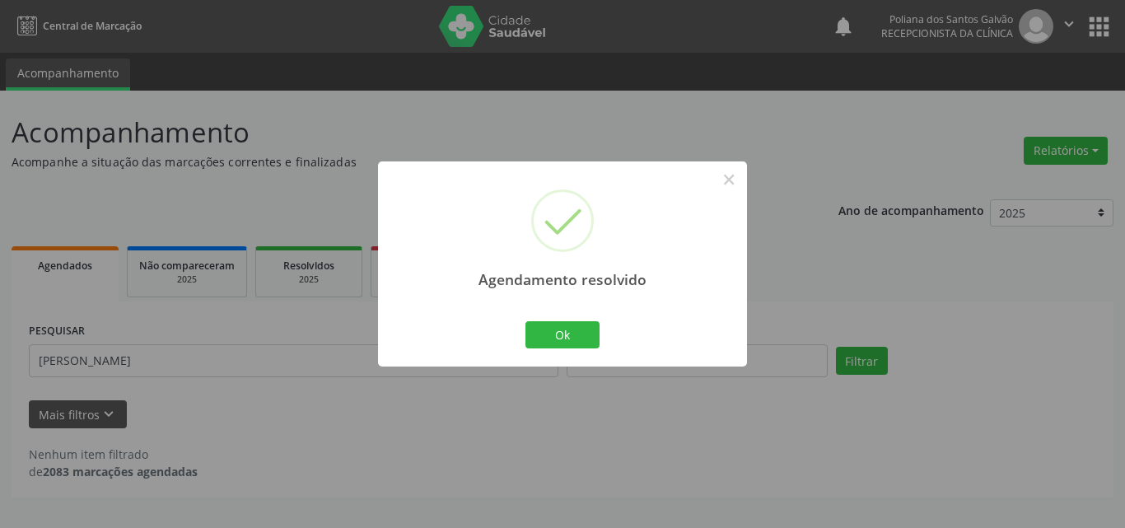
drag, startPoint x: 547, startPoint y: 353, endPoint x: 510, endPoint y: 360, distance: 37.6
click at [541, 354] on div "Agendamento resolvido × Ok Cancel" at bounding box center [562, 263] width 369 height 205
drag, startPoint x: 466, startPoint y: 376, endPoint x: 499, endPoint y: 356, distance: 38.4
click at [433, 371] on div "Agendamento resolvido × Ok Cancel" at bounding box center [562, 264] width 1125 height 528
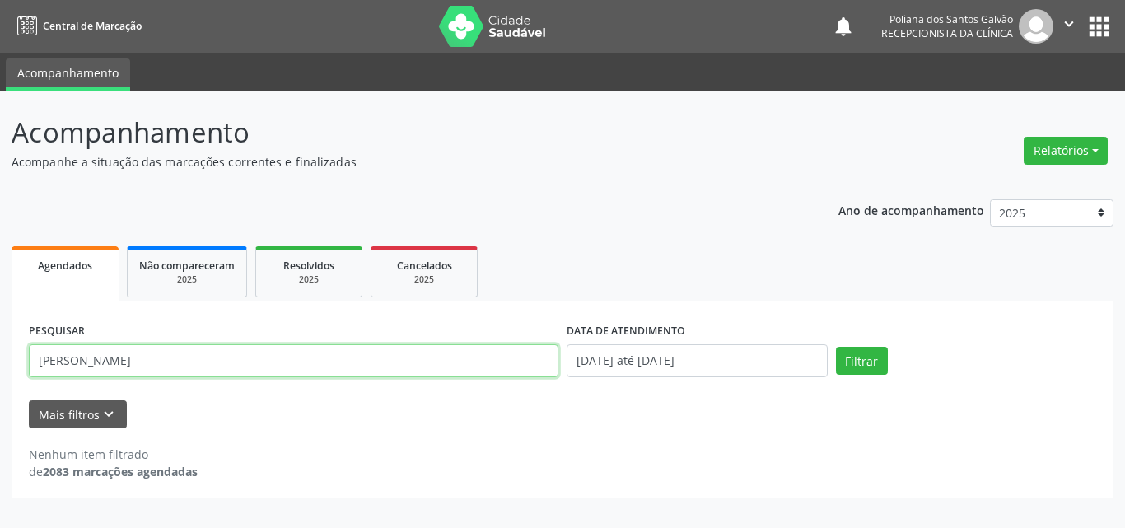
drag, startPoint x: 502, startPoint y: 365, endPoint x: 0, endPoint y: 7, distance: 617.0
click at [0, 16] on div "Central de Marcação notifications Poliana dos Santos Galvão Recepcionista da cl…" at bounding box center [562, 264] width 1125 height 528
type input "AILTO"
click at [836, 347] on button "Filtrar" at bounding box center [862, 361] width 52 height 28
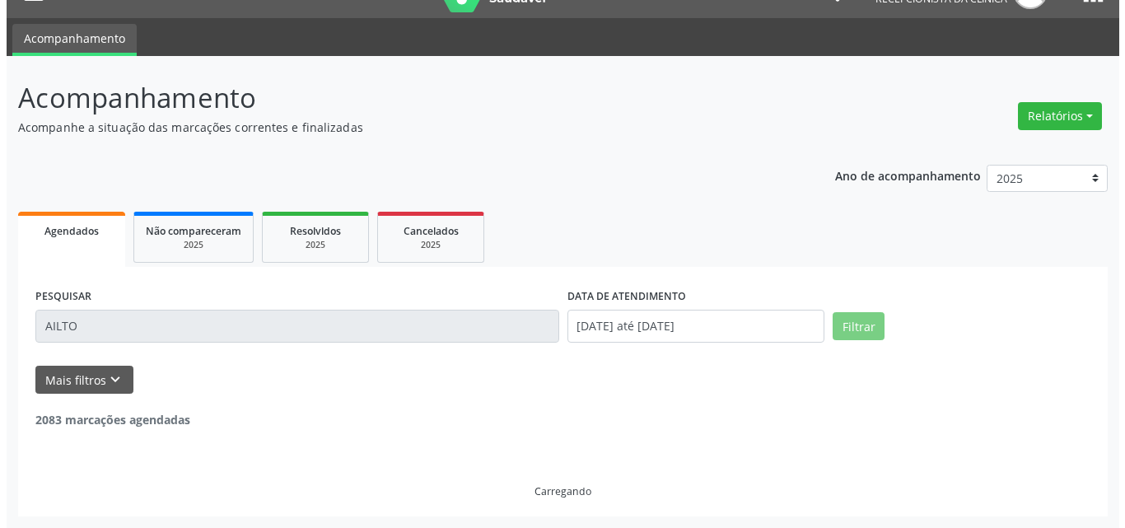
scroll to position [217, 0]
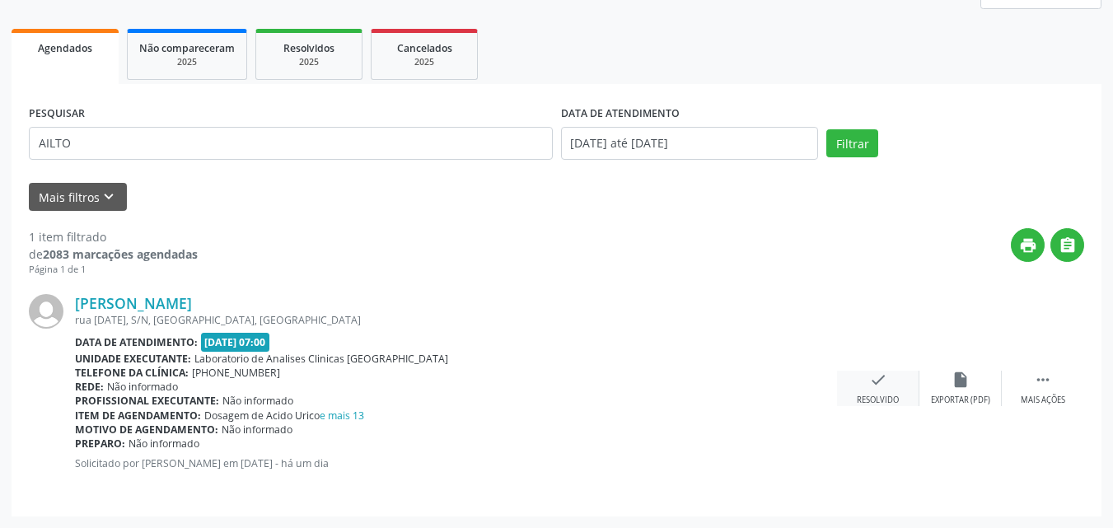
click at [897, 379] on div "check Resolvido" at bounding box center [878, 388] width 82 height 35
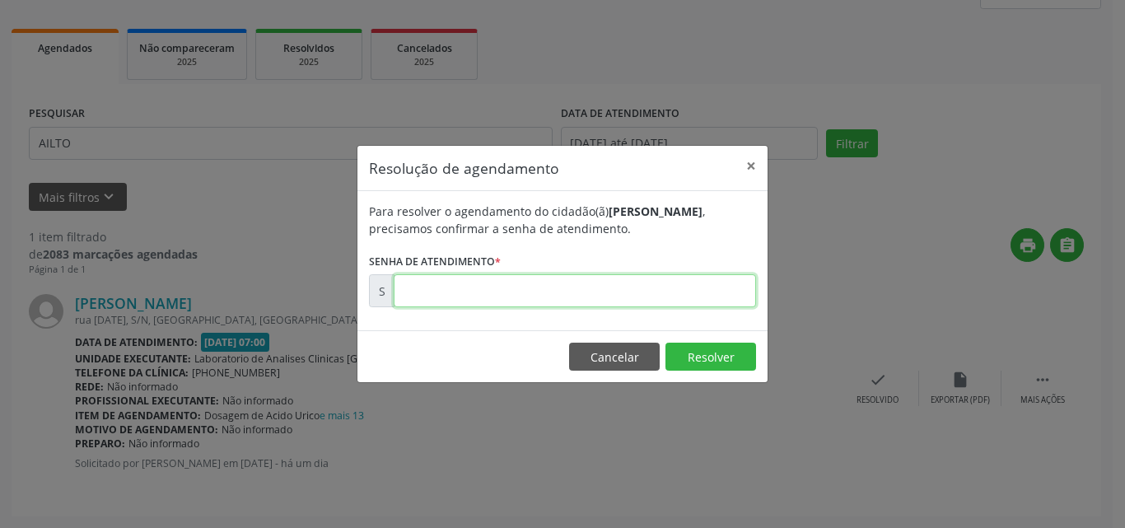
click at [660, 284] on input "text" at bounding box center [575, 290] width 362 height 33
type input "00171227"
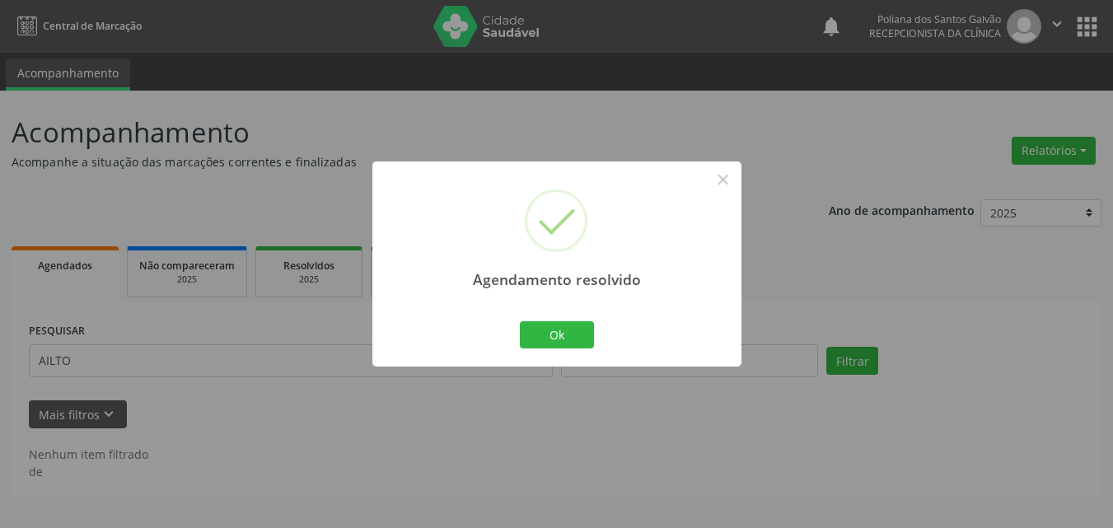
scroll to position [0, 0]
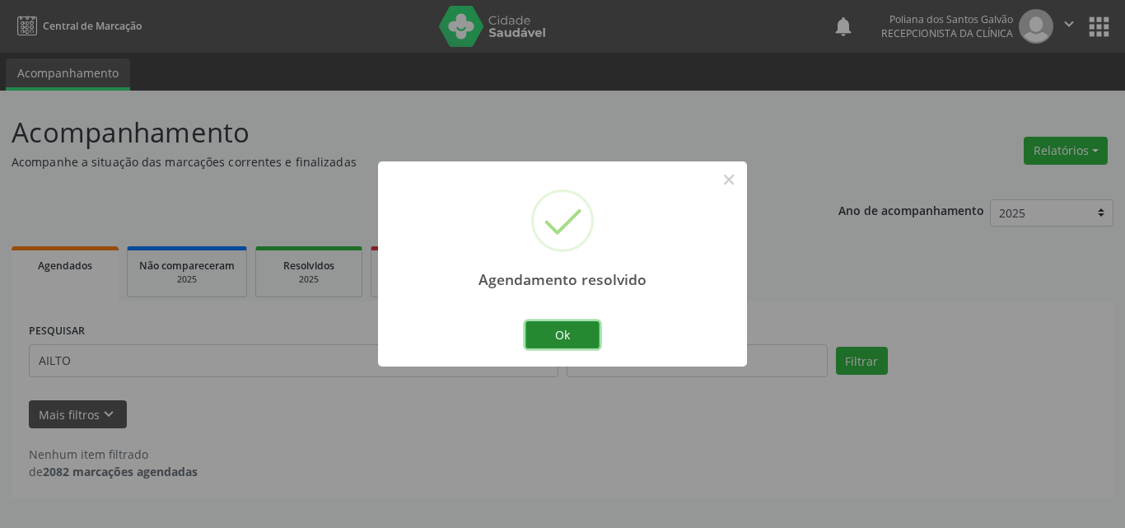
click at [555, 334] on button "Ok" at bounding box center [562, 335] width 74 height 28
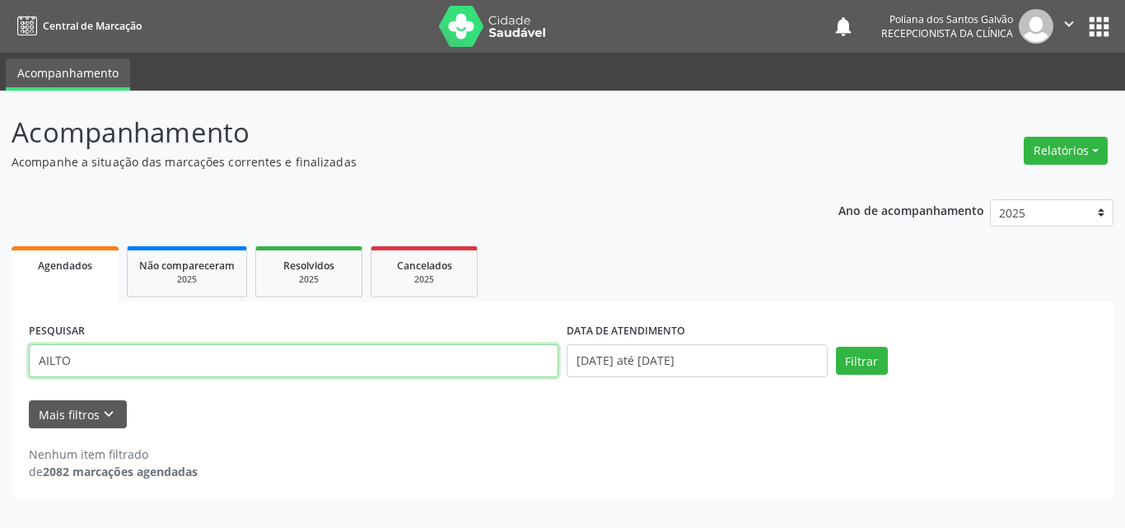
drag, startPoint x: 54, startPoint y: 301, endPoint x: 0, endPoint y: 37, distance: 269.9
click at [0, 40] on div "Central de Marcação notifications Poliana dos Santos Galvão Recepcionista da cl…" at bounding box center [562, 264] width 1125 height 528
type input "[PERSON_NAME]"
click at [836, 347] on button "Filtrar" at bounding box center [862, 361] width 52 height 28
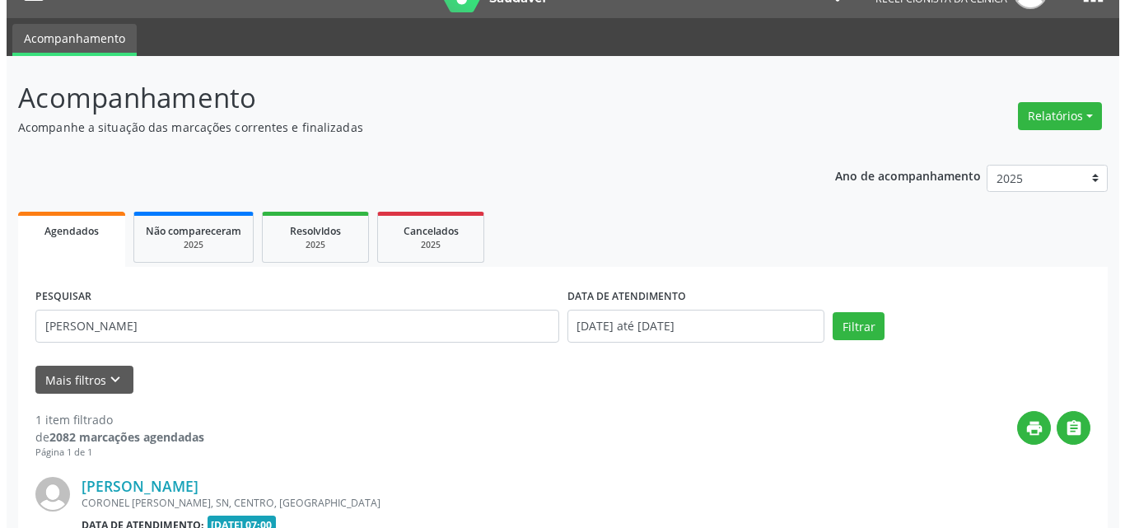
scroll to position [217, 0]
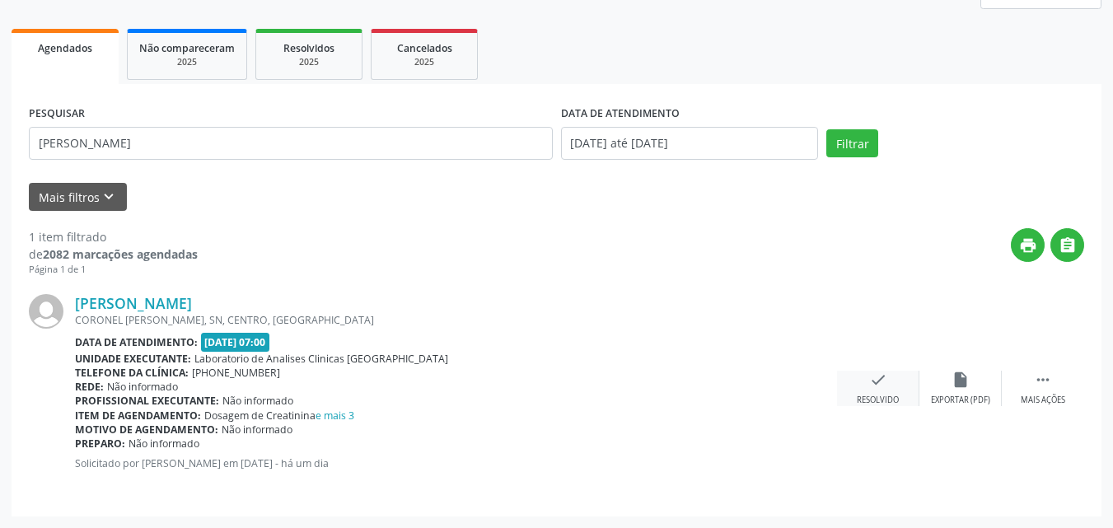
click at [894, 386] on div "check Resolvido" at bounding box center [878, 388] width 82 height 35
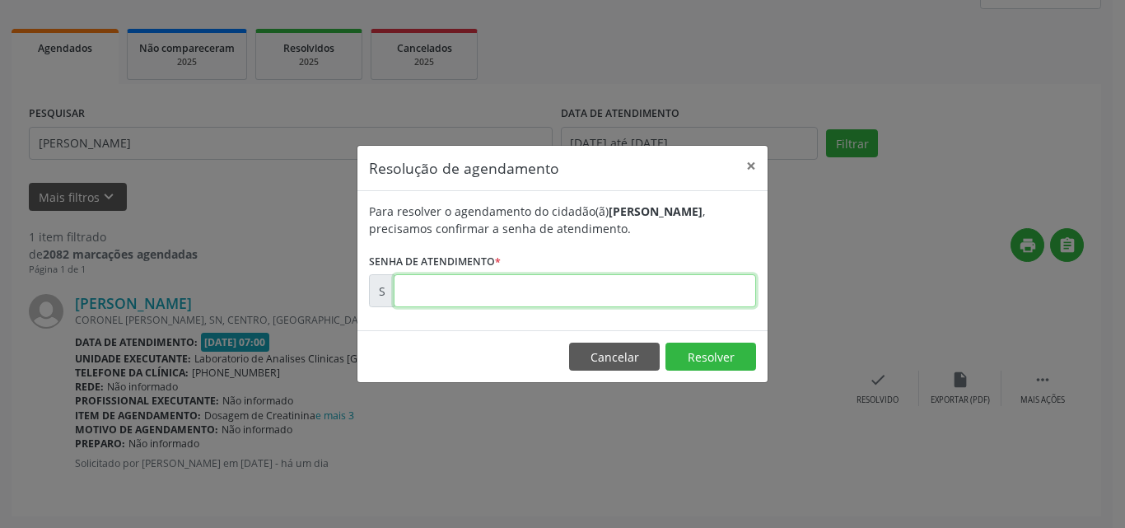
click at [723, 290] on input "text" at bounding box center [575, 290] width 362 height 33
type input "00171267"
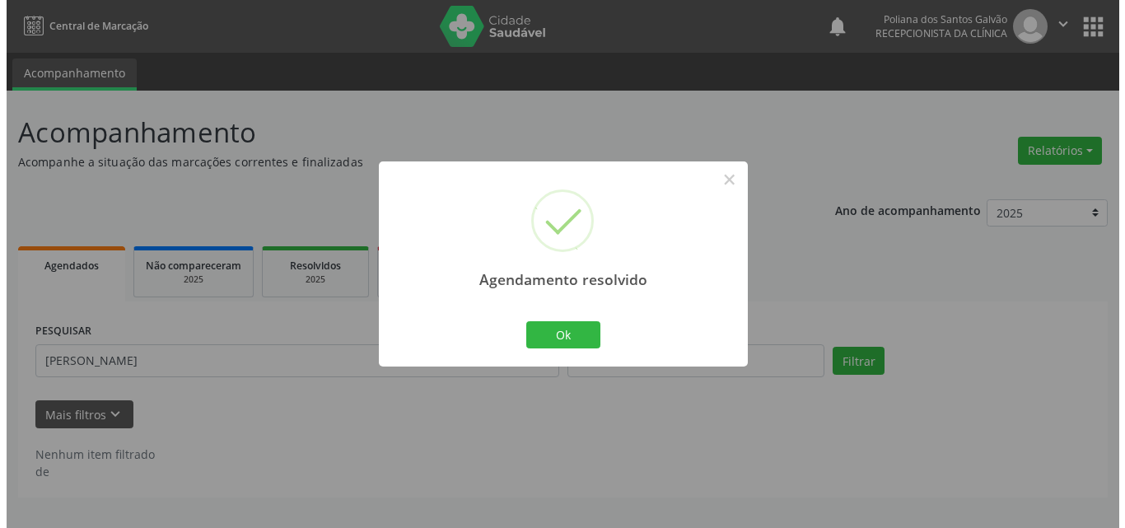
scroll to position [0, 0]
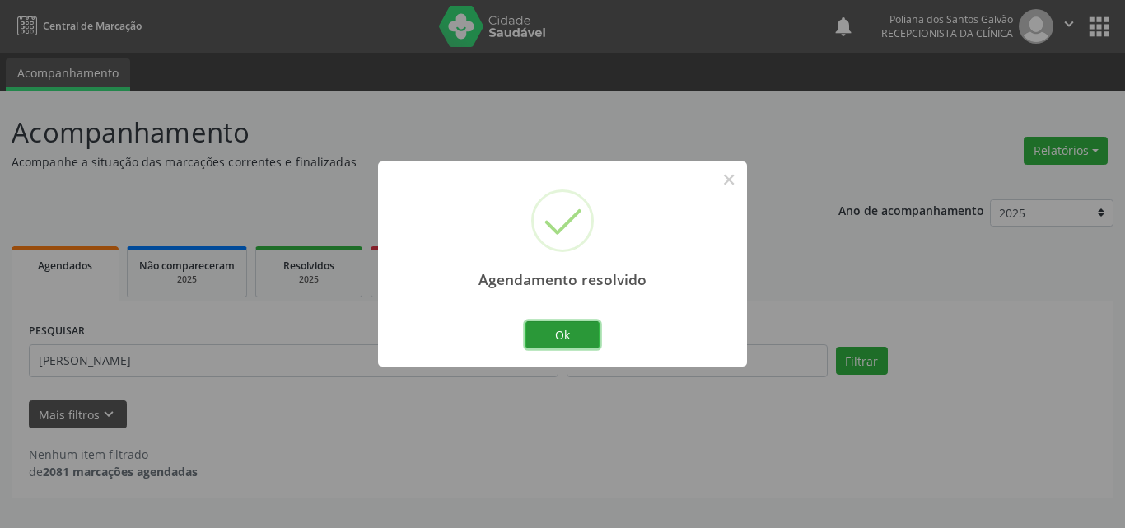
drag, startPoint x: 571, startPoint y: 335, endPoint x: 675, endPoint y: 439, distance: 147.3
click at [572, 336] on button "Ok" at bounding box center [562, 335] width 74 height 28
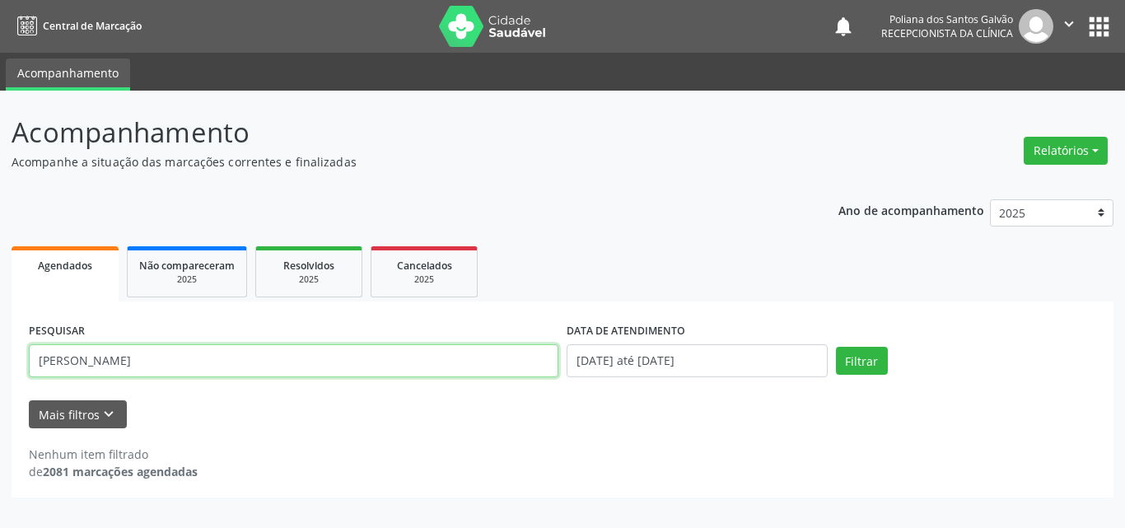
drag, startPoint x: 254, startPoint y: 364, endPoint x: 2, endPoint y: 255, distance: 274.5
click at [0, 259] on div "Acompanhamento Acompanhe a situação das marcações correntes e finalizadas Relat…" at bounding box center [562, 309] width 1125 height 437
